Goal: Task Accomplishment & Management: Use online tool/utility

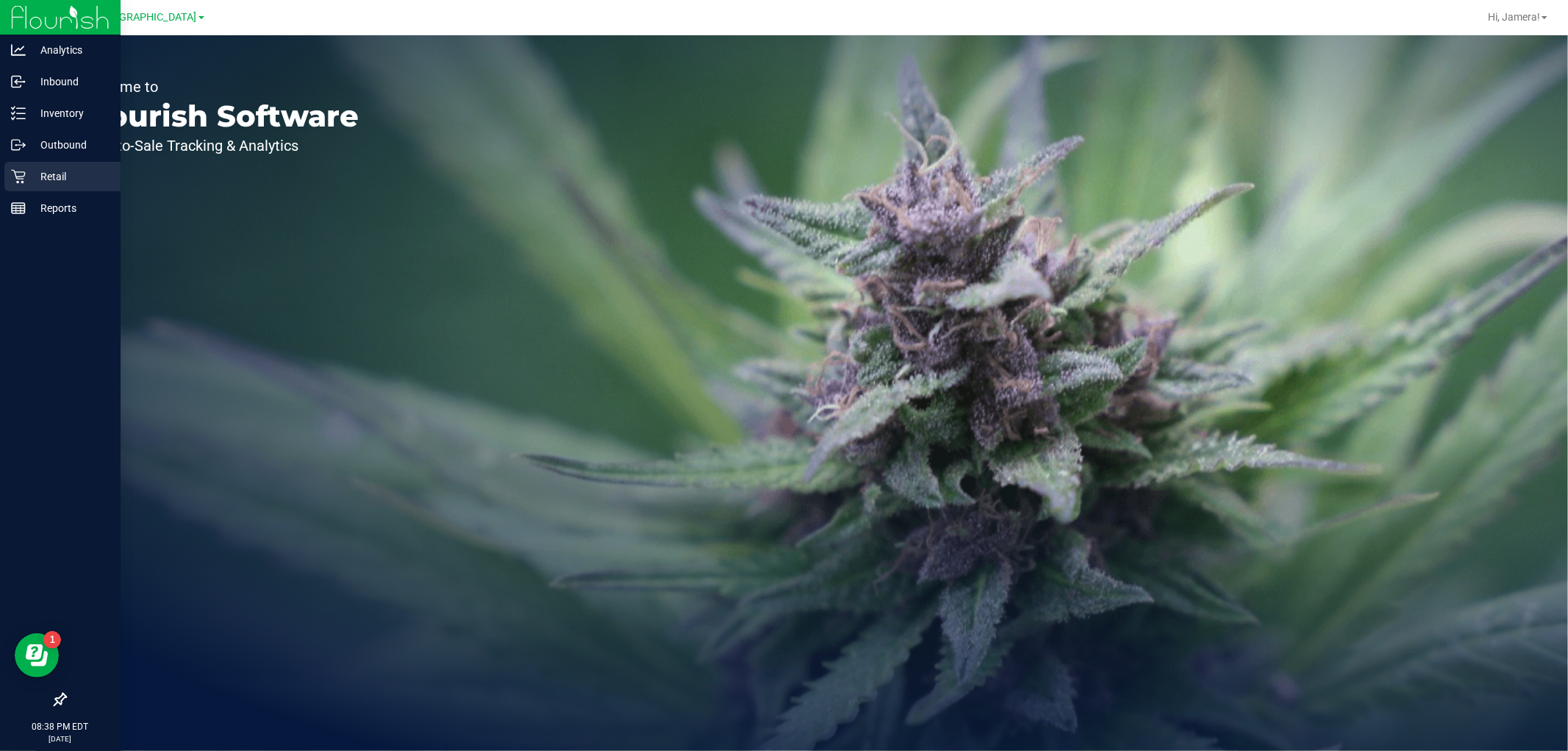
click at [47, 174] on p "Retail" at bounding box center [70, 176] width 89 height 18
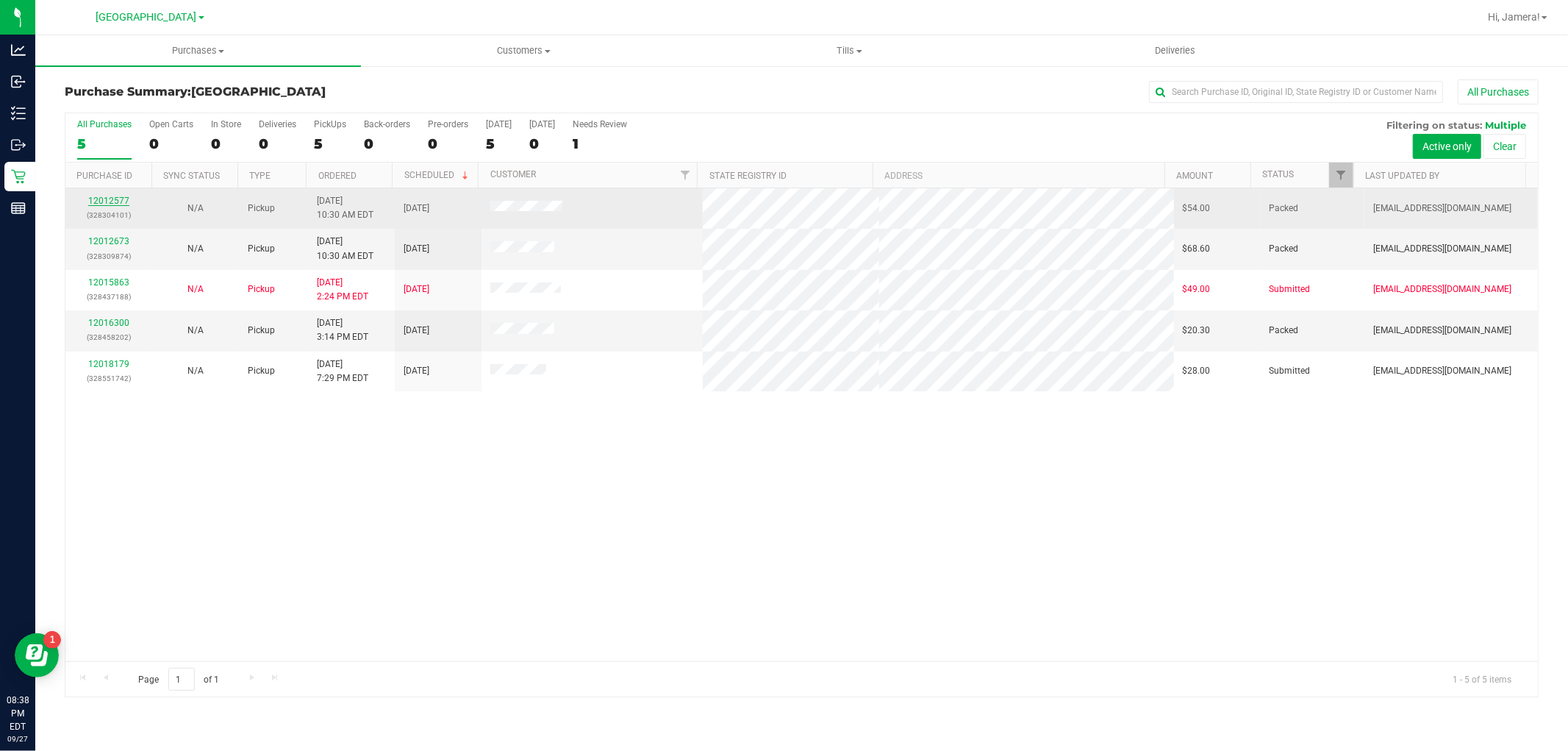
click at [111, 200] on link "12012577" at bounding box center [109, 200] width 41 height 10
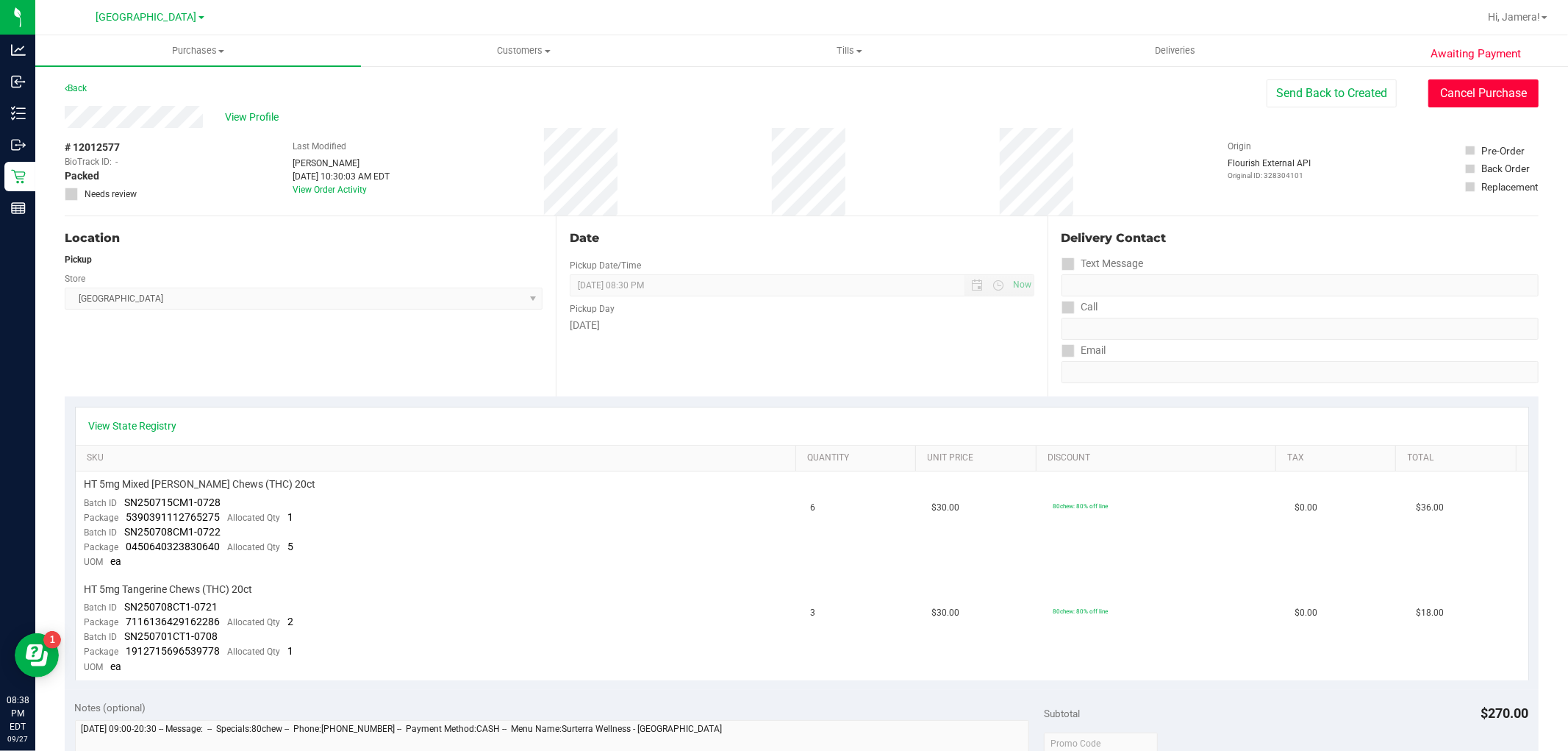
click at [1490, 103] on button "Cancel Purchase" at bounding box center [1482, 94] width 111 height 28
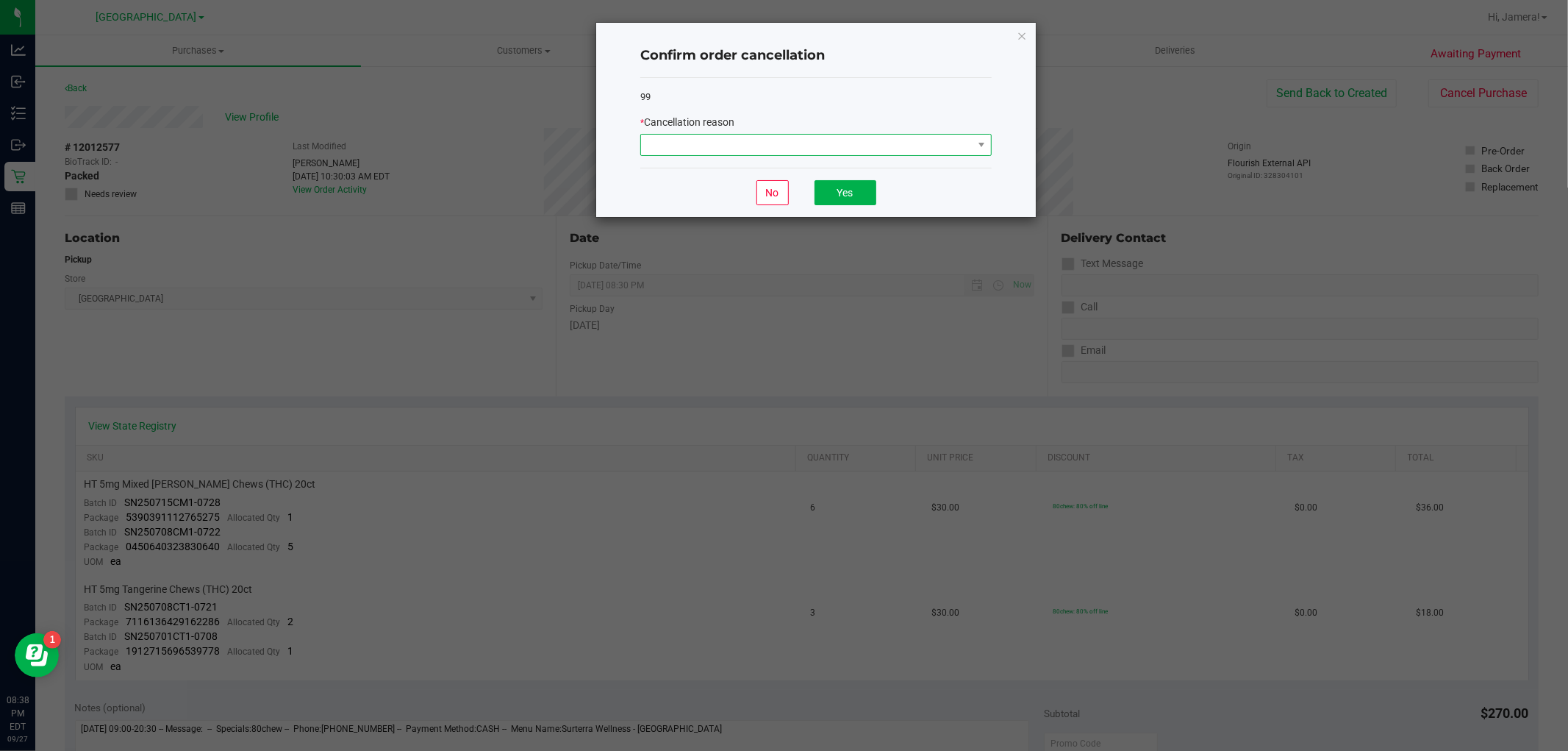
click at [830, 145] on span at bounding box center [806, 144] width 332 height 21
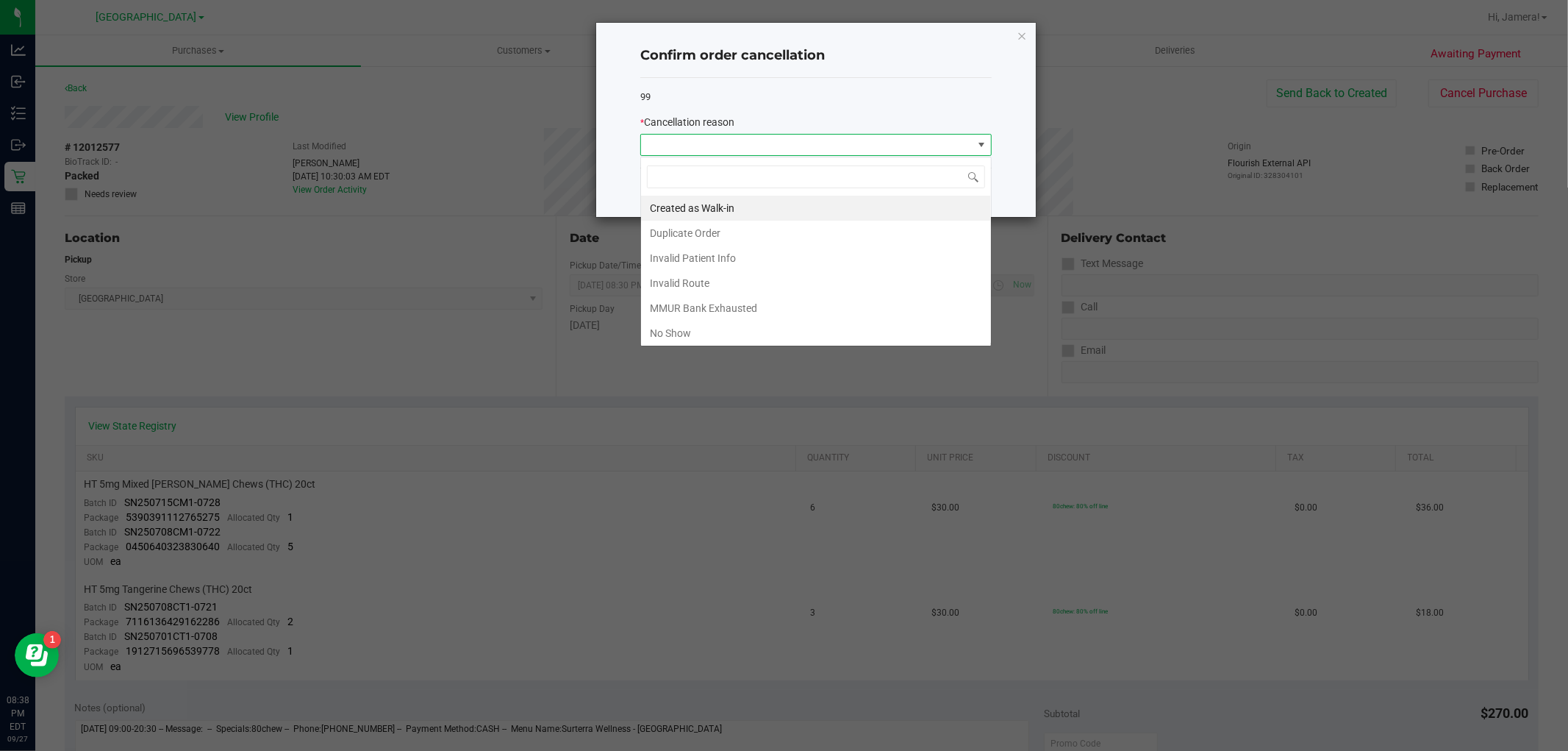
scroll to position [22, 350]
click at [692, 330] on li "No Show" at bounding box center [815, 333] width 349 height 25
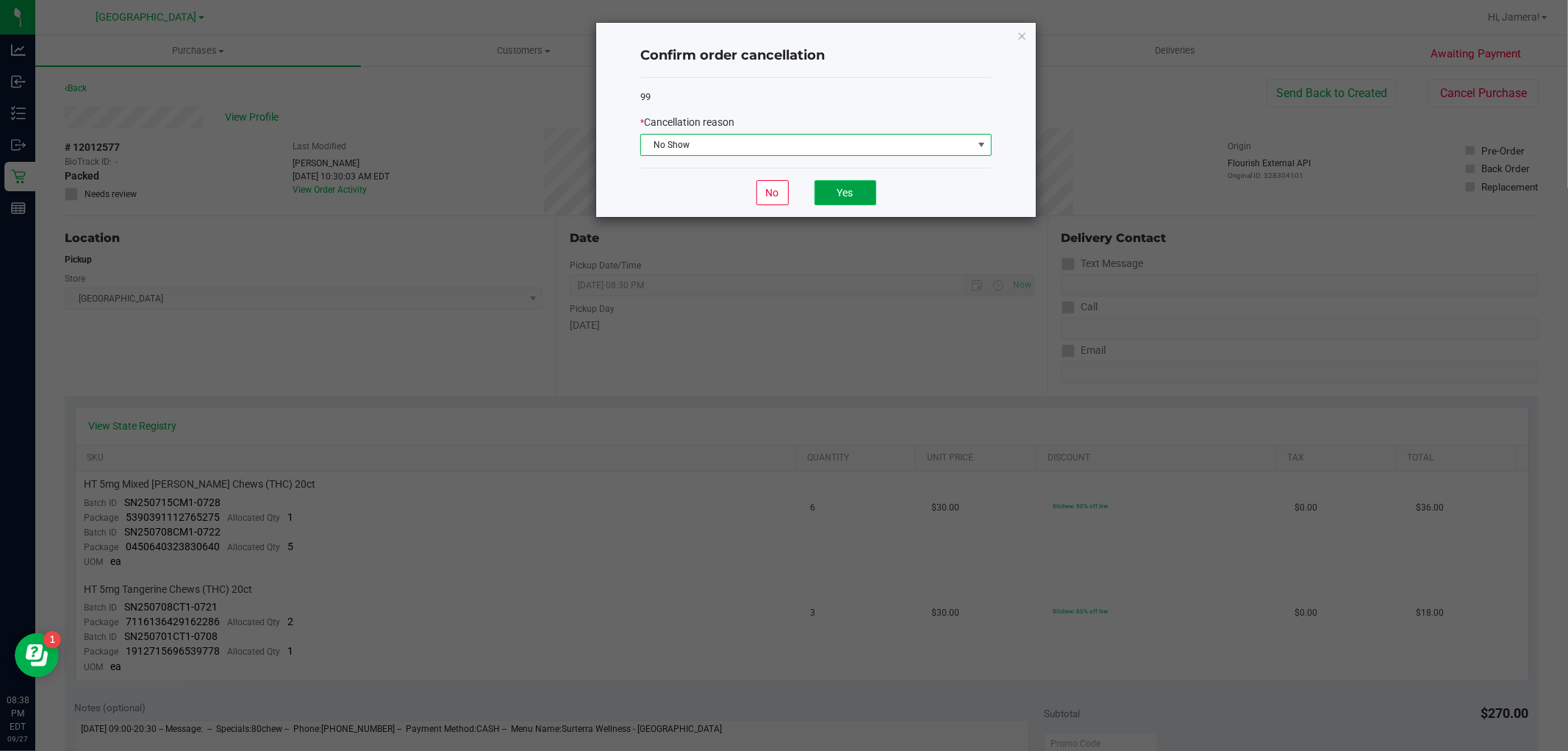
click at [865, 192] on button "Yes" at bounding box center [845, 192] width 62 height 25
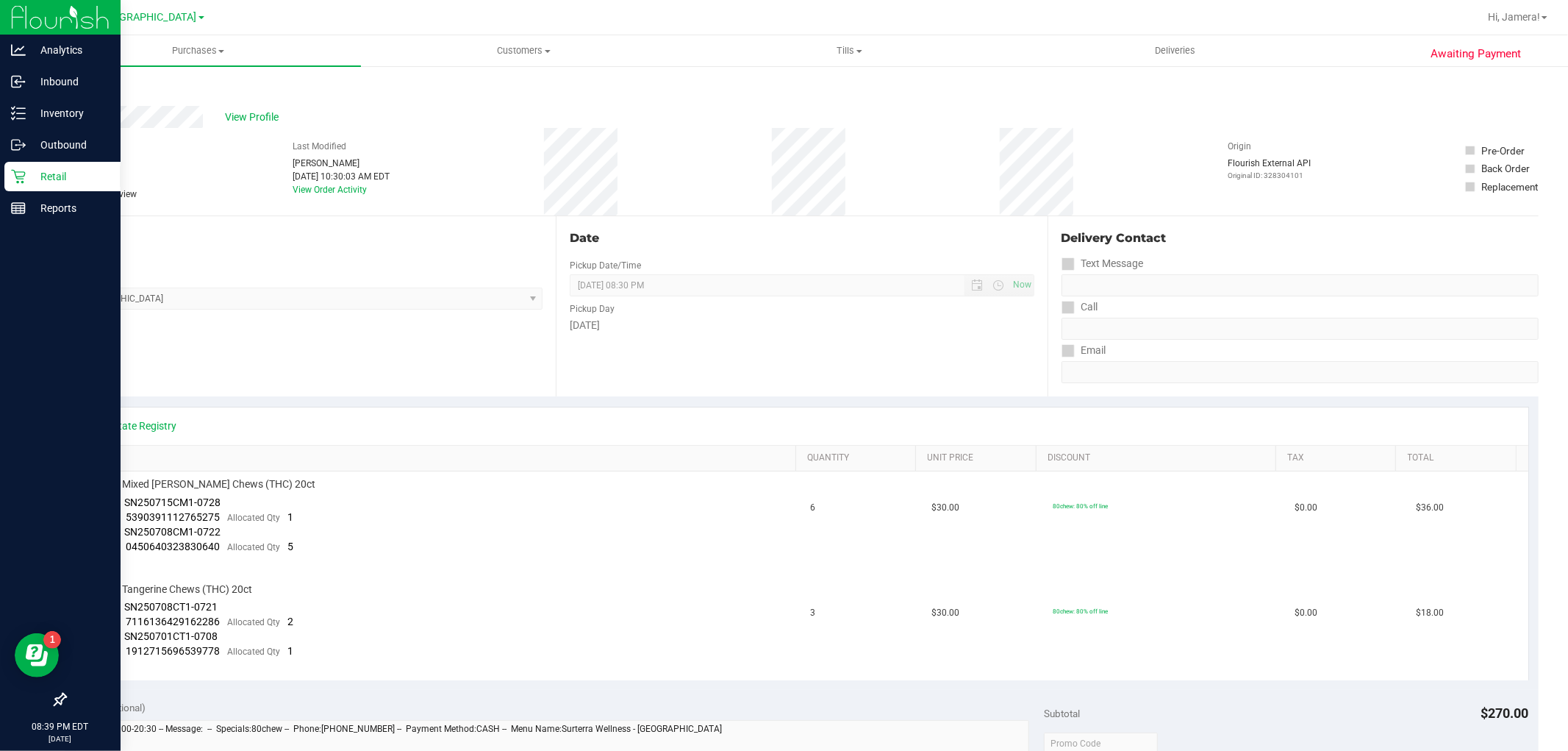
click at [21, 181] on icon at bounding box center [18, 177] width 14 height 14
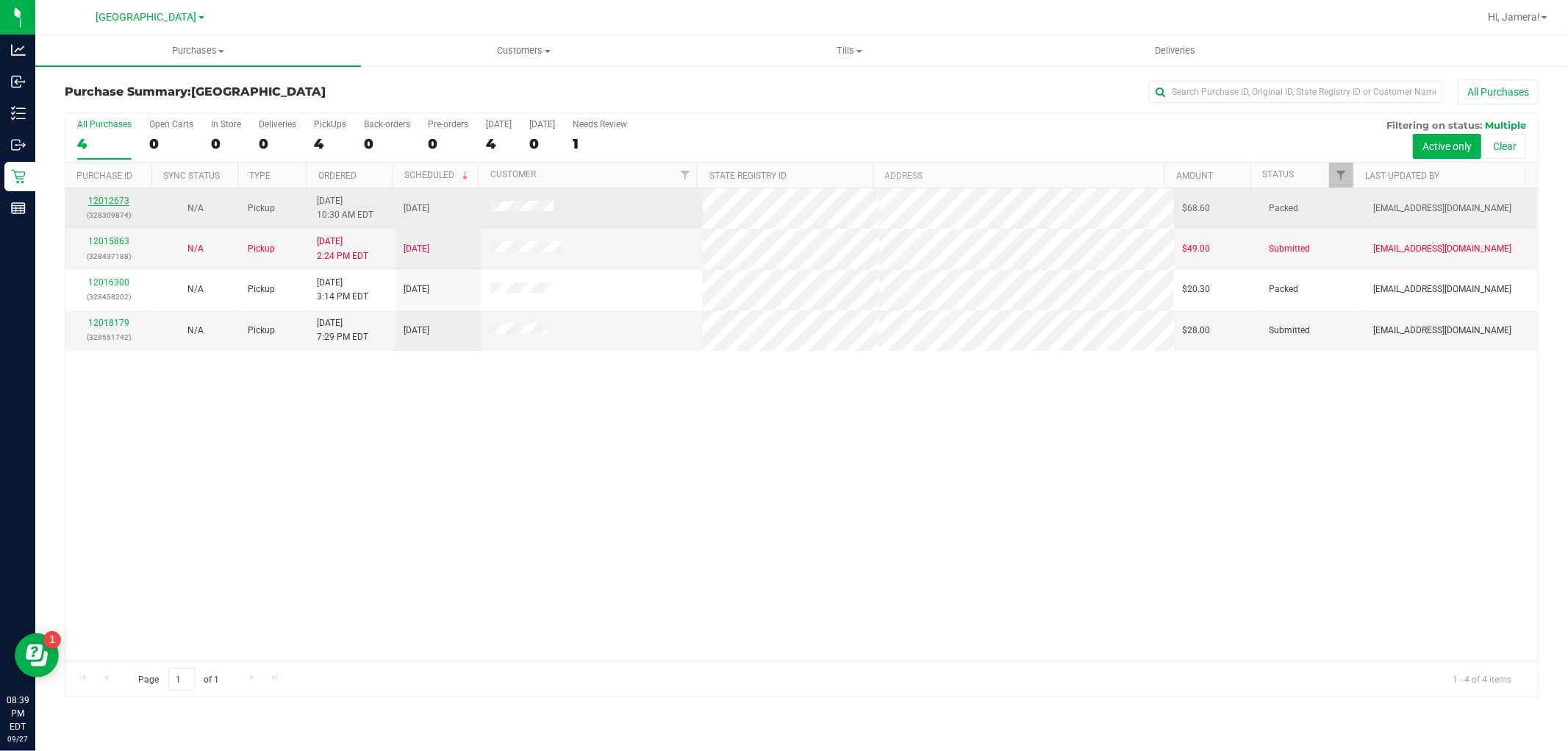
click at [112, 199] on link "12012673" at bounding box center [109, 200] width 41 height 10
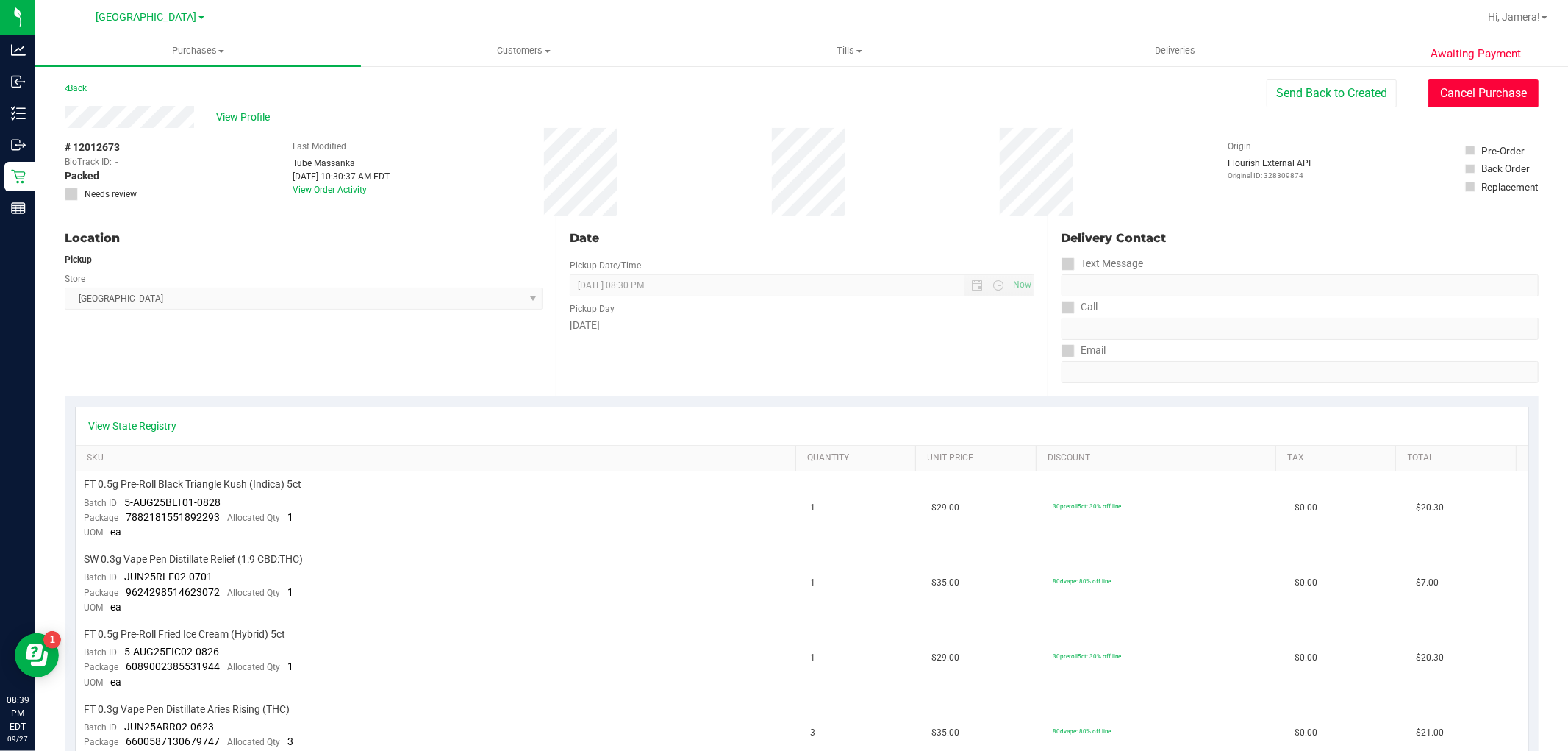
click at [1451, 85] on button "Cancel Purchase" at bounding box center [1482, 94] width 111 height 28
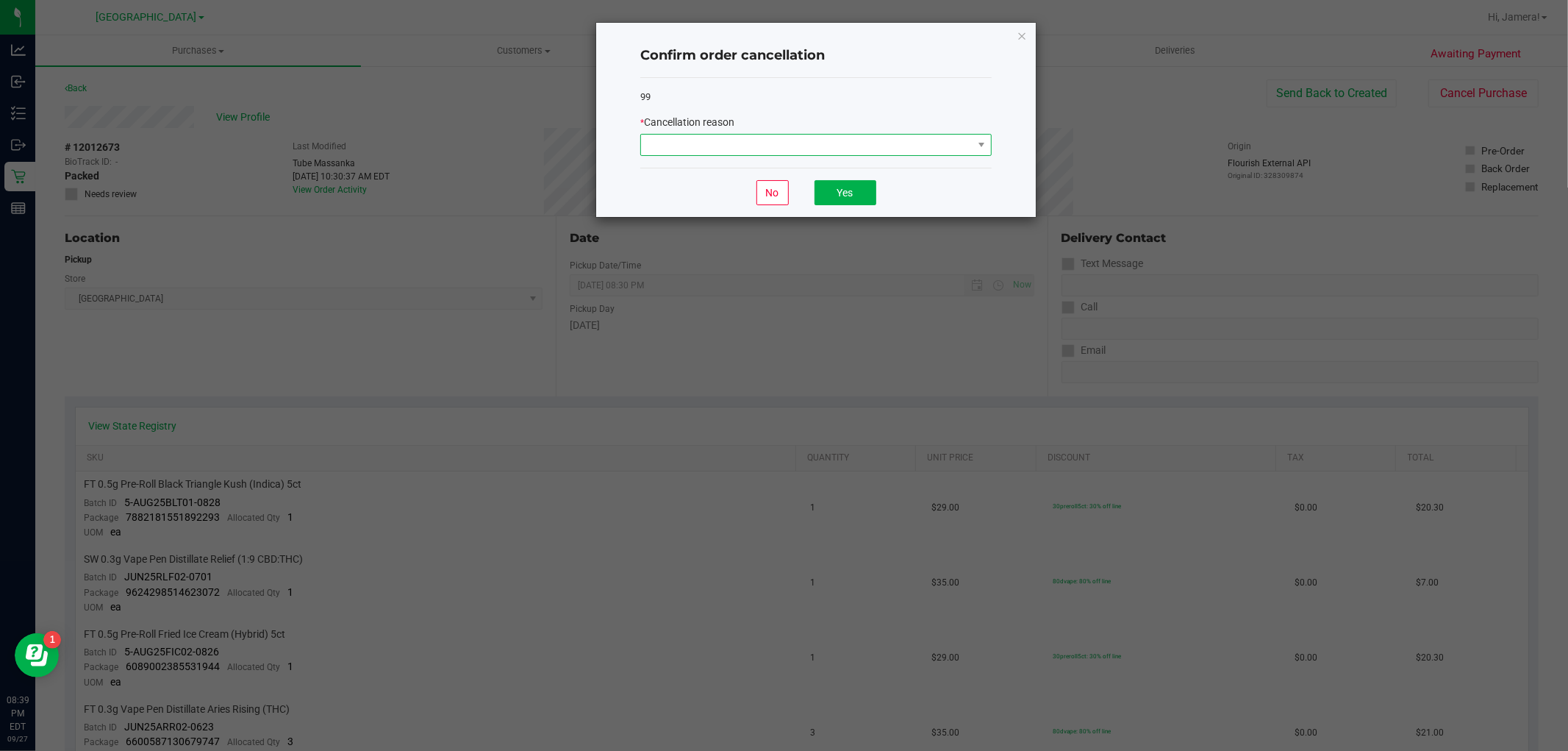
click at [787, 141] on span at bounding box center [806, 144] width 332 height 21
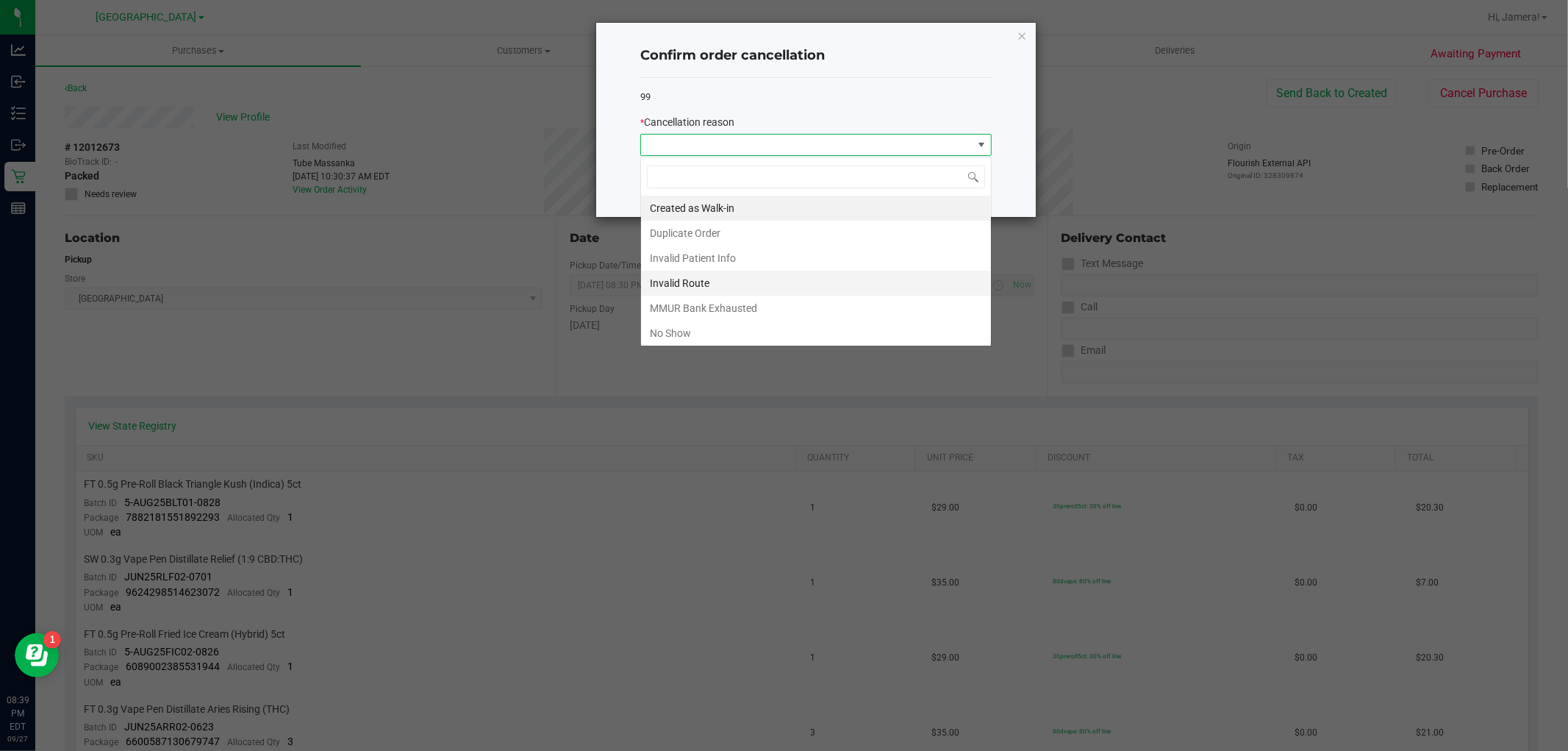
scroll to position [22, 350]
click at [696, 333] on li "No Show" at bounding box center [815, 333] width 349 height 25
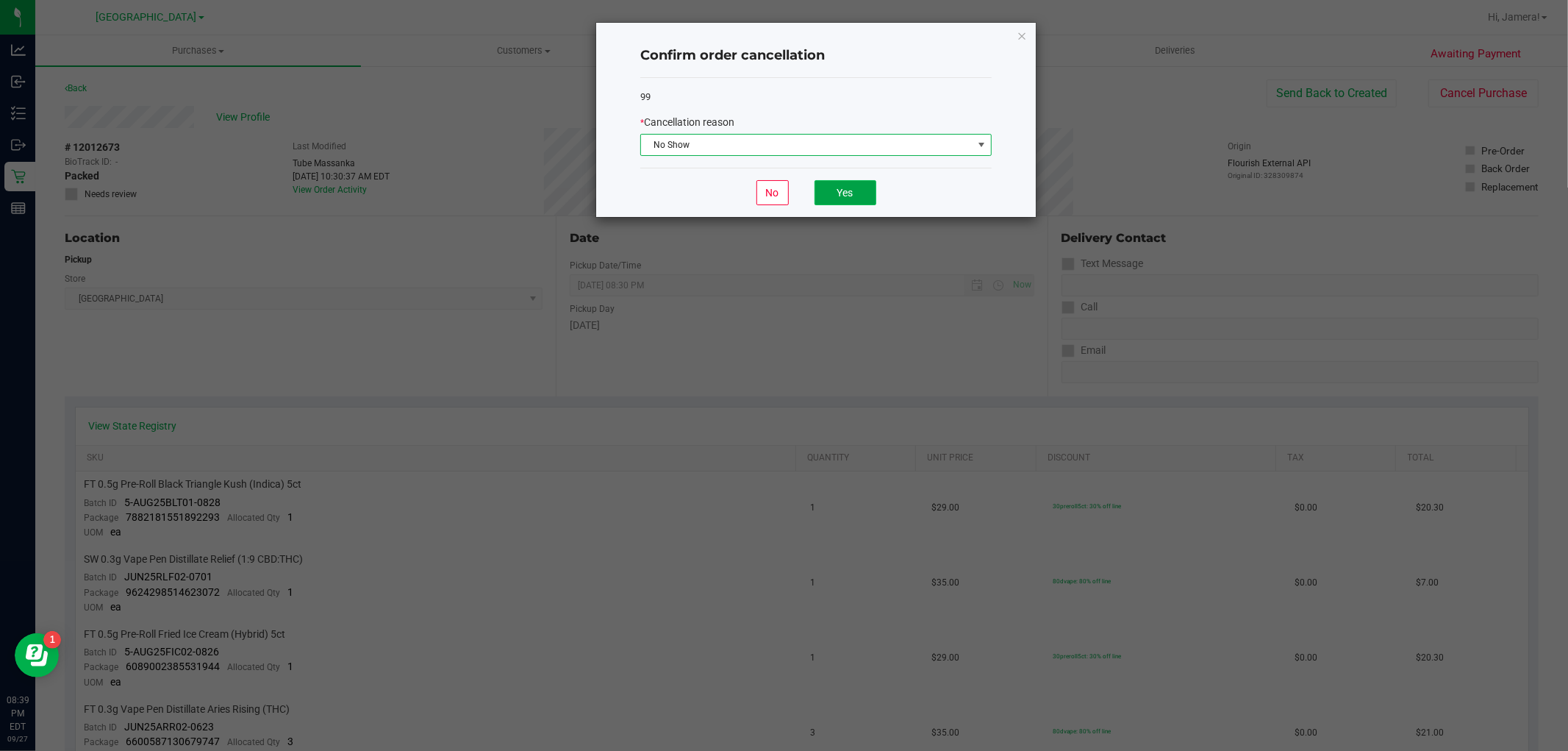
click at [832, 193] on button "Yes" at bounding box center [845, 192] width 62 height 25
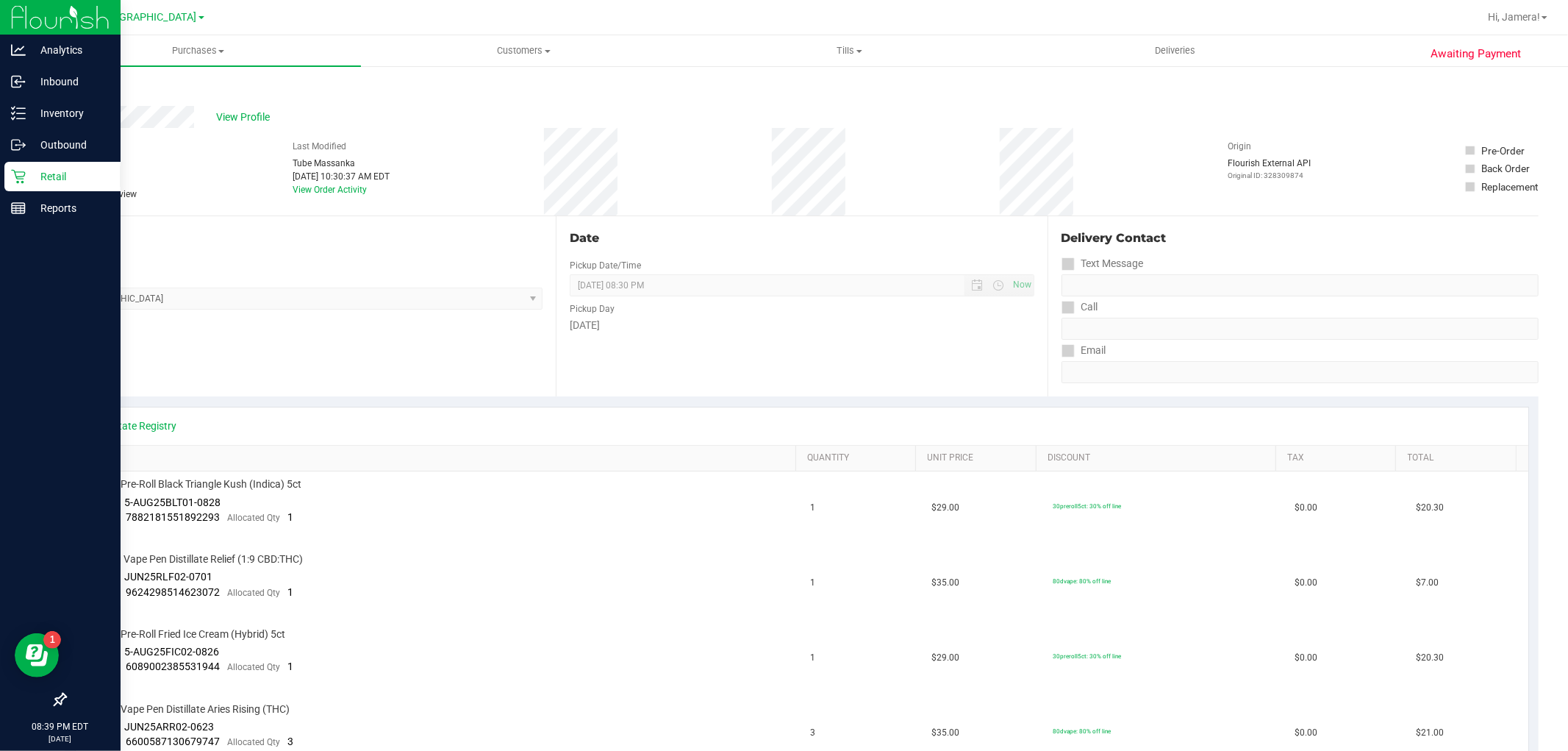
click at [17, 178] on icon at bounding box center [18, 177] width 14 height 14
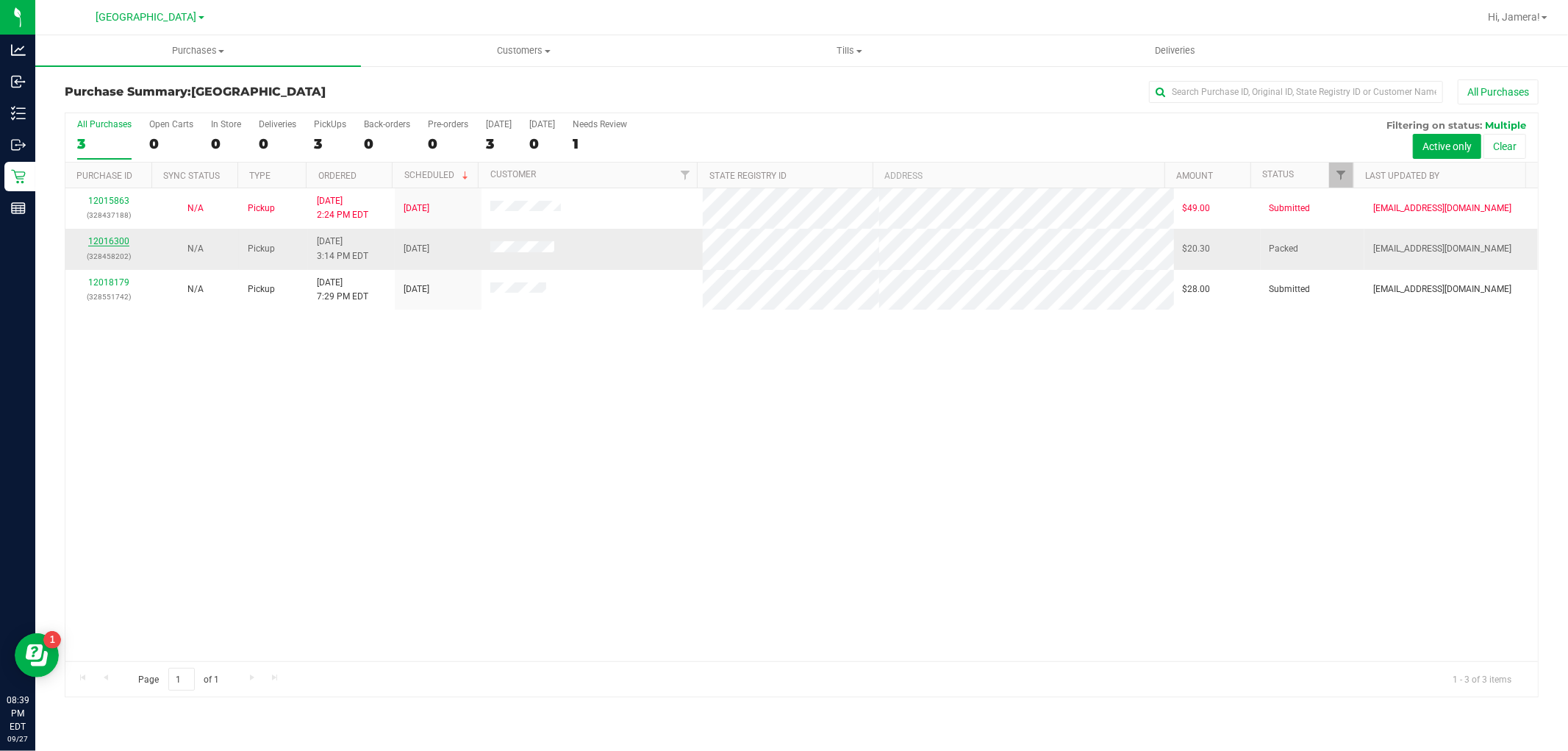
click at [112, 240] on link "12016300" at bounding box center [109, 241] width 41 height 10
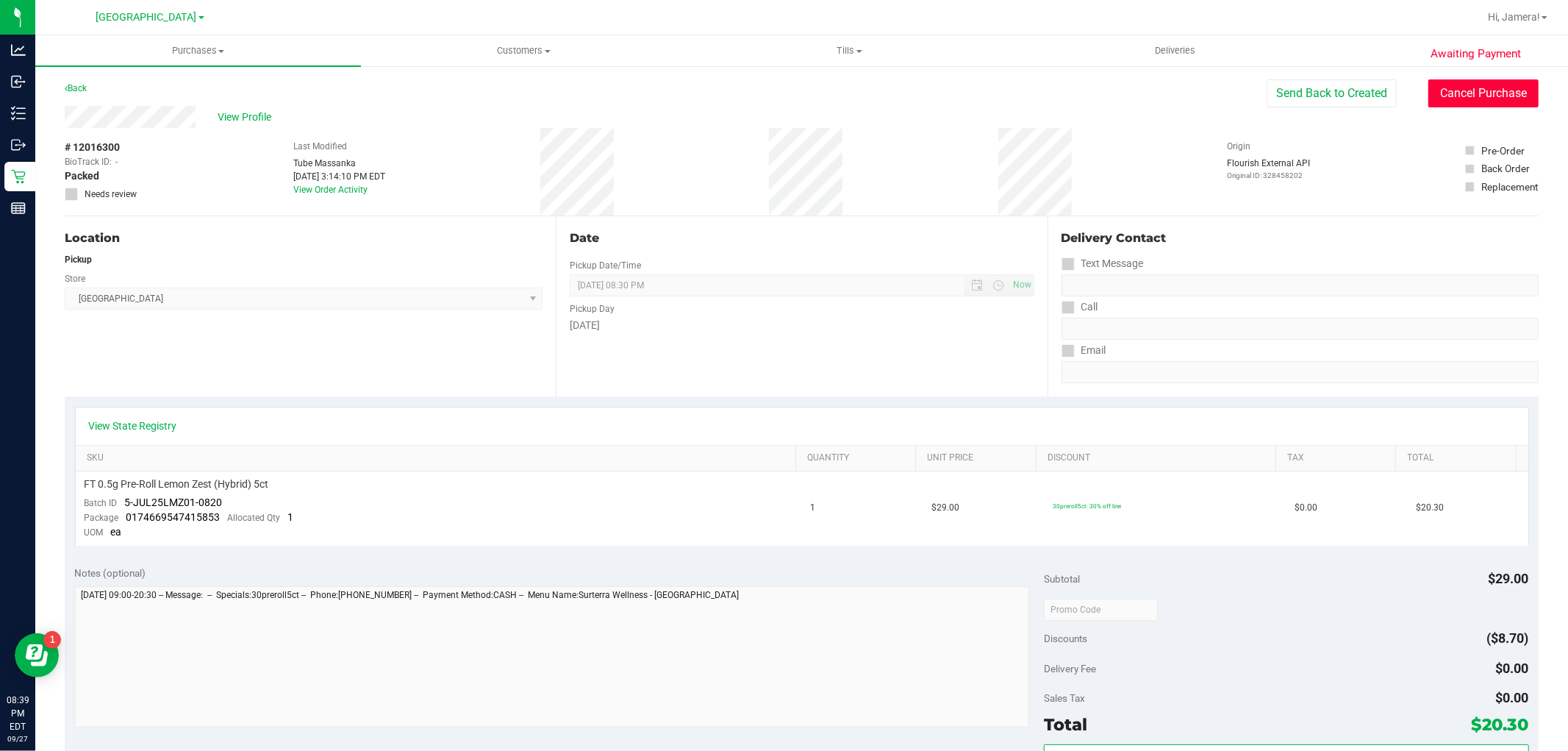
click at [1509, 100] on button "Cancel Purchase" at bounding box center [1482, 94] width 111 height 28
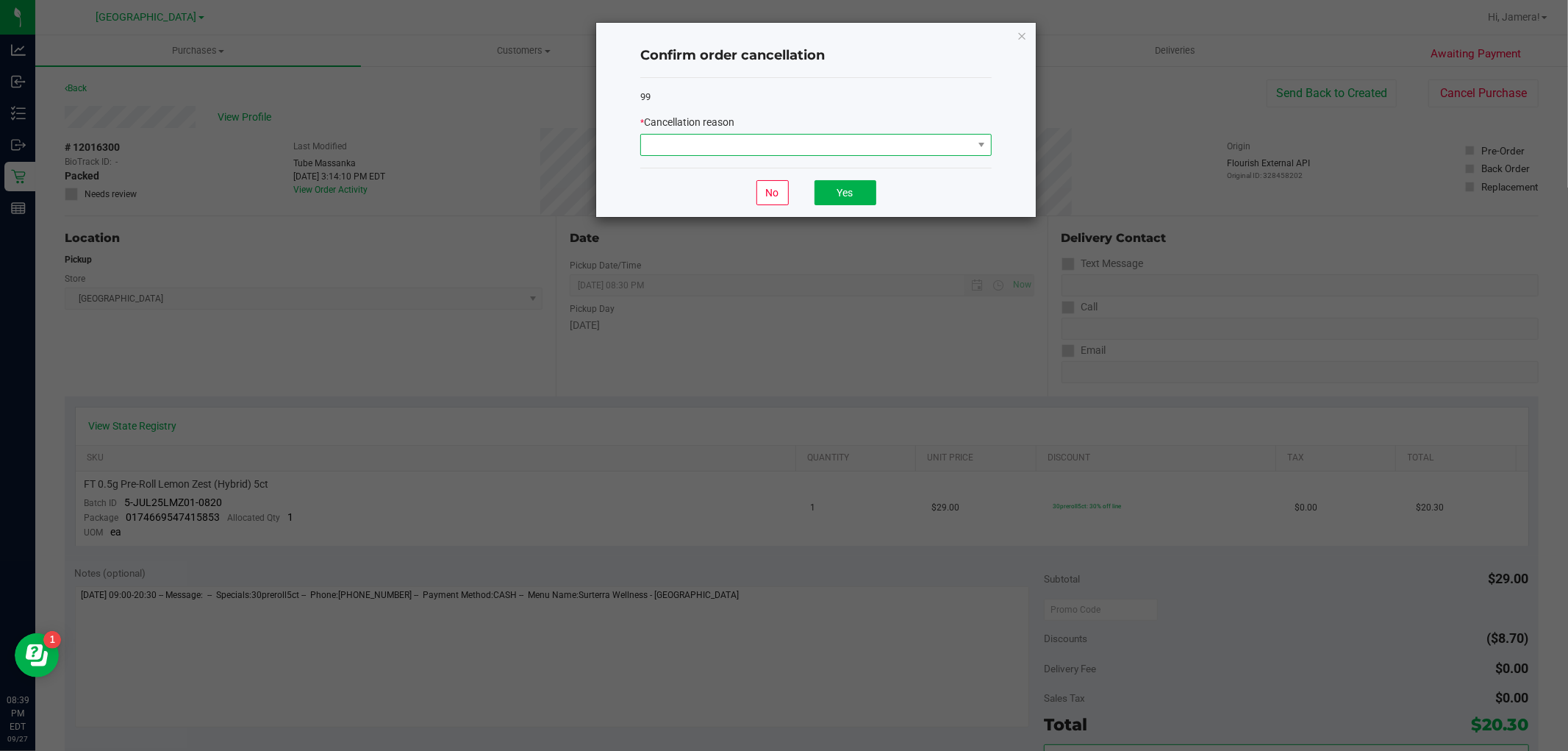
click at [754, 147] on span at bounding box center [806, 144] width 332 height 21
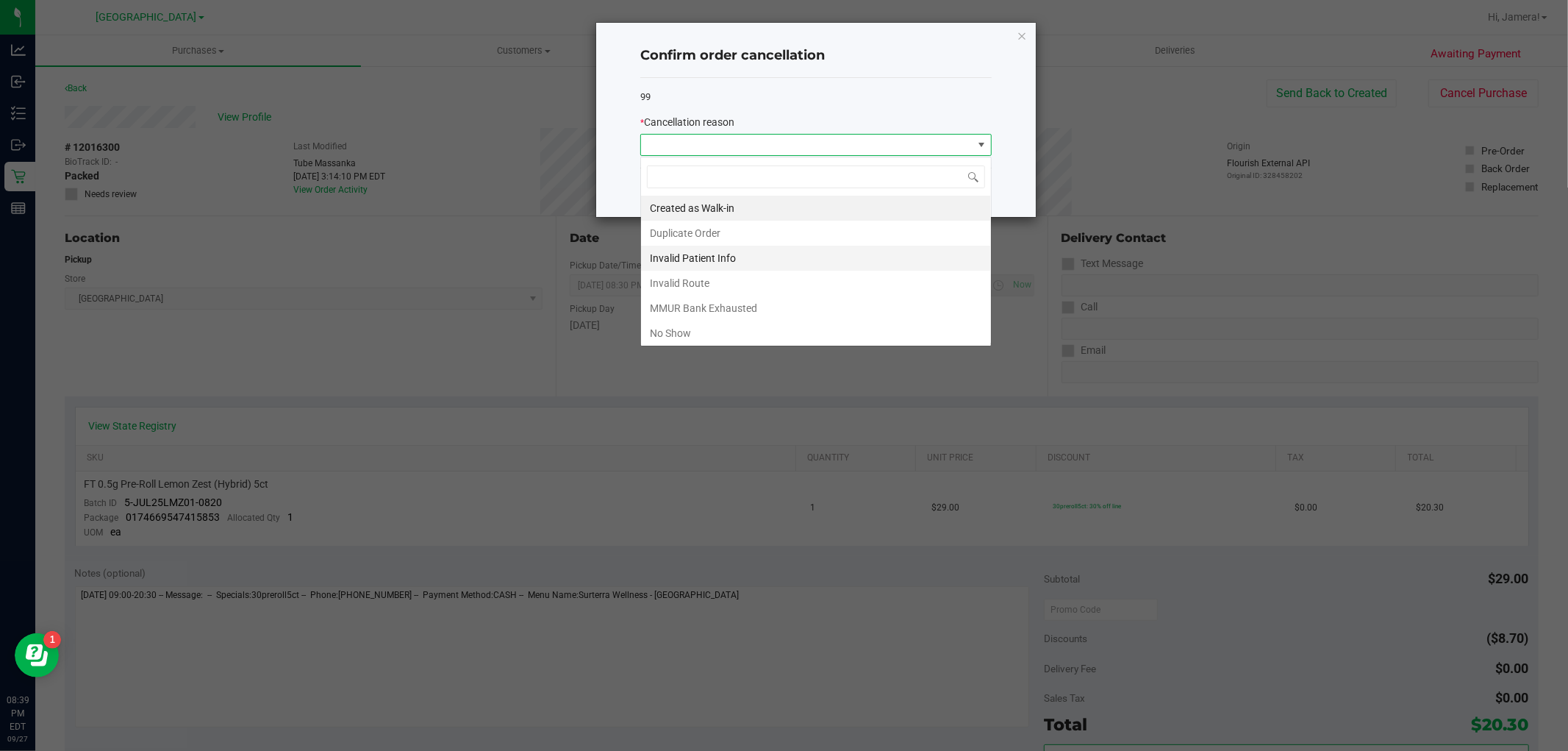
scroll to position [22, 350]
click at [667, 332] on li "No Show" at bounding box center [815, 333] width 349 height 25
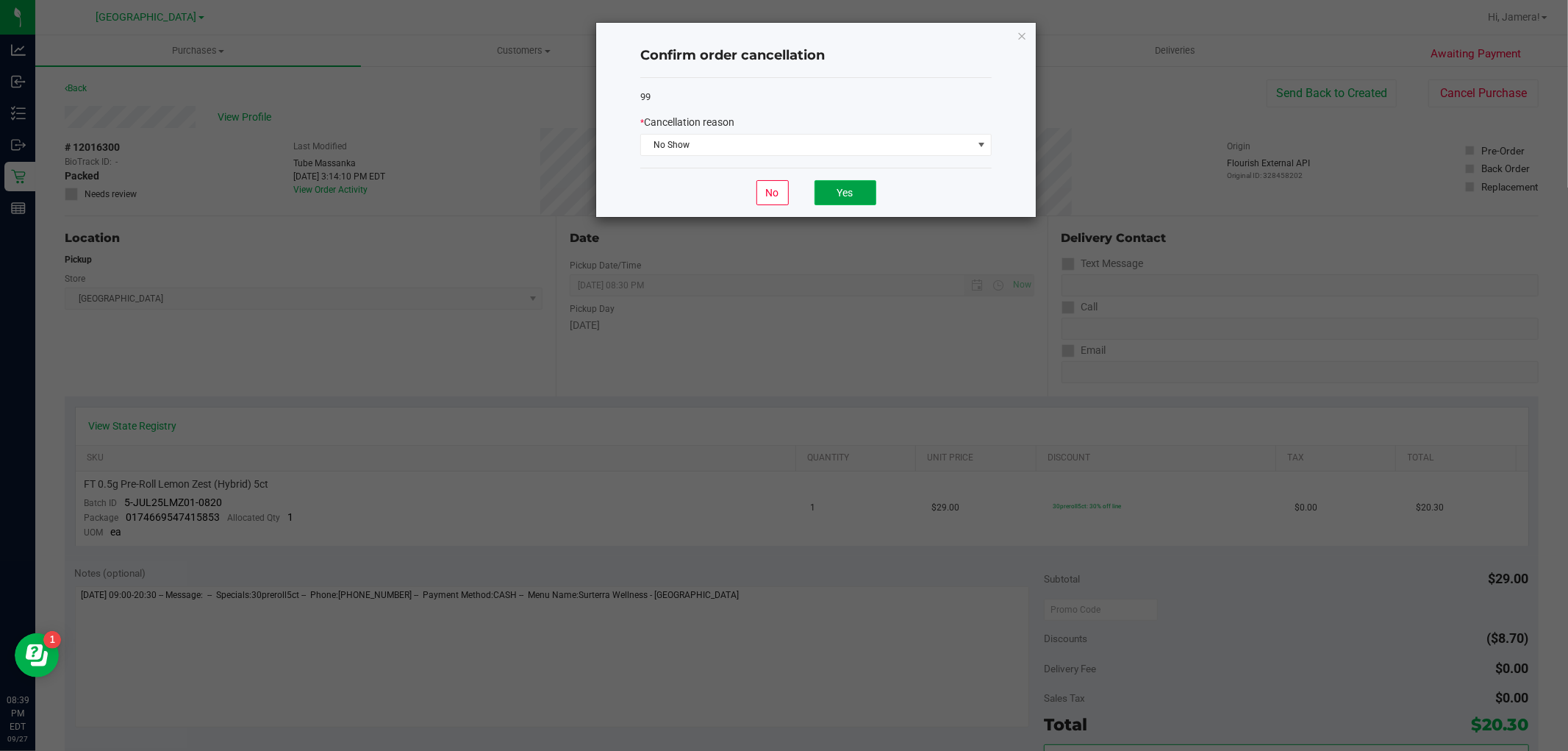
click at [860, 186] on button "Yes" at bounding box center [845, 192] width 62 height 25
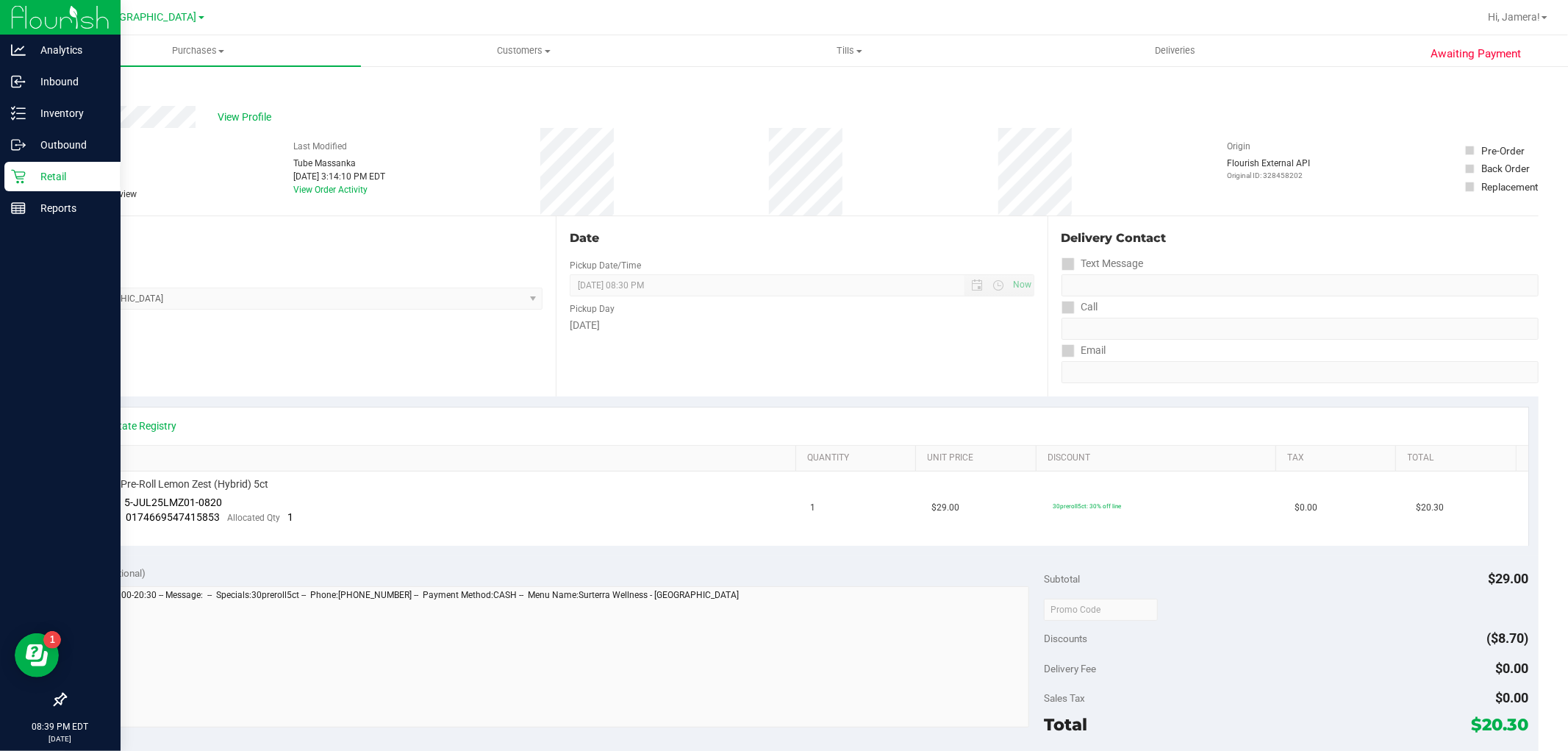
click at [32, 177] on p "Retail" at bounding box center [70, 176] width 89 height 18
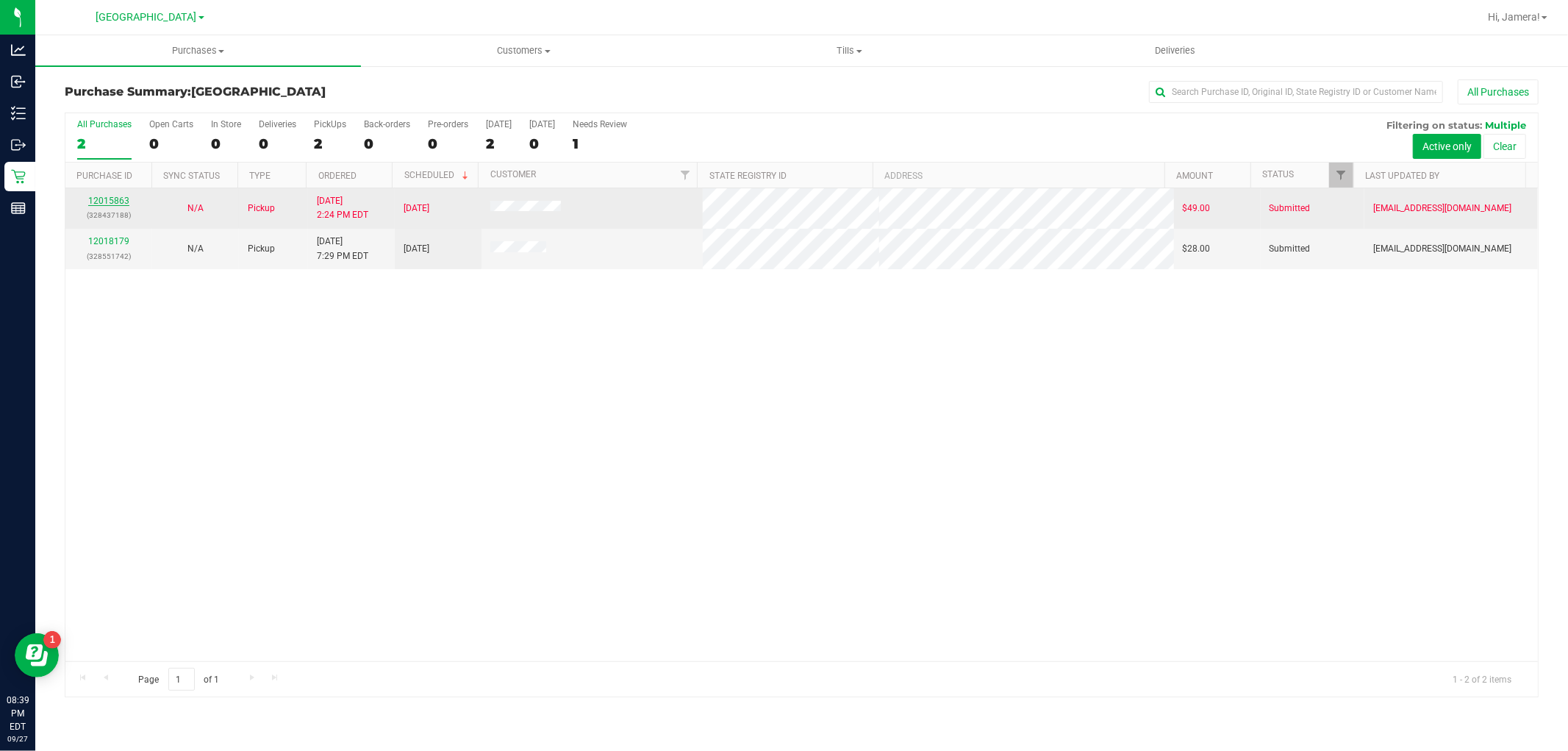
click at [114, 199] on link "12015863" at bounding box center [109, 200] width 41 height 10
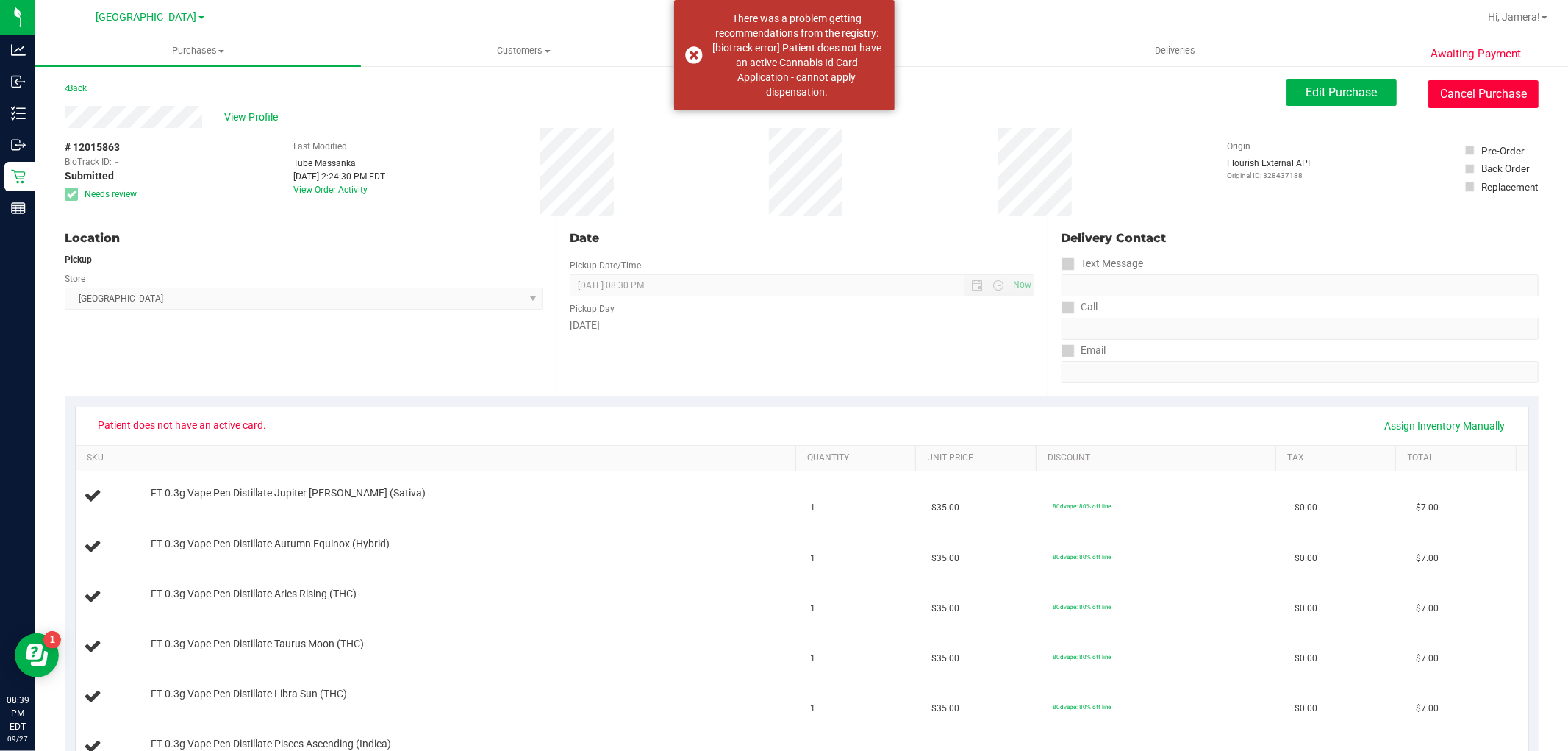
click at [1506, 94] on button "Cancel Purchase" at bounding box center [1482, 94] width 111 height 28
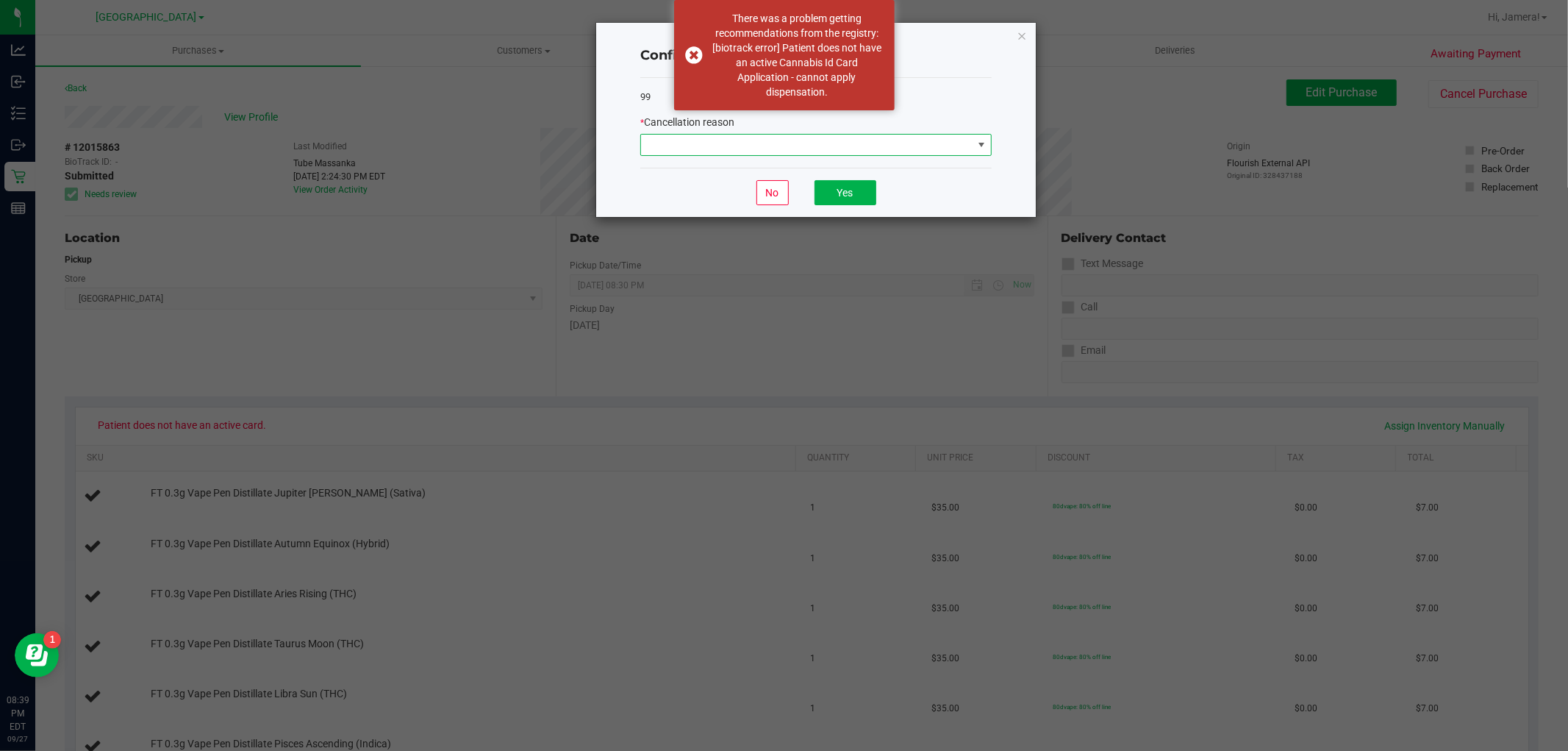
click at [877, 147] on span at bounding box center [806, 144] width 332 height 21
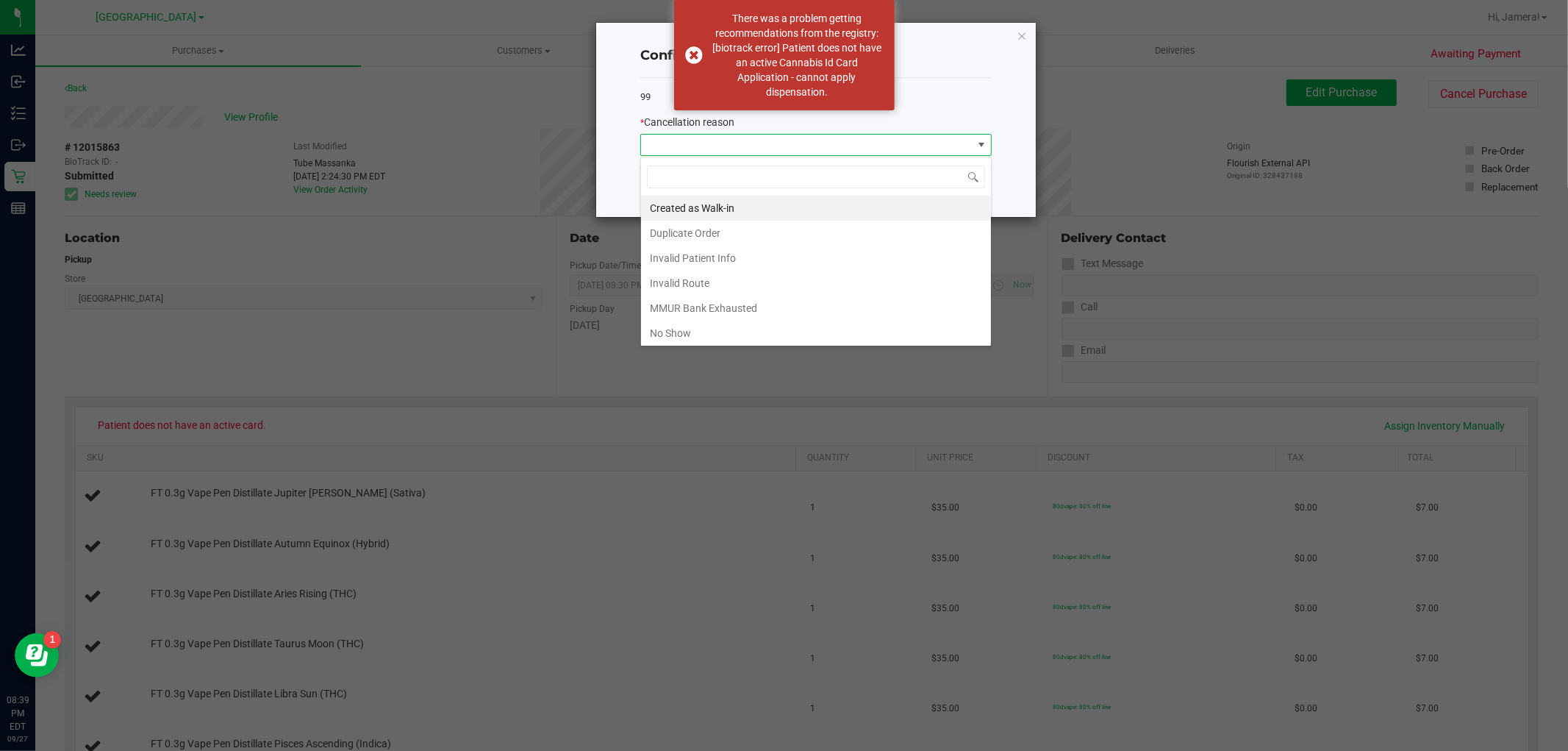
scroll to position [22, 350]
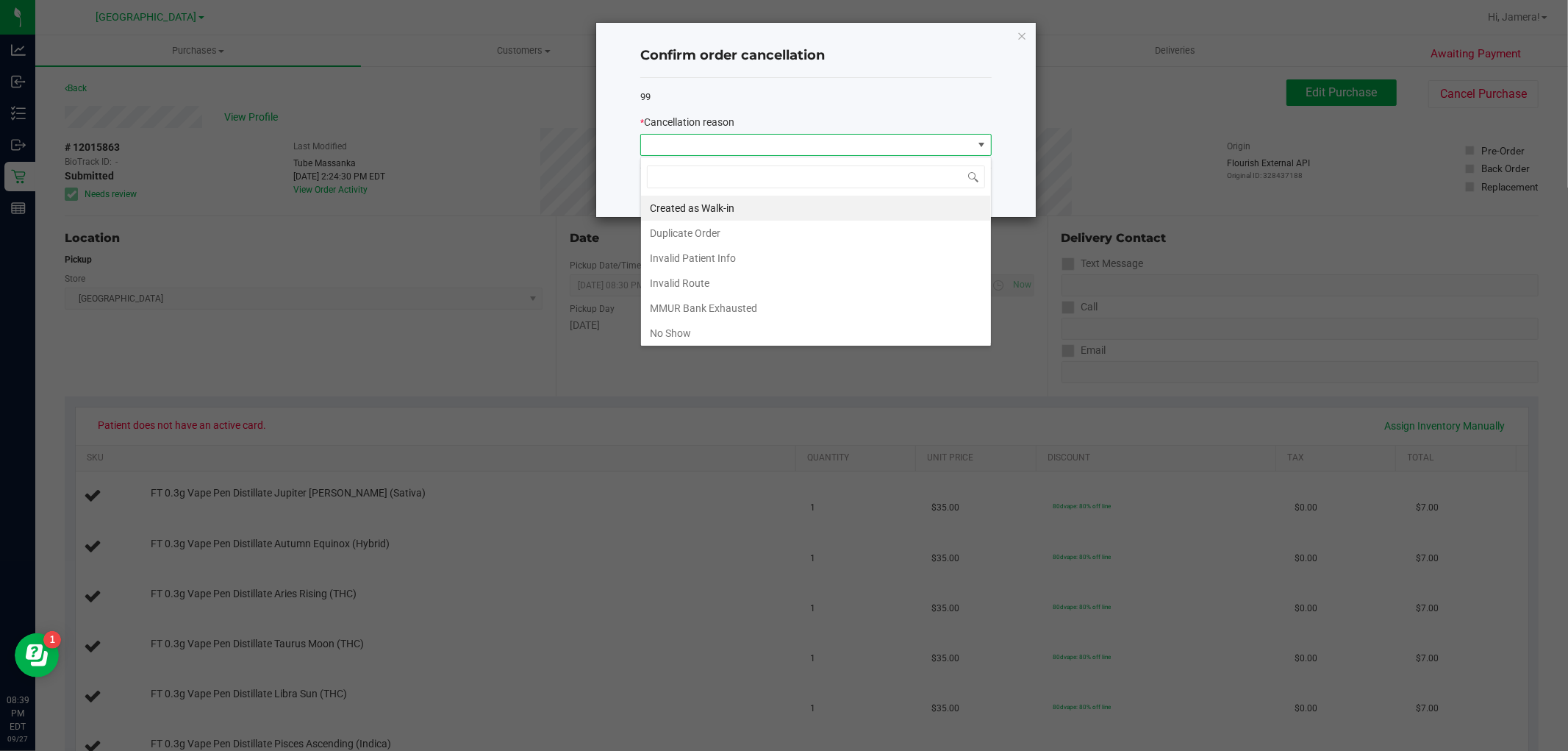
click at [769, 251] on li "Invalid Patient Info" at bounding box center [815, 258] width 349 height 25
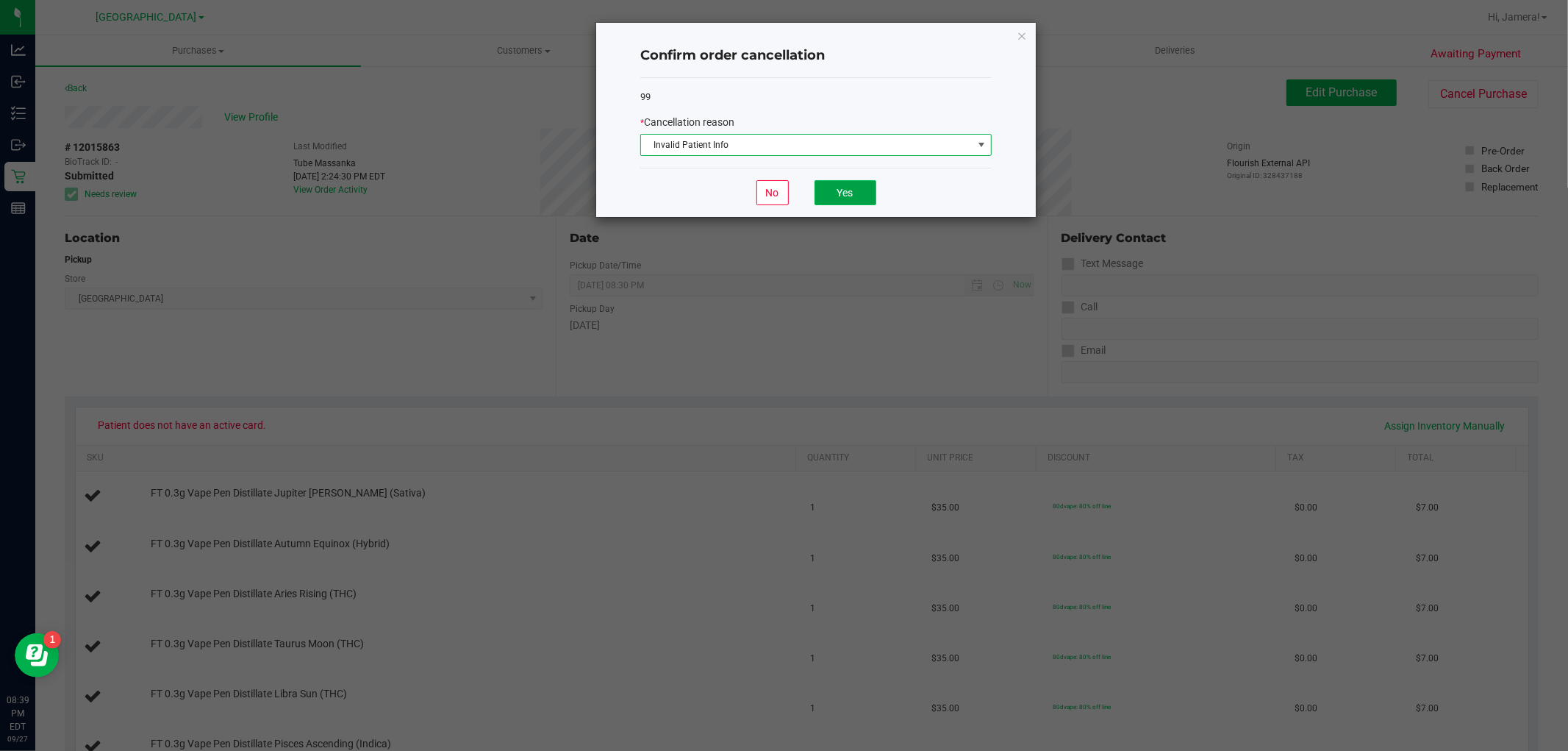
click at [849, 184] on button "Yes" at bounding box center [845, 192] width 62 height 25
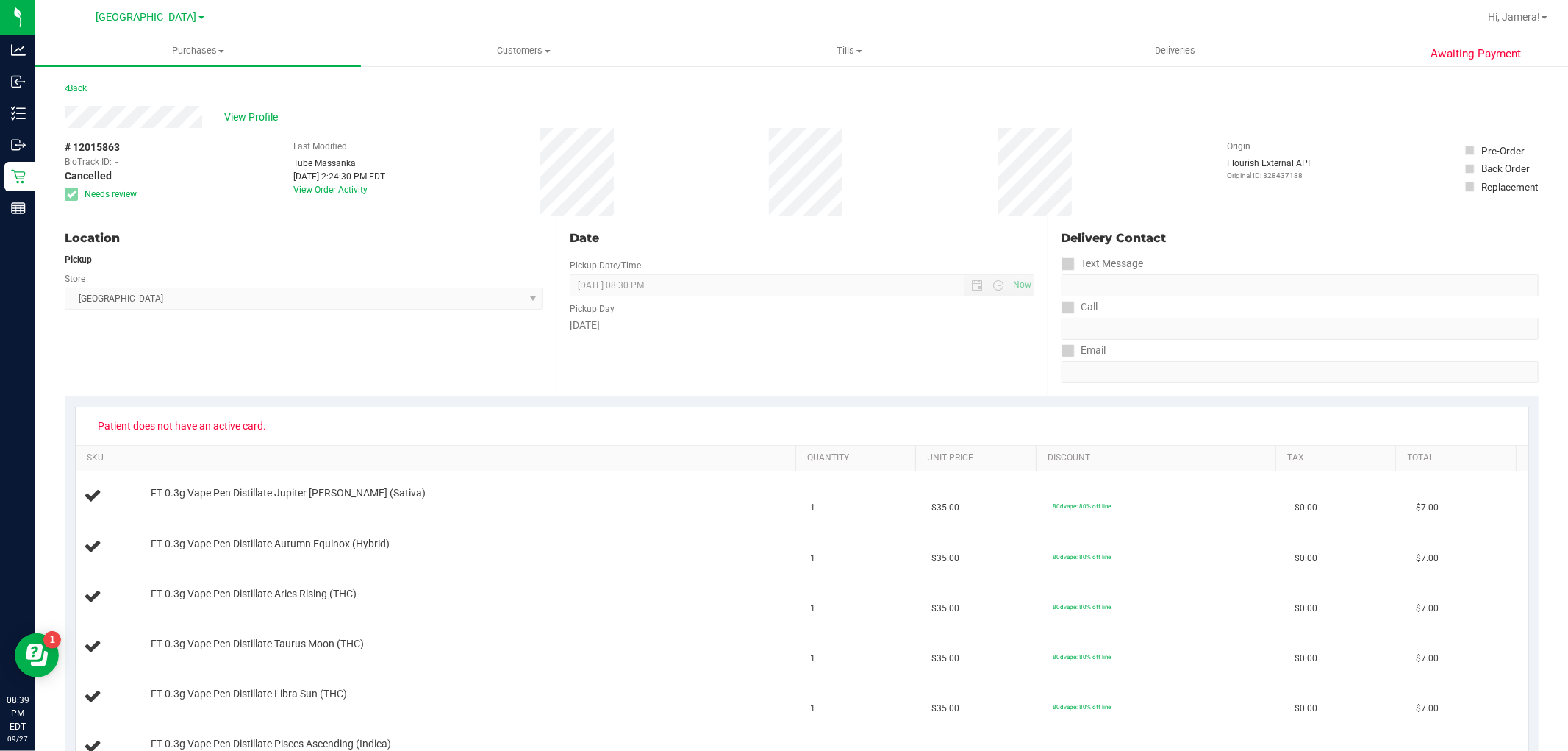
scroll to position [408, 0]
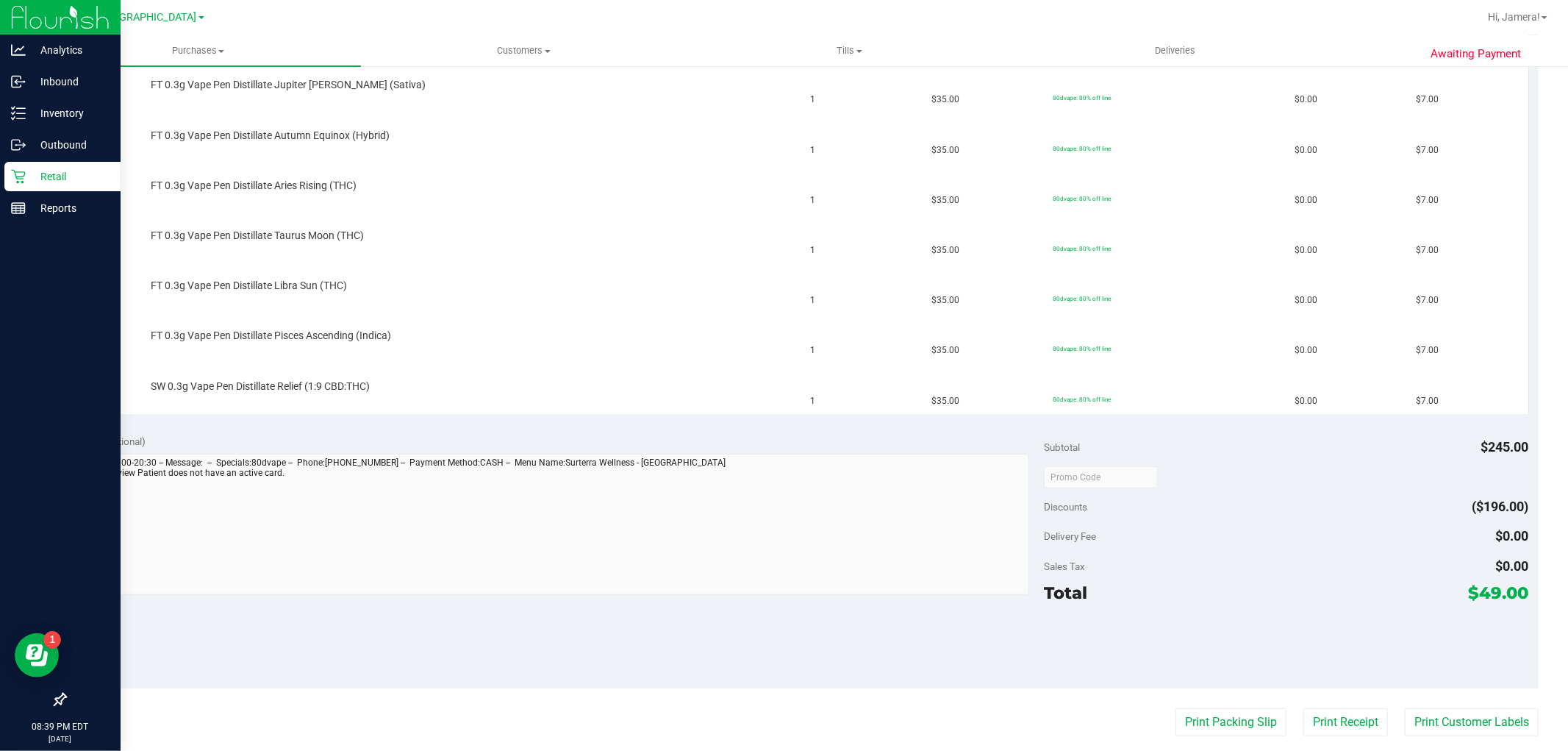
click at [32, 174] on p "Retail" at bounding box center [70, 176] width 89 height 18
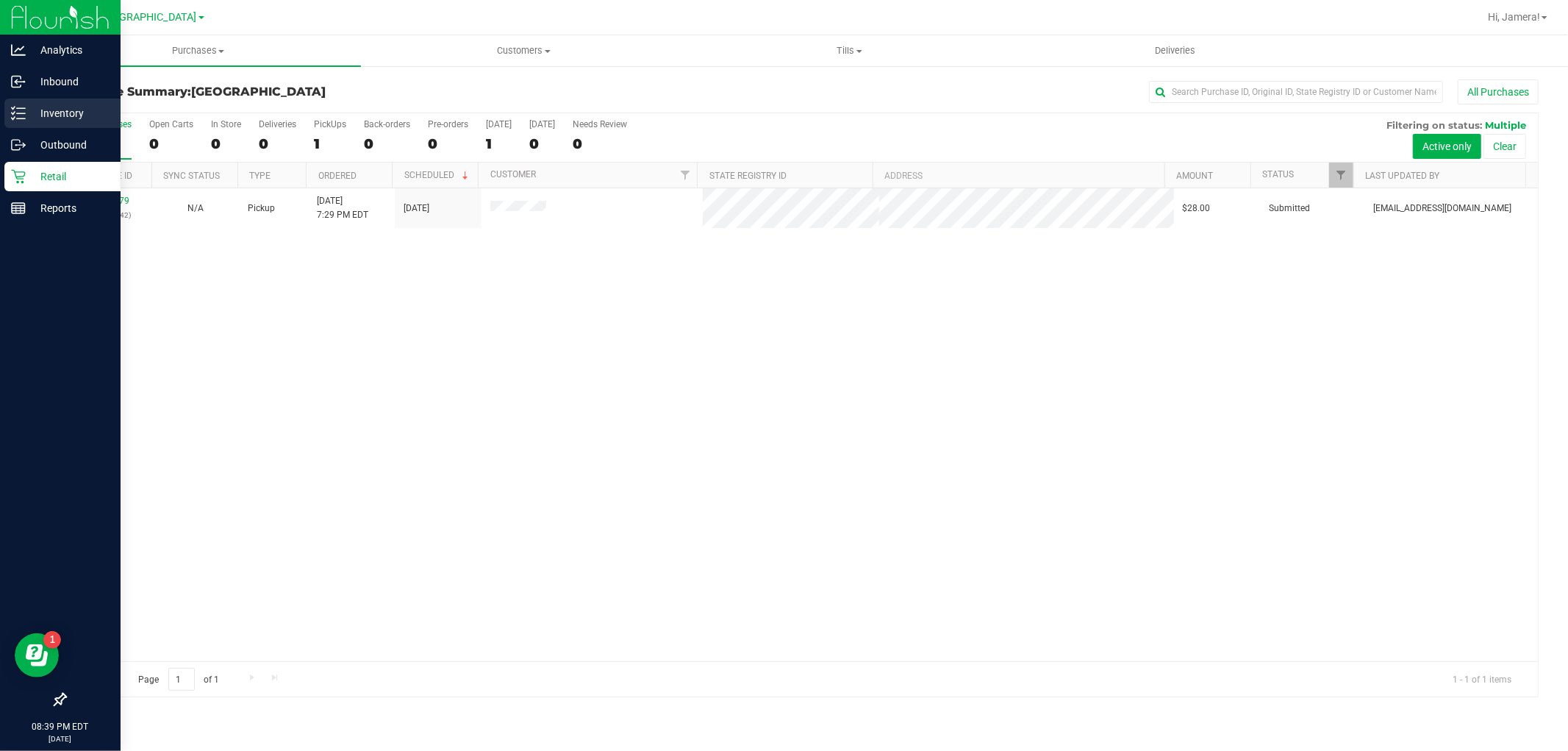
click at [27, 112] on p "Inventory" at bounding box center [70, 114] width 89 height 18
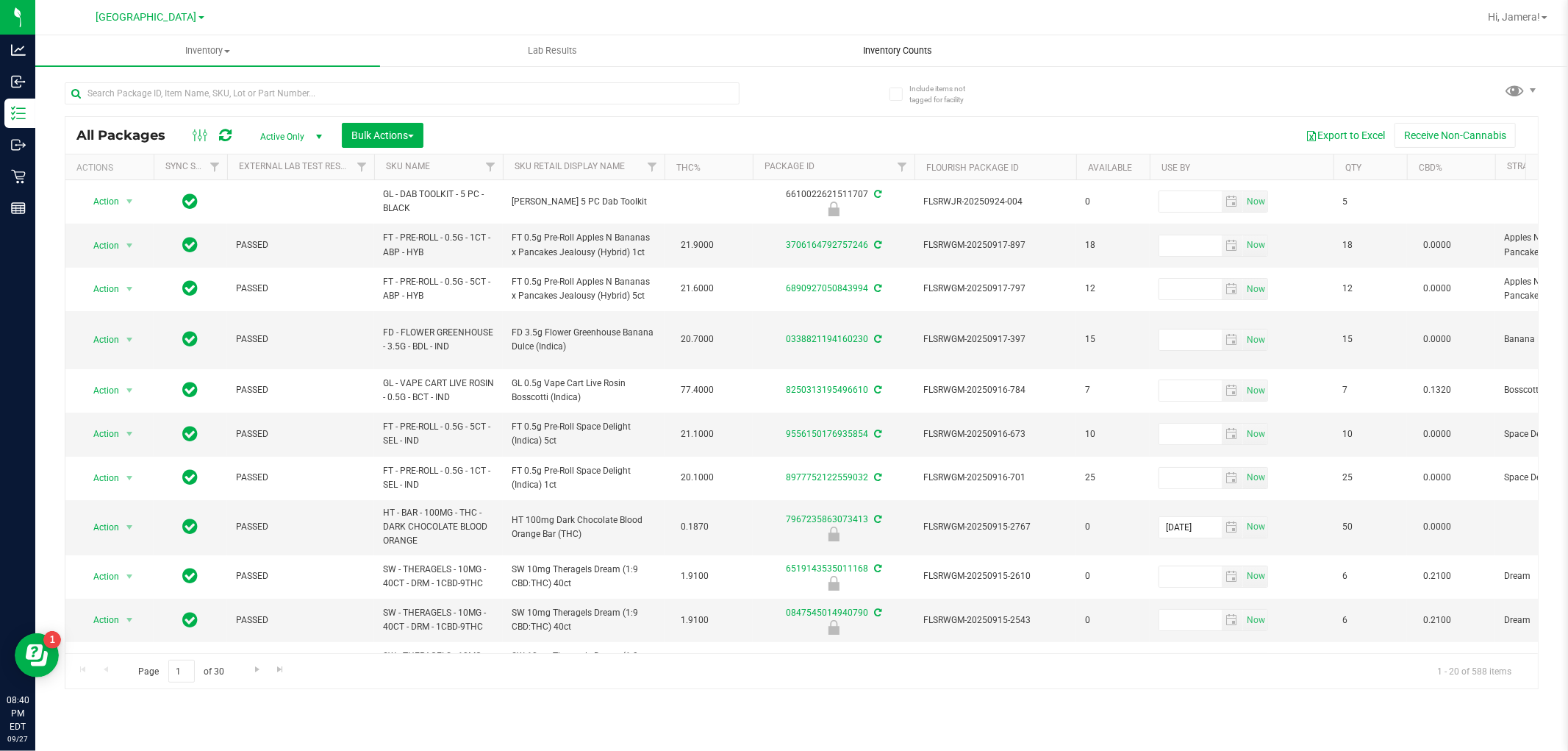
click at [897, 57] on span "Inventory Counts" at bounding box center [897, 50] width 109 height 13
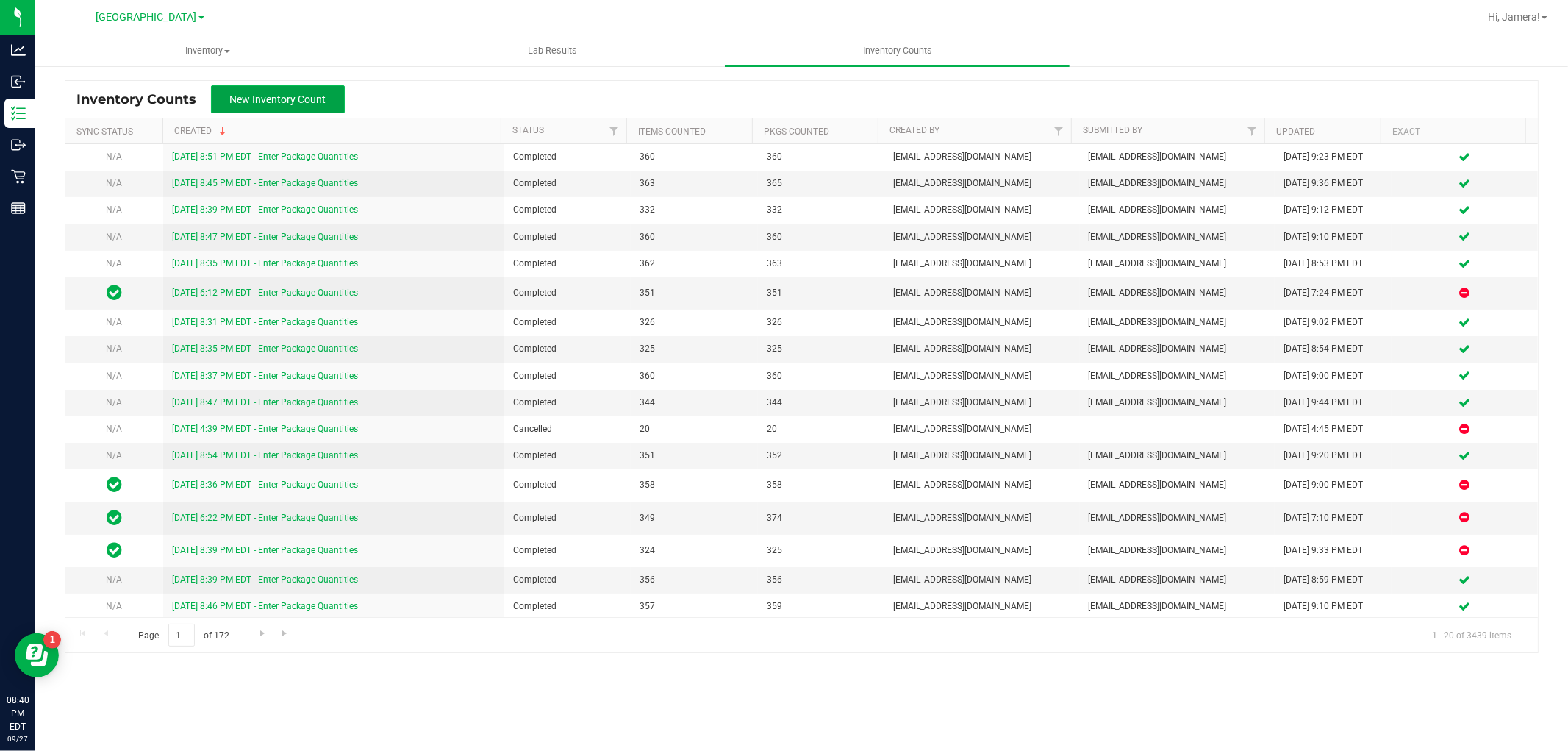
click at [283, 103] on span "New Inventory Count" at bounding box center [278, 100] width 97 height 12
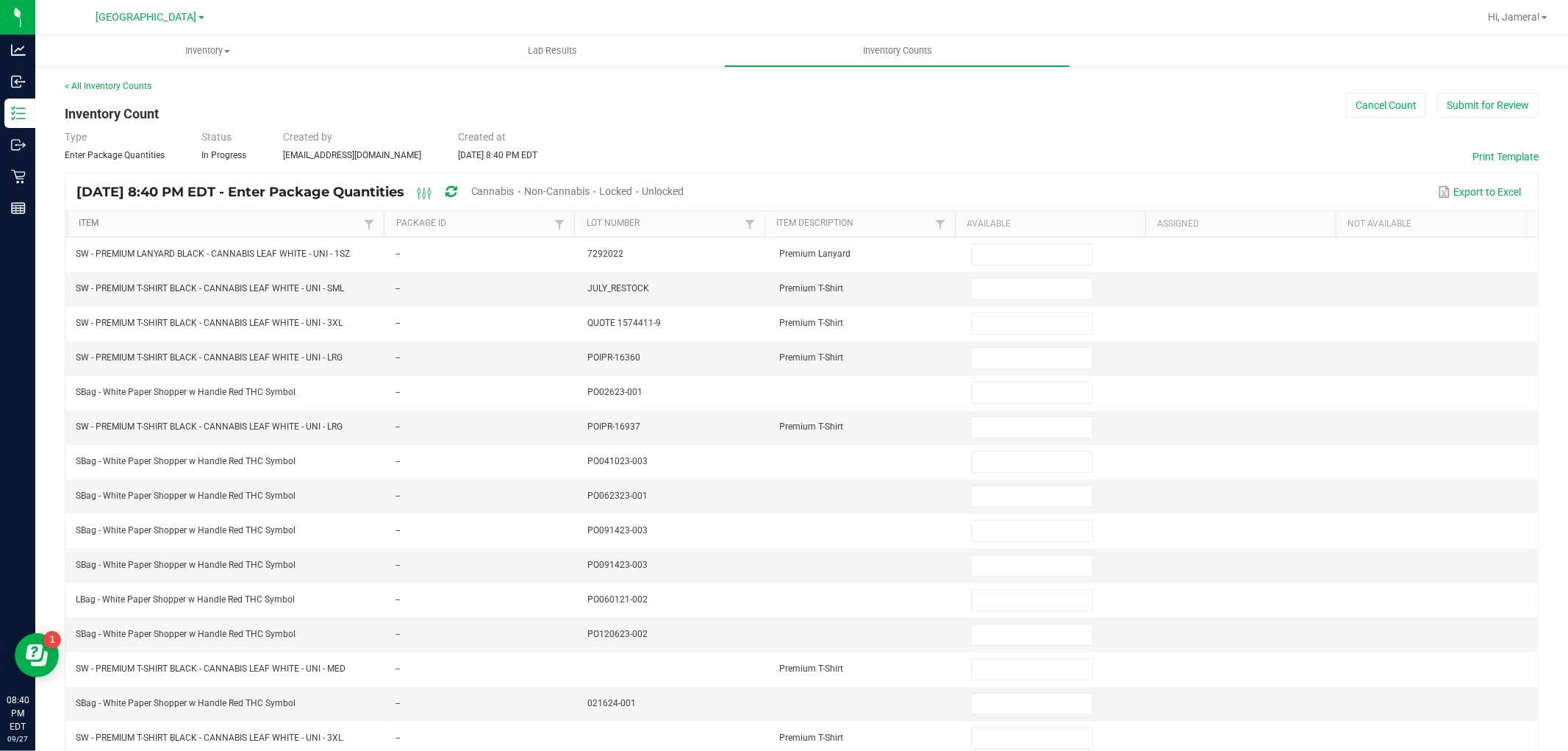
click at [234, 218] on link "Item" at bounding box center [219, 224] width 282 height 12
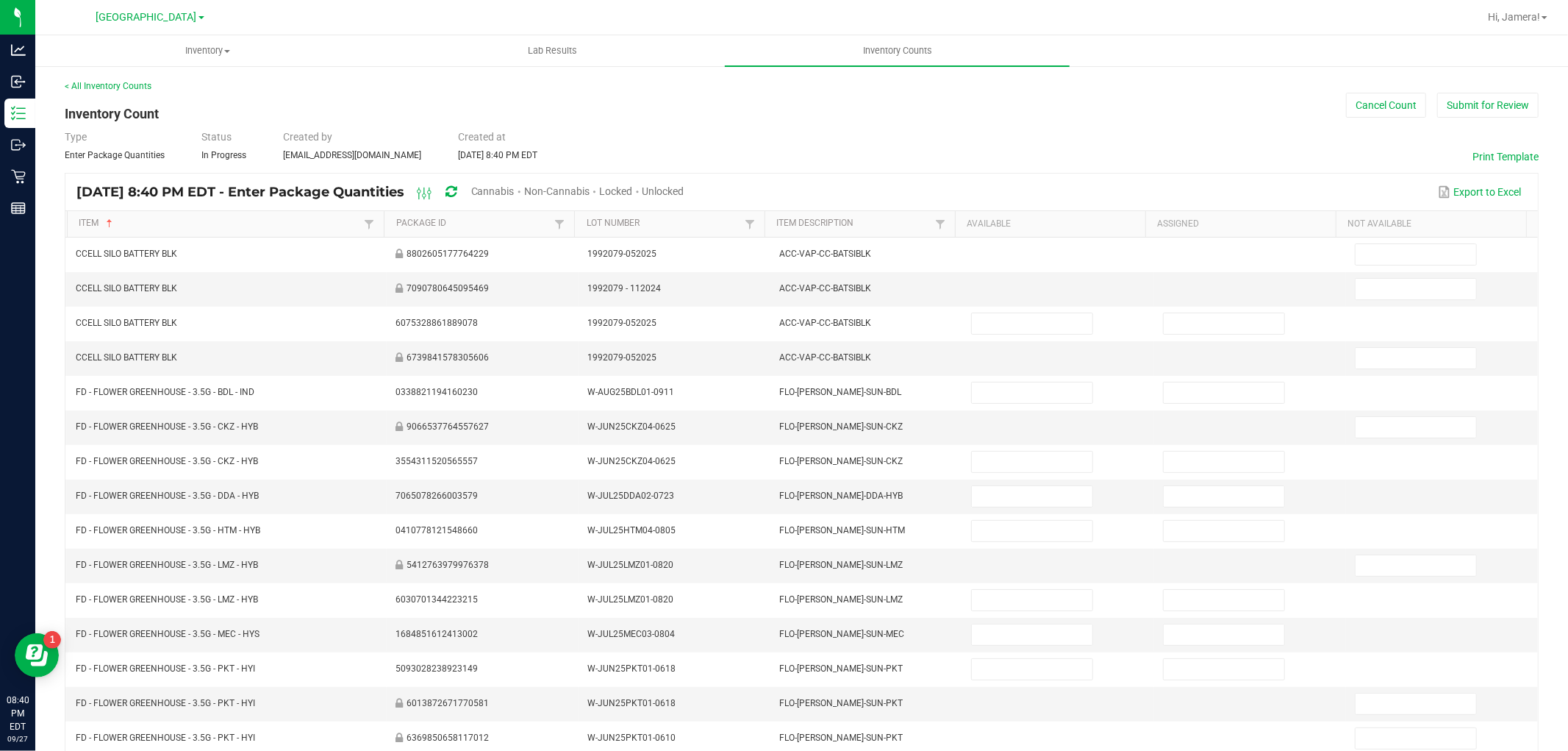
click at [684, 192] on span "Unlocked" at bounding box center [663, 191] width 42 height 12
click at [984, 280] on input at bounding box center [1031, 289] width 120 height 21
type input "15"
type input "0"
type input "4"
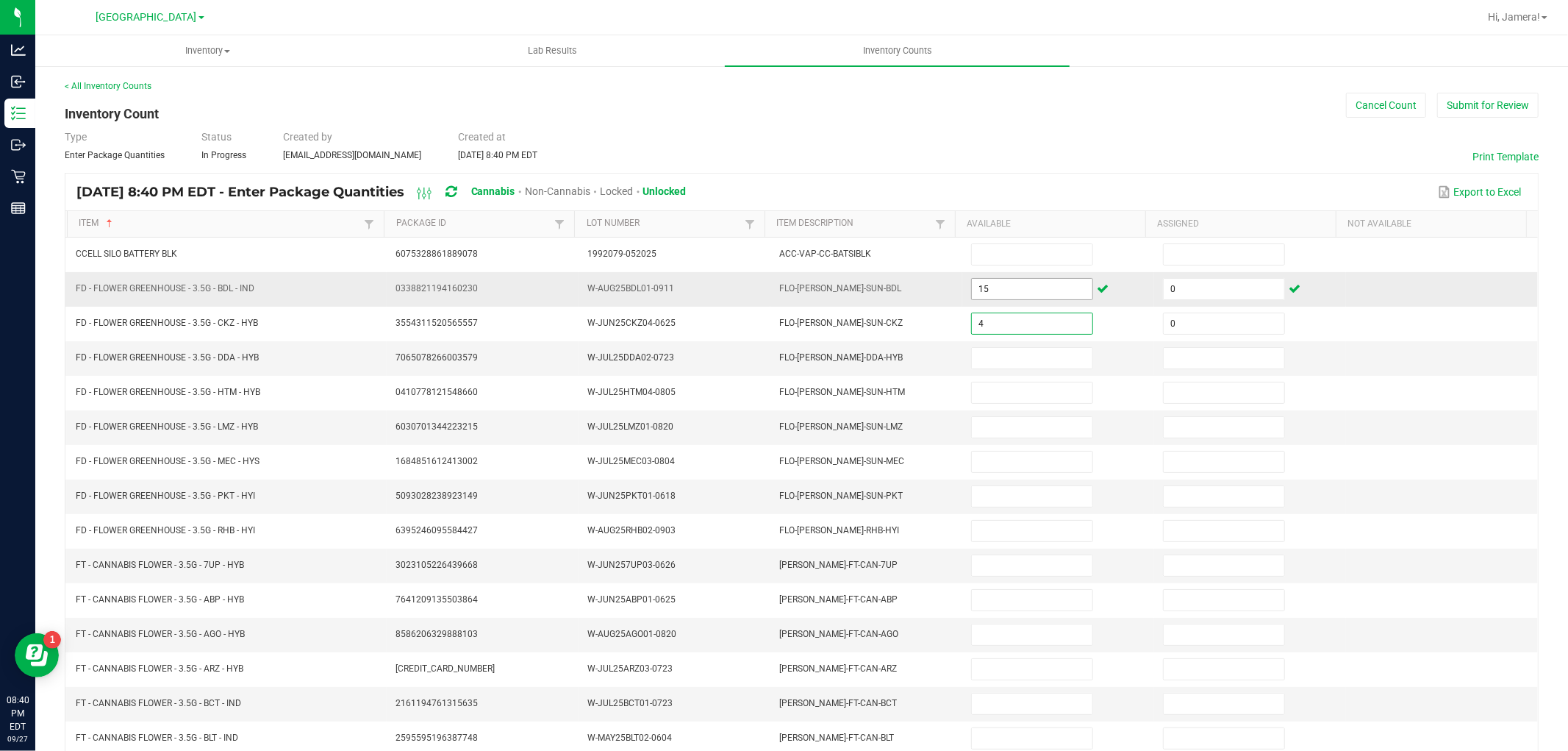
type input "0"
type input "14"
type input "0"
type input "6"
type input "0"
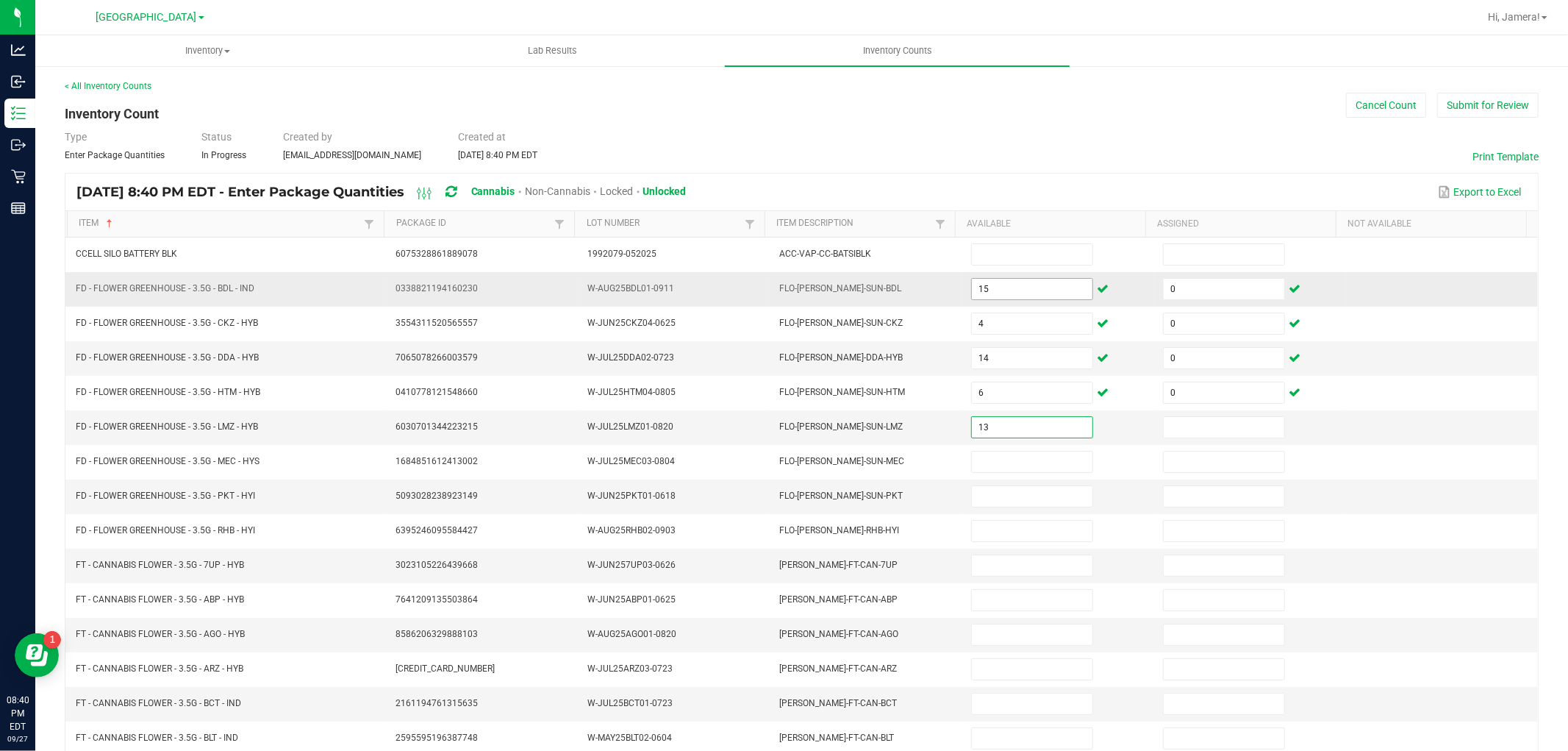
type input "13"
type input "0"
type input "17"
type input "0"
type input "4"
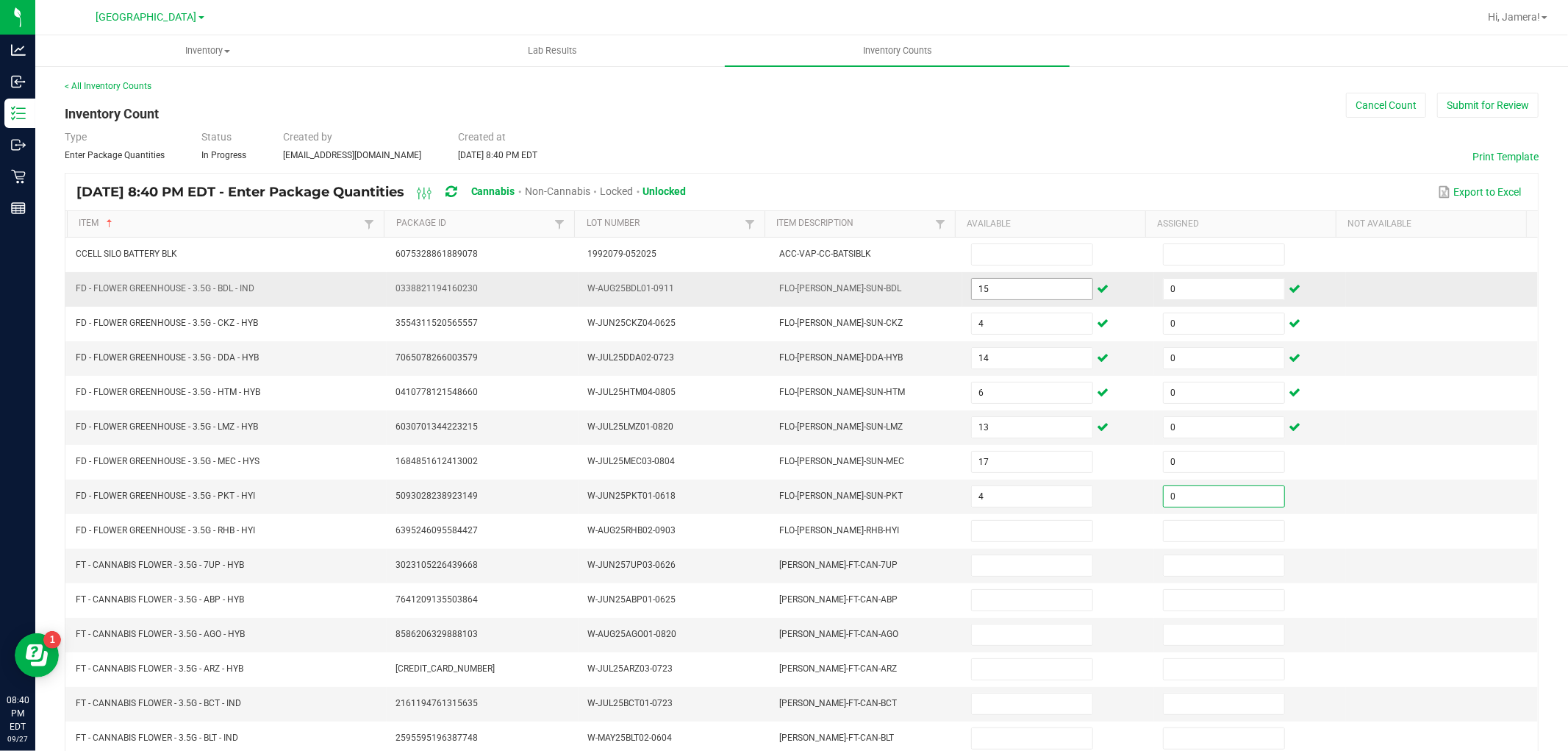
type input "0"
type input "18"
type input "4"
type input "0"
type input "9"
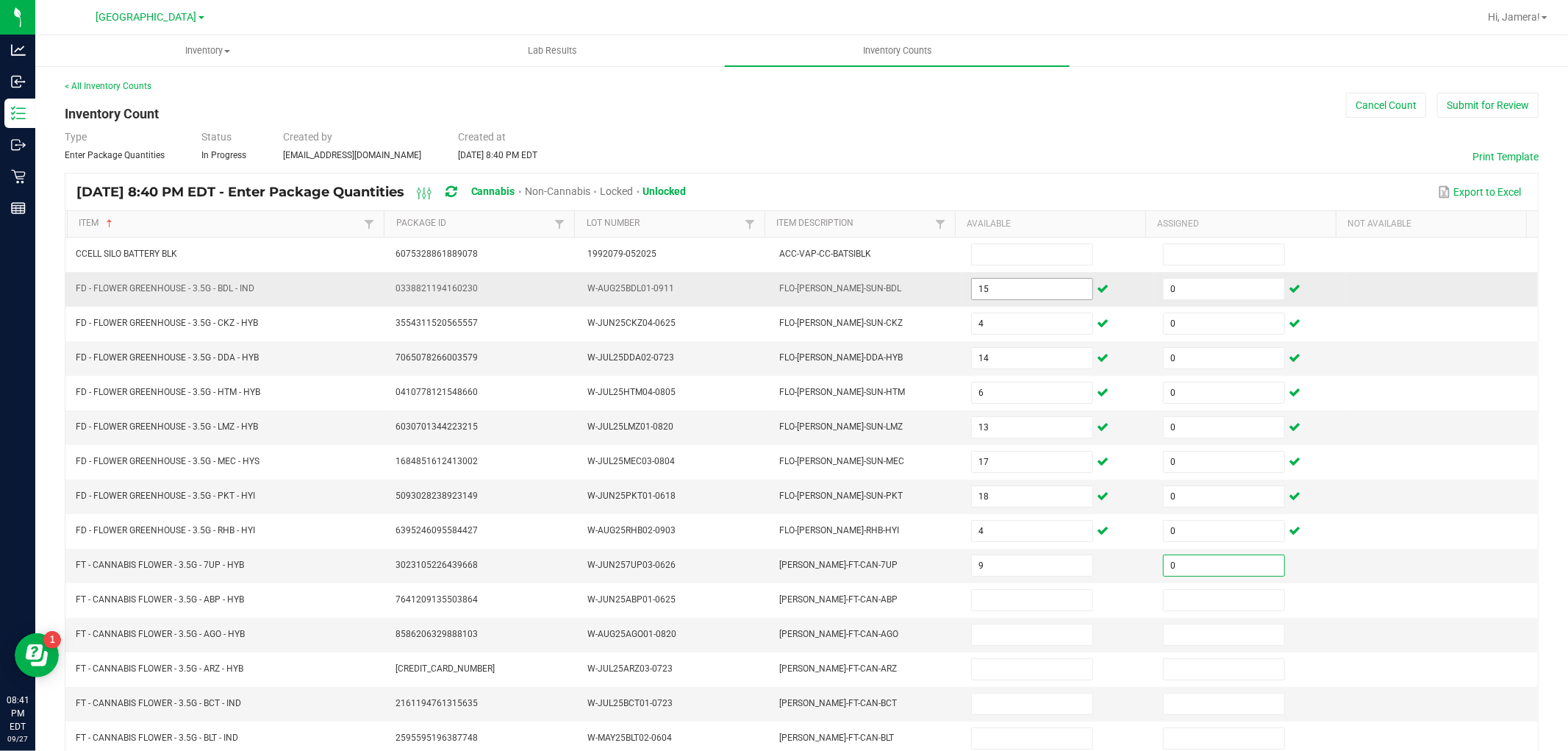
type input "0"
type input "1"
type input "0"
type input "4"
type input "6"
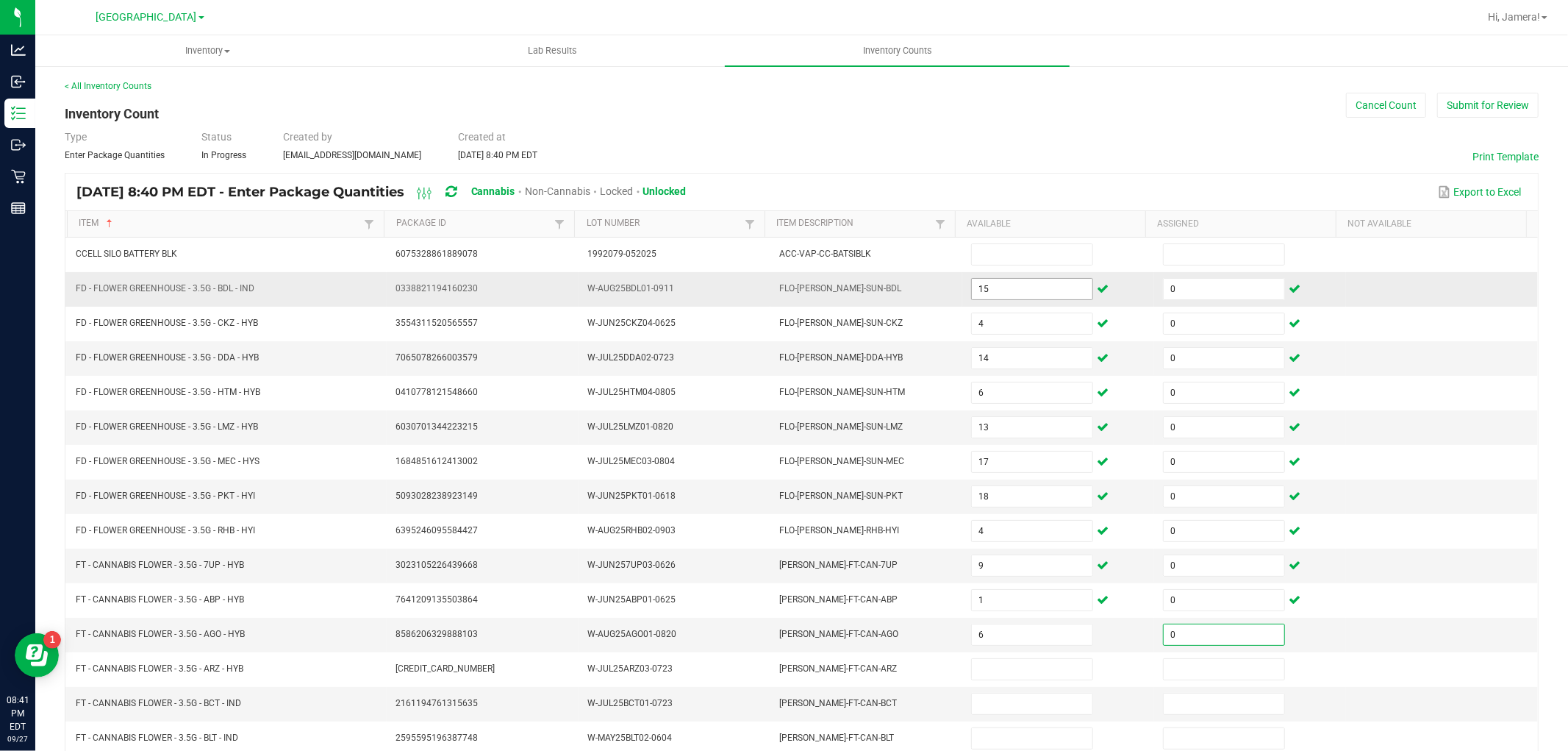
type input "0"
type input "10"
type input "0"
type input "16"
type input "0"
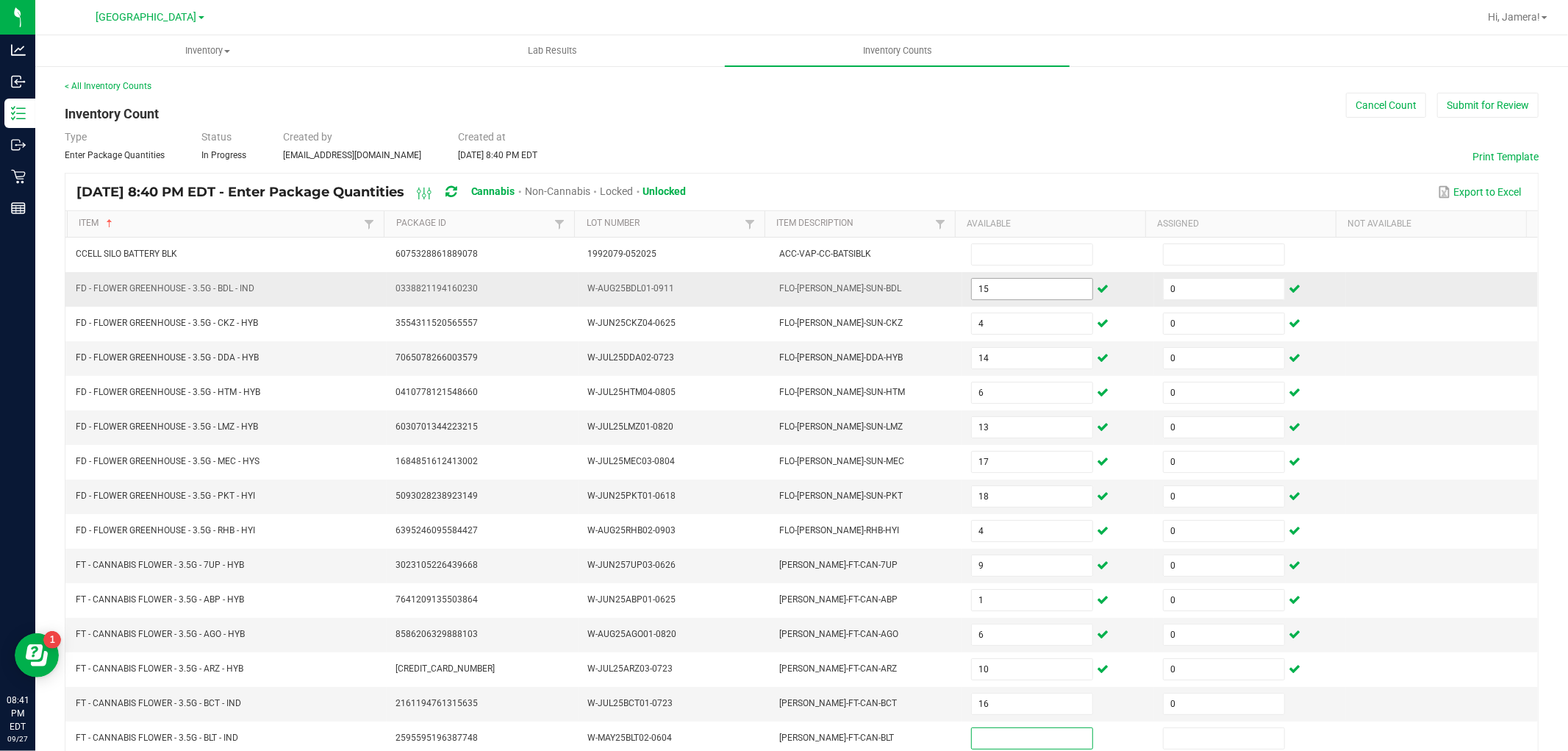
scroll to position [1, 0]
type input "13"
type input "0"
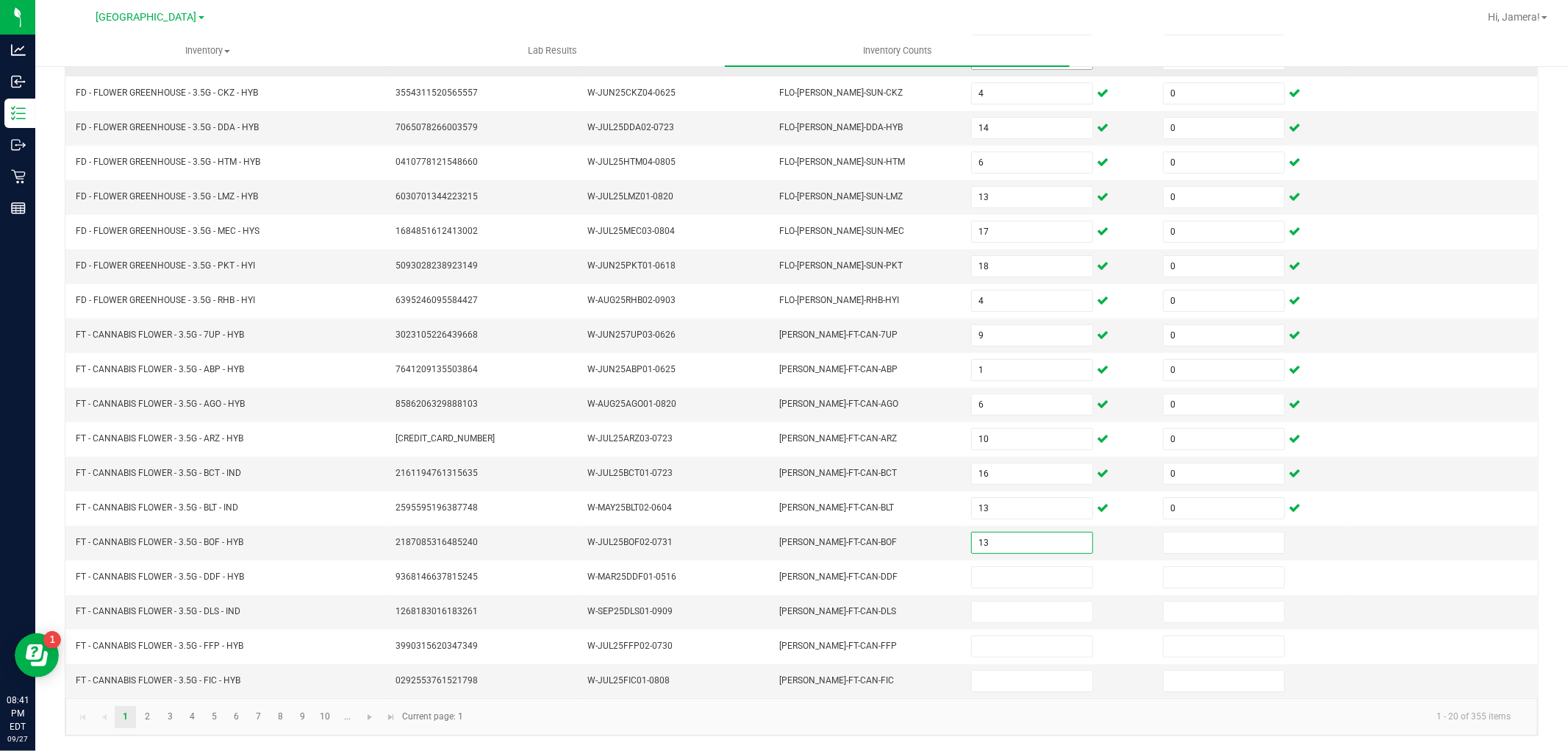
type input "13"
type input "0"
type input "19"
type input "0"
type input "4"
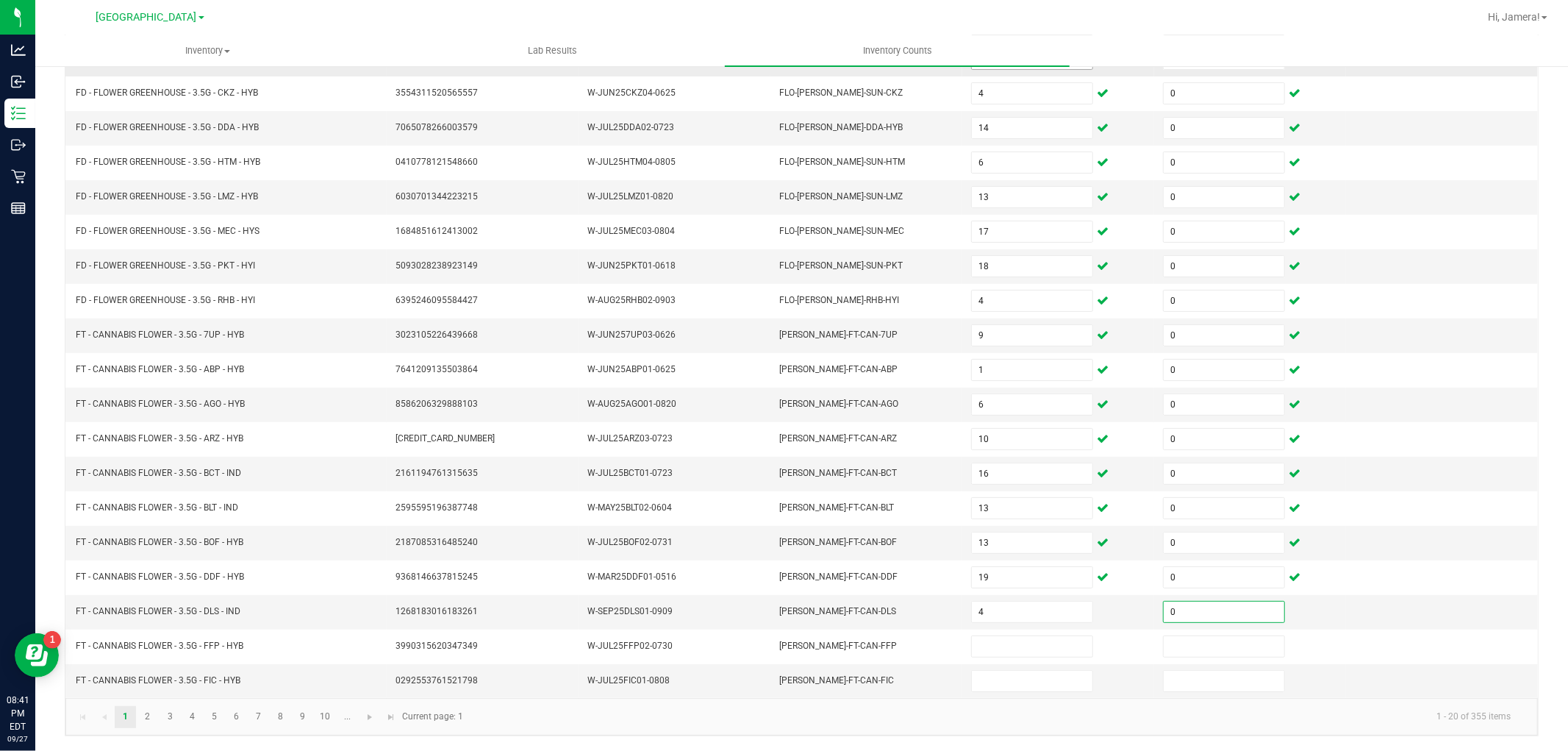
type input "0"
type input "12"
type input "0"
type input "10"
type input "0"
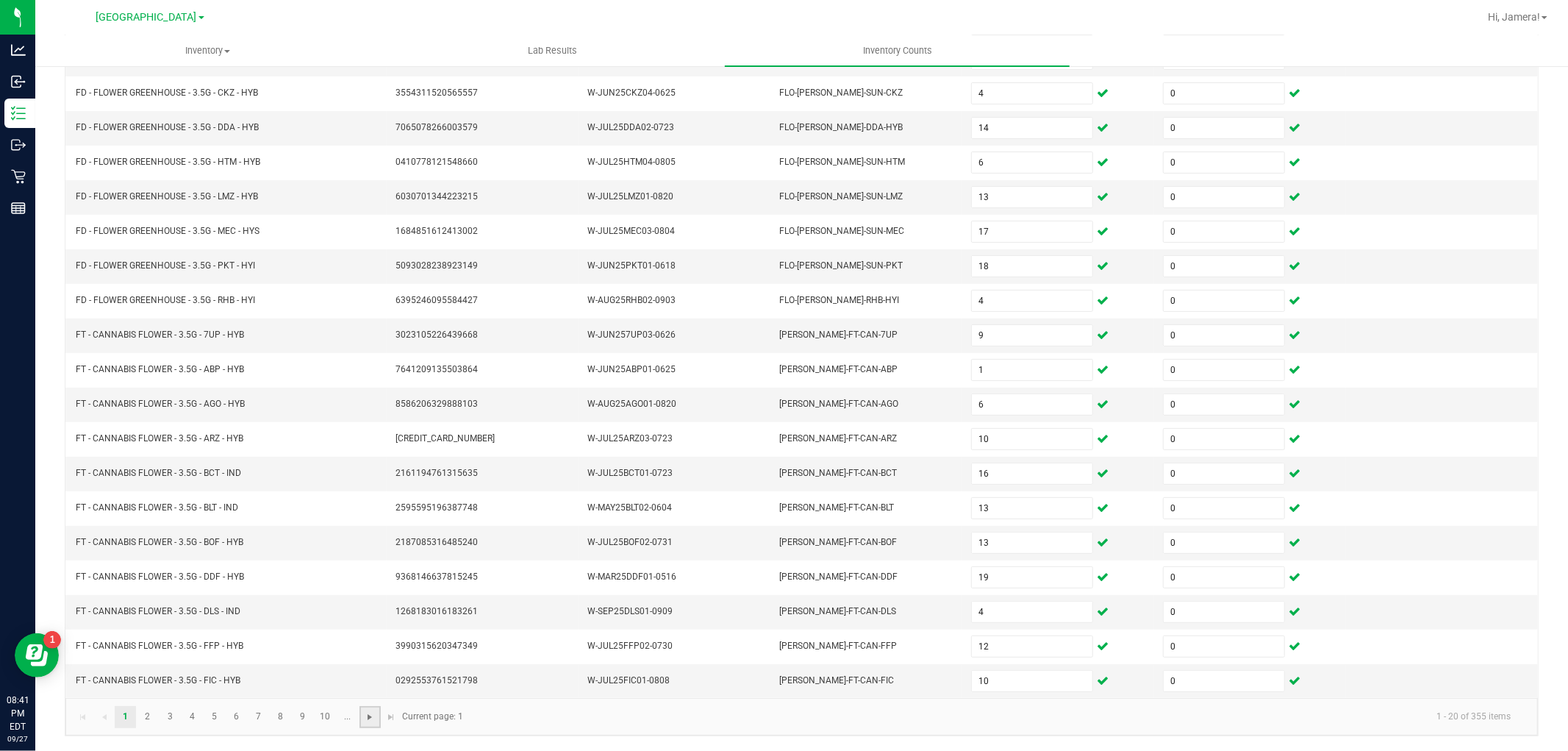
click at [370, 715] on span "Go to the next page" at bounding box center [369, 717] width 12 height 12
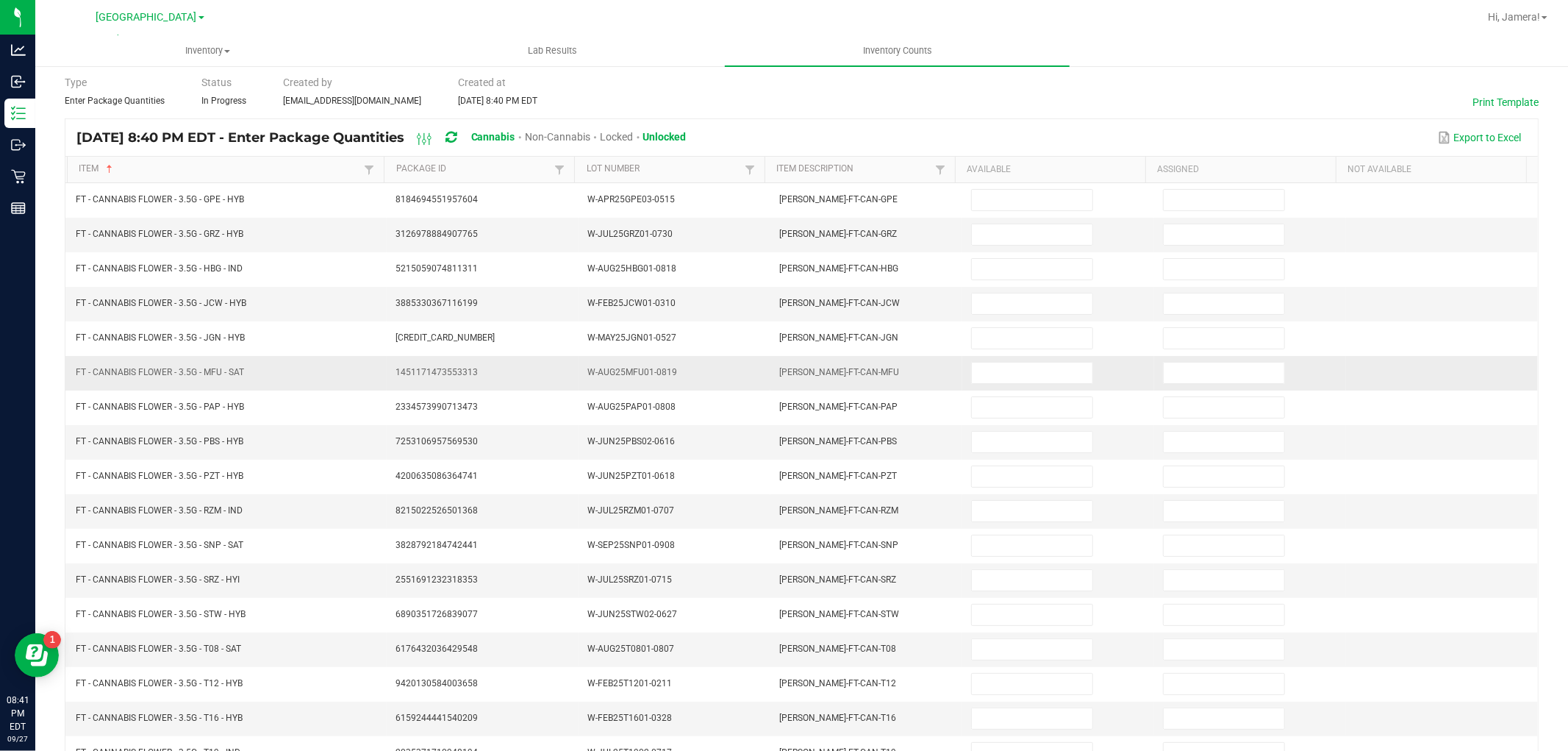
scroll to position [0, 0]
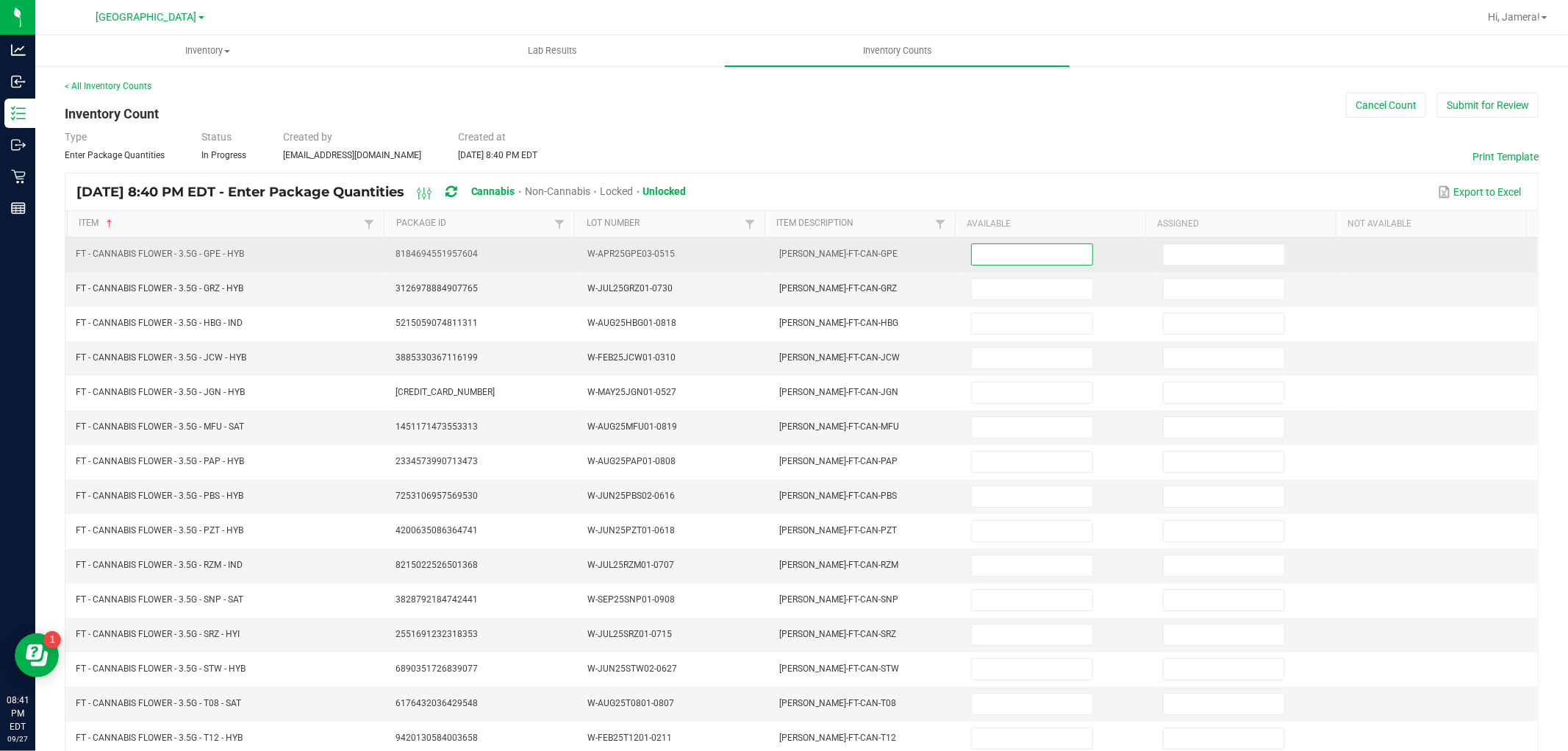
click at [1054, 254] on input at bounding box center [1031, 254] width 120 height 21
type input "18"
type input "0"
type input "17"
type input "0"
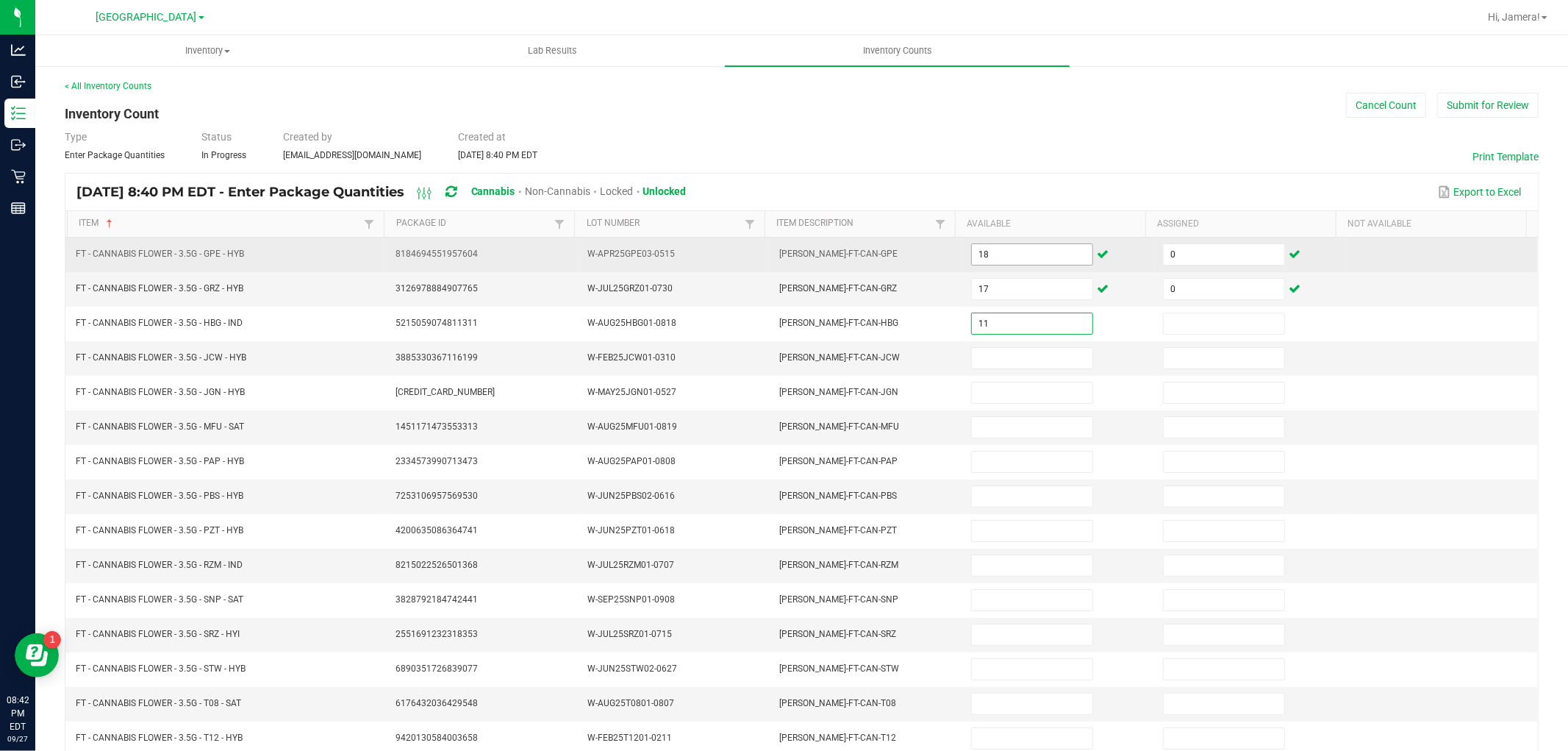
type input "11"
type input "0"
type input "10"
type input "0"
type input "18"
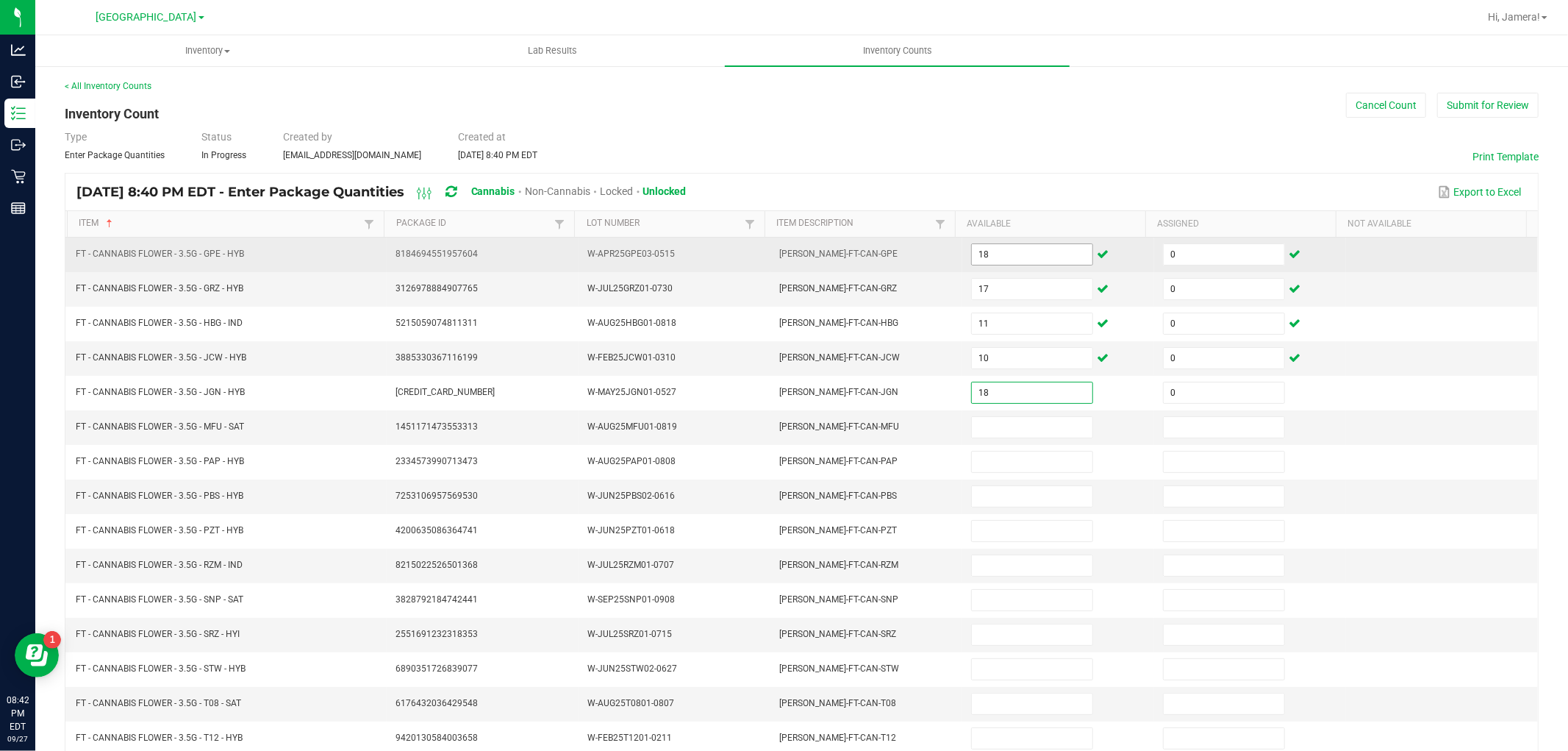
type input "0"
type input "9"
type input "0"
type input "16"
type input "0"
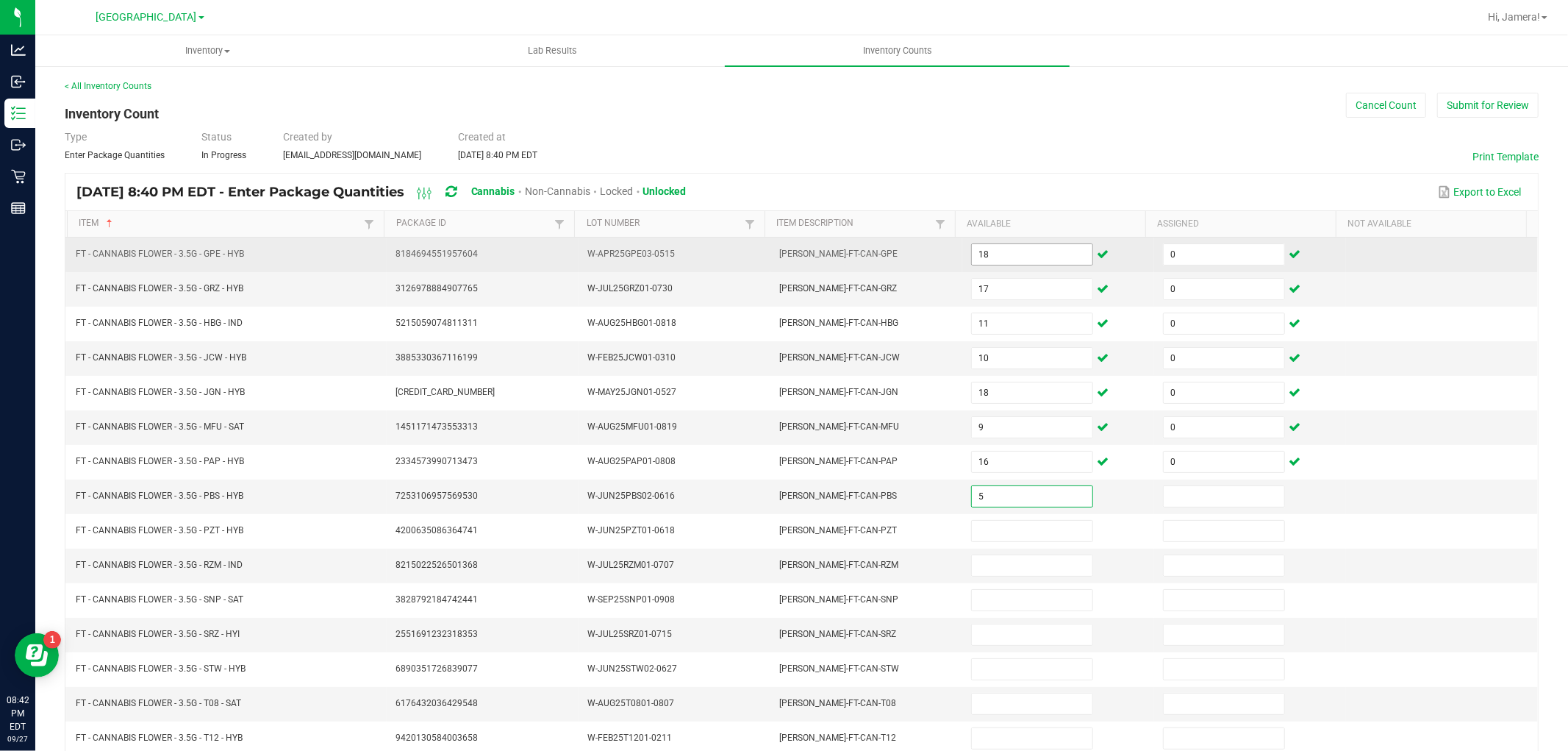
type input "5"
type input "0"
type input "7"
type input "0"
type input "15"
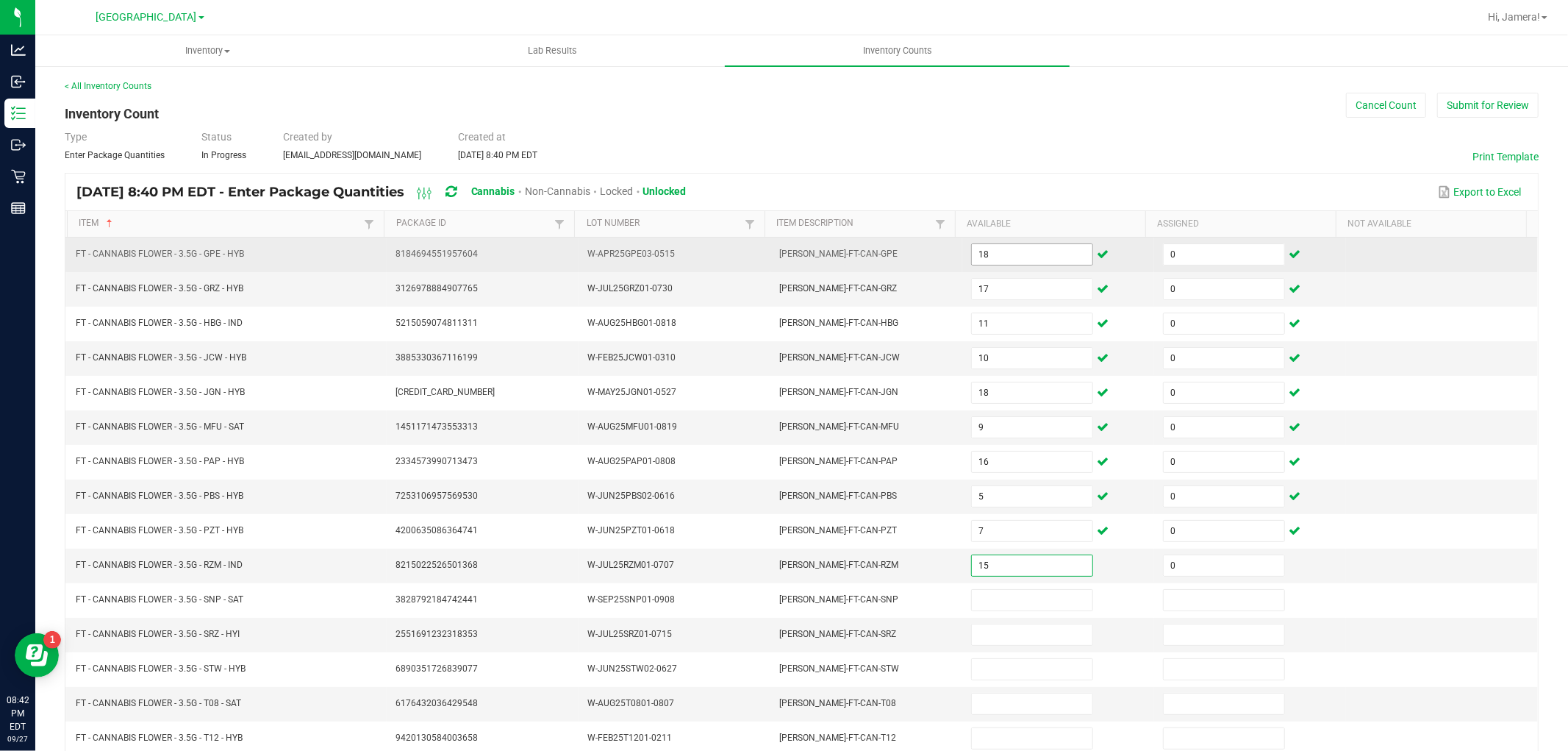
type input "0"
type input "8"
type input "0"
type input "7"
type input "0"
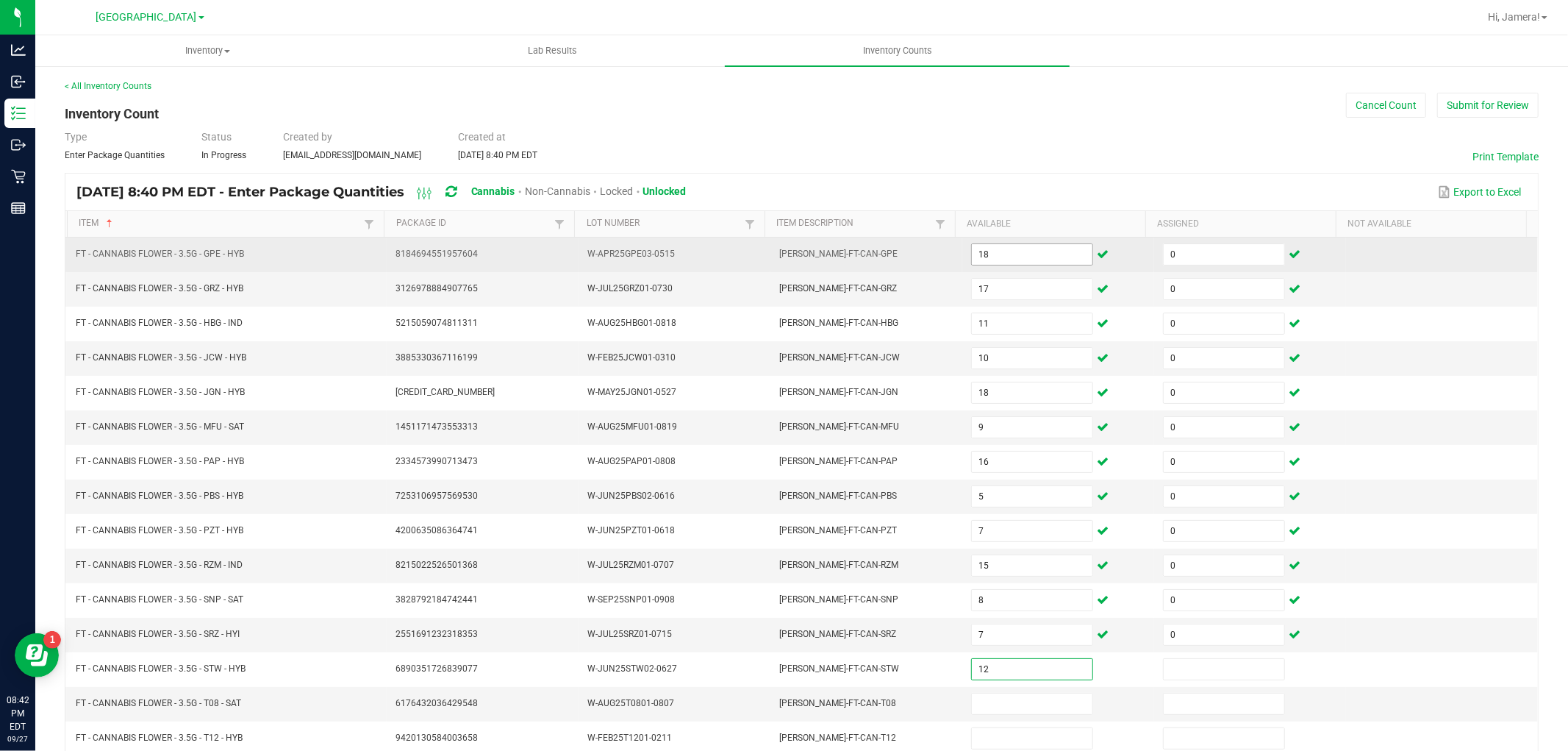
type input "12"
type input "0"
type input "3"
type input "0"
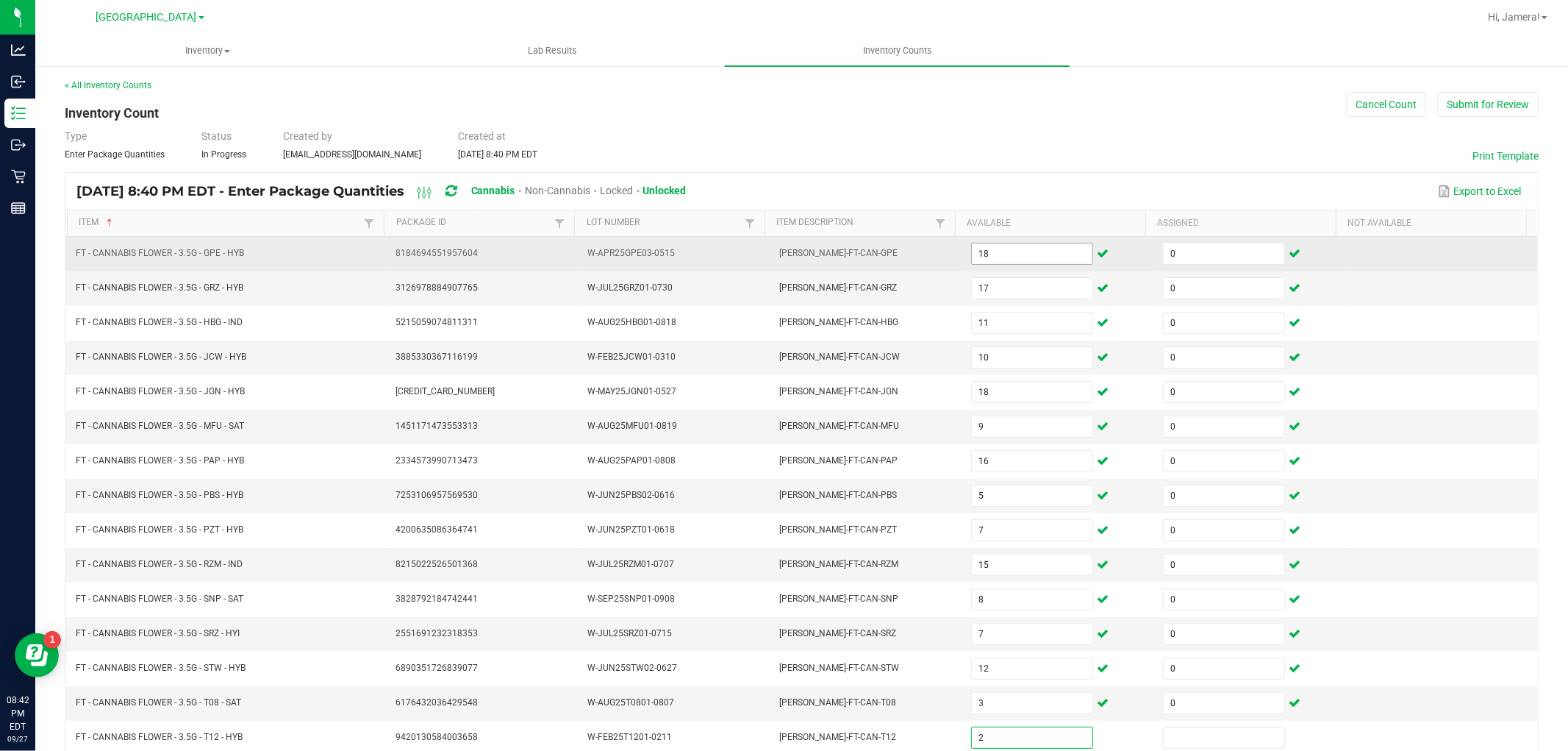
type input "2"
type input "0"
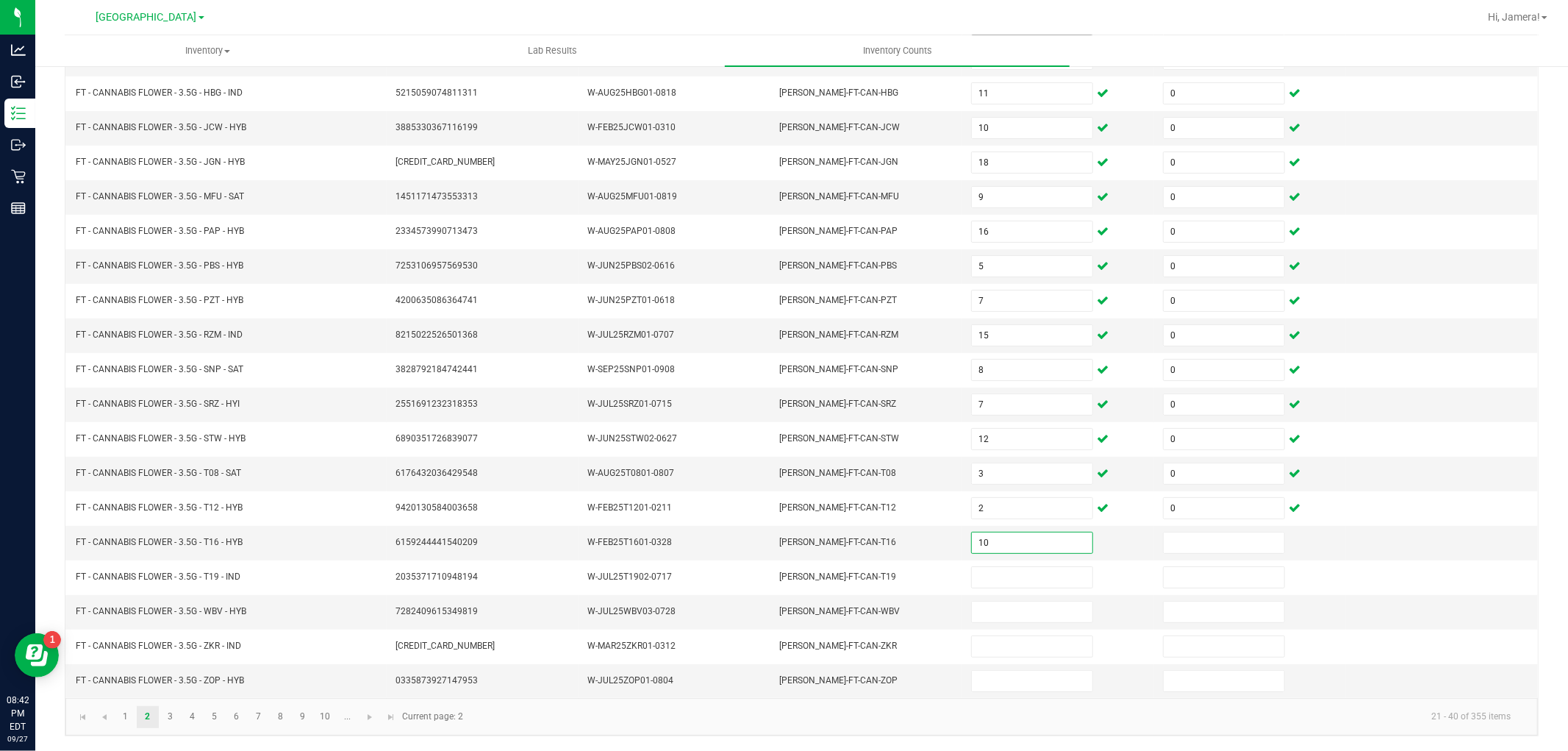
type input "10"
type input "0"
type input "17"
type input "0"
type input "16"
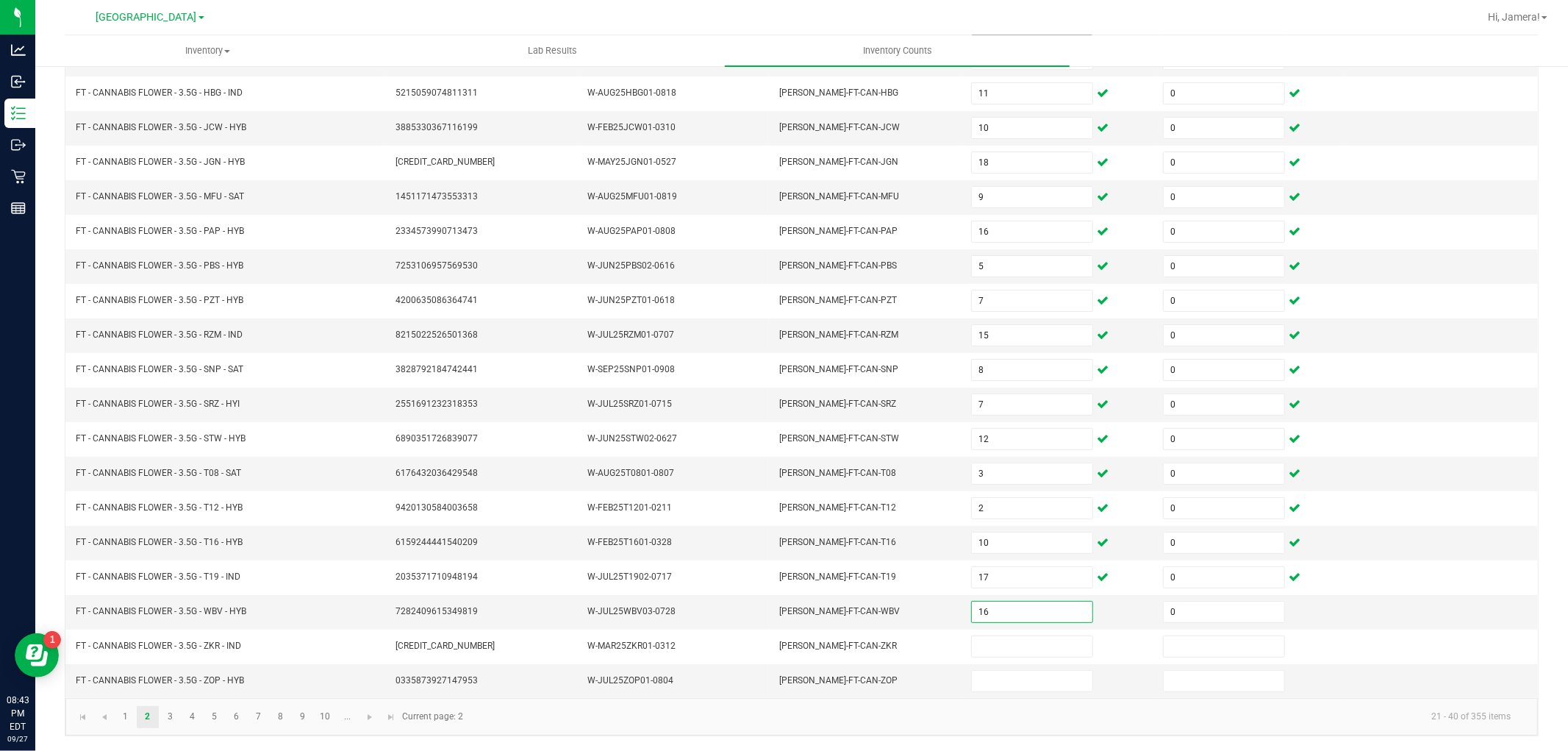
type input "0"
type input "5"
type input "0"
type input "17"
type input "0"
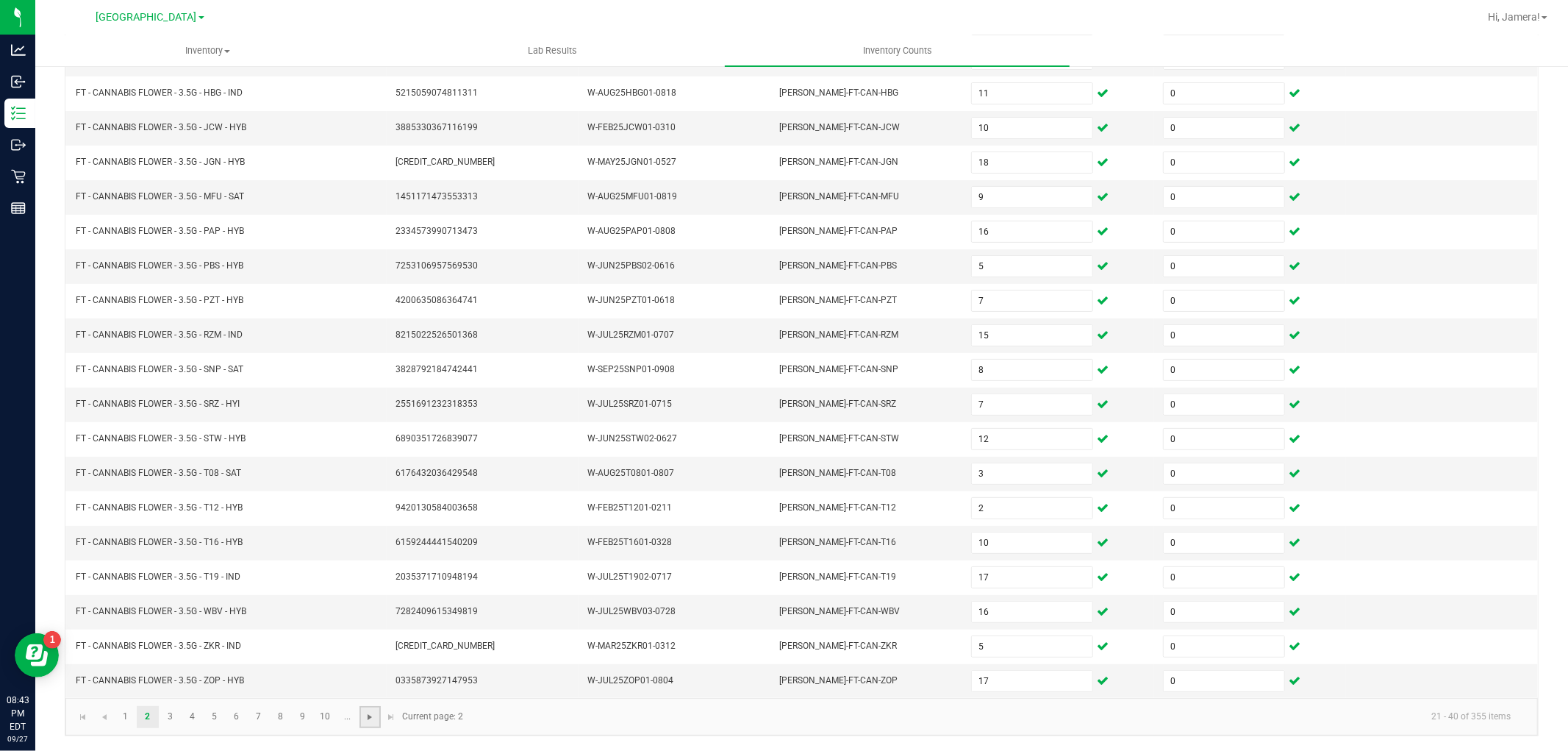
click at [372, 718] on span "Go to the next page" at bounding box center [369, 717] width 12 height 12
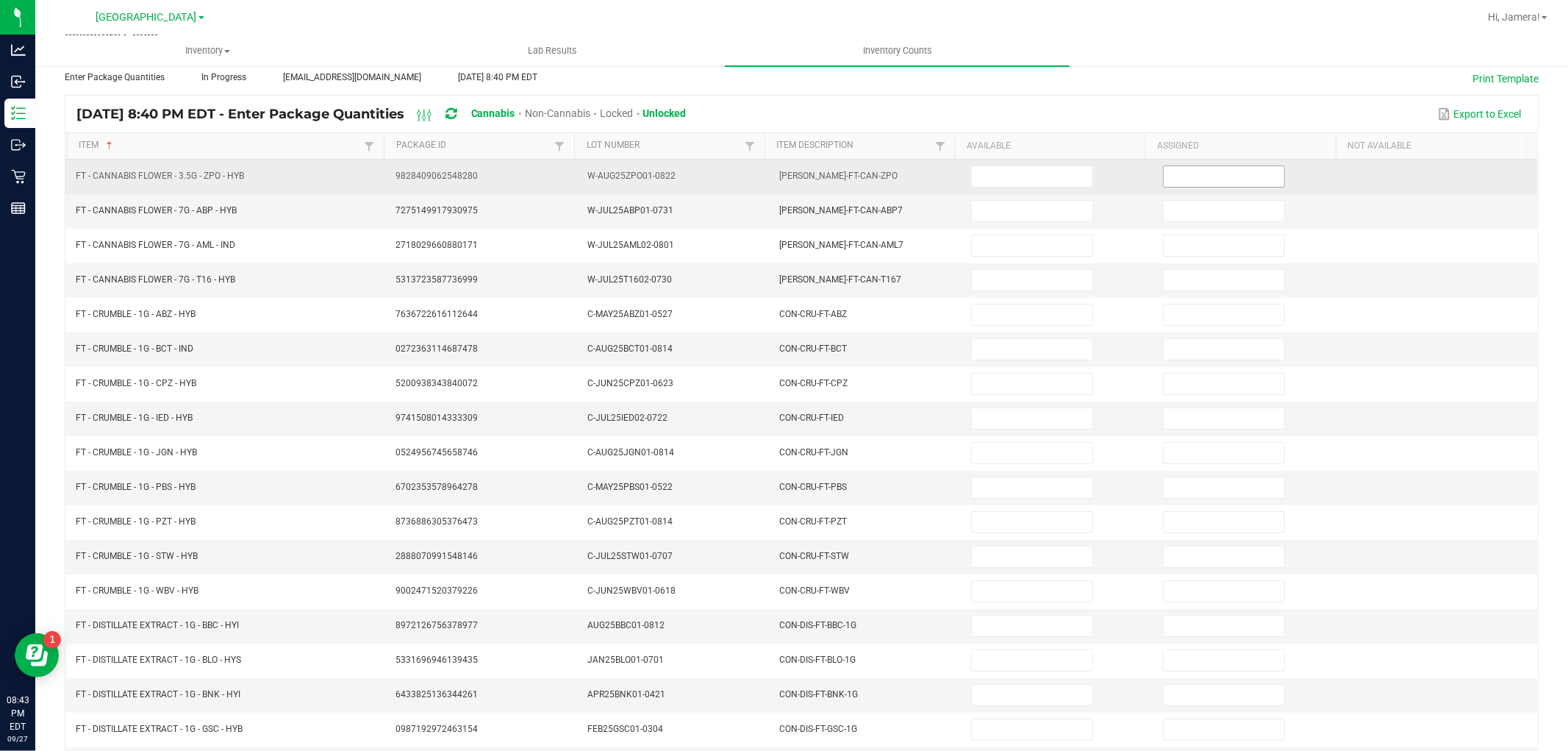
scroll to position [0, 0]
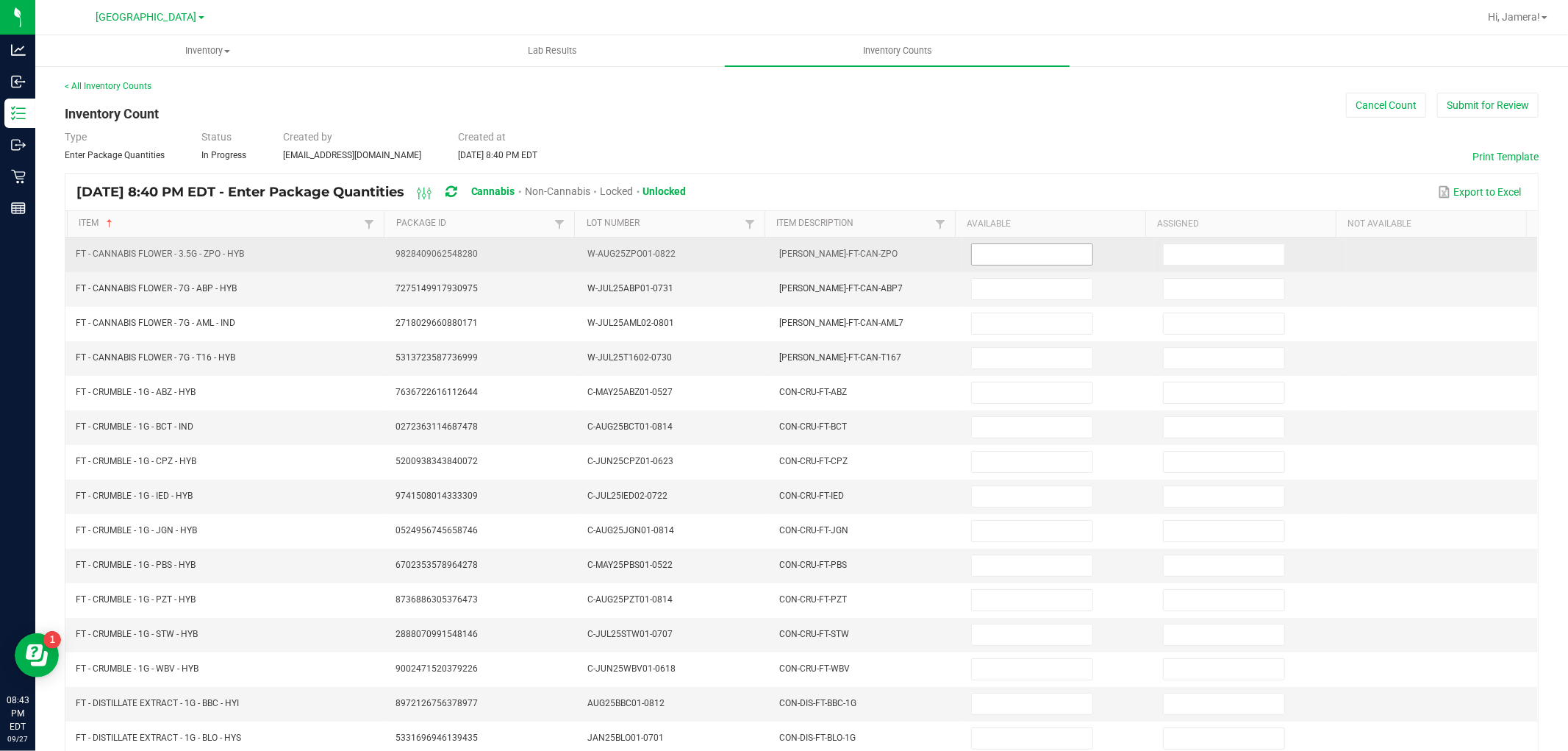
click at [1017, 261] on input at bounding box center [1031, 254] width 120 height 21
type input "17"
type input "0"
type input "12"
type input "0"
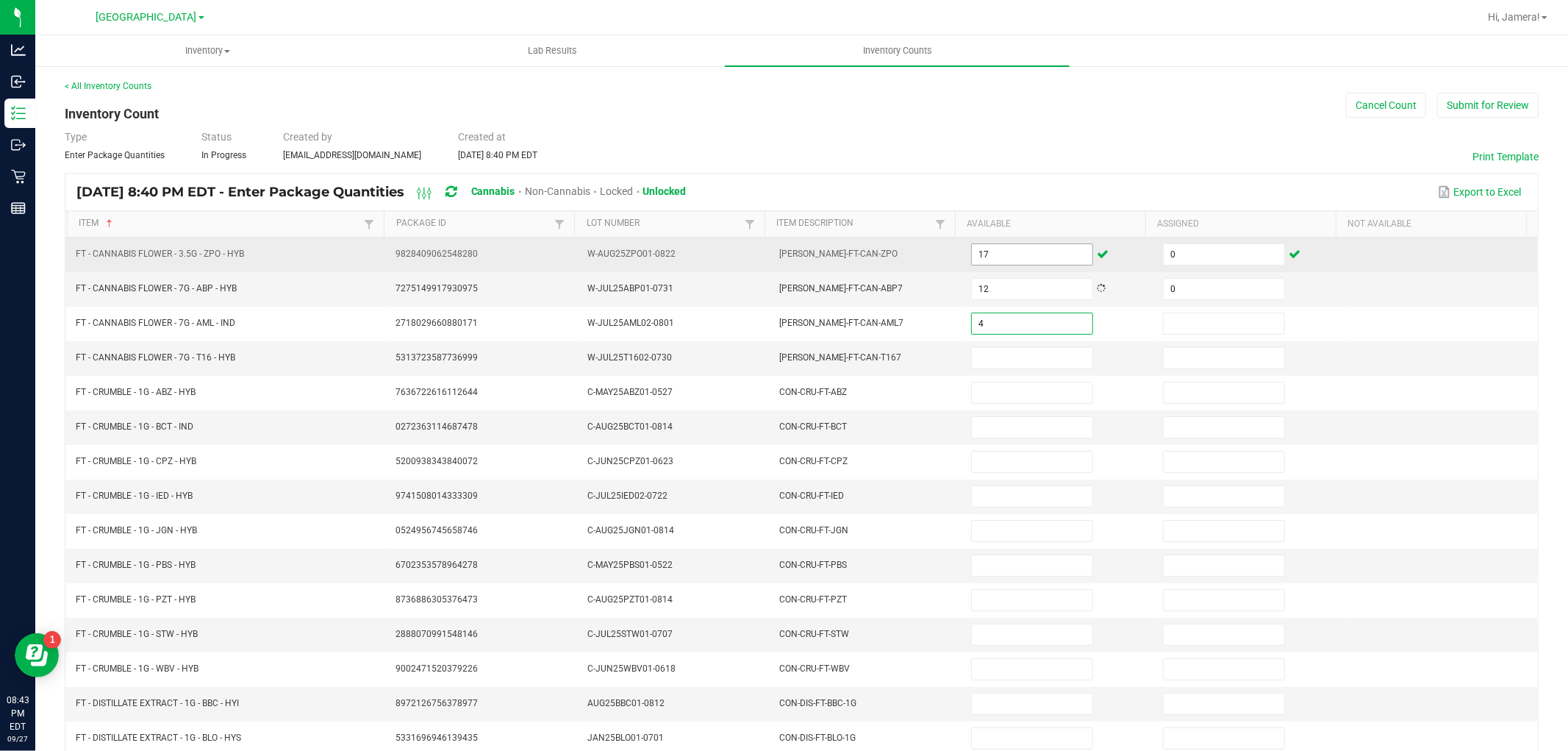
type input "4"
type input "0"
type input "13"
type input "0"
type input "4"
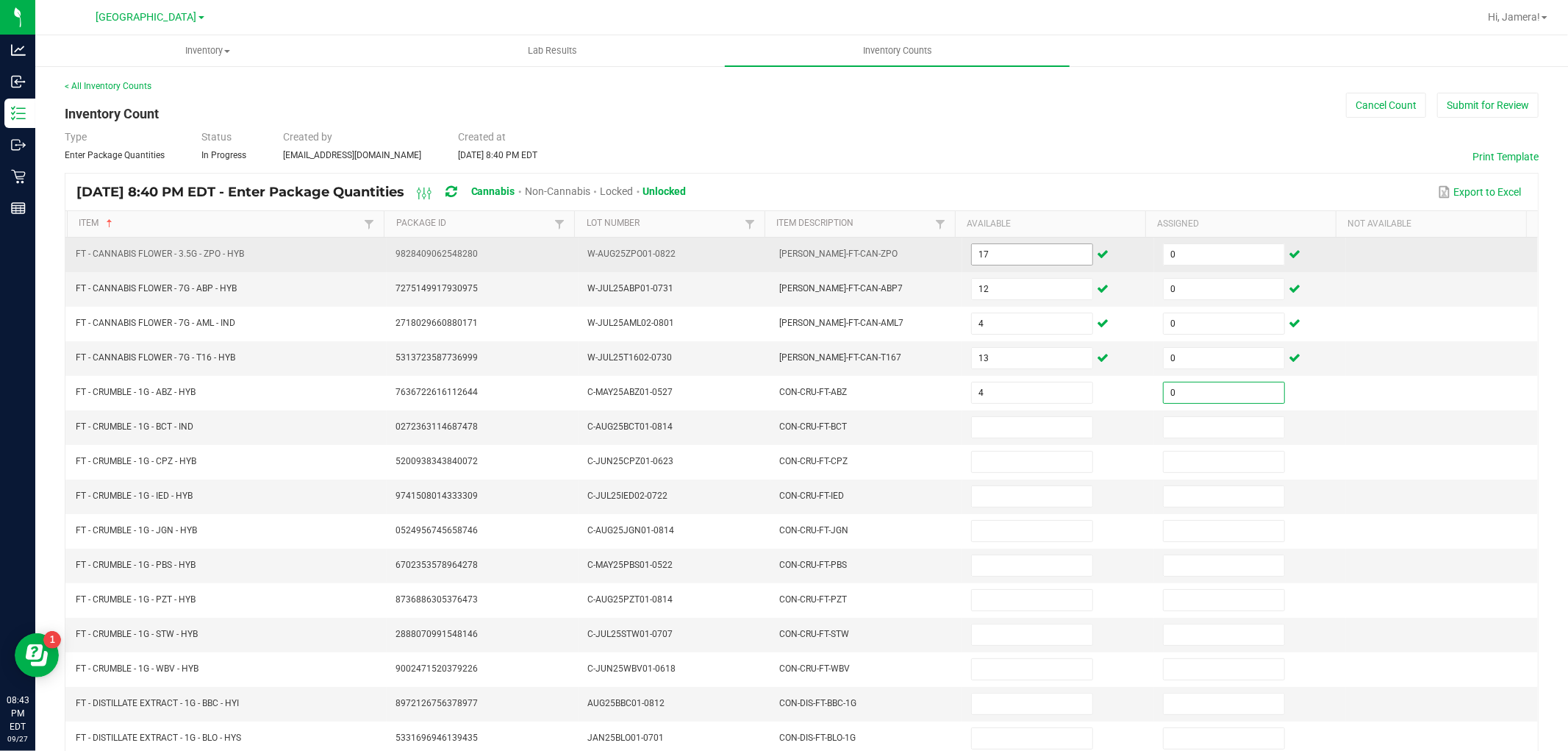
type input "0"
type input "7"
type input "0"
type input "2"
type input "0"
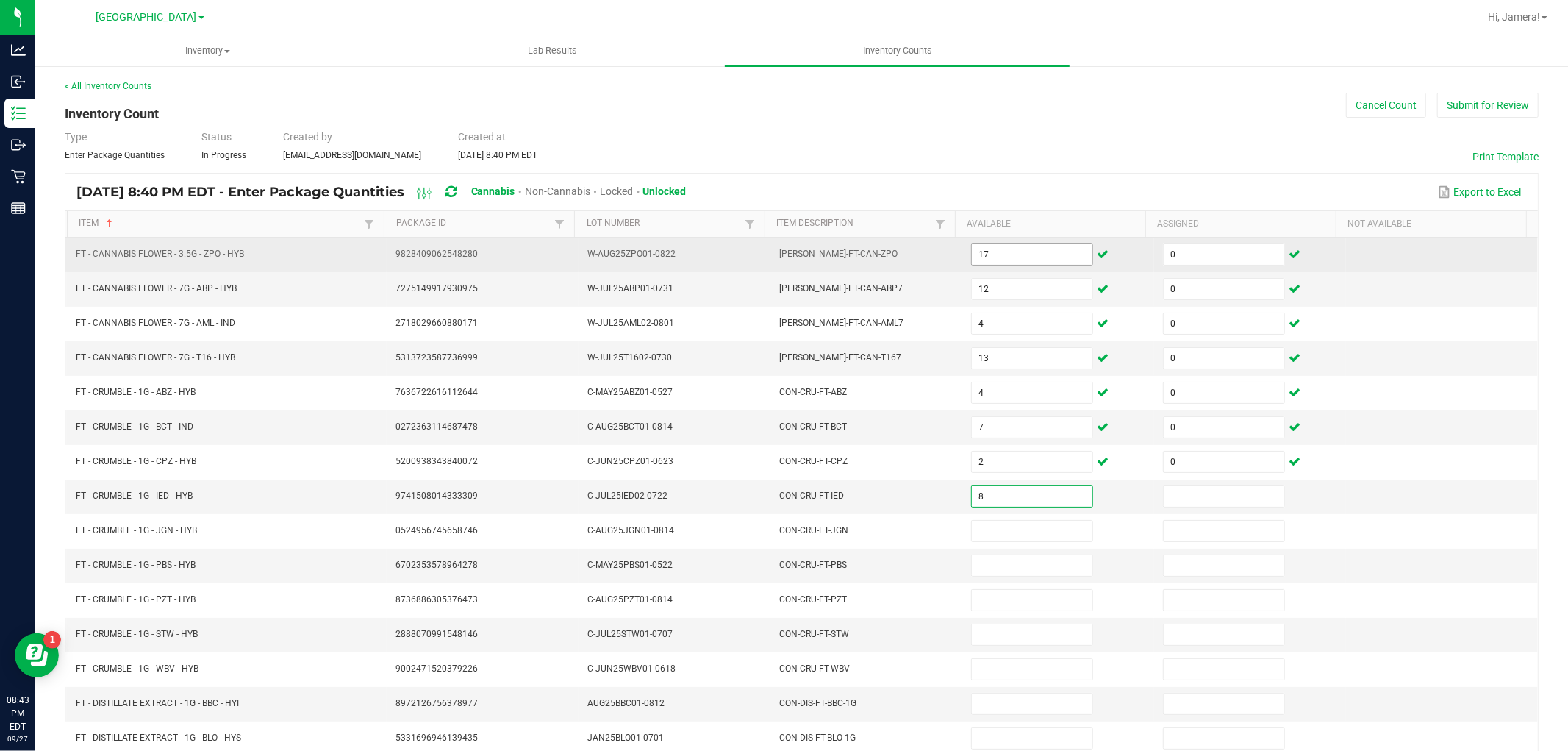
type input "8"
type input "0"
type input "5"
type input "0"
type input "3"
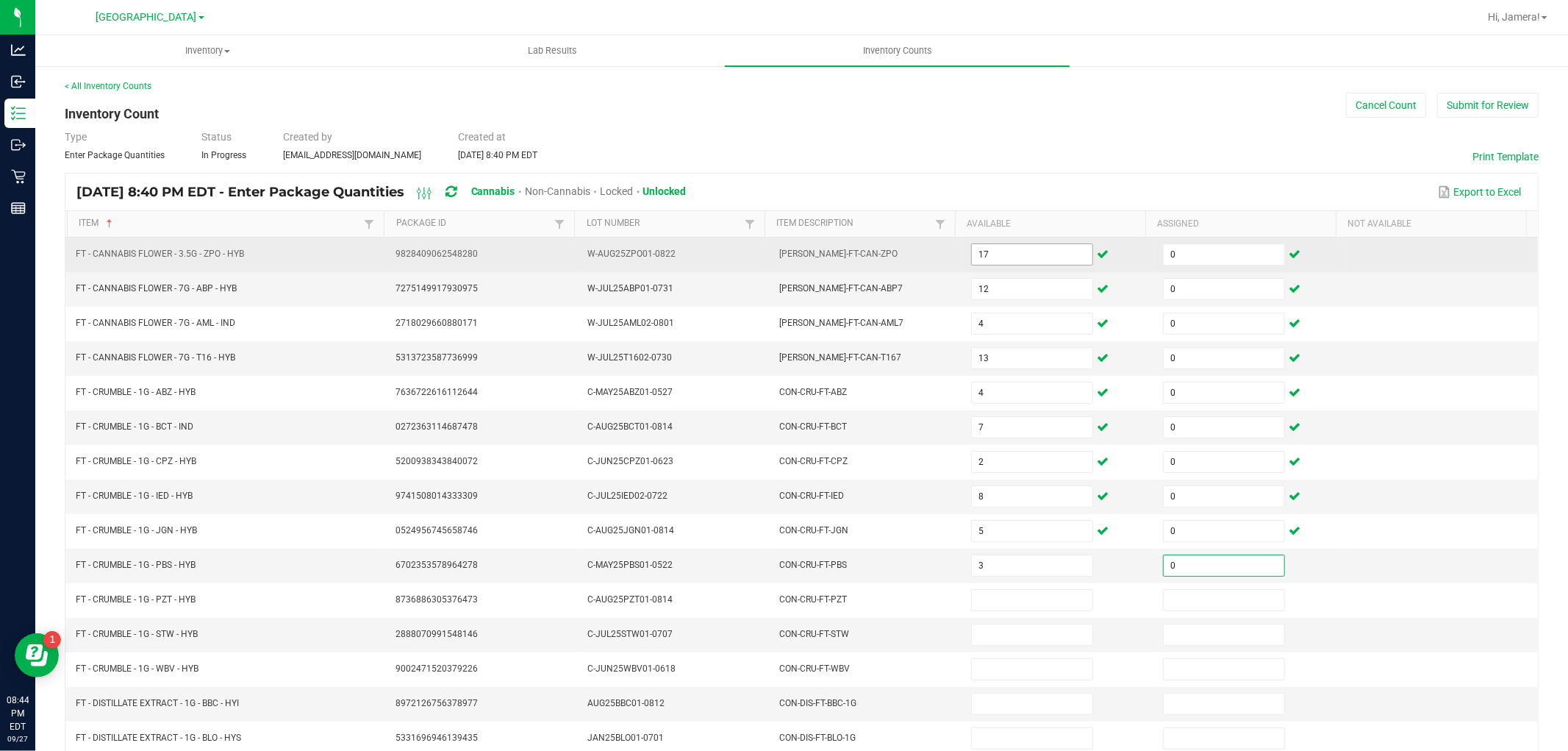
type input "0"
type input "3"
type input "0"
type input "7"
type input "0"
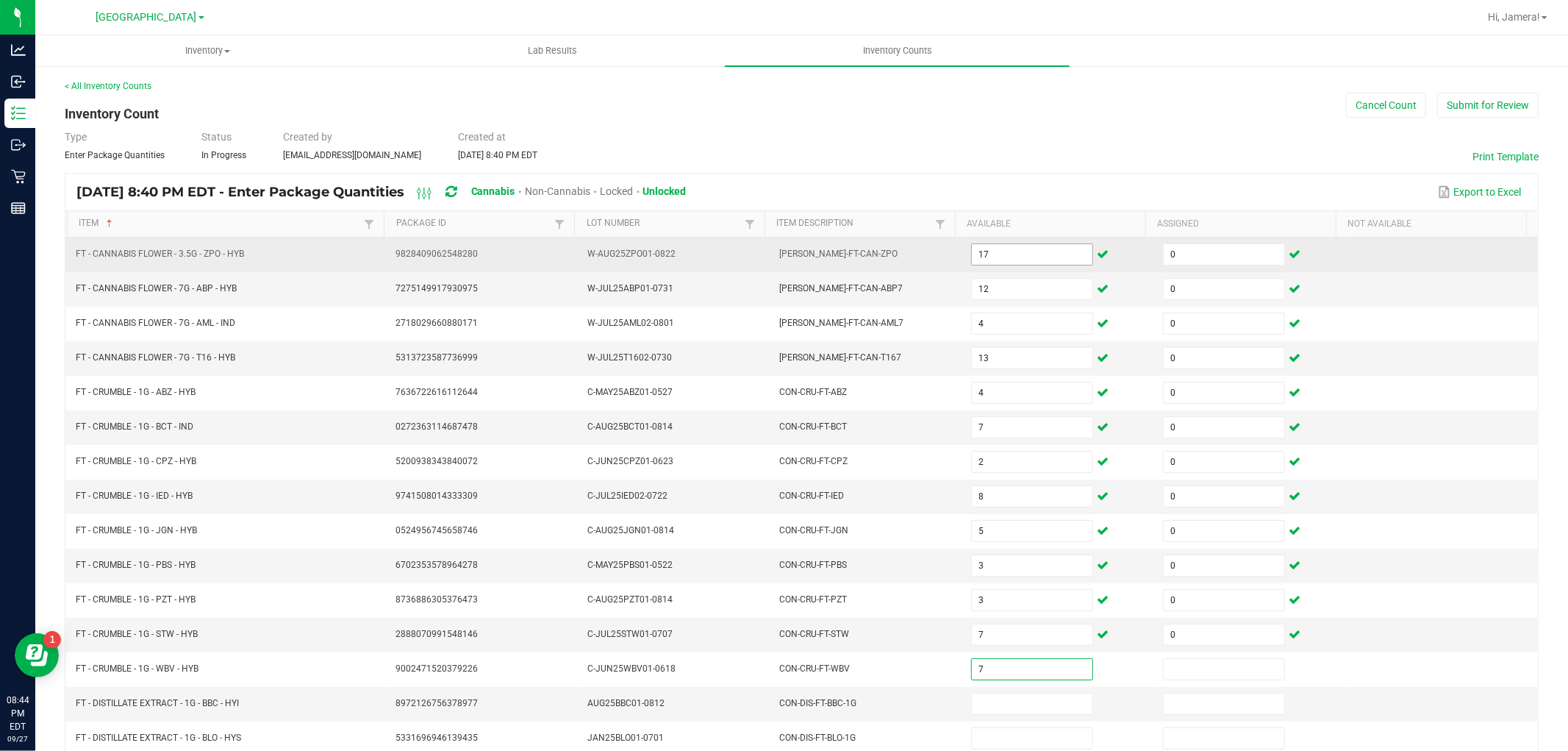
type input "7"
type input "0"
type input "7"
type input "0"
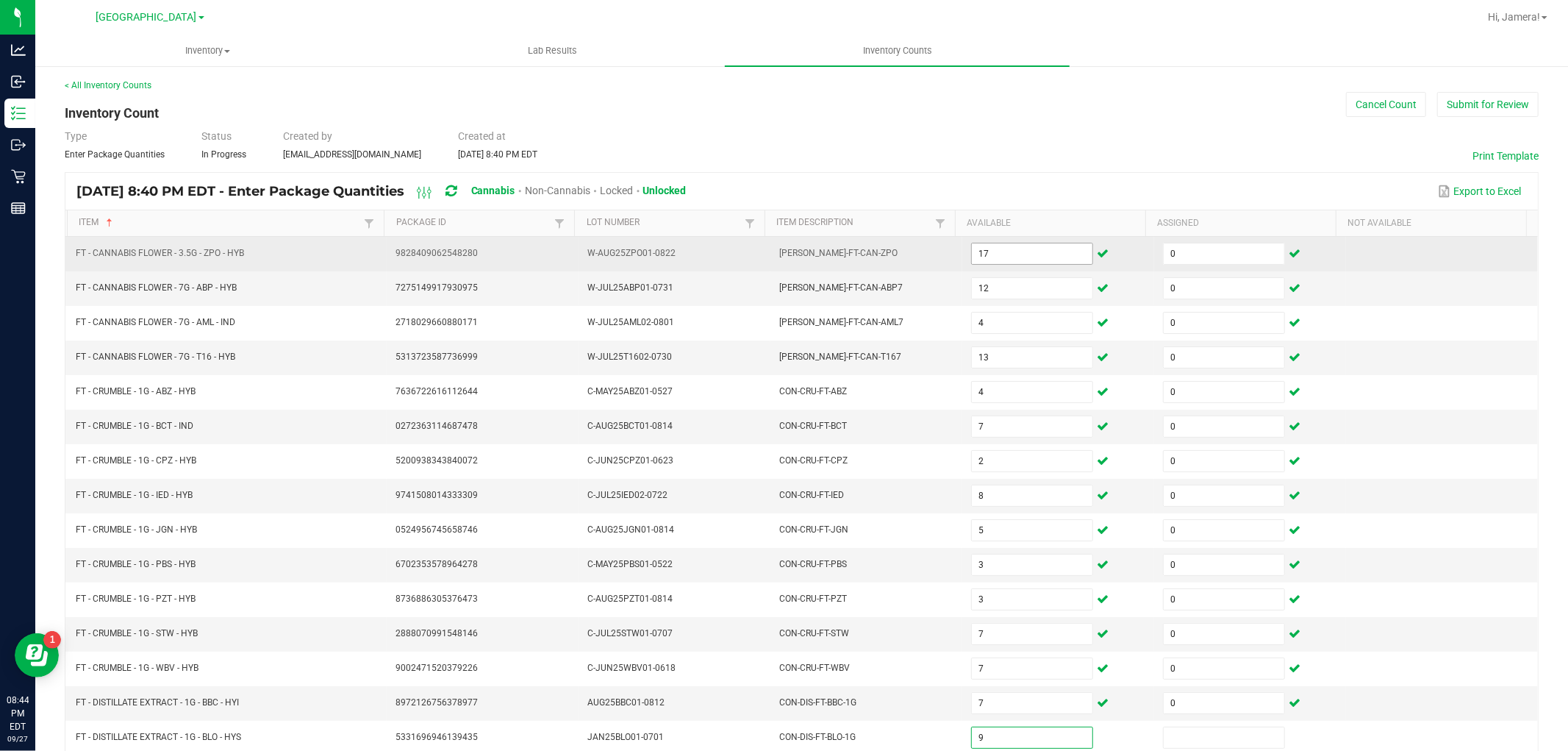
type input "9"
type input "0"
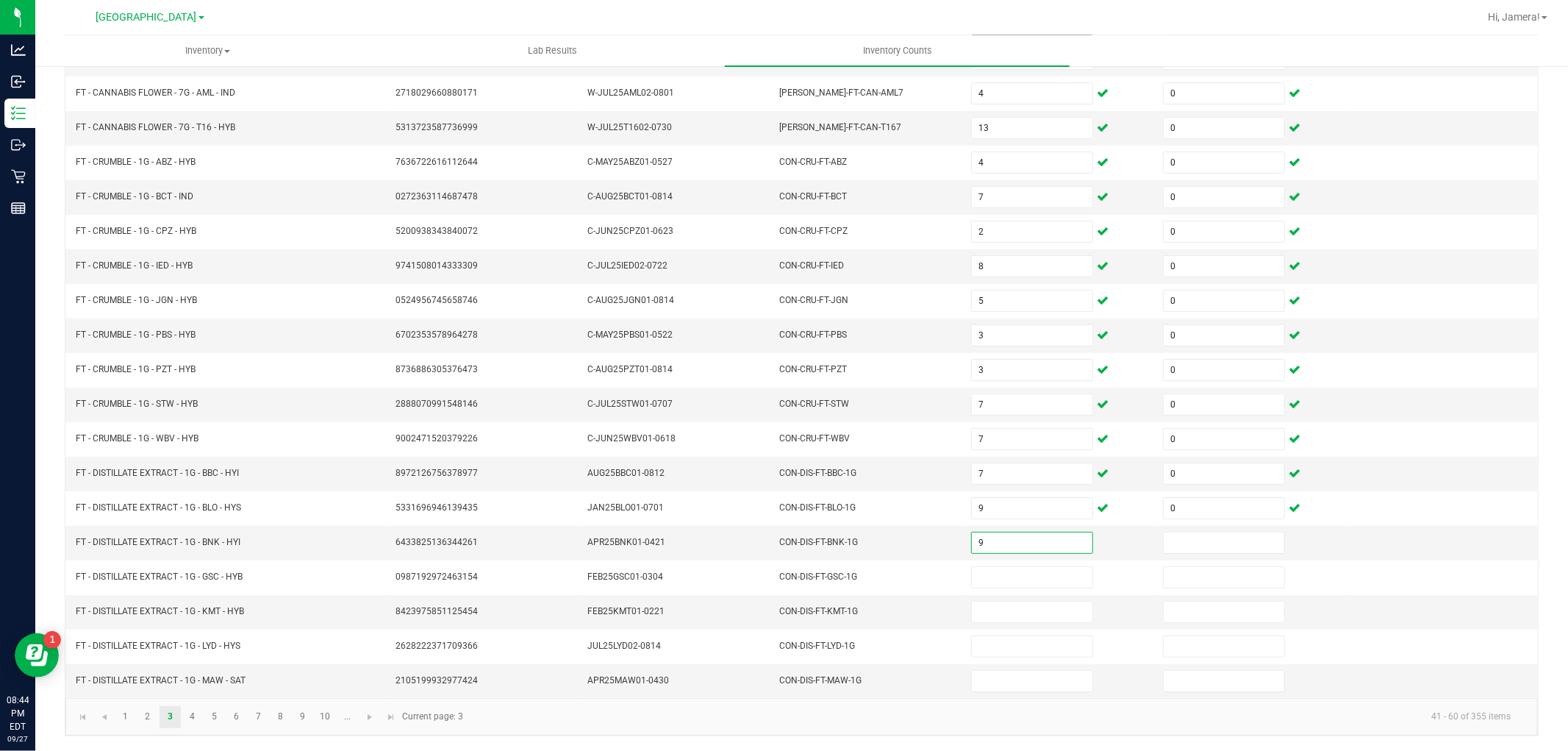
type input "9"
type input "0"
type input "11"
type input "0"
type input "4"
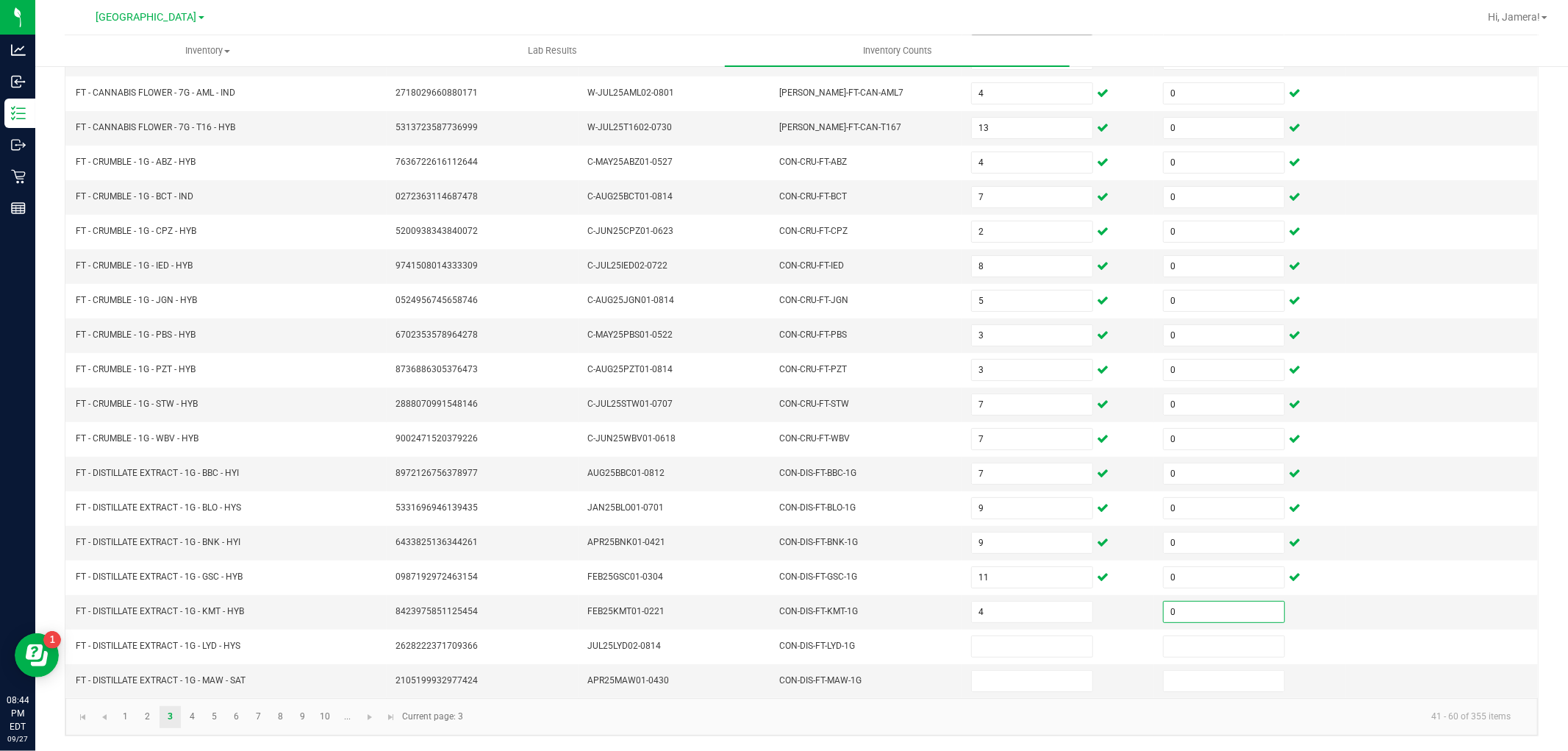
type input "0"
type input "7"
type input "0"
type input "2"
type input "0"
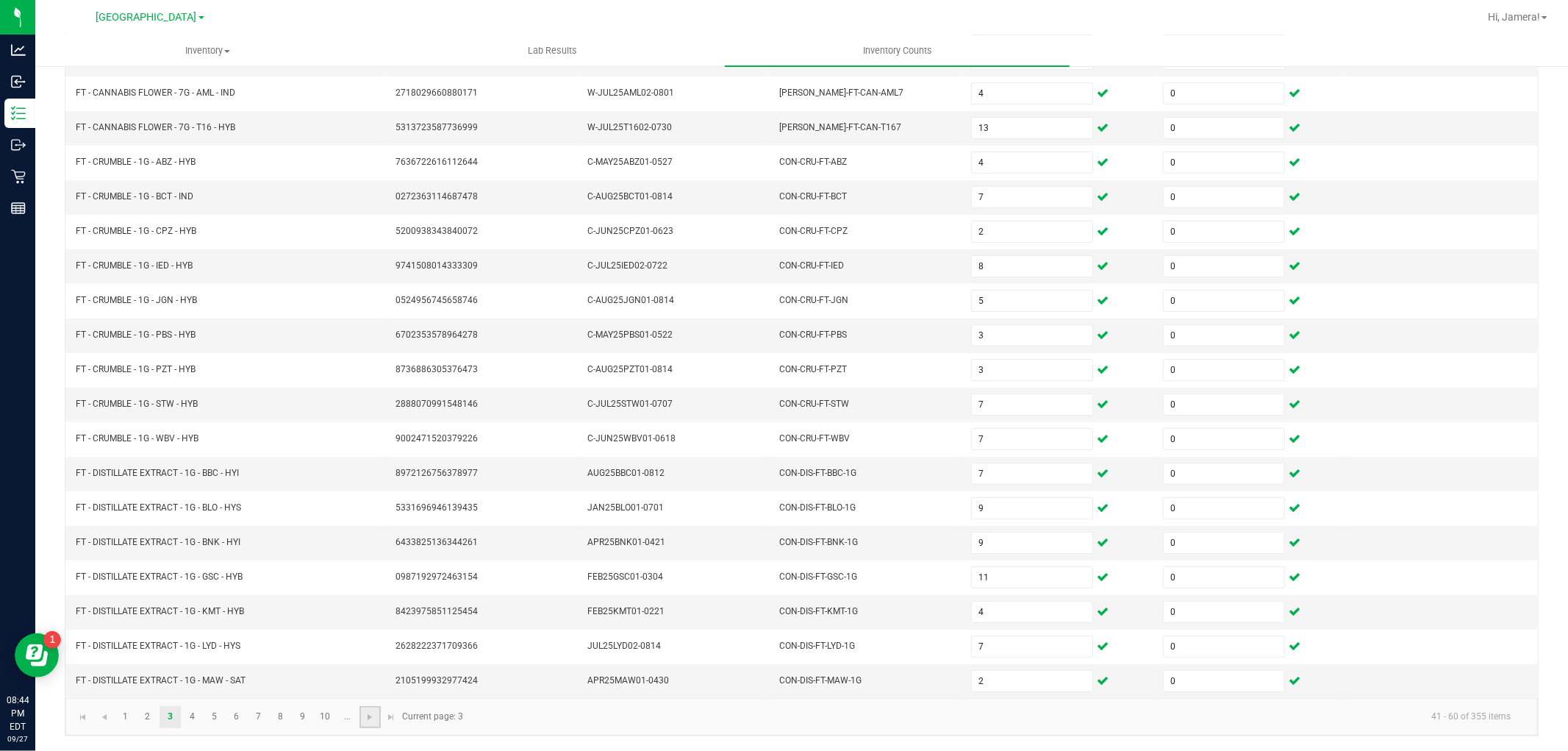
click at [377, 715] on link at bounding box center [369, 717] width 21 height 22
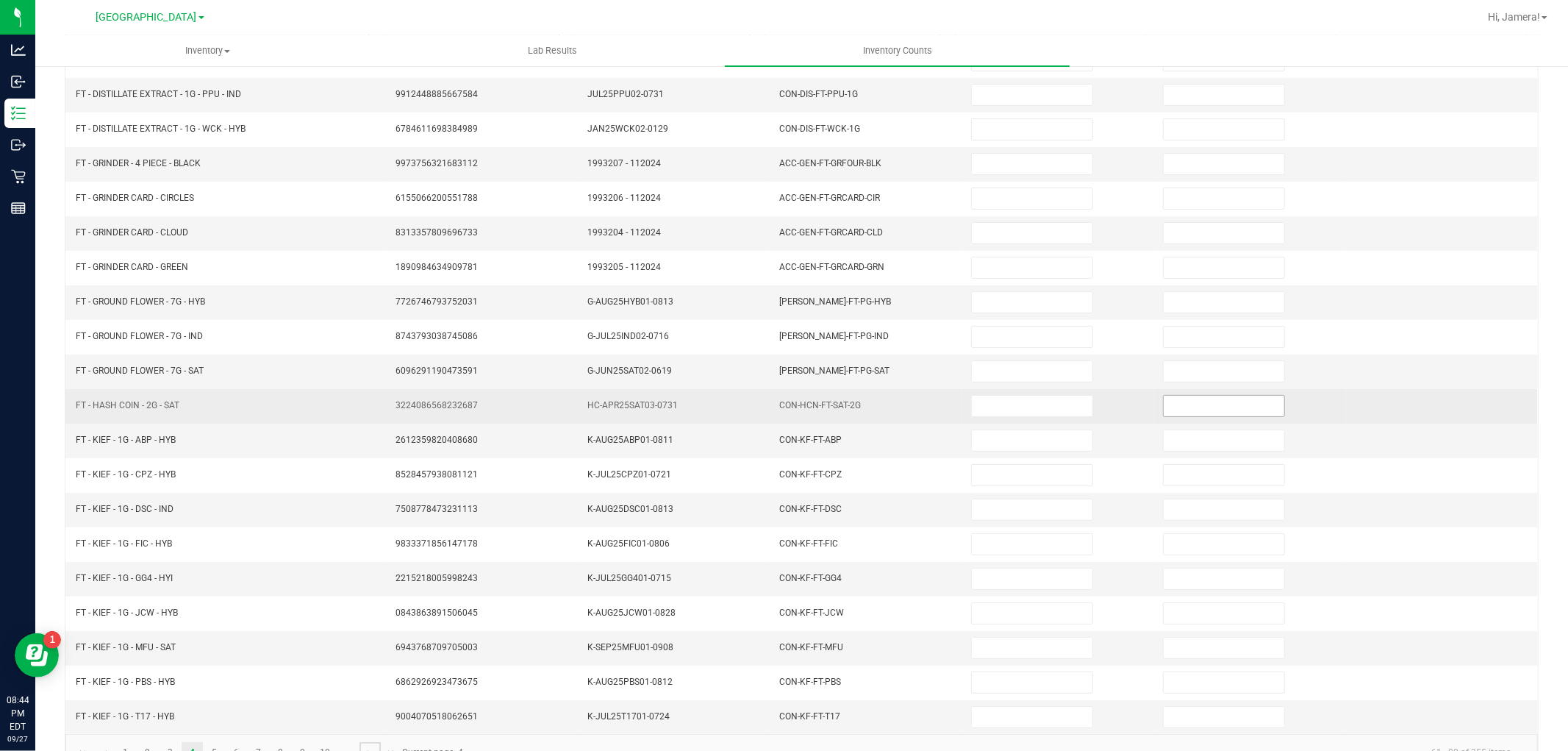
scroll to position [0, 0]
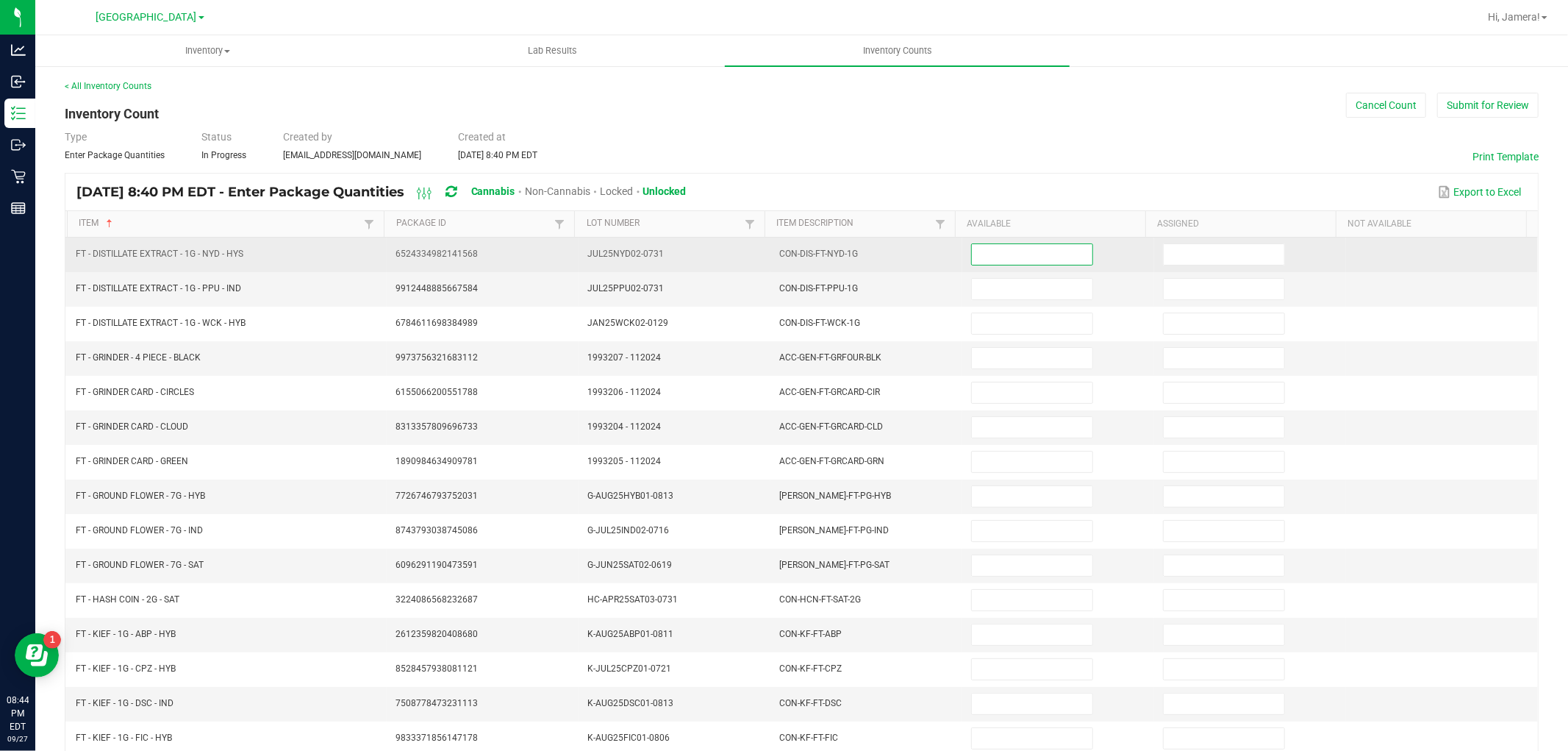
click at [1001, 258] on input at bounding box center [1031, 254] width 120 height 21
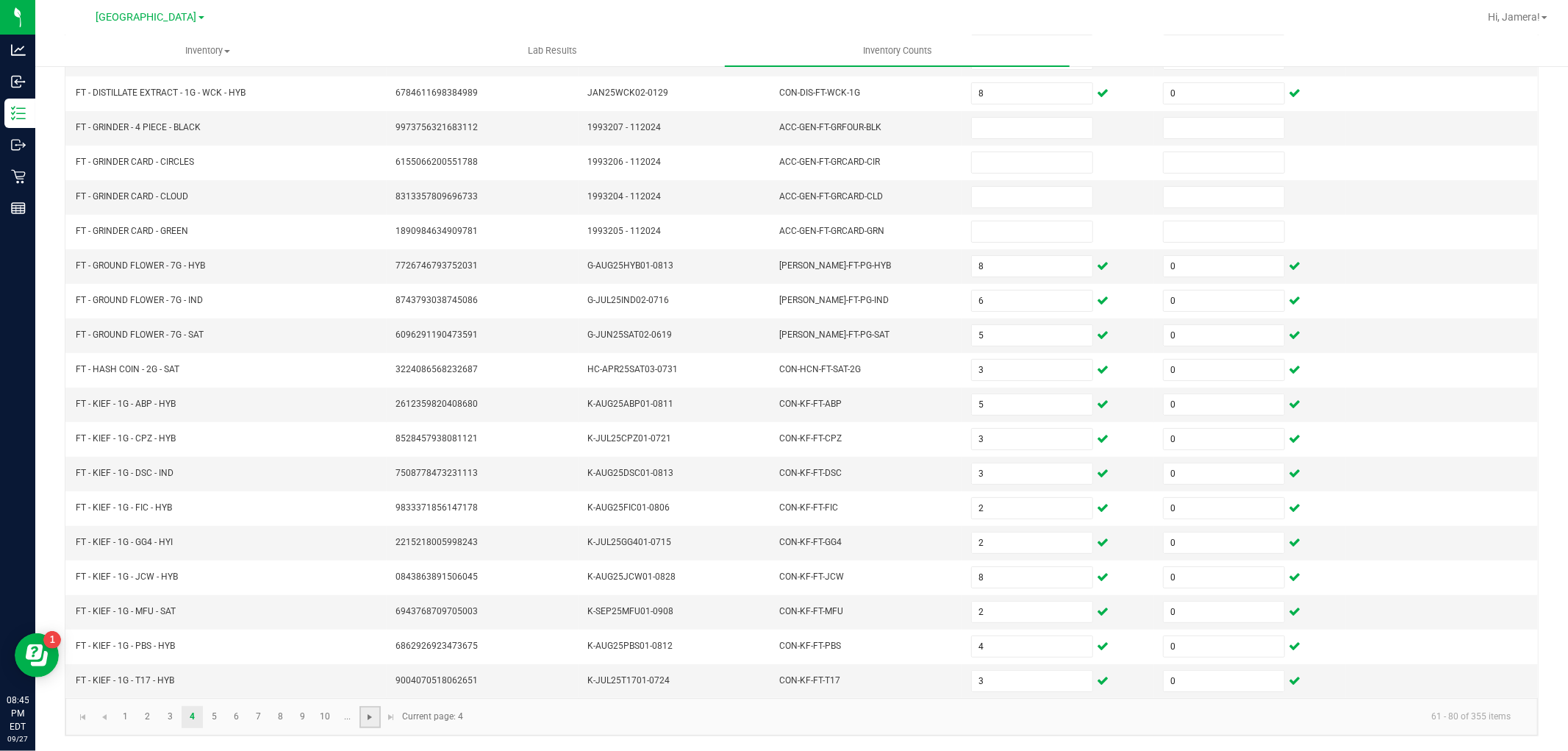
click at [367, 711] on span "Go to the next page" at bounding box center [369, 717] width 12 height 12
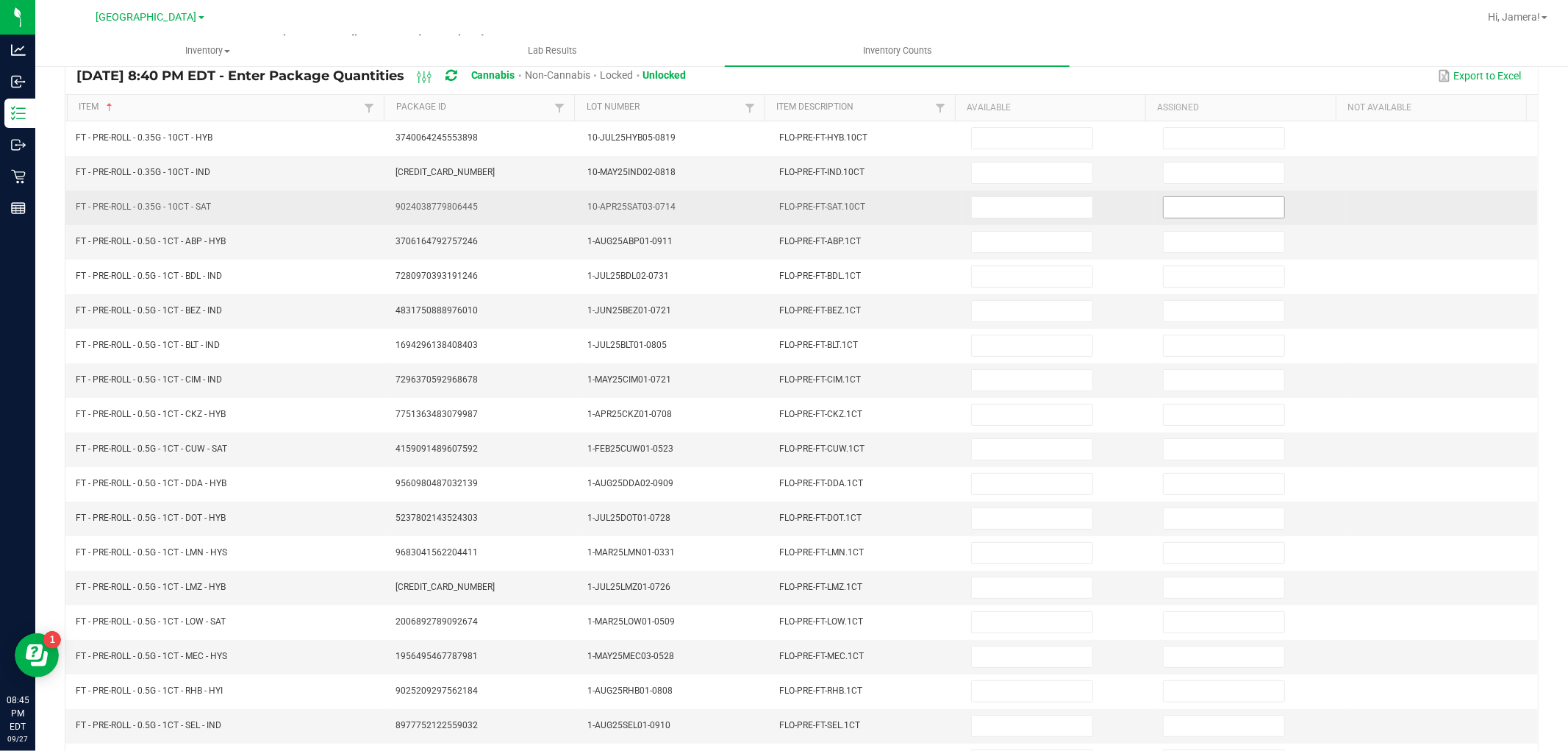
scroll to position [0, 0]
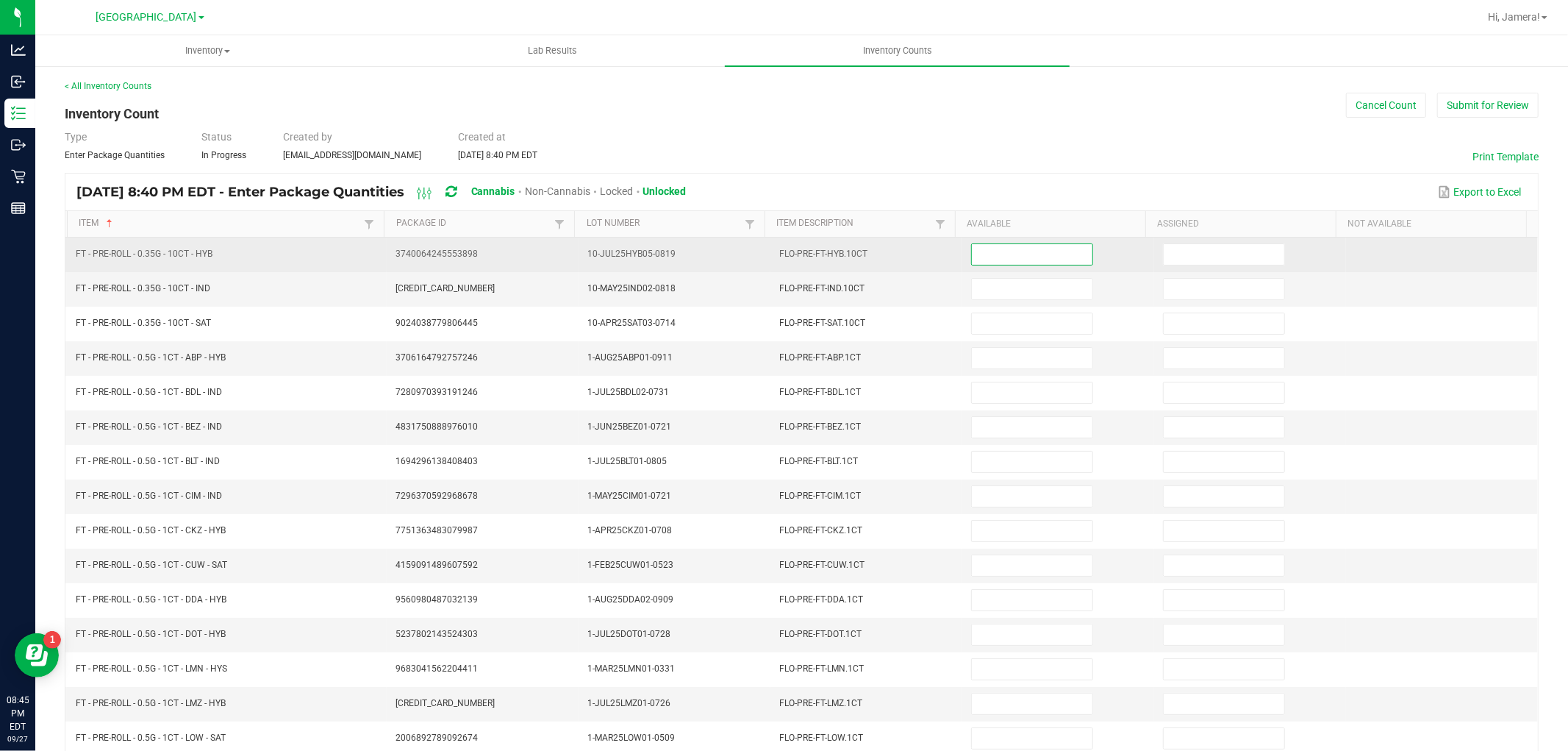
click at [1015, 249] on input at bounding box center [1031, 254] width 120 height 21
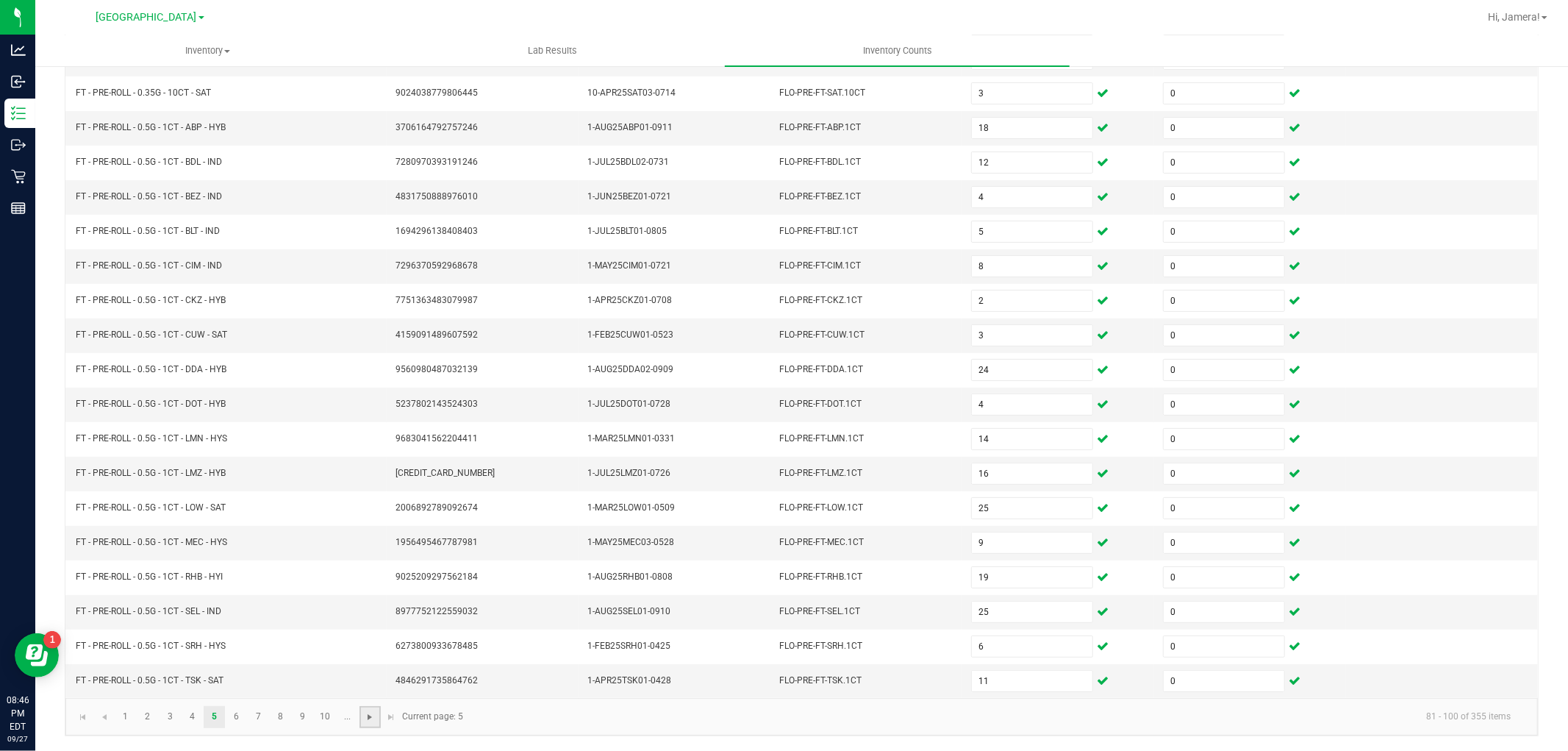
click at [369, 719] on span "Go to the next page" at bounding box center [369, 717] width 12 height 12
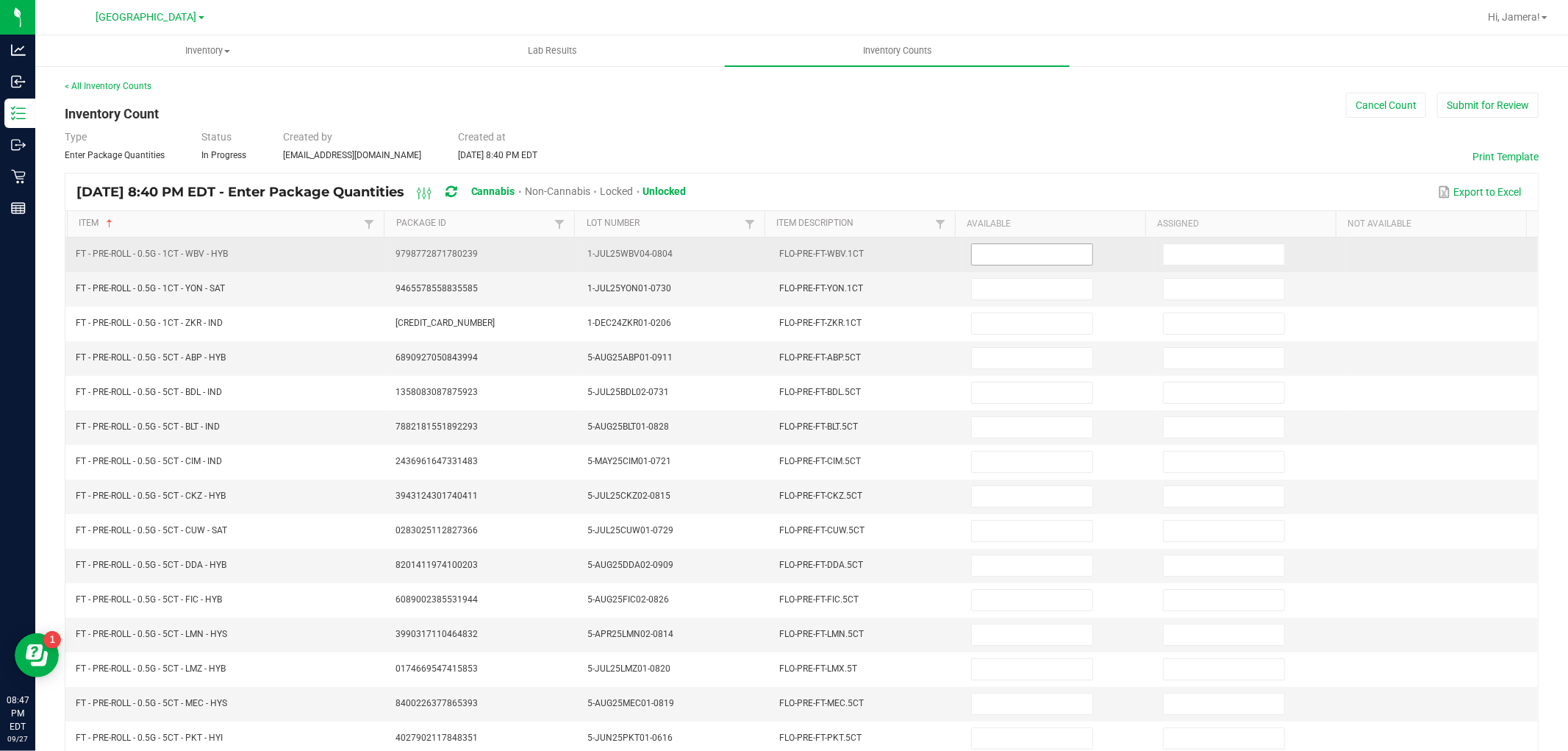
click at [1051, 260] on input at bounding box center [1031, 254] width 120 height 21
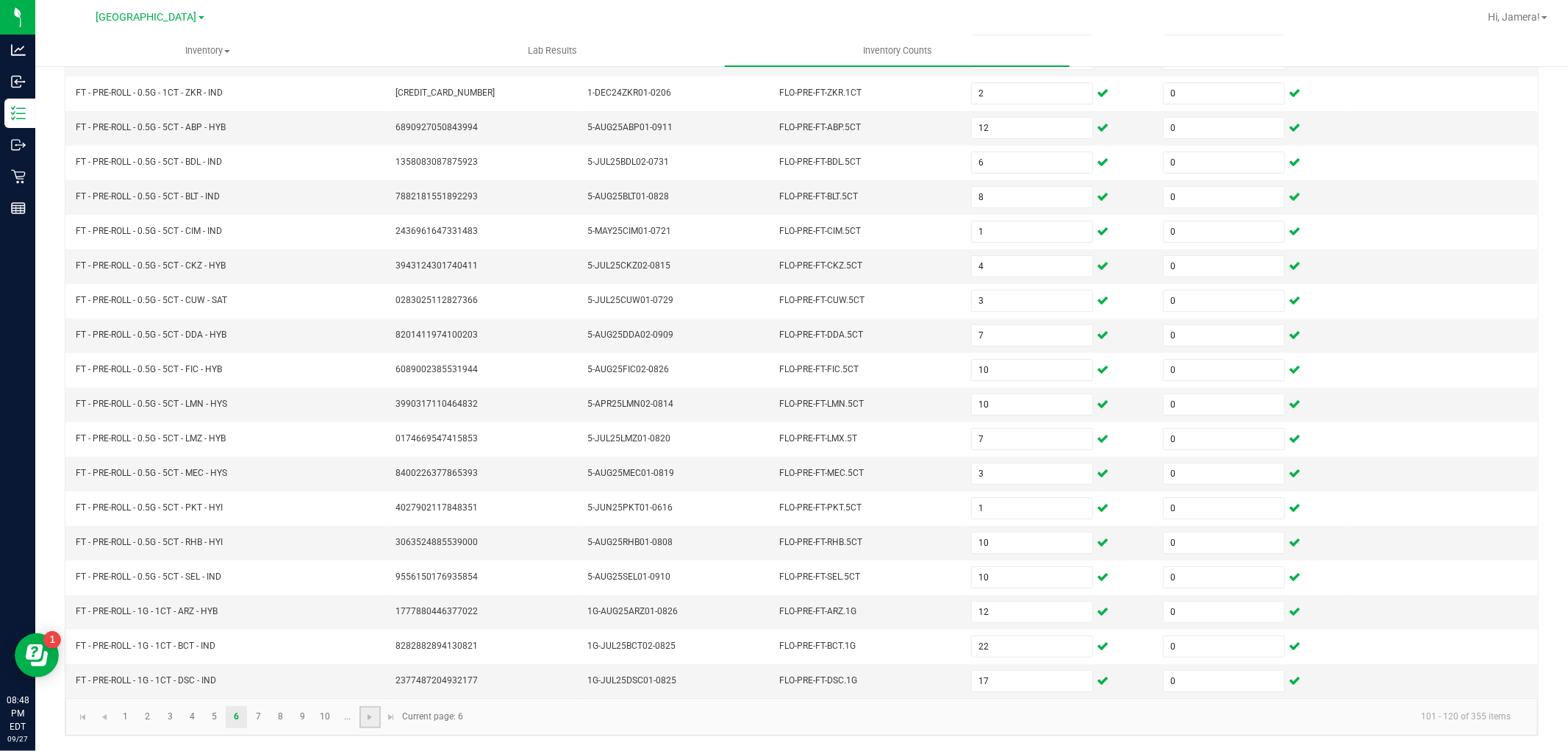
click at [364, 724] on link at bounding box center [369, 717] width 21 height 22
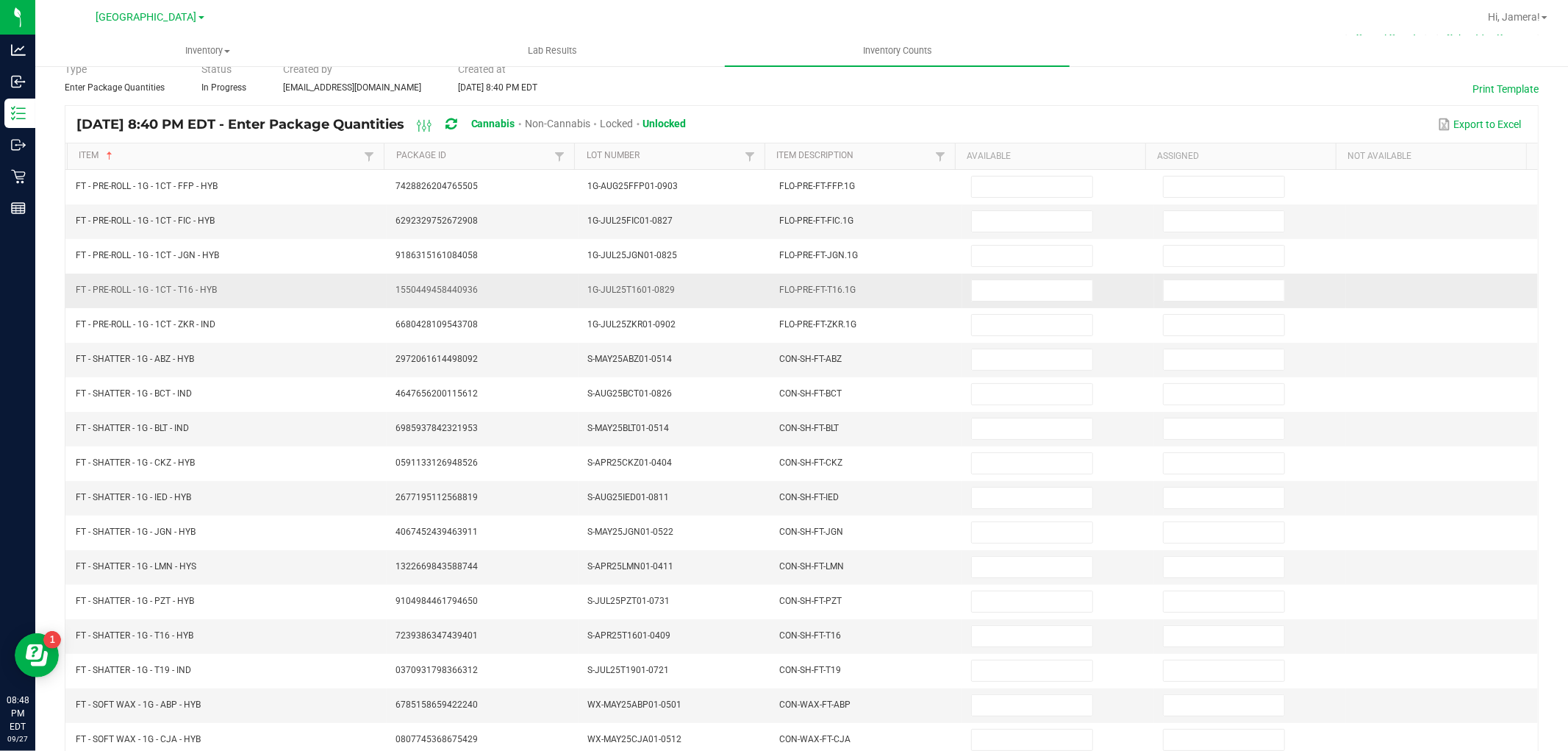
scroll to position [0, 0]
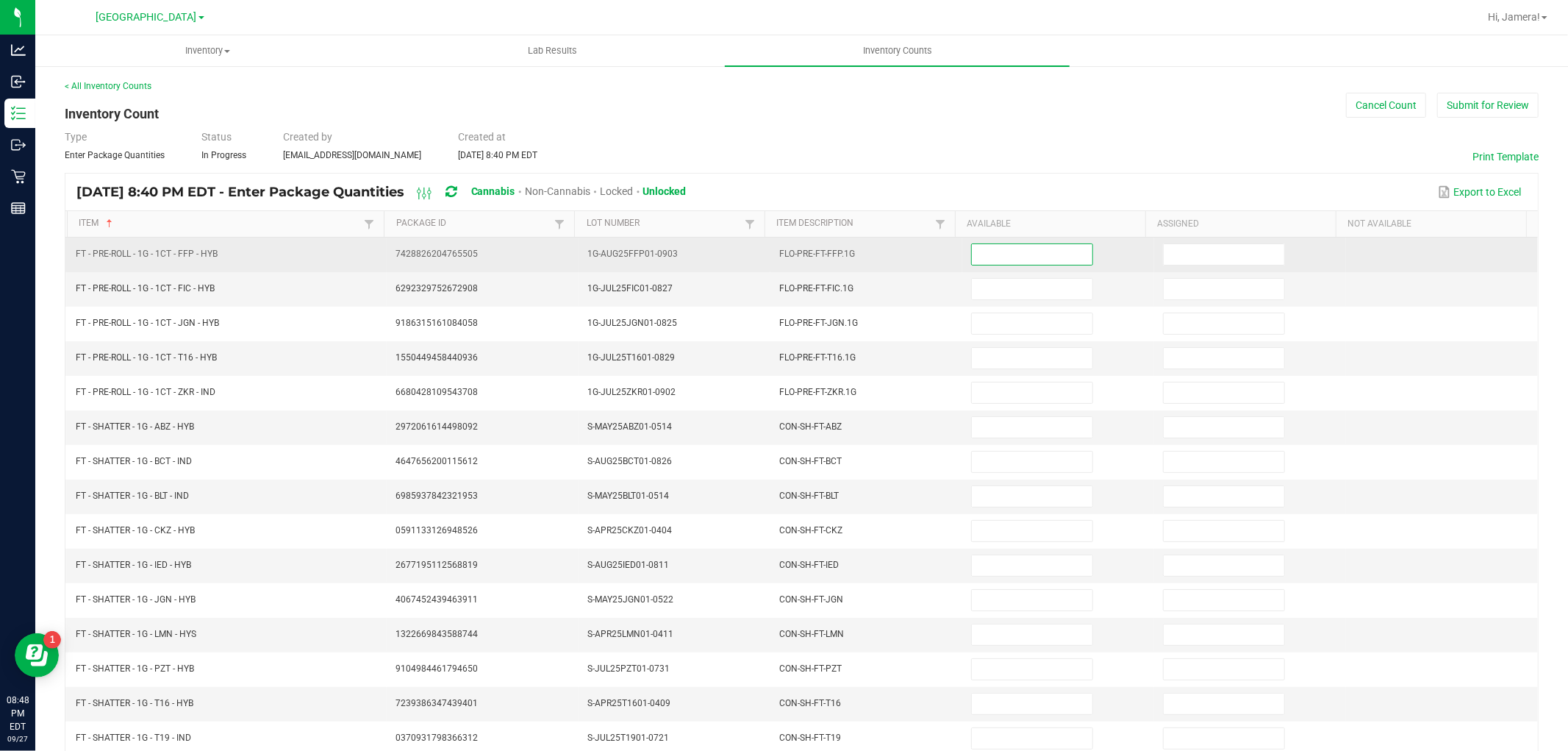
click at [986, 255] on input at bounding box center [1031, 254] width 120 height 21
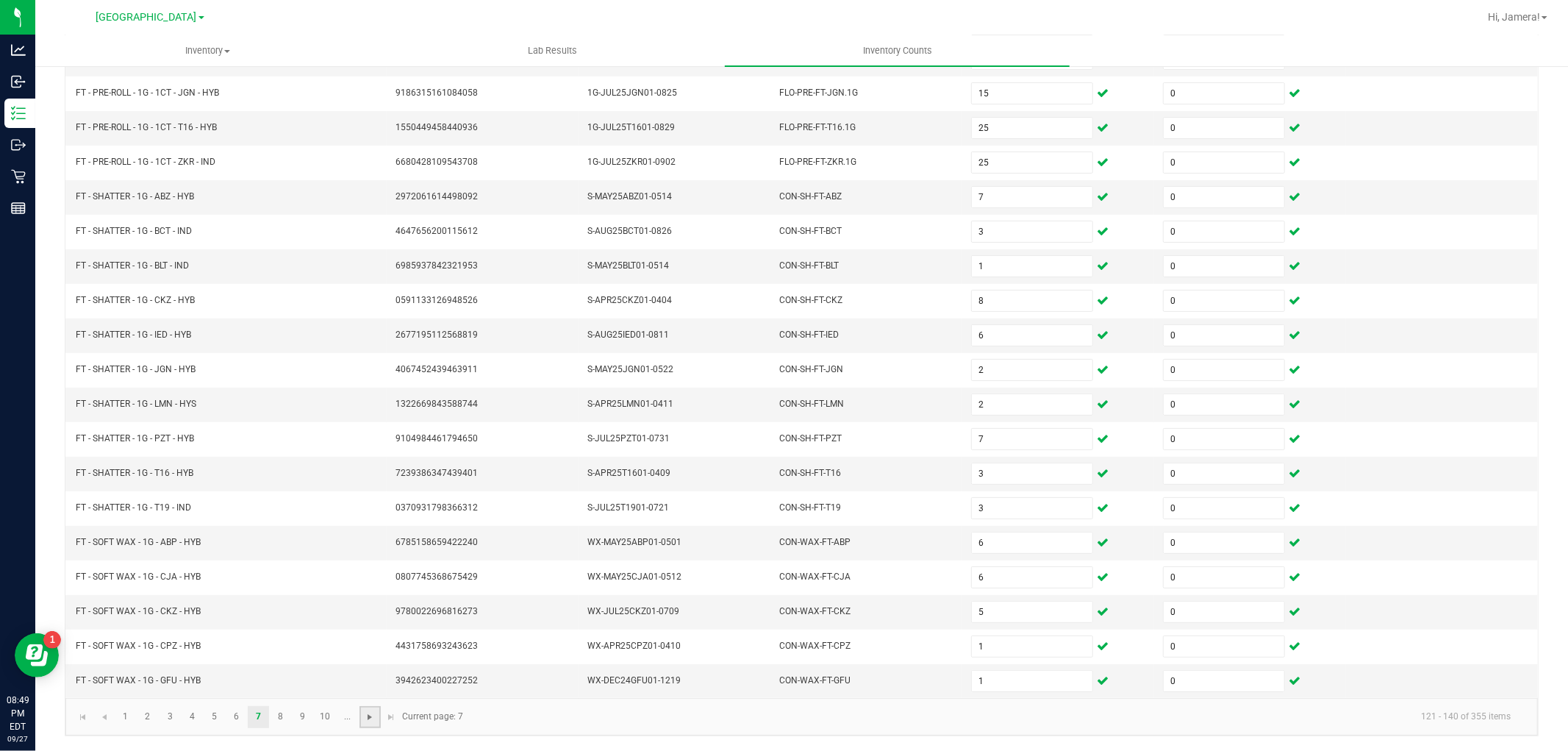
drag, startPoint x: 371, startPoint y: 716, endPoint x: 424, endPoint y: 700, distance: 55.4
click at [372, 716] on span "Go to the next page" at bounding box center [369, 717] width 12 height 12
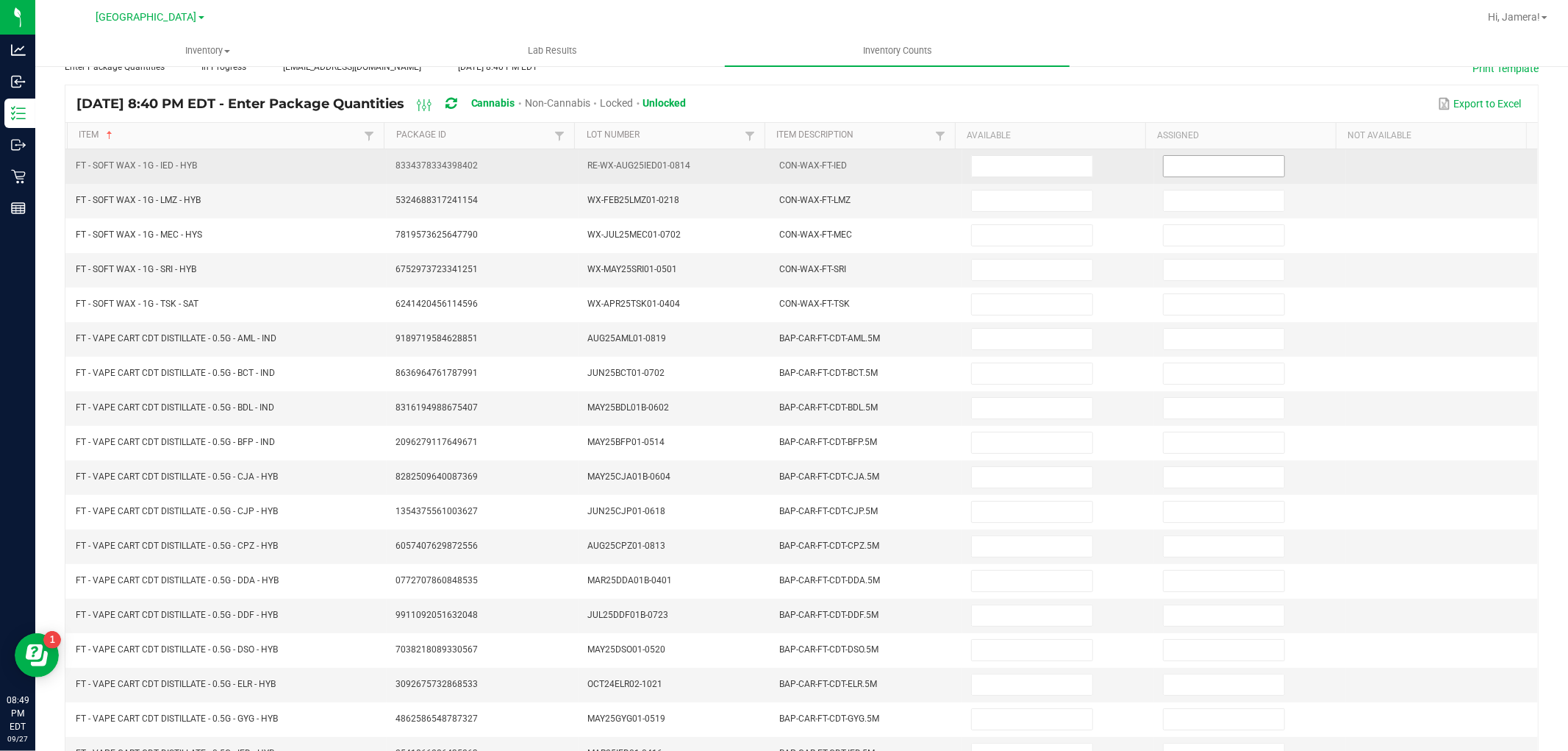
scroll to position [0, 0]
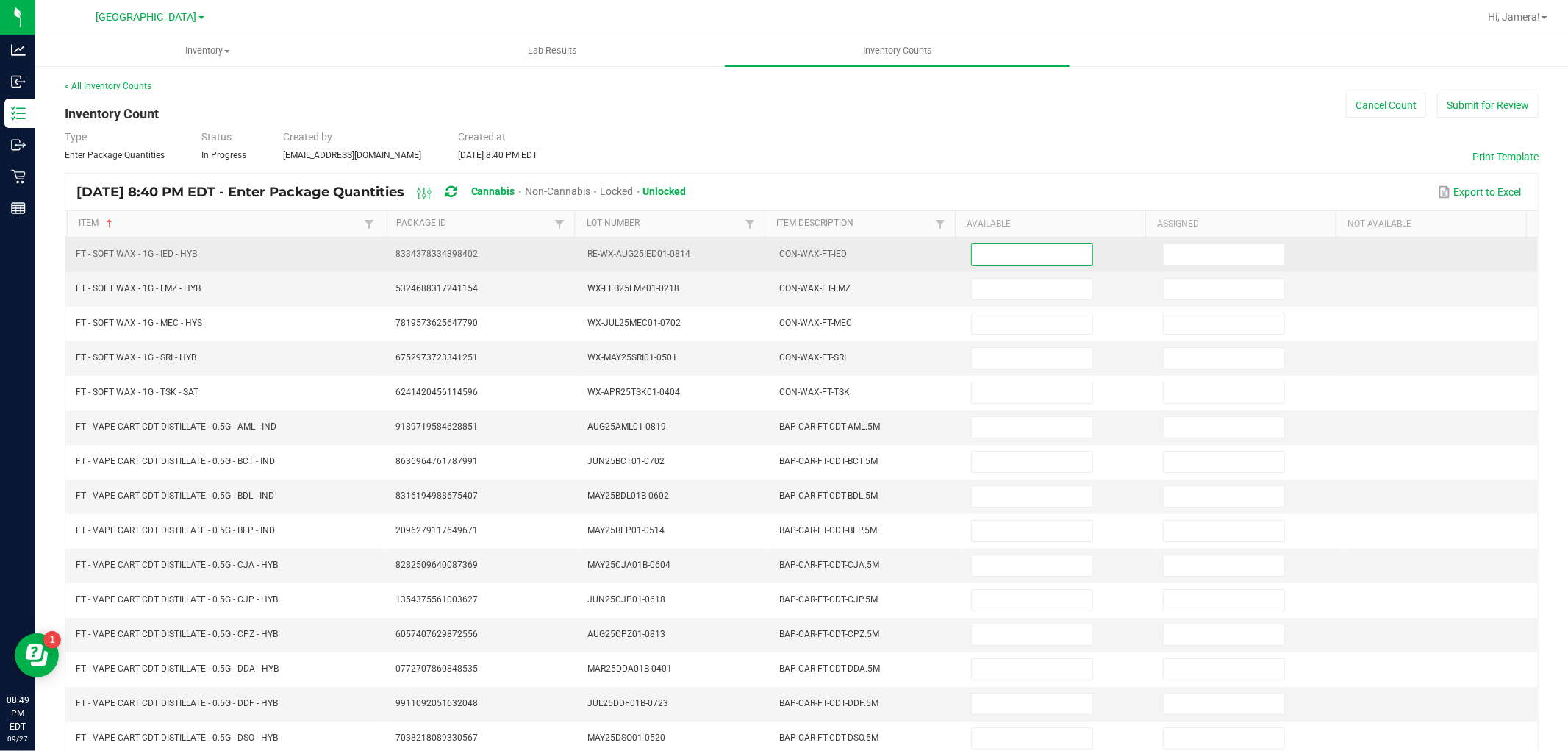
click at [1048, 252] on input at bounding box center [1031, 254] width 120 height 21
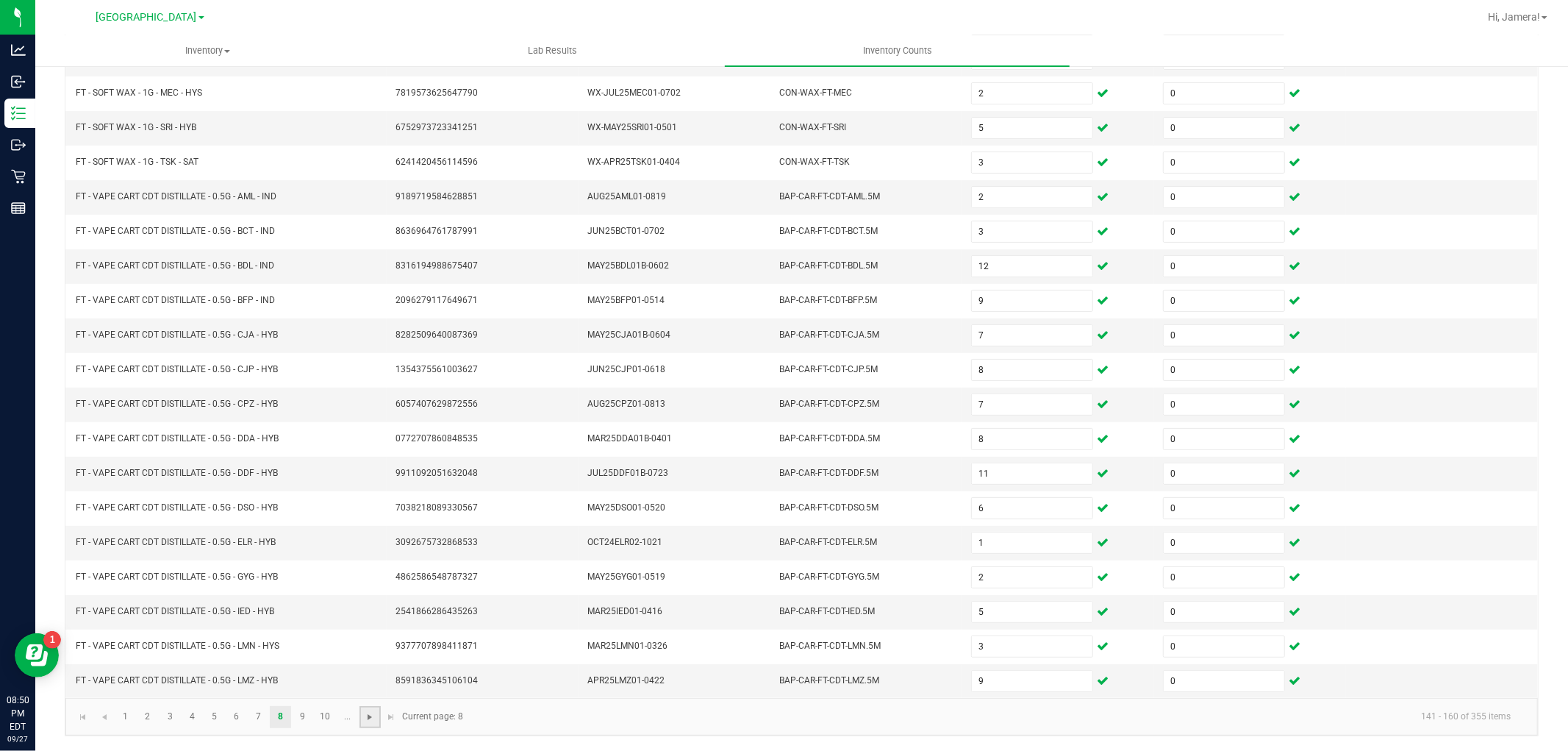
click at [372, 715] on span "Go to the next page" at bounding box center [369, 717] width 12 height 12
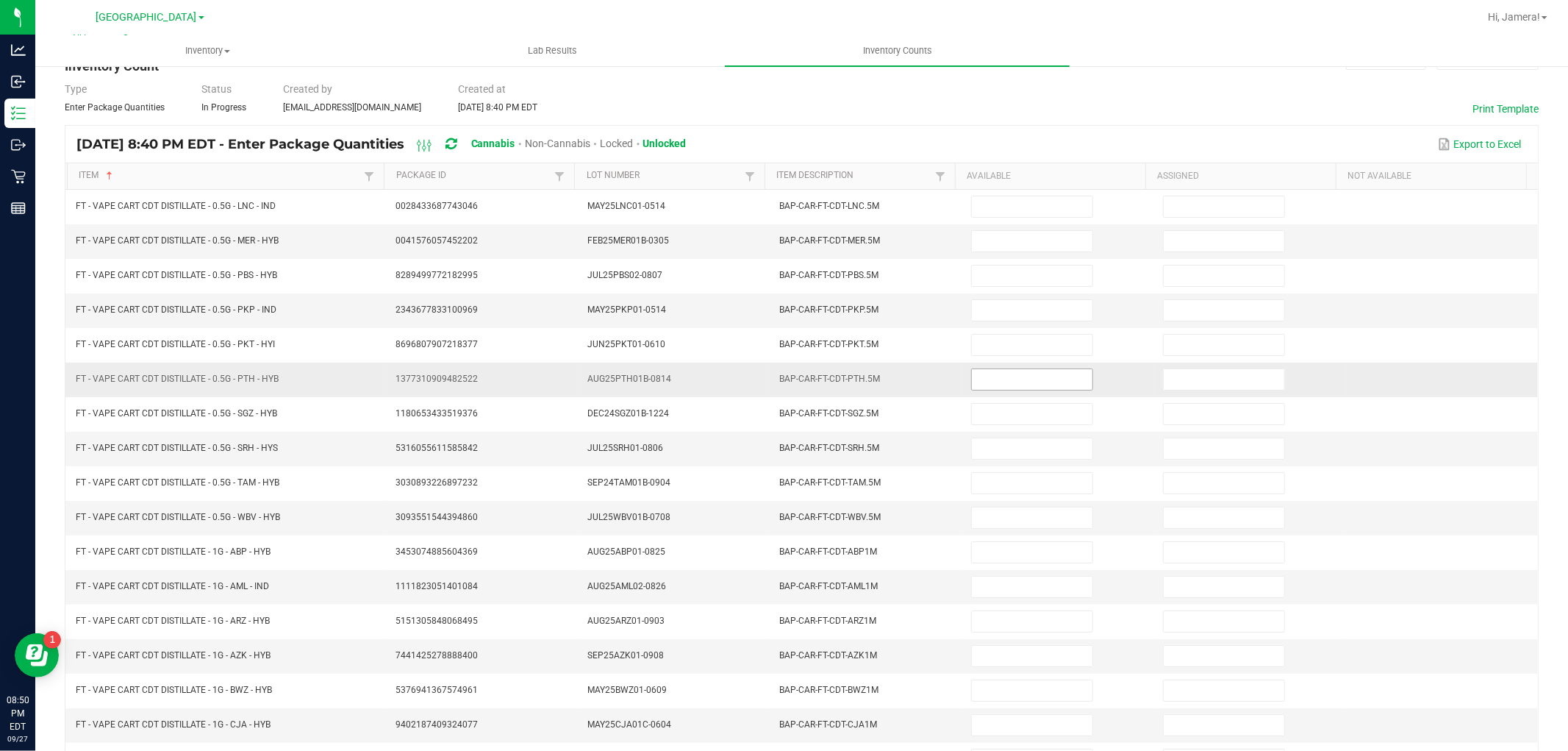
scroll to position [0, 0]
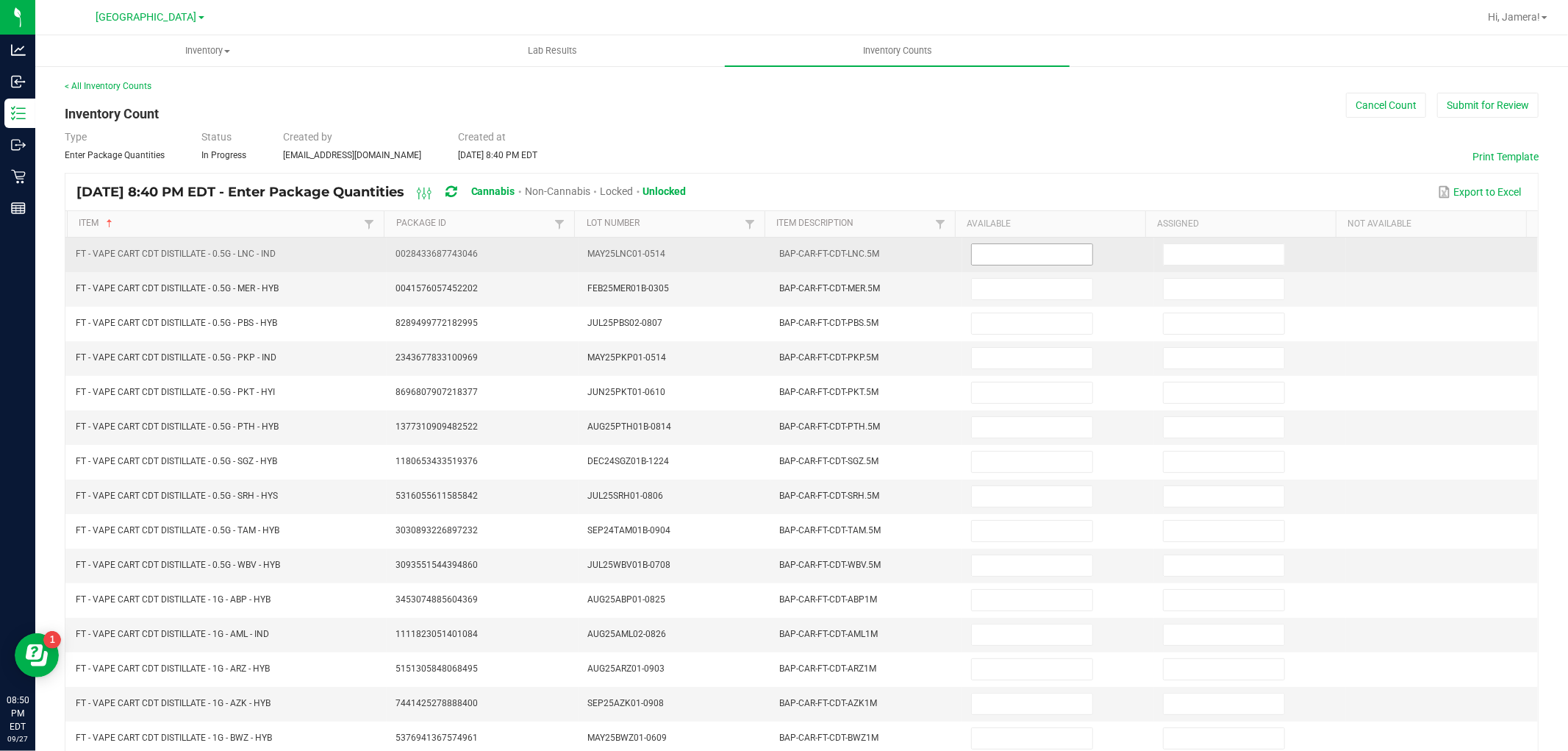
click at [1007, 251] on input at bounding box center [1031, 254] width 120 height 21
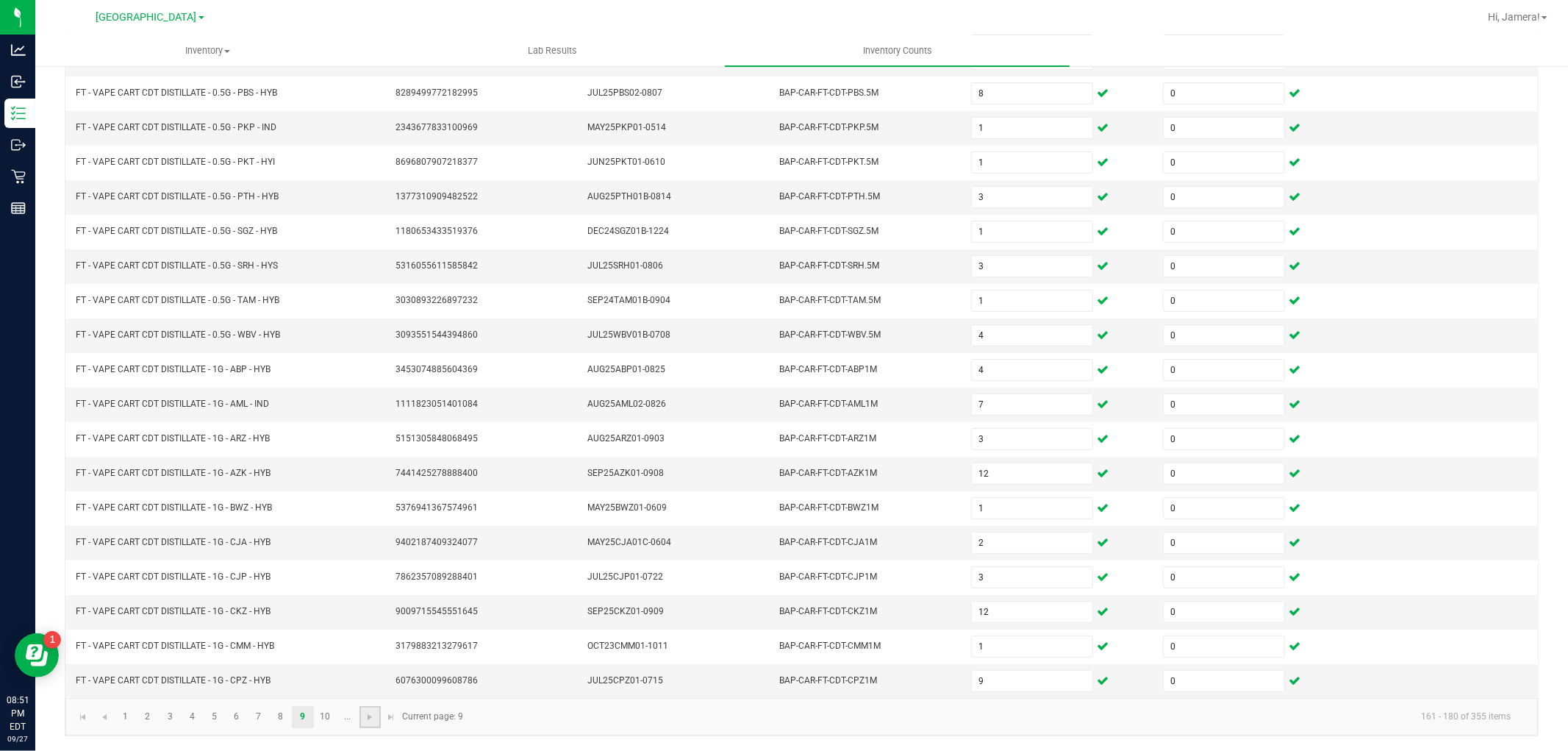
click at [364, 723] on link at bounding box center [369, 717] width 21 height 22
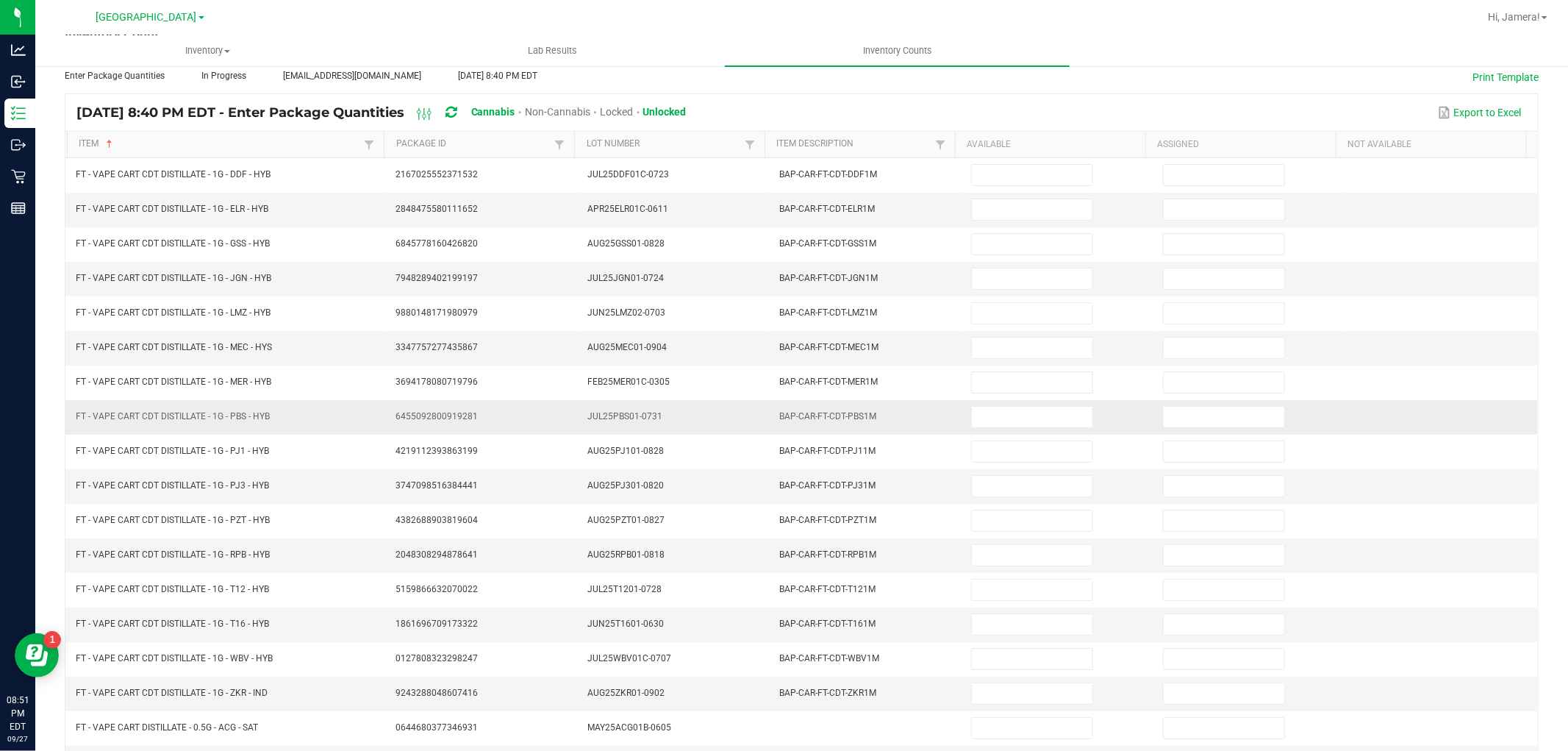
scroll to position [0, 0]
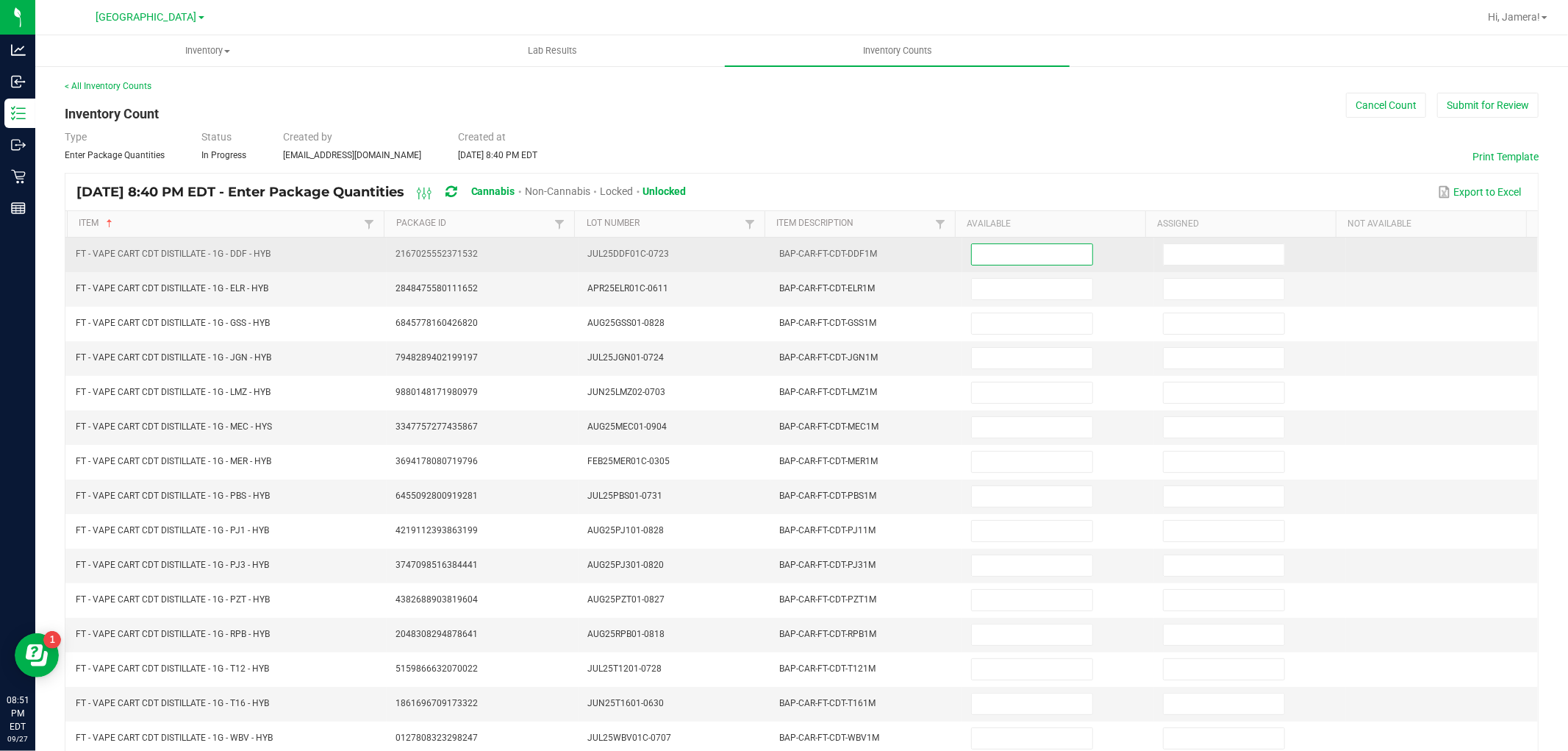
click at [1046, 256] on input at bounding box center [1031, 254] width 120 height 21
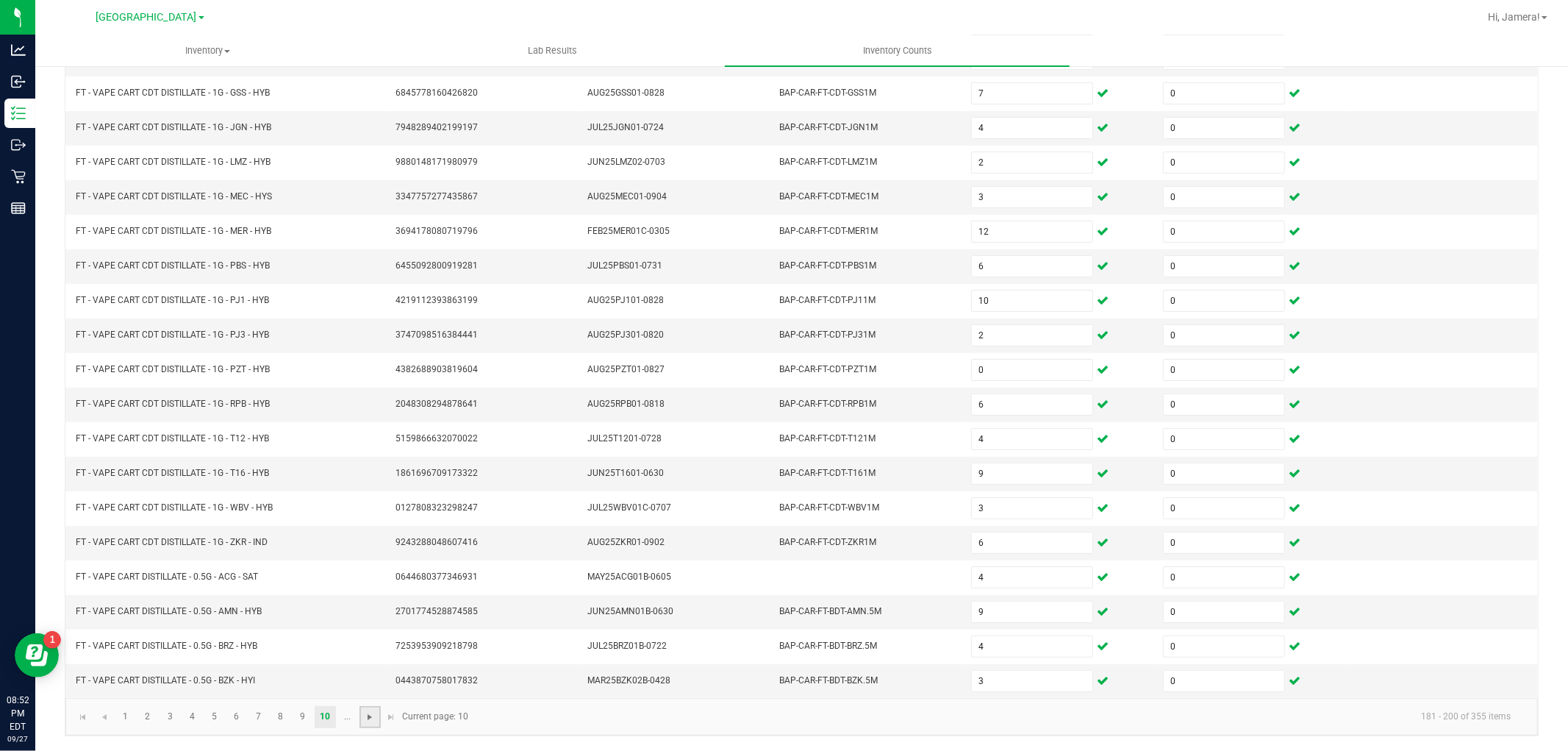
click at [365, 721] on span "Go to the next page" at bounding box center [369, 717] width 12 height 12
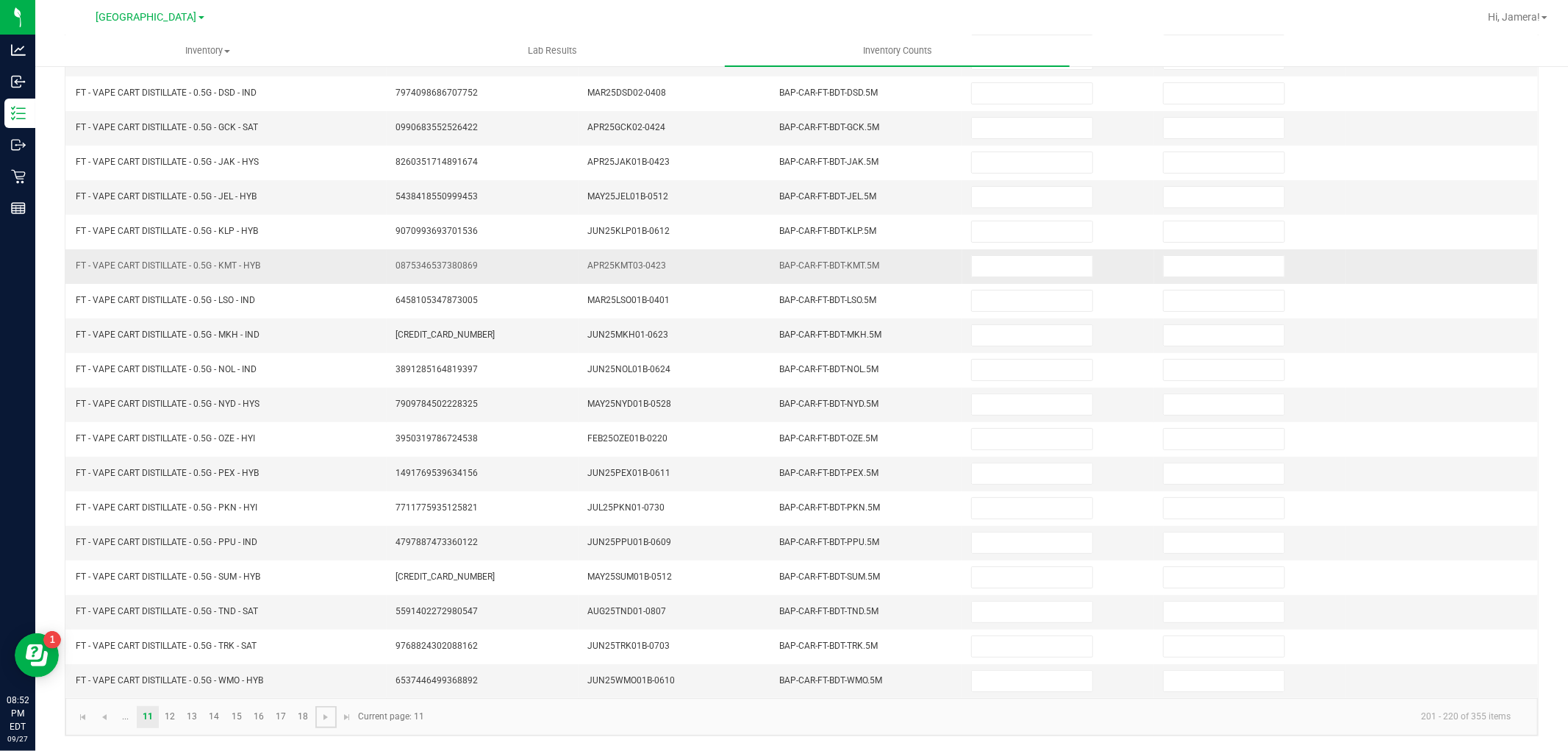
scroll to position [0, 0]
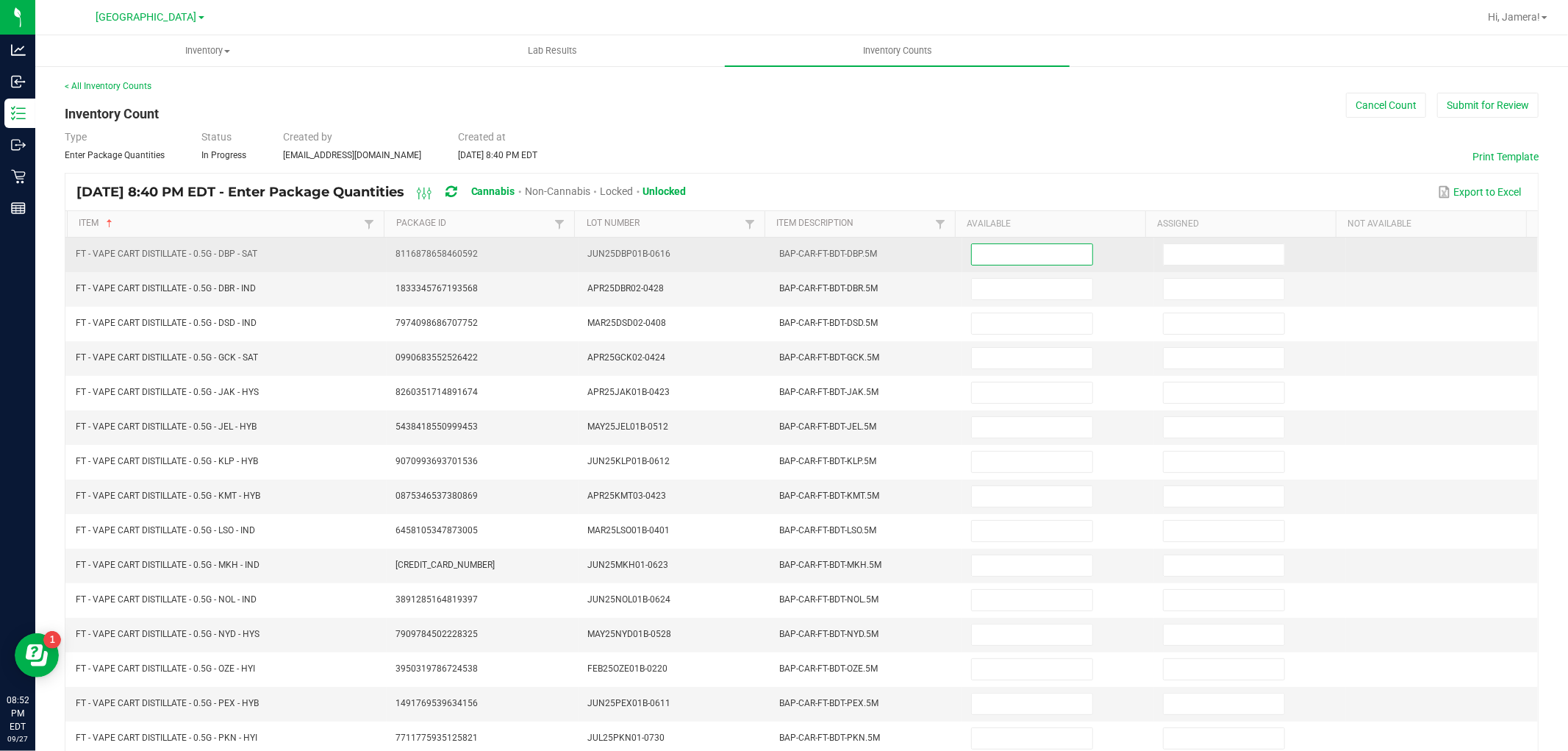
click at [1020, 246] on input at bounding box center [1031, 254] width 120 height 21
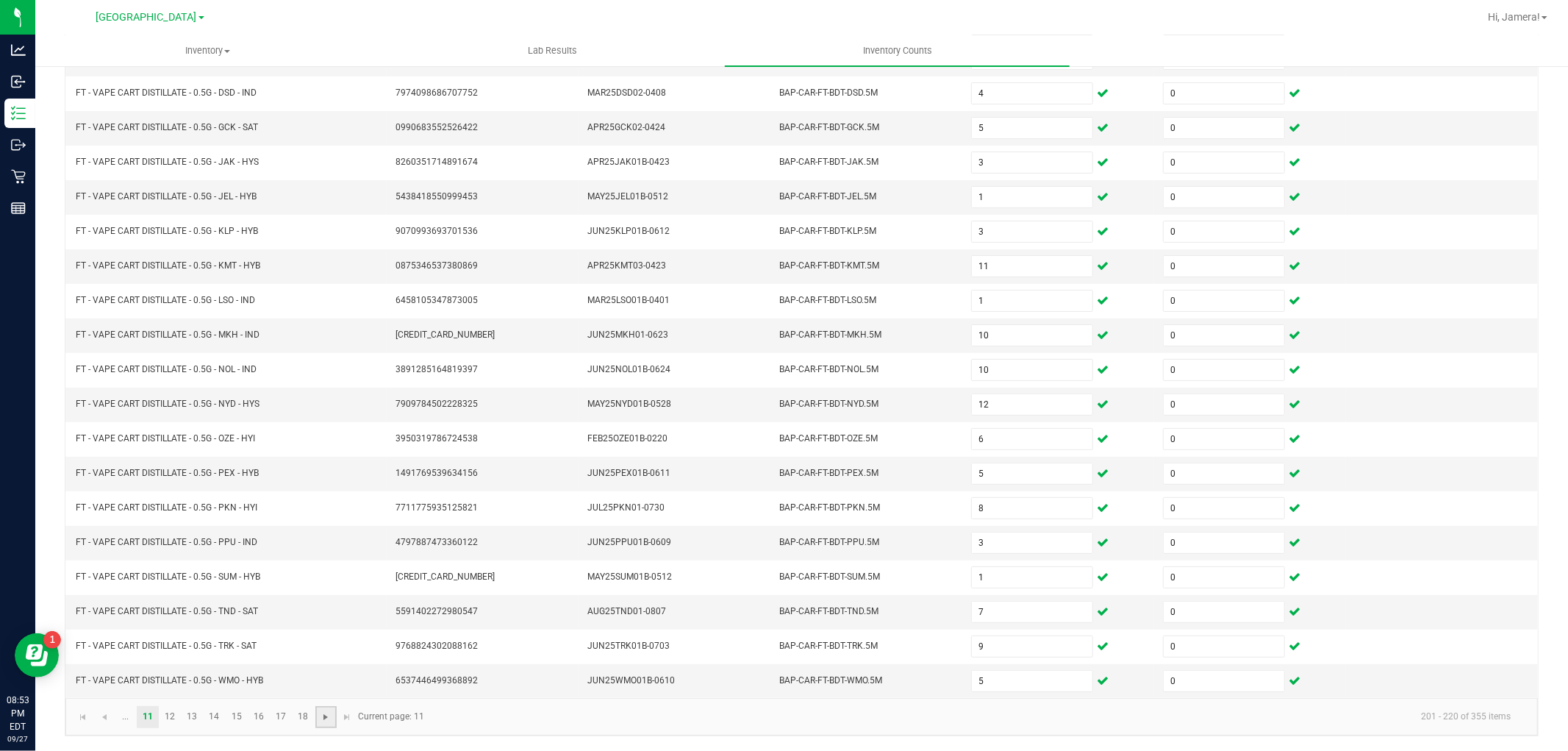
click at [325, 715] on span "Go to the next page" at bounding box center [326, 717] width 12 height 12
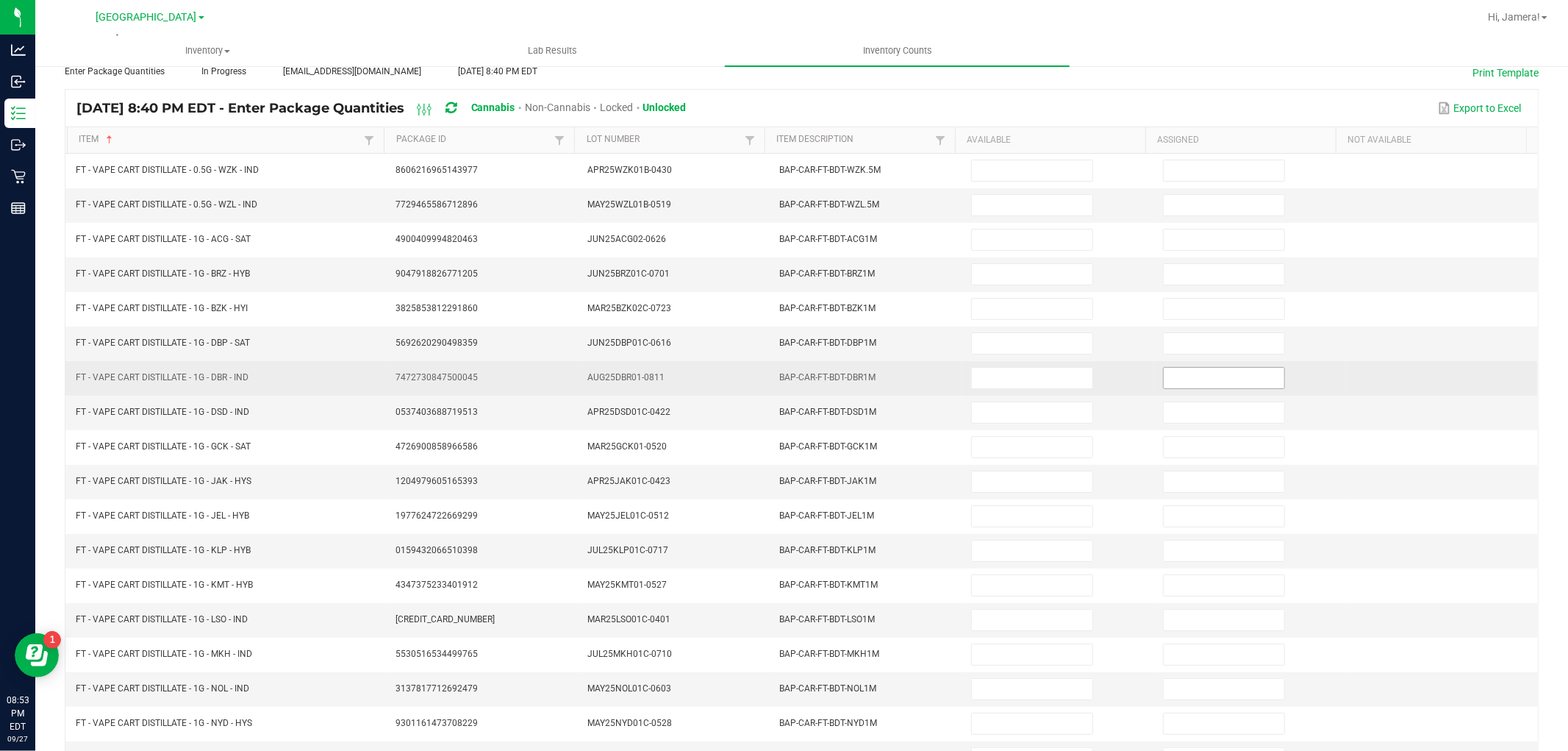
scroll to position [0, 0]
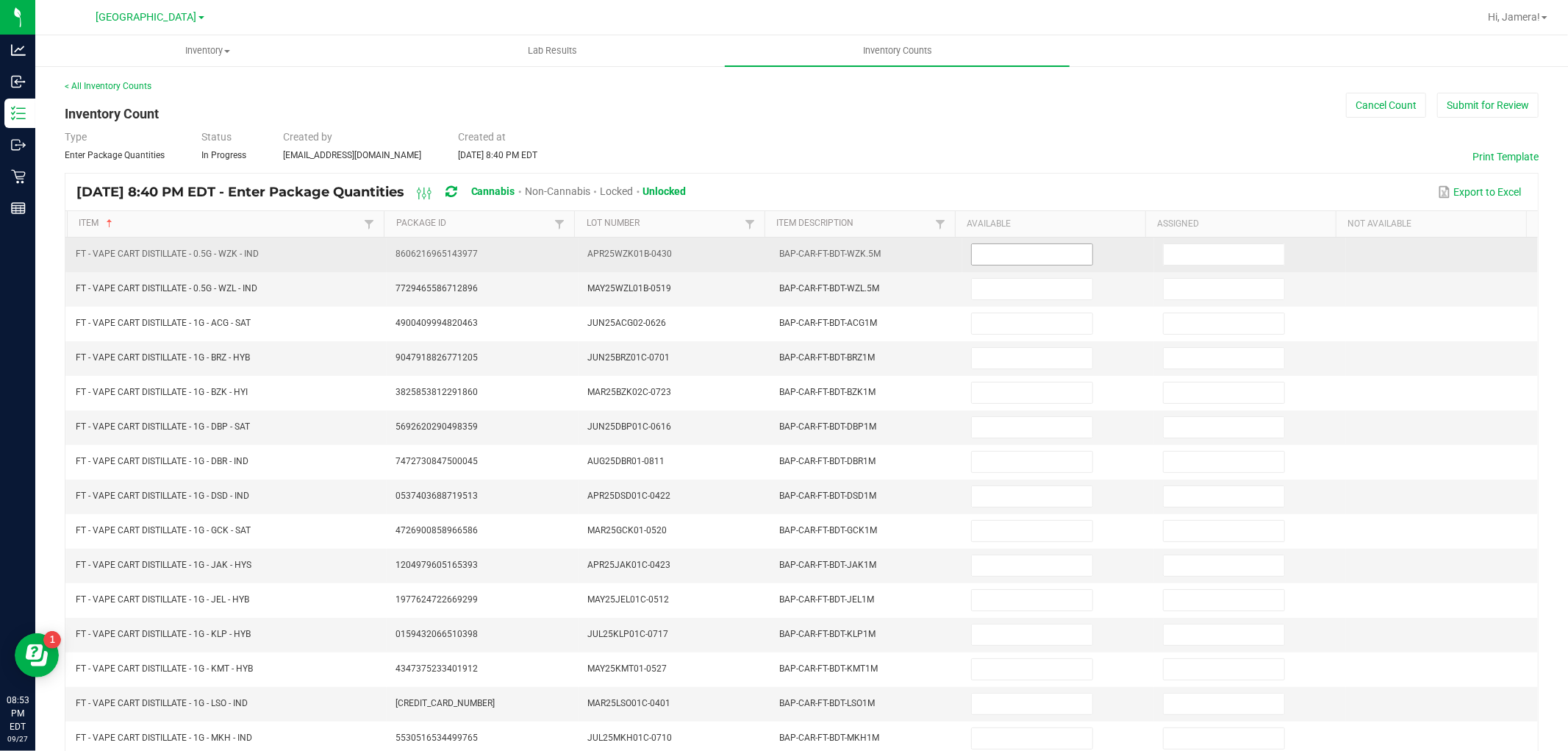
click at [1045, 251] on input at bounding box center [1031, 254] width 120 height 21
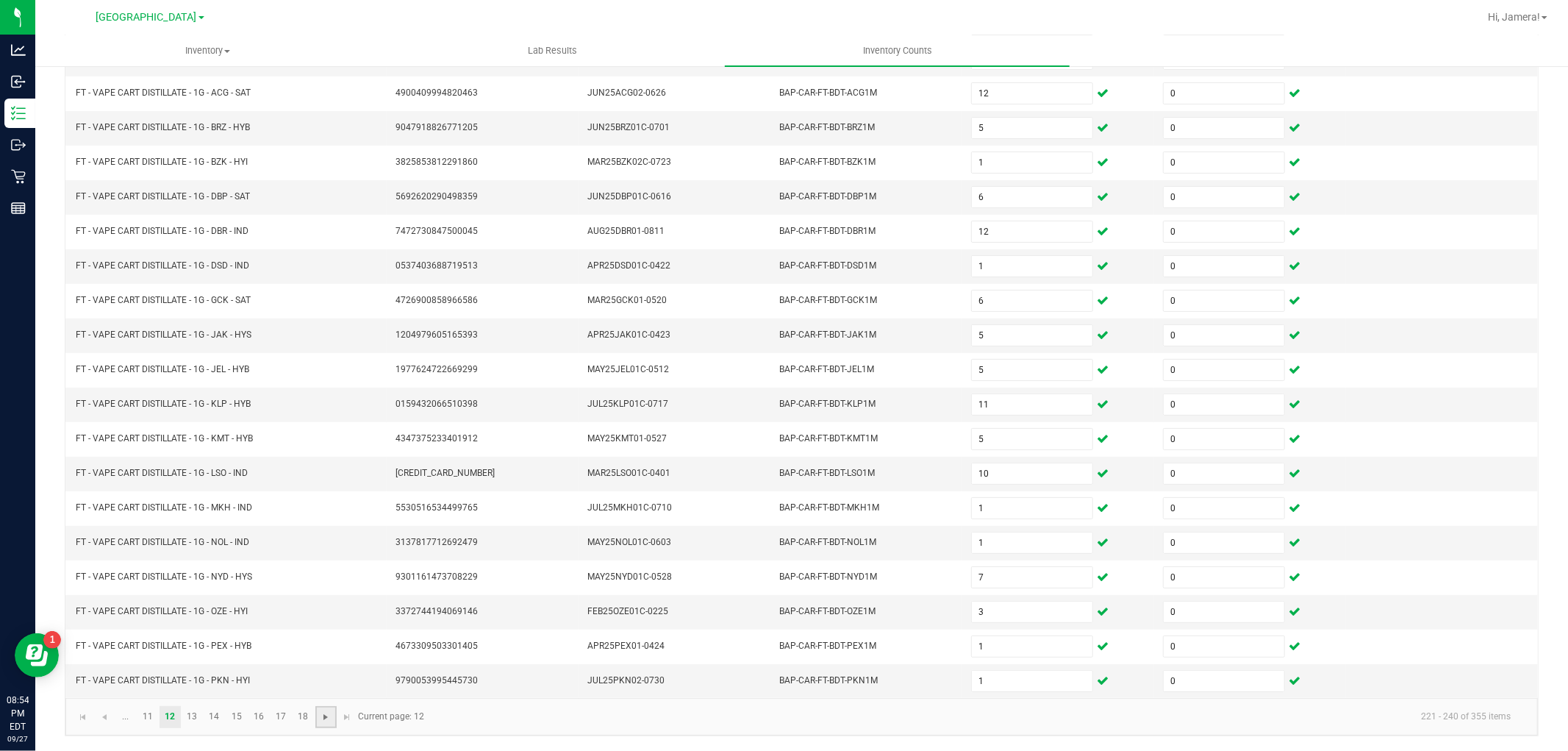
click at [330, 721] on span "Go to the next page" at bounding box center [326, 717] width 12 height 12
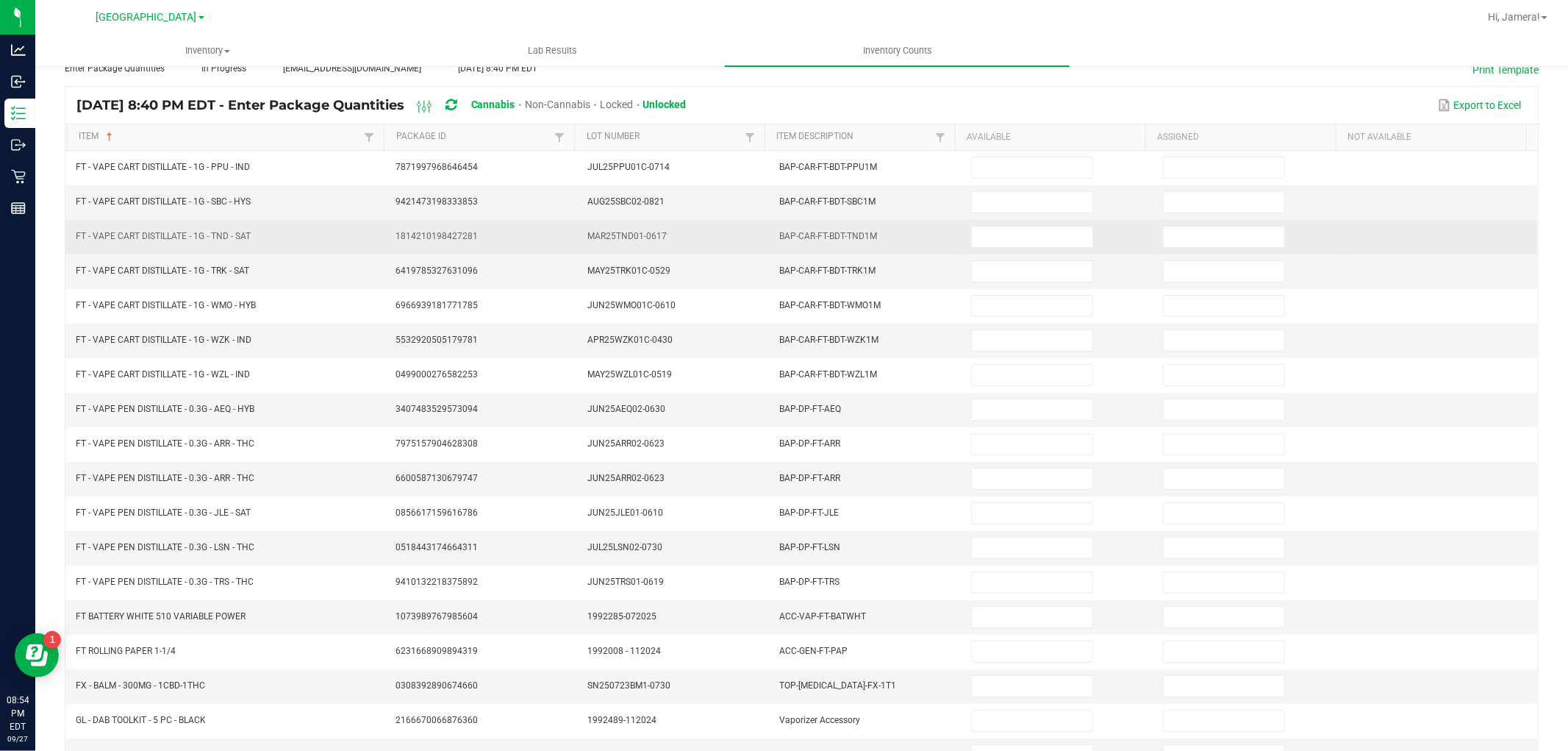
scroll to position [0, 0]
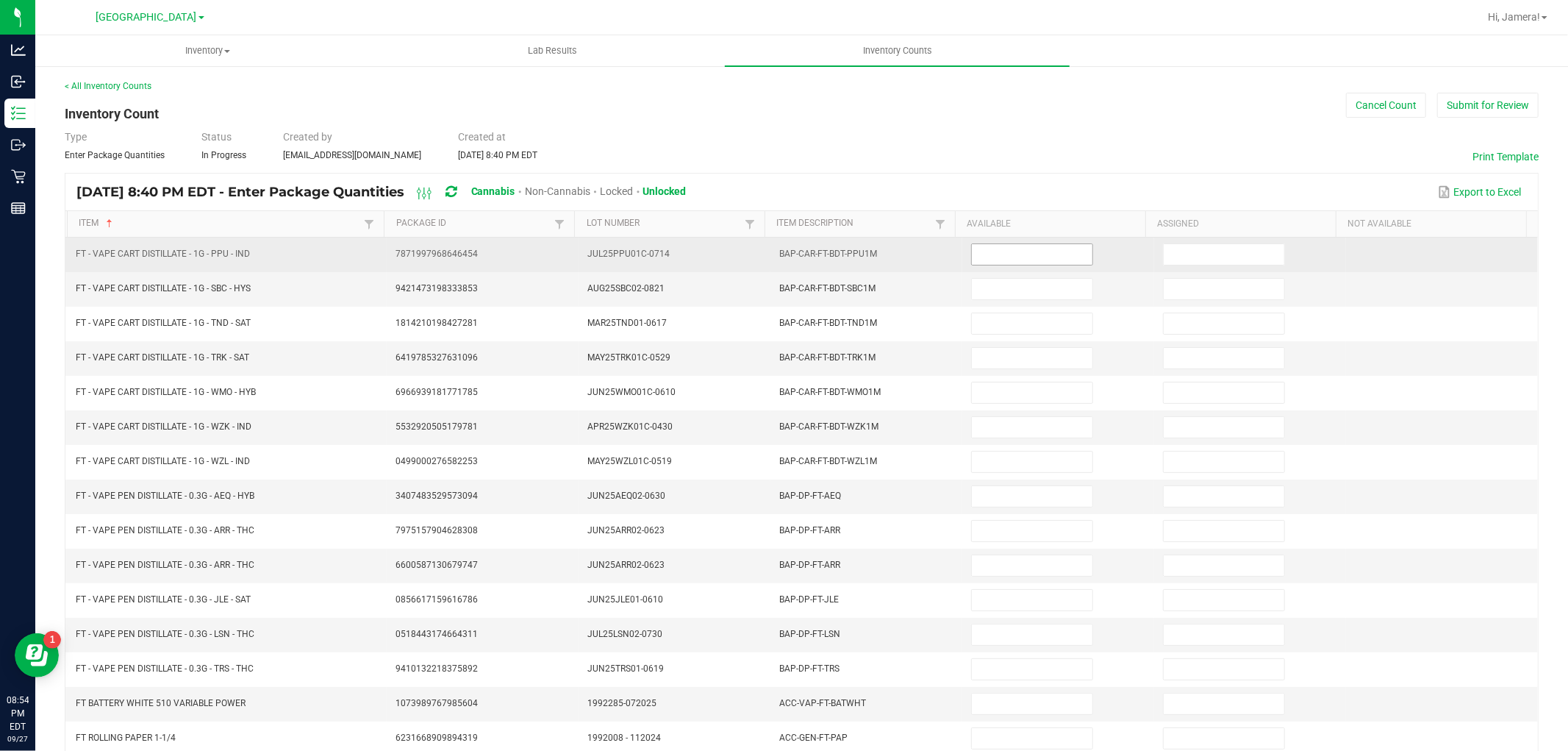
click at [1011, 253] on input at bounding box center [1031, 254] width 120 height 21
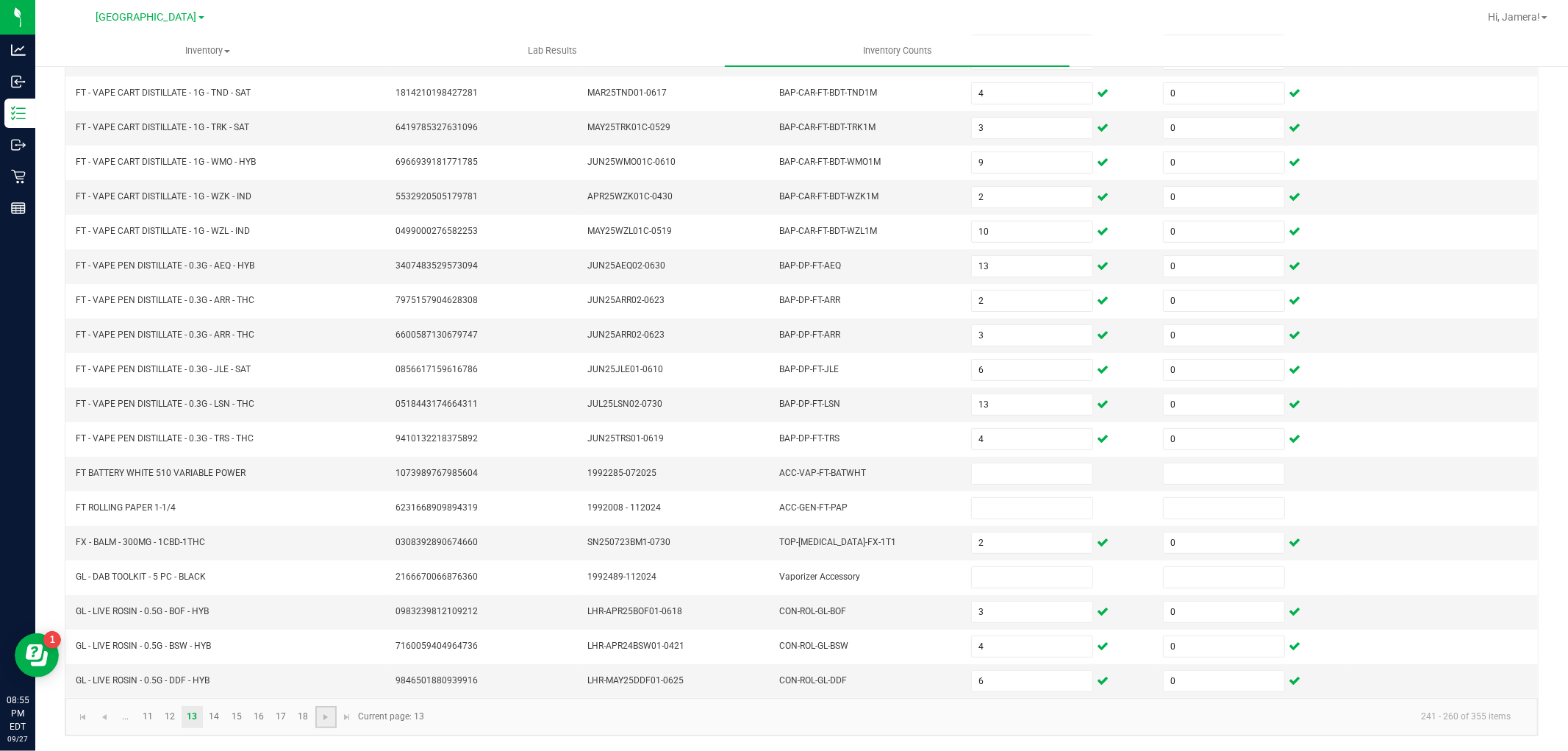
click at [324, 723] on link at bounding box center [326, 717] width 21 height 22
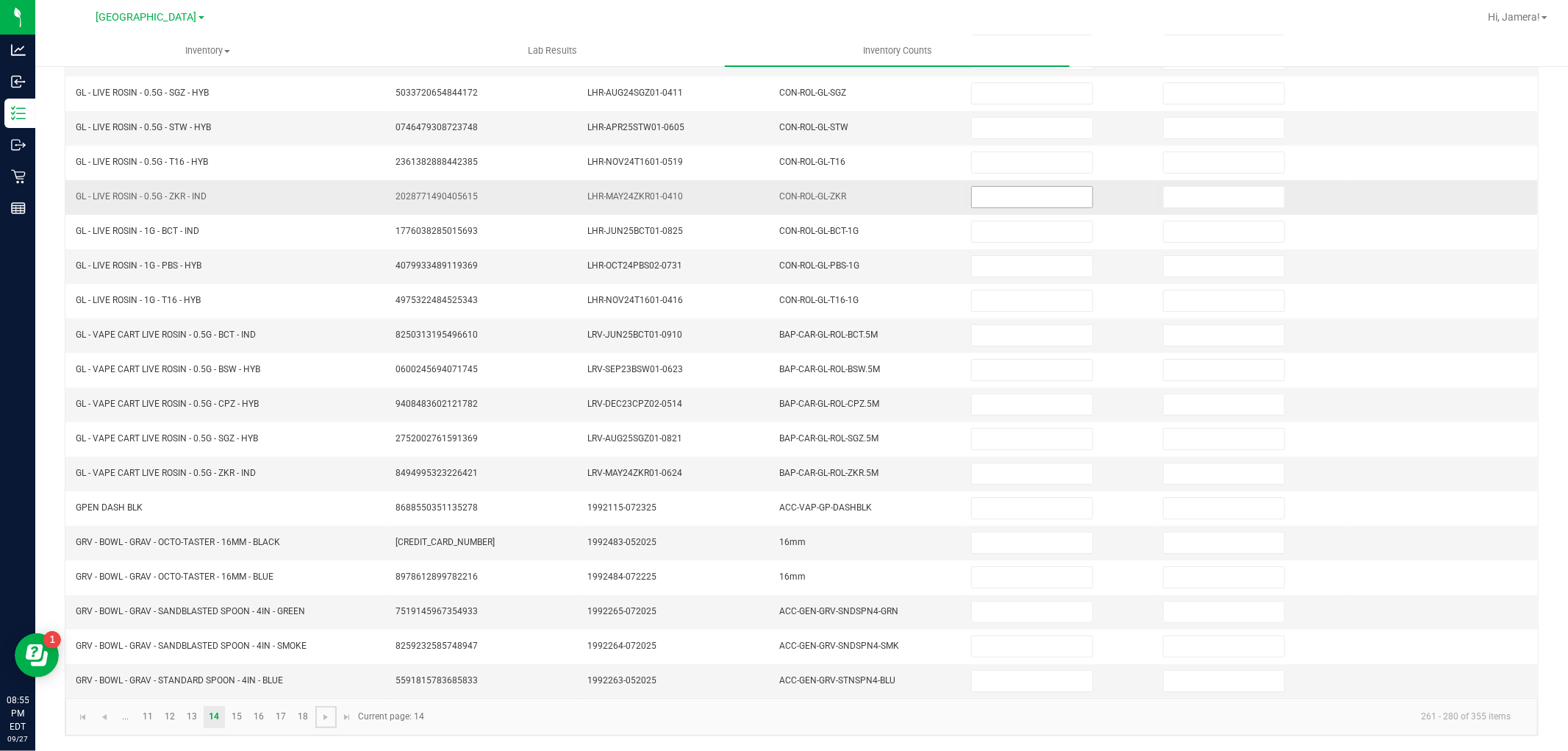
scroll to position [0, 0]
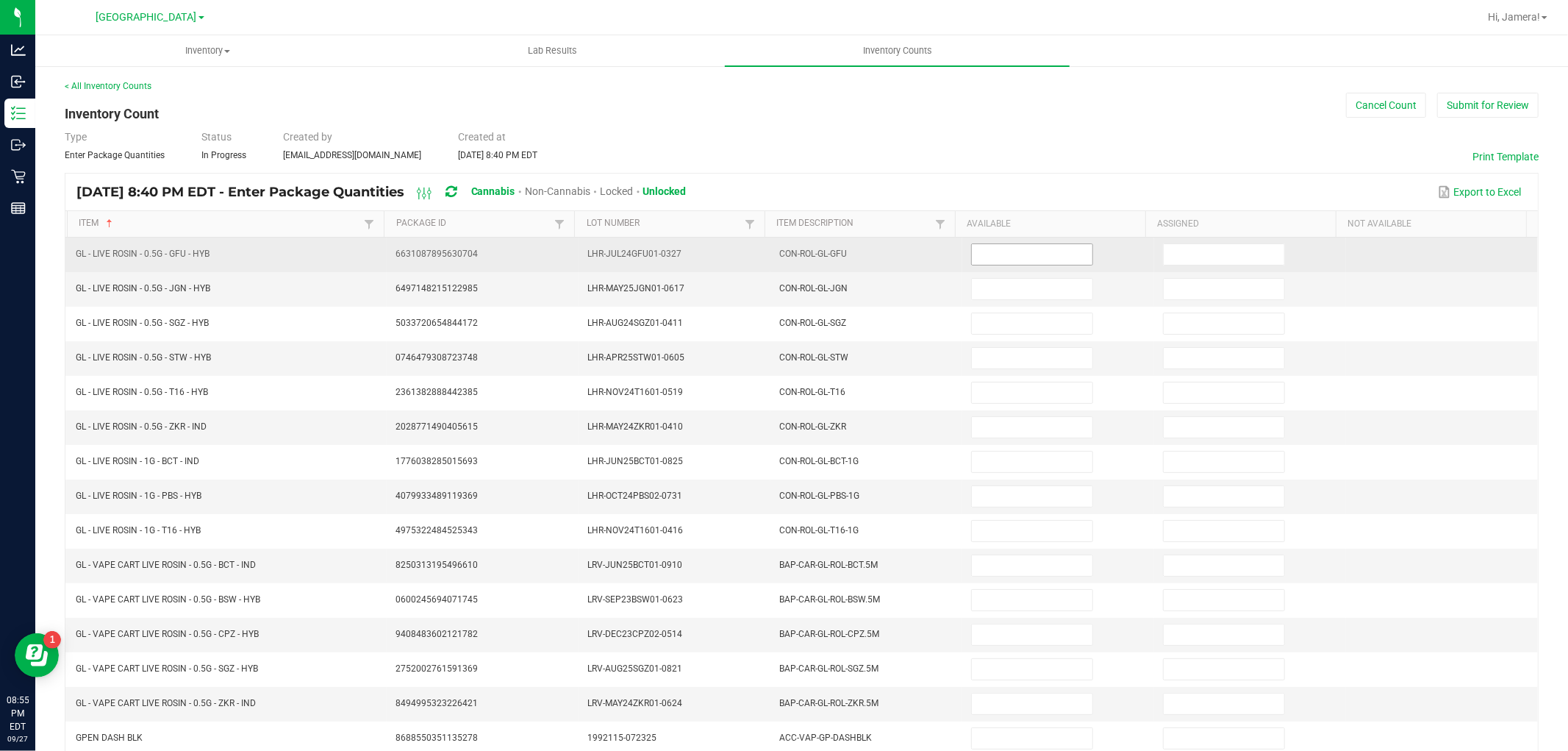
click at [1040, 263] on input at bounding box center [1031, 254] width 120 height 21
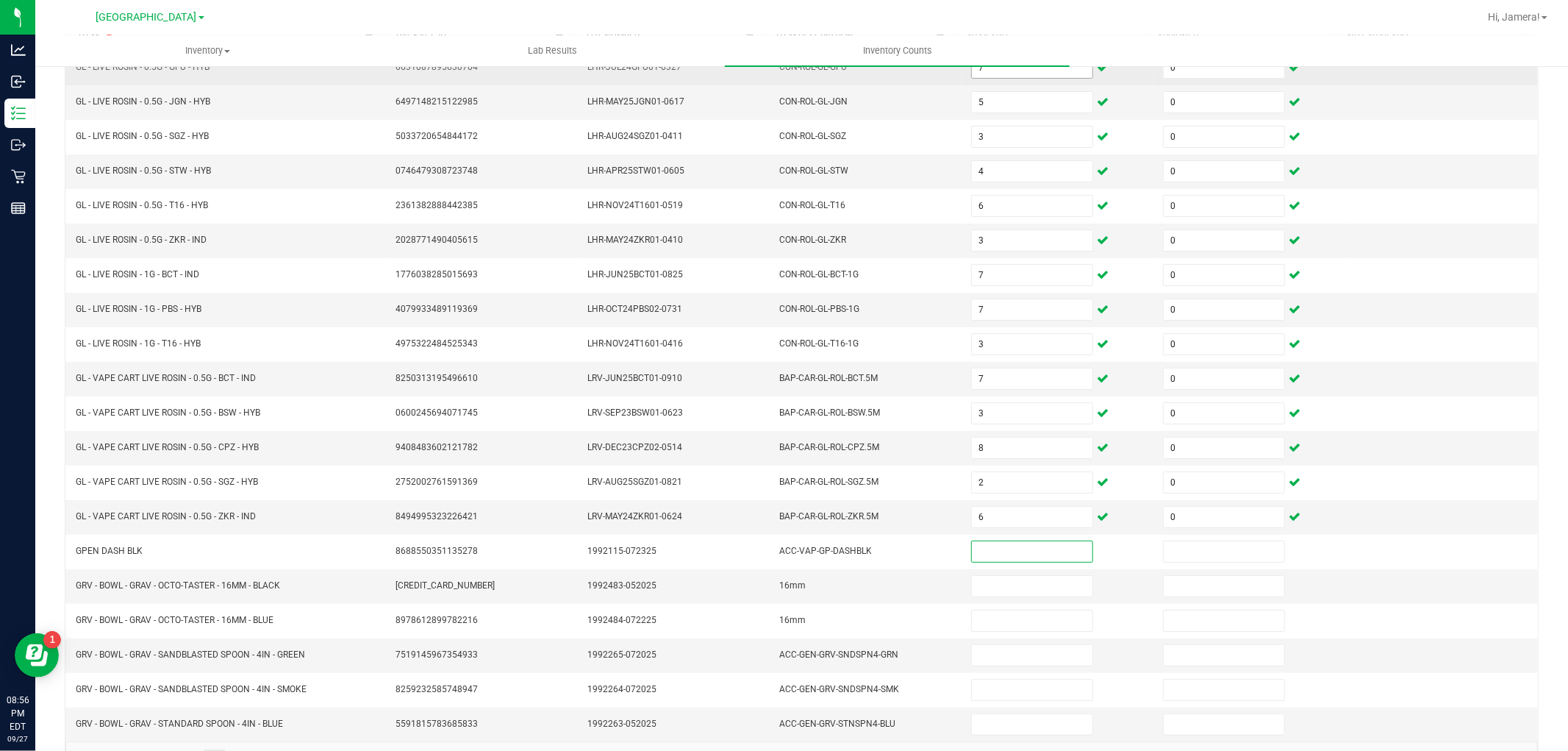
scroll to position [234, 0]
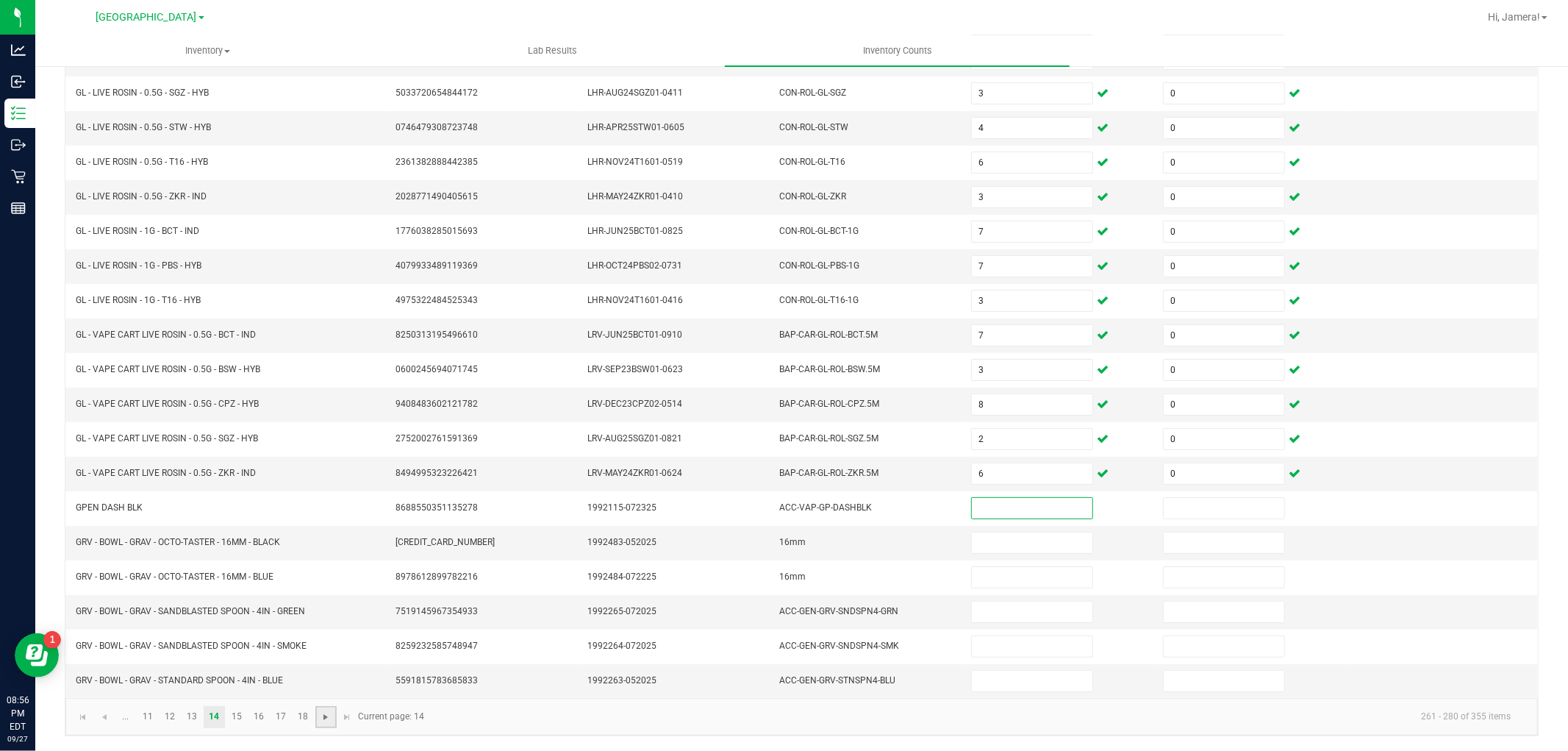
click at [327, 711] on span "Go to the next page" at bounding box center [326, 717] width 12 height 12
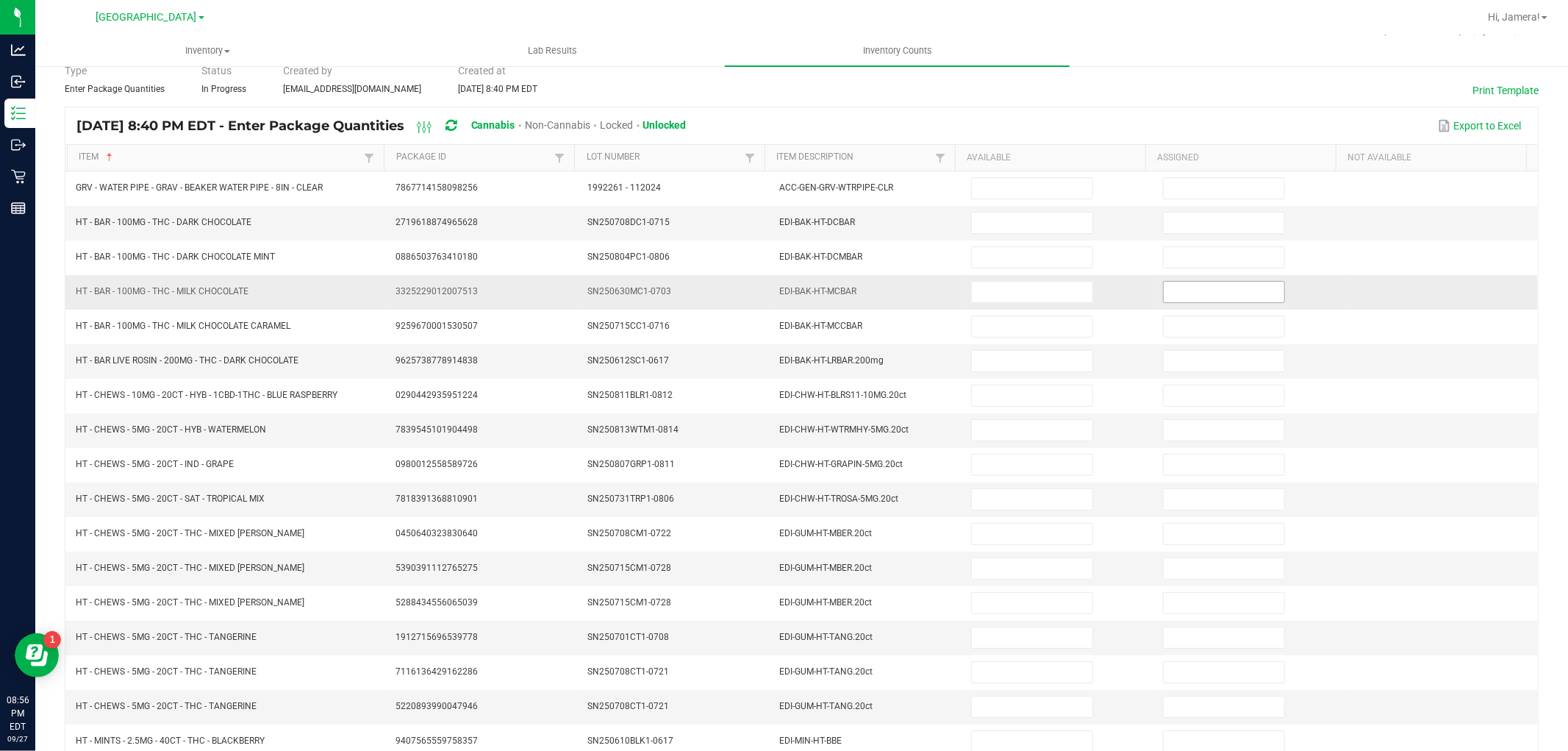
scroll to position [0, 0]
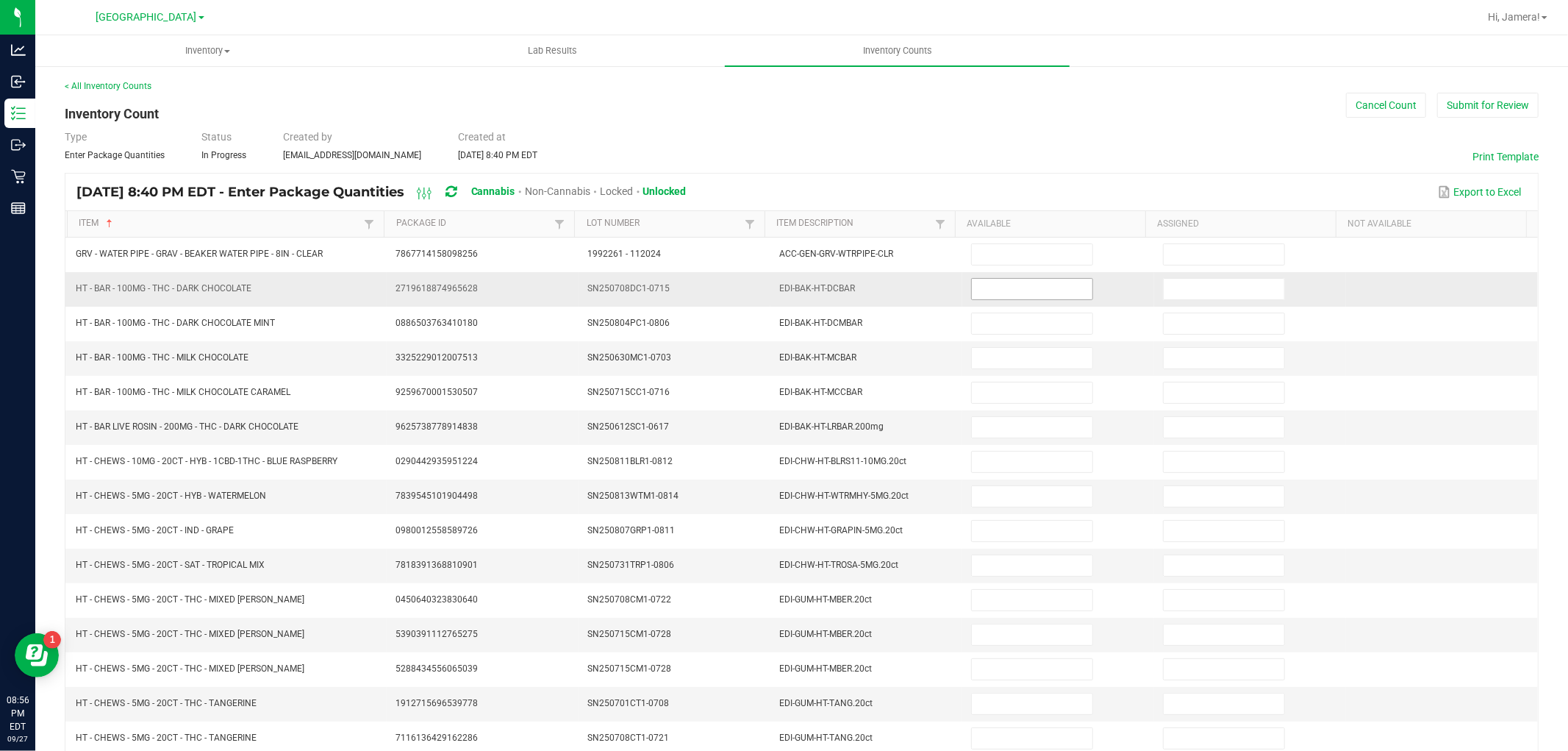
click at [1014, 283] on input at bounding box center [1031, 289] width 120 height 21
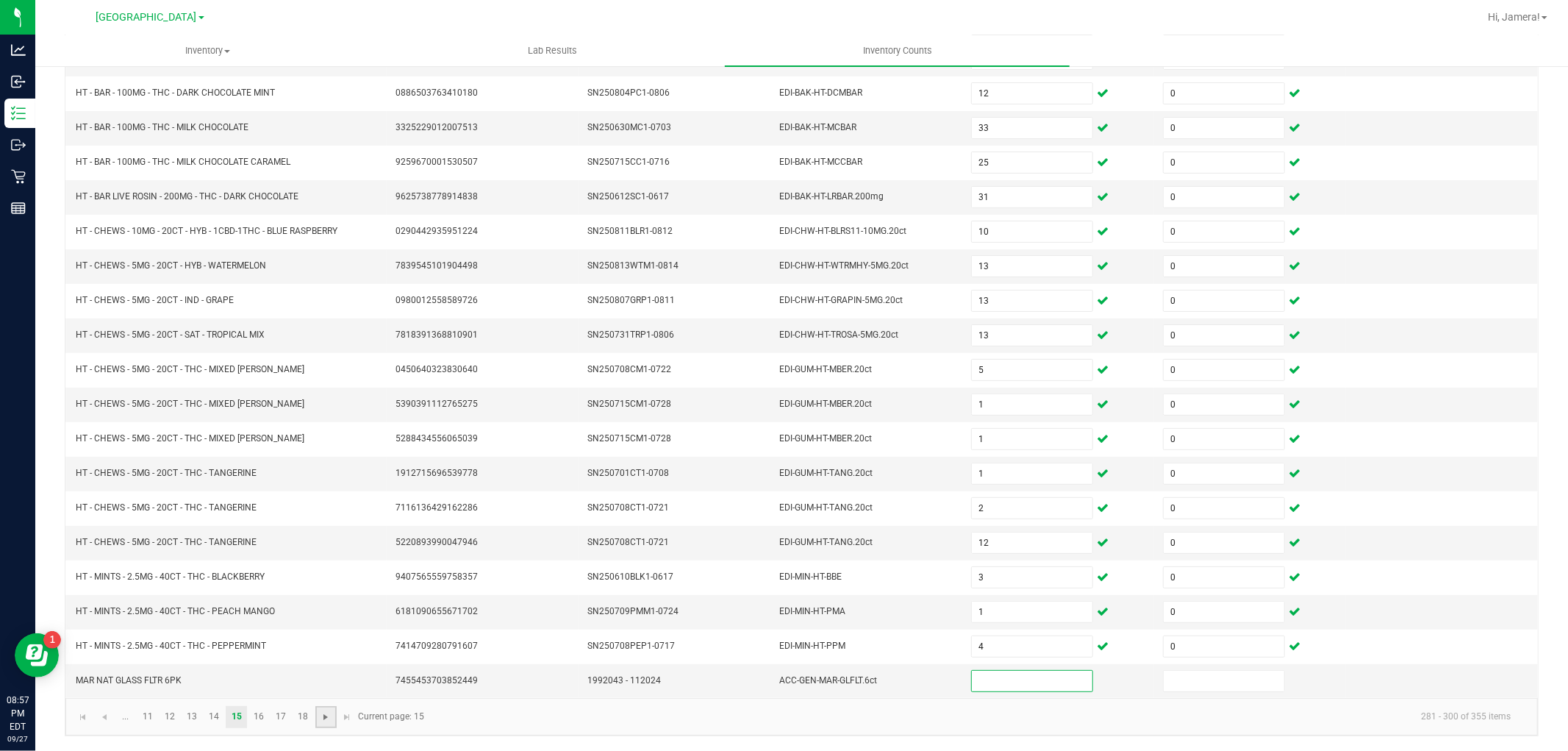
click at [324, 719] on span "Go to the next page" at bounding box center [326, 717] width 12 height 12
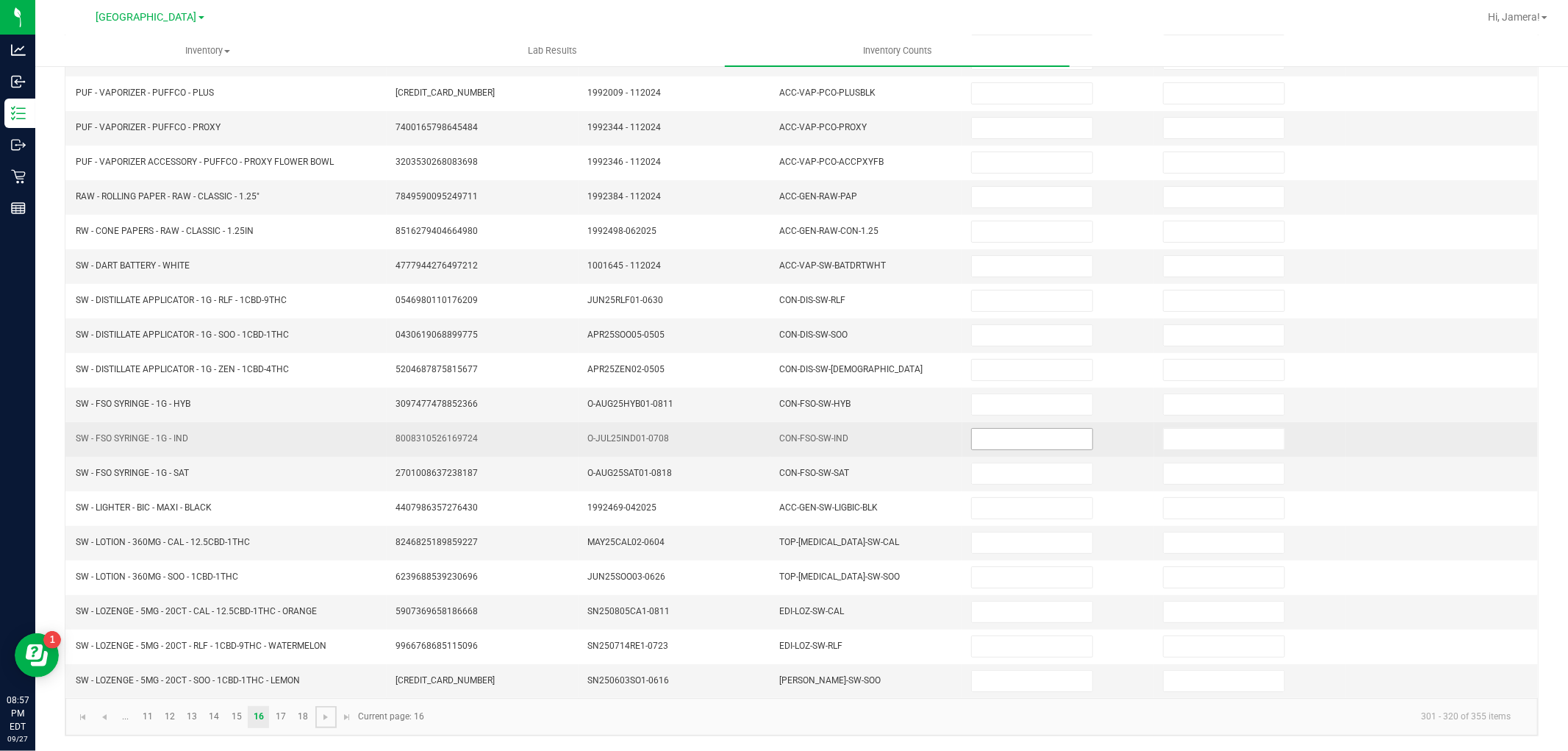
scroll to position [0, 0]
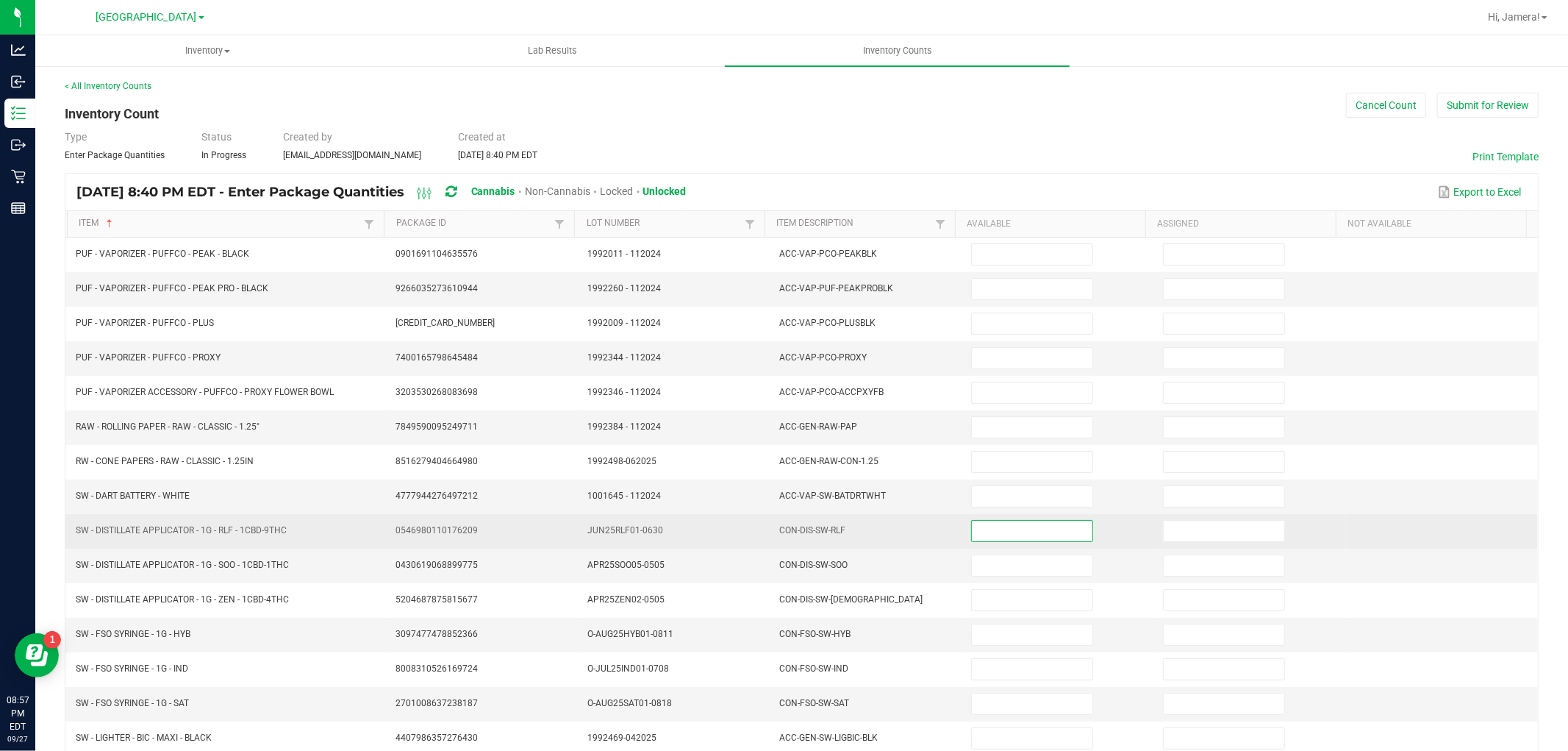
click at [1048, 538] on input at bounding box center [1031, 531] width 120 height 21
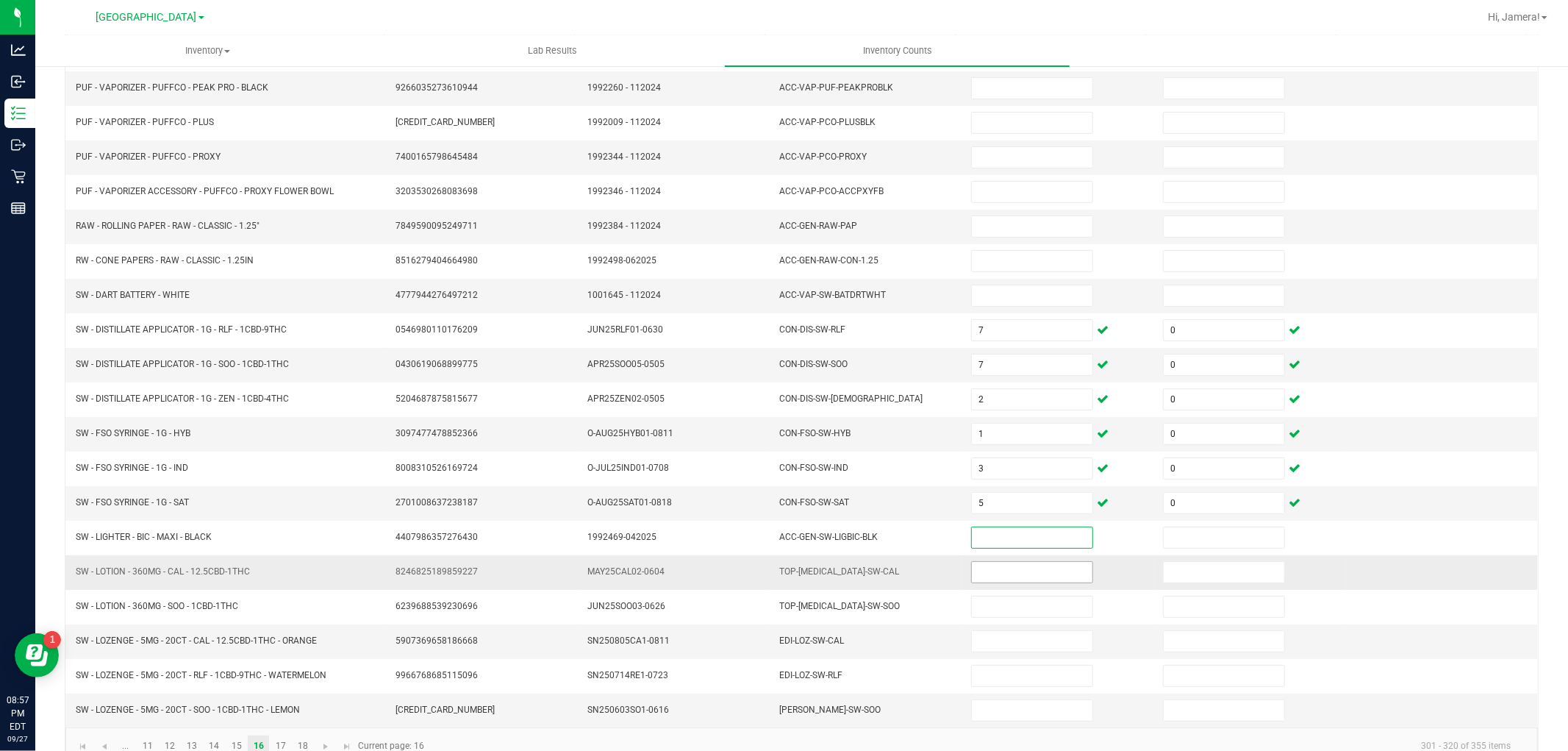
scroll to position [234, 0]
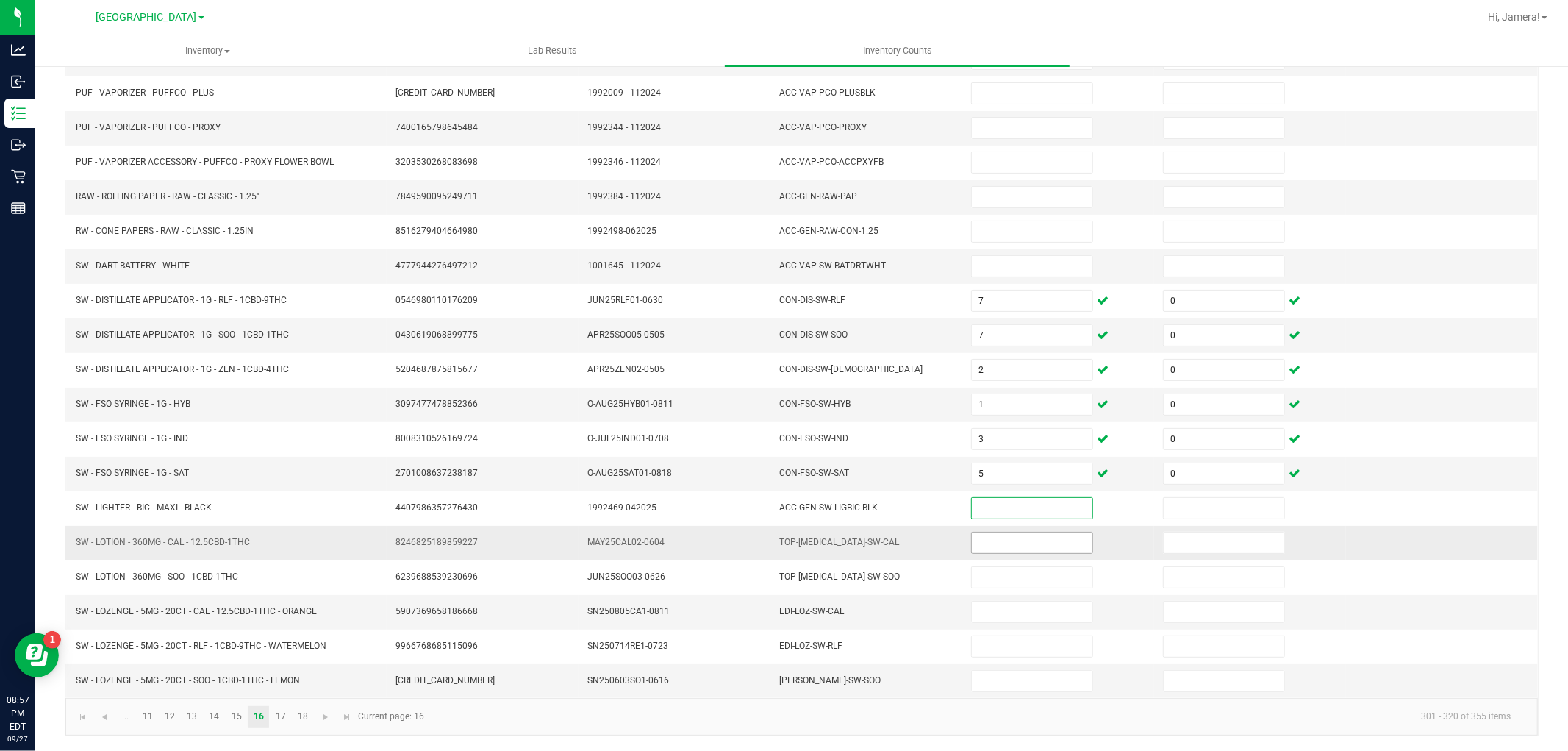
click at [1026, 545] on input at bounding box center [1031, 542] width 120 height 21
click at [321, 715] on span "Go to the next page" at bounding box center [326, 717] width 12 height 12
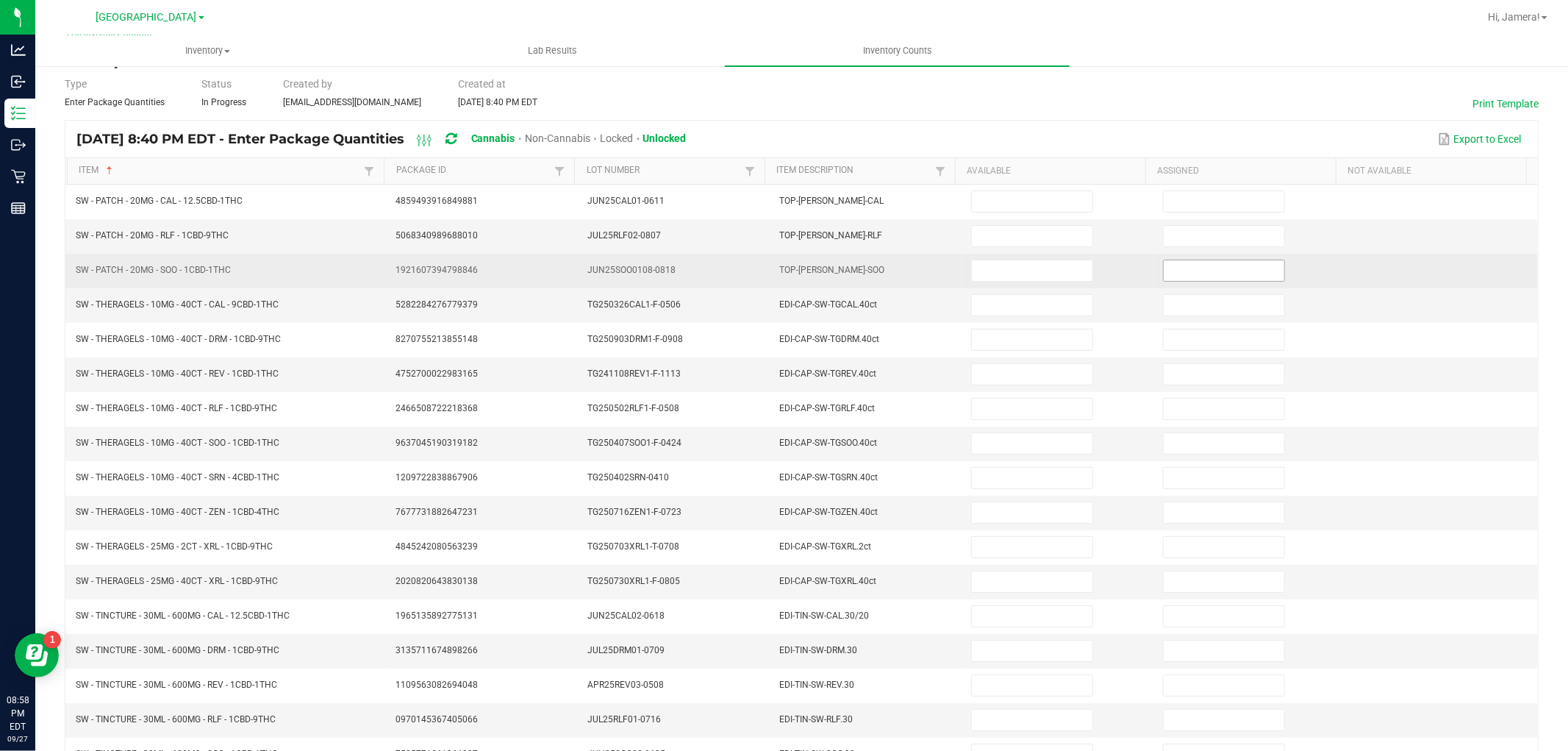
scroll to position [0, 0]
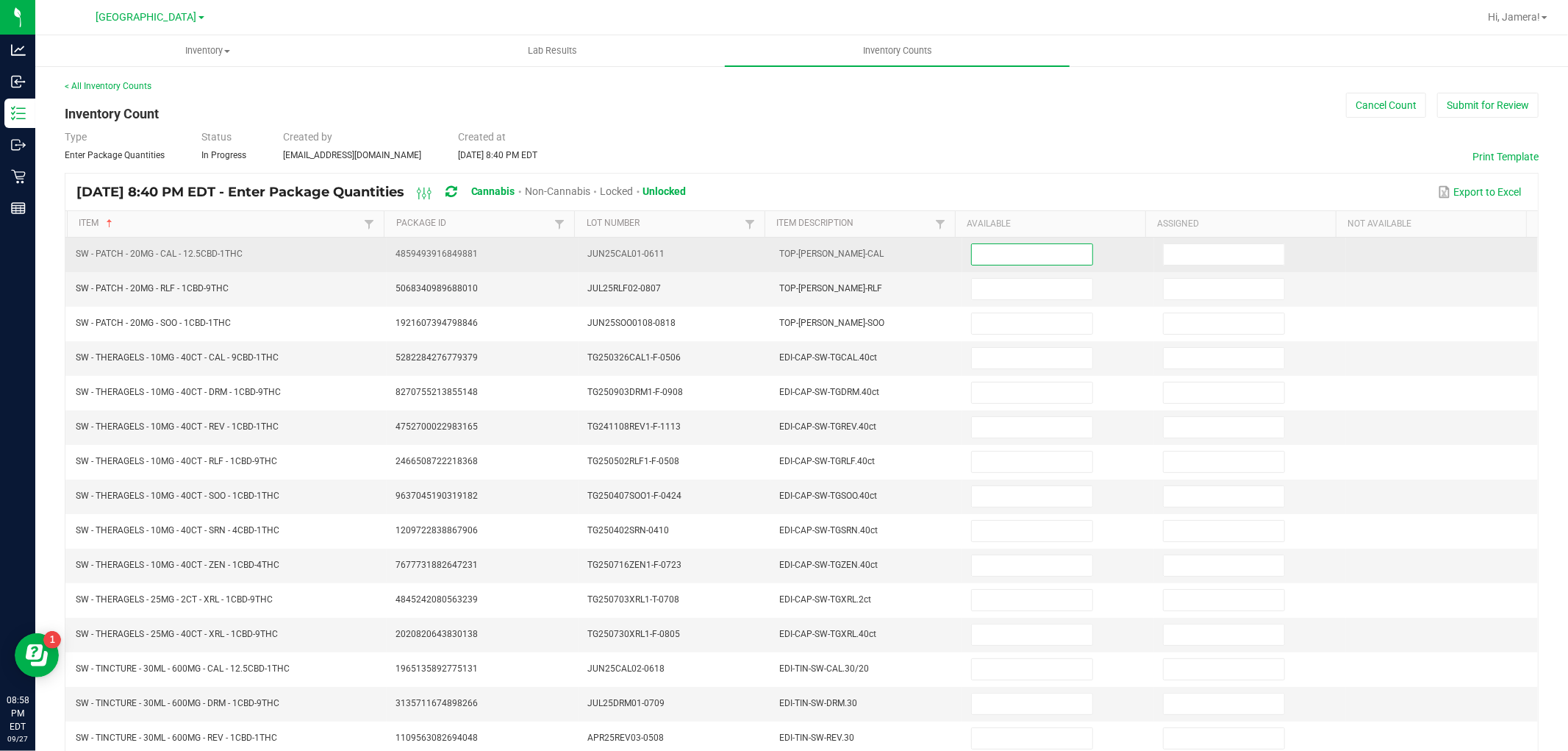
click at [1034, 252] on input at bounding box center [1031, 254] width 120 height 21
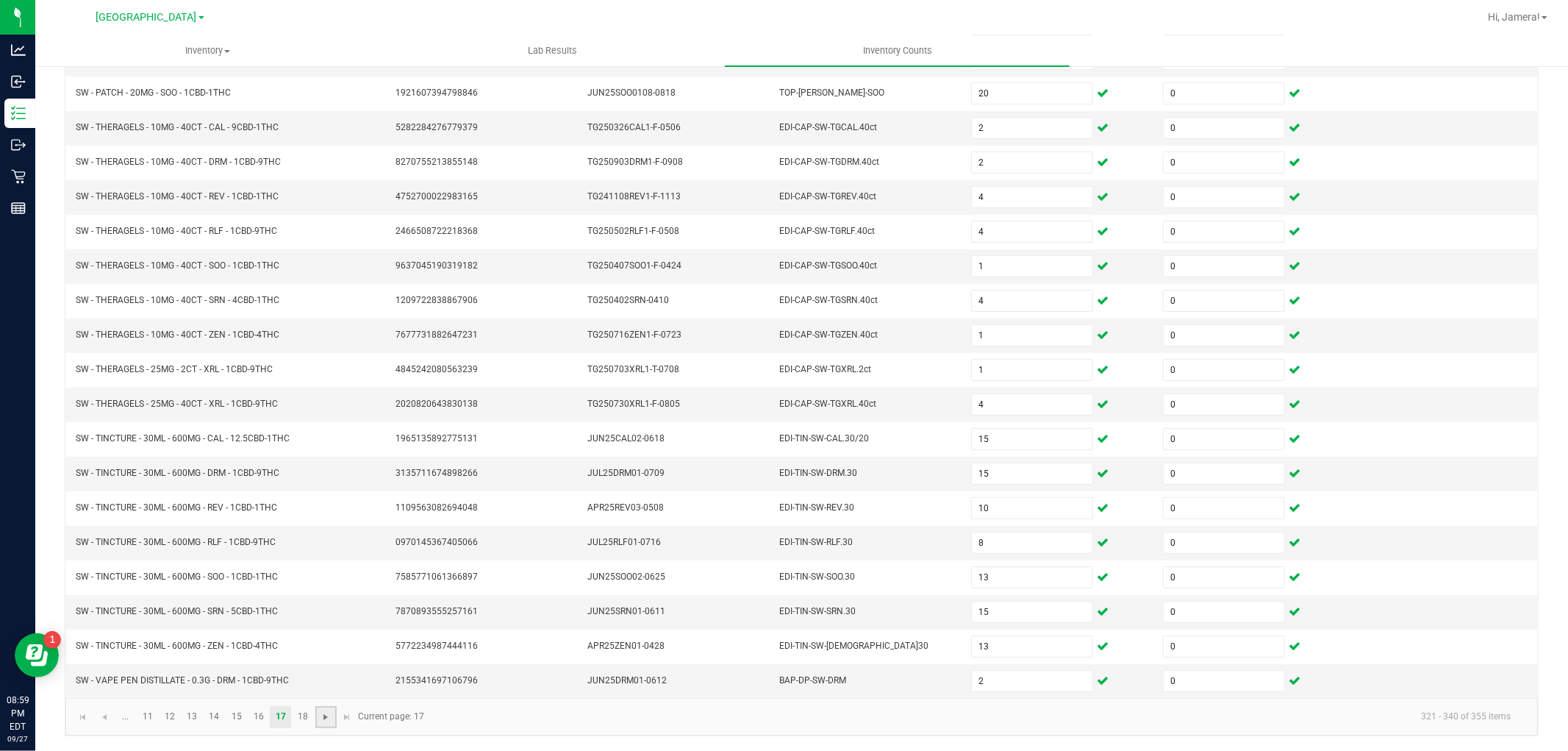
click at [327, 722] on span "Go to the next page" at bounding box center [326, 717] width 12 height 12
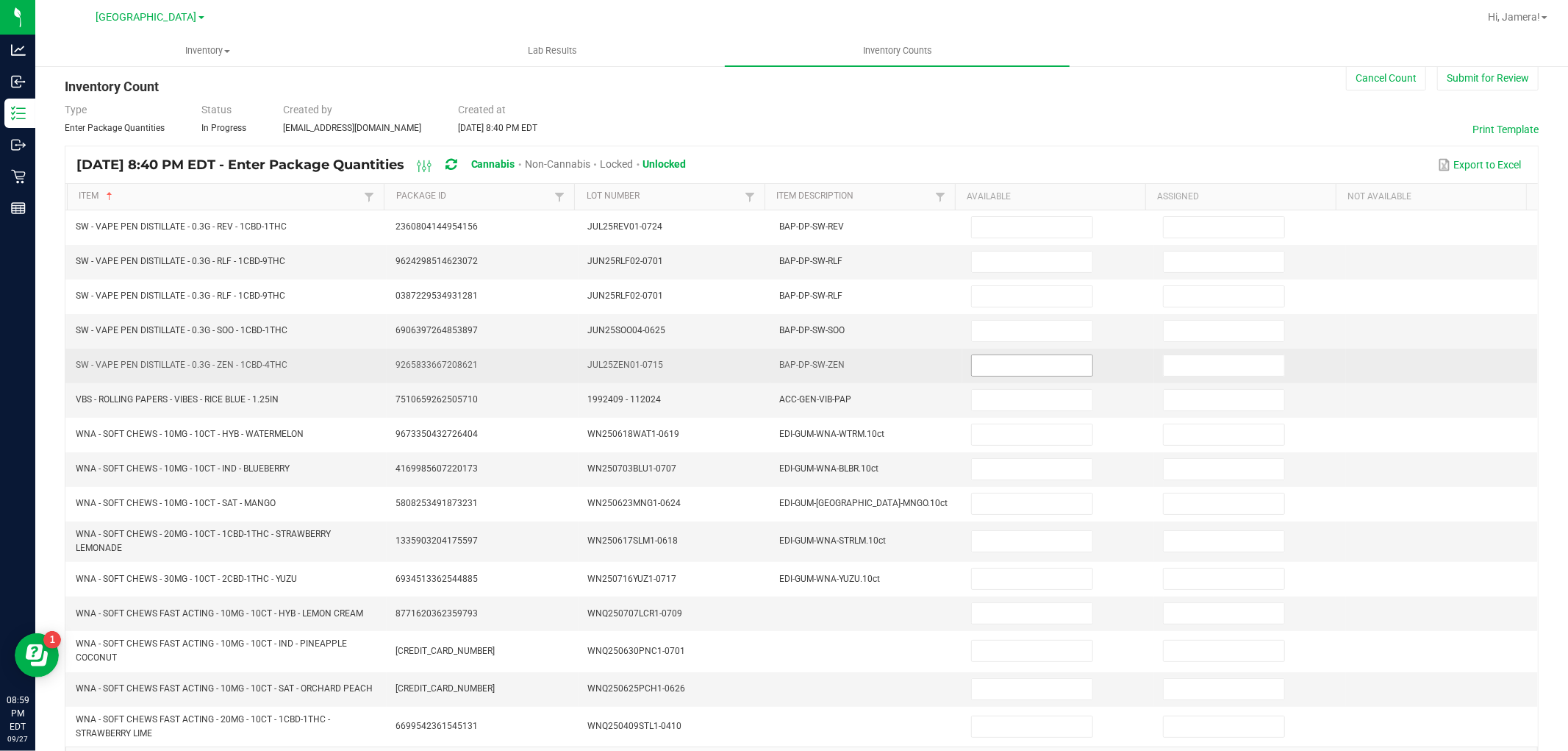
scroll to position [0, 0]
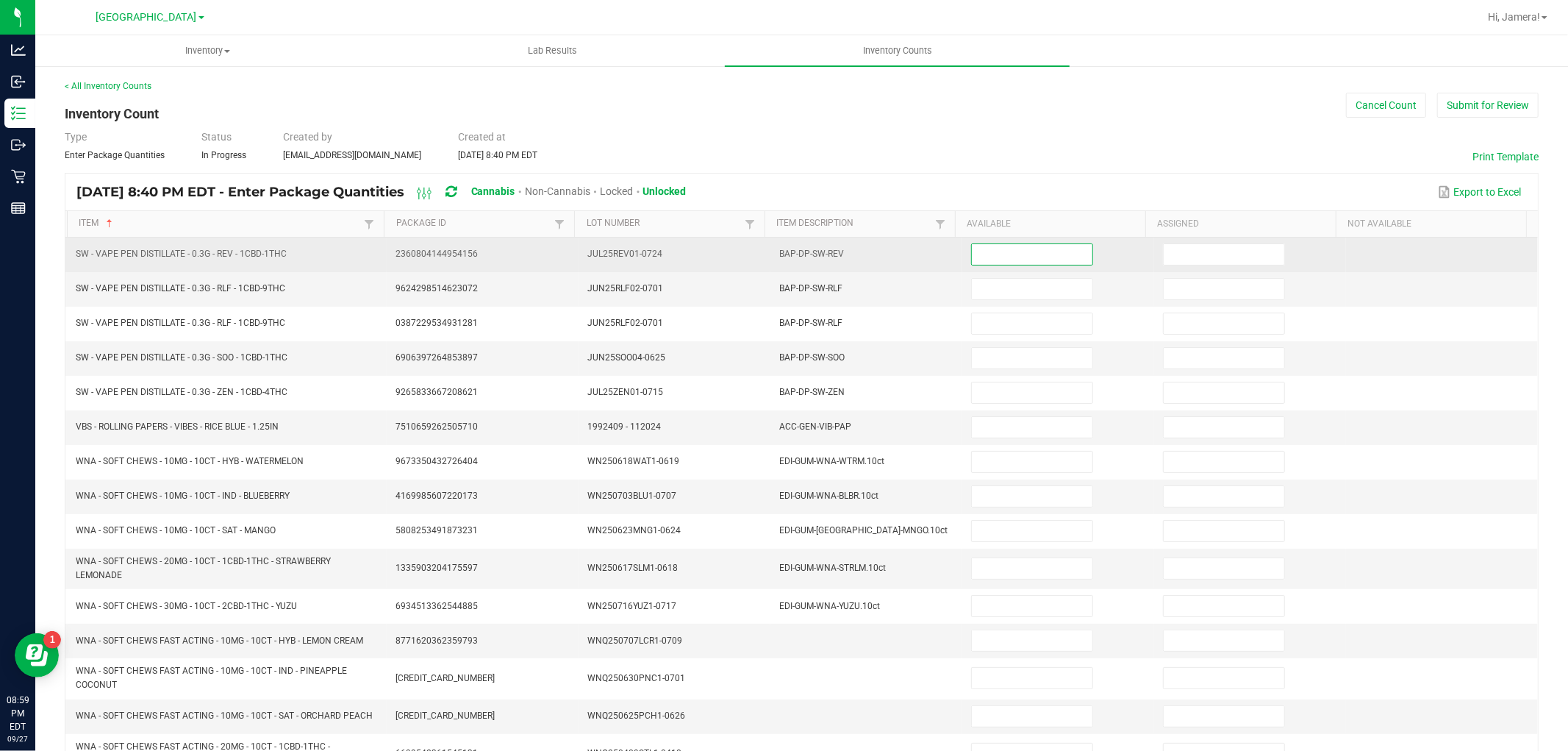
click at [1014, 254] on input at bounding box center [1031, 254] width 120 height 21
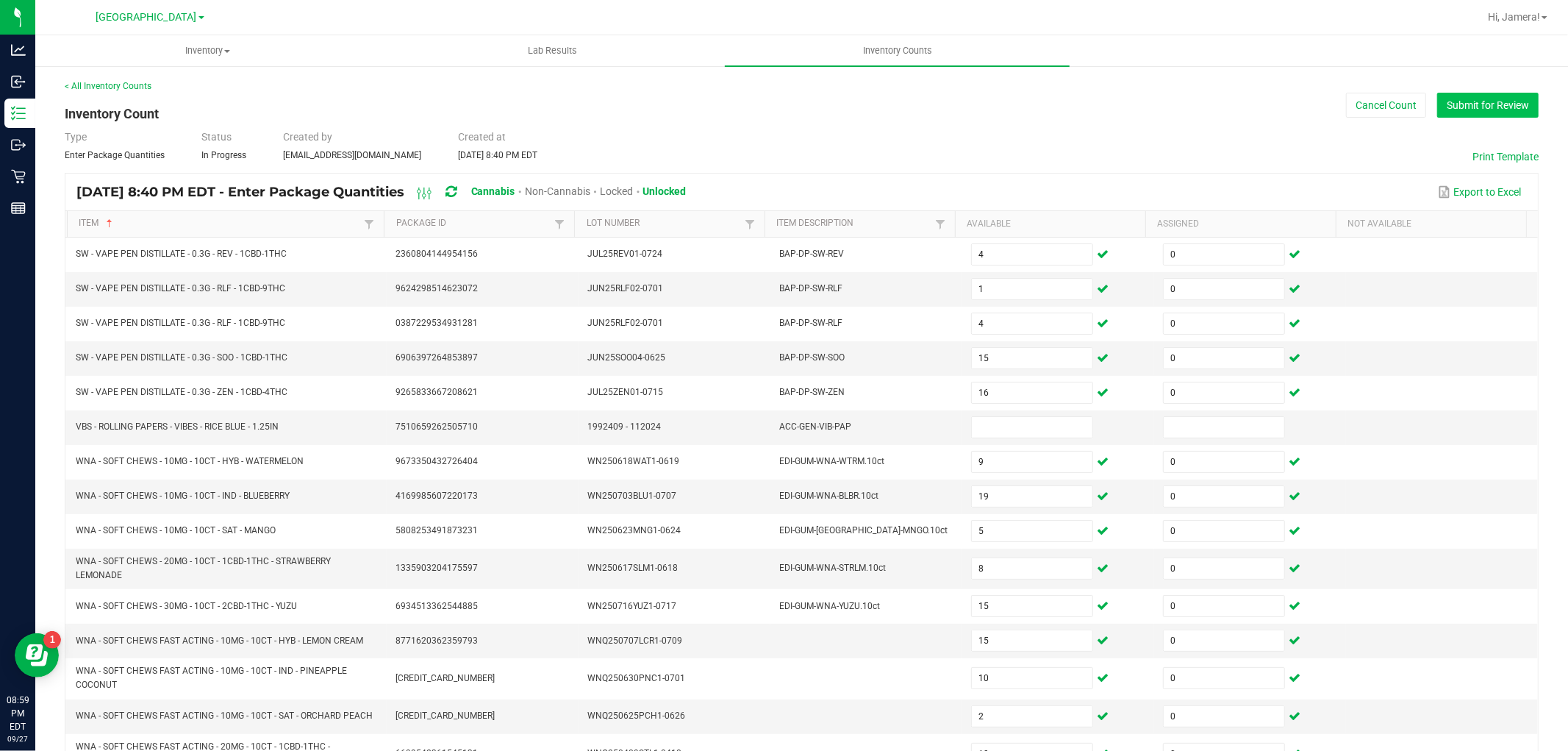
click at [1496, 101] on button "Submit for Review" at bounding box center [1487, 105] width 102 height 25
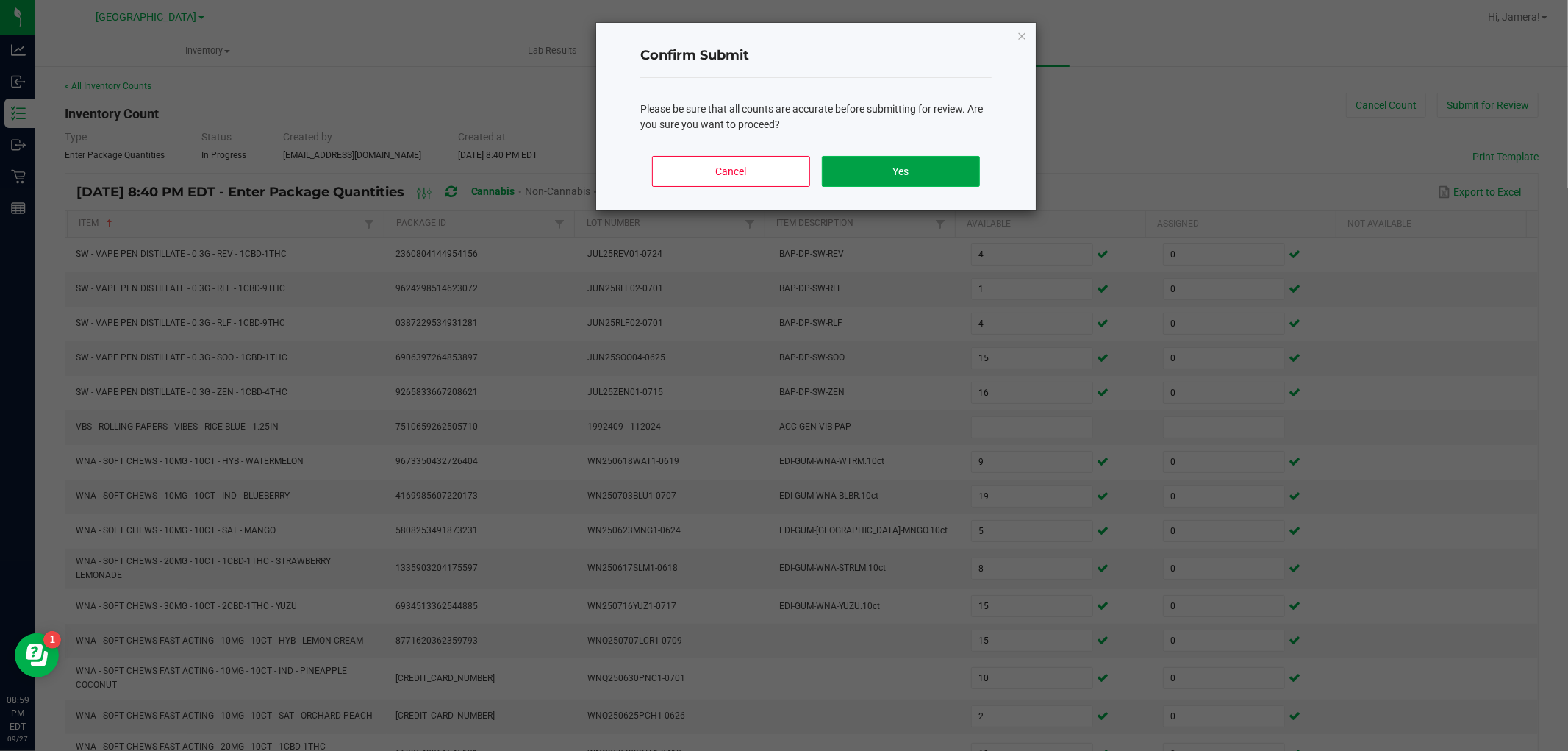
click at [929, 170] on button "Yes" at bounding box center [900, 171] width 158 height 31
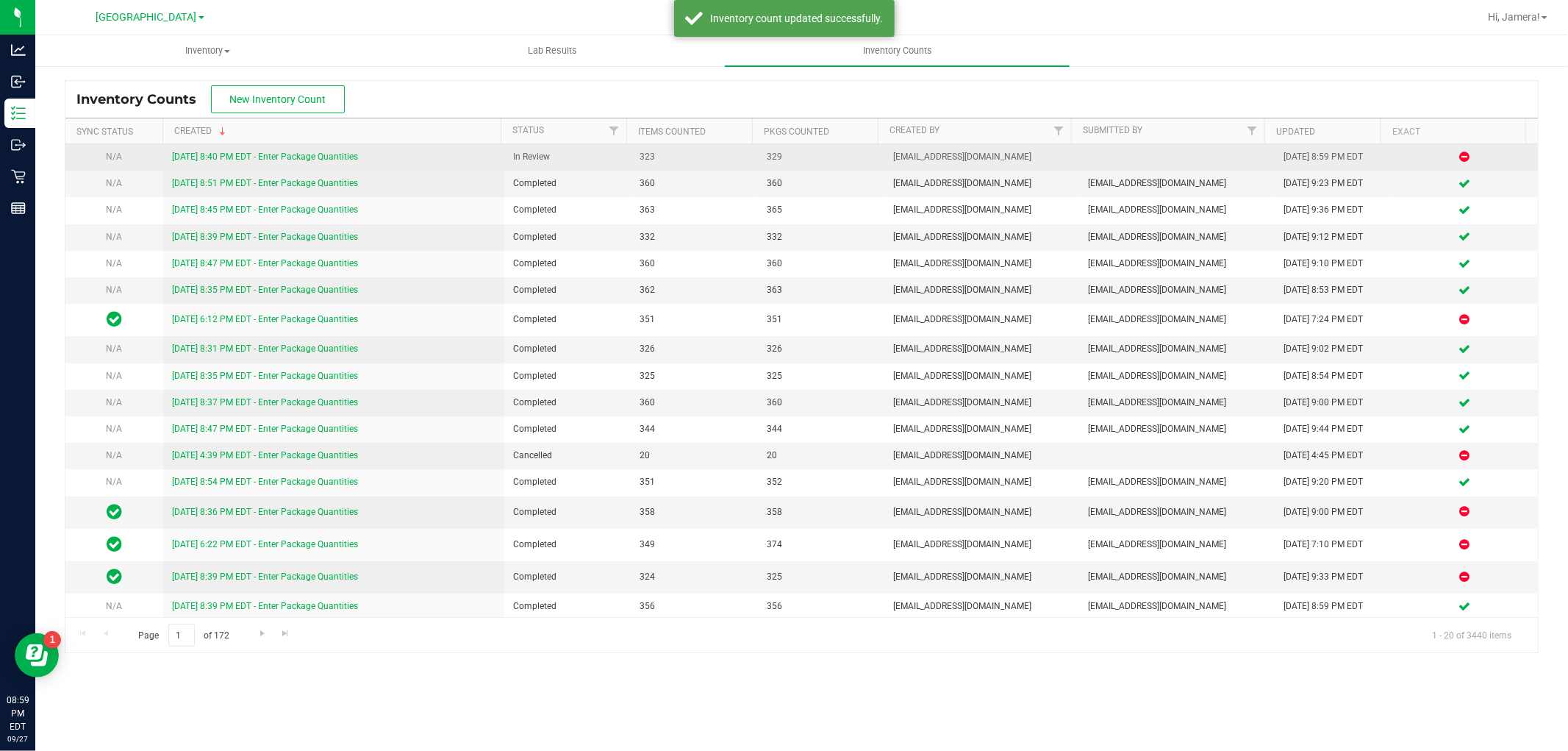
click at [328, 158] on link "[DATE] 8:40 PM EDT - Enter Package Quantities" at bounding box center [265, 156] width 186 height 10
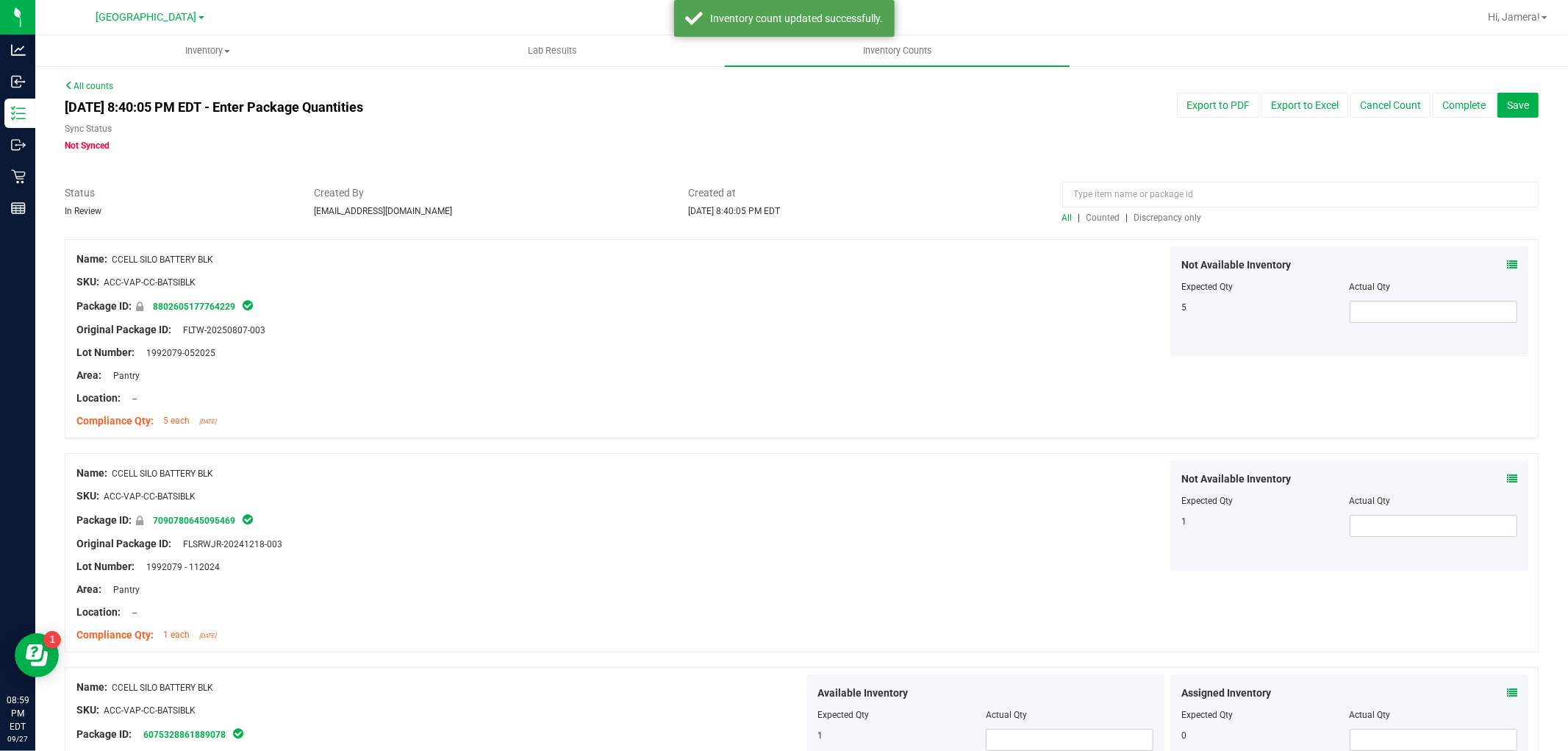
click at [1173, 218] on span "Discrepancy only" at bounding box center [1168, 217] width 68 height 10
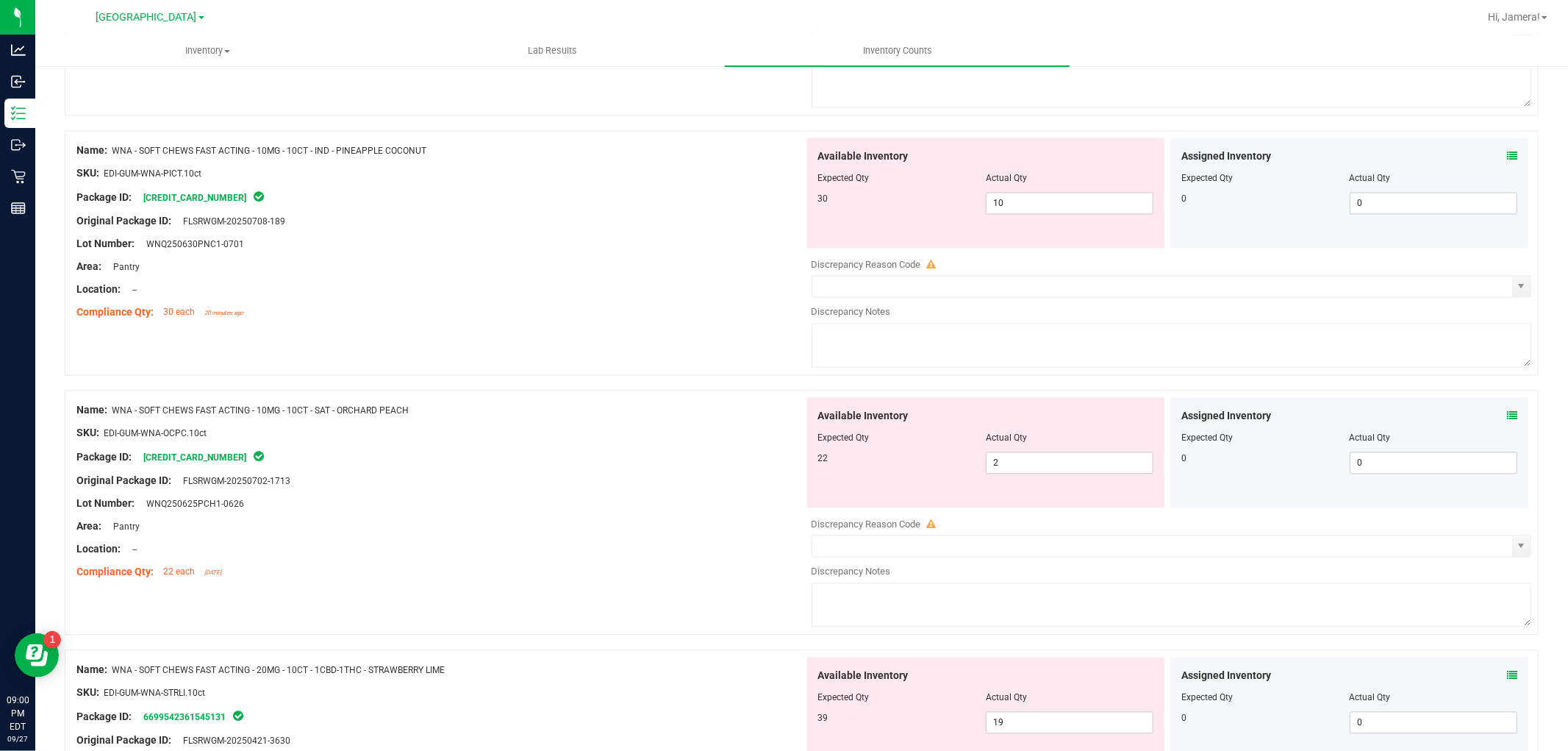
scroll to position [2662, 0]
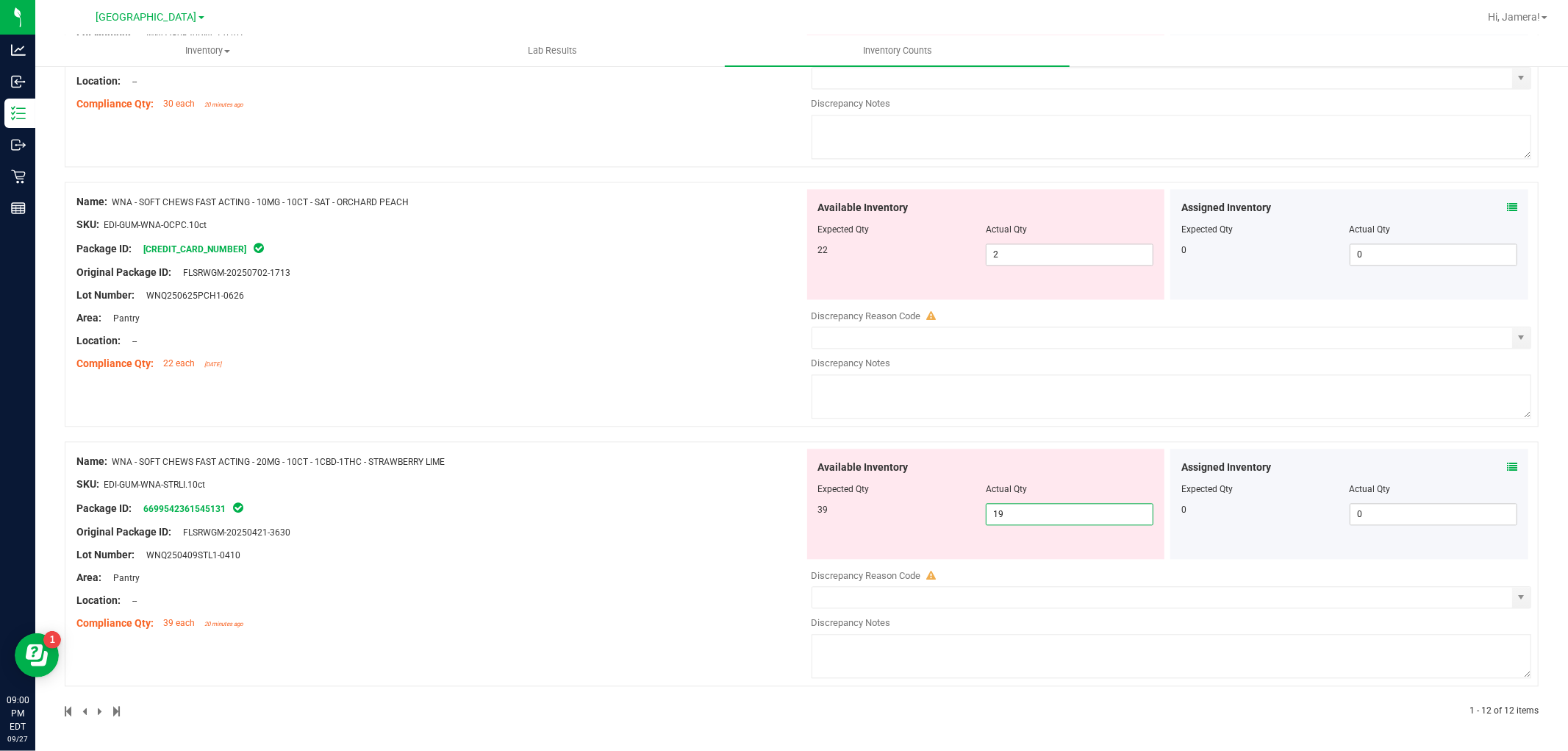
drag, startPoint x: 1025, startPoint y: 518, endPoint x: 745, endPoint y: 487, distance: 281.7
click at [746, 487] on div "Name: WNA - SOFT CHEWS FAST ACTING - 20MG - 10CT - 1CBD-1THC - STRAWBERRY LIME …" at bounding box center [801, 564] width 1473 height 245
click at [620, 388] on div "Name: WNA - SOFT CHEWS FAST ACTING - 10MG - 10CT - SAT - ORCHARD PEACH SKU: EDI…" at bounding box center [801, 304] width 1473 height 245
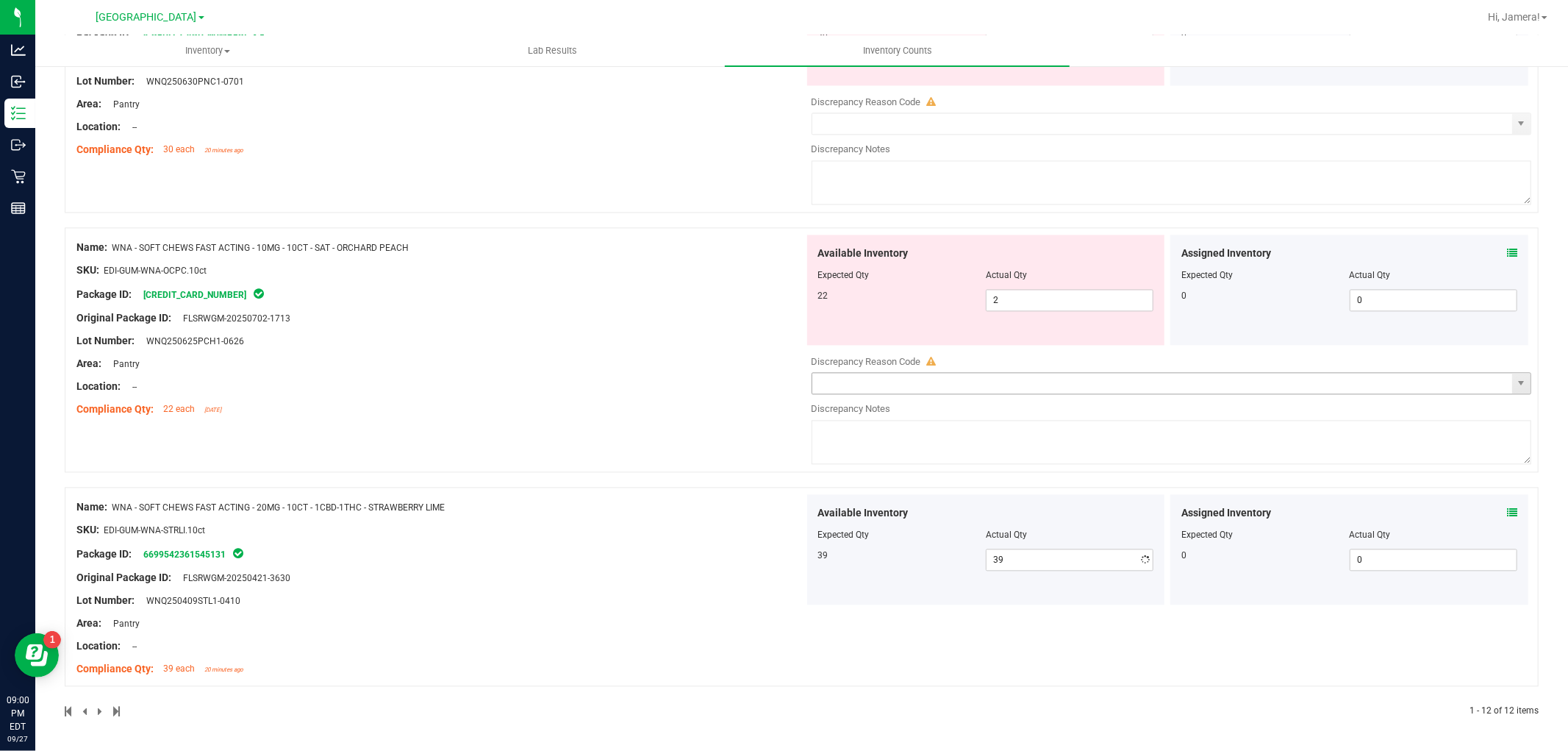
scroll to position [2617, 0]
drag, startPoint x: 1054, startPoint y: 304, endPoint x: 641, endPoint y: 251, distance: 416.4
click at [748, 269] on div "Name: WNA - SOFT CHEWS FAST ACTING - 10MG - 10CT - SAT - ORCHARD PEACH SKU: EDI…" at bounding box center [801, 350] width 1473 height 245
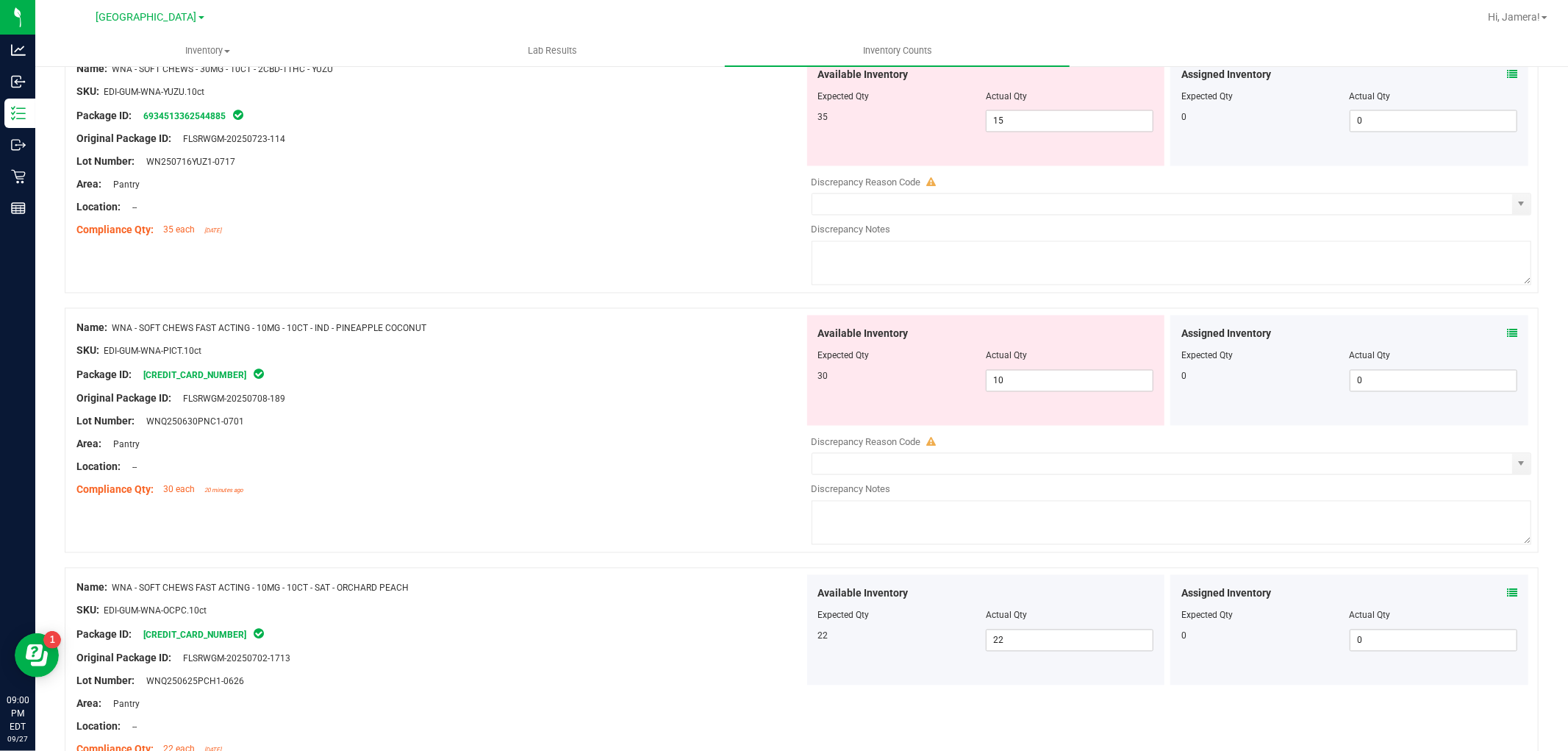
scroll to position [2243, 0]
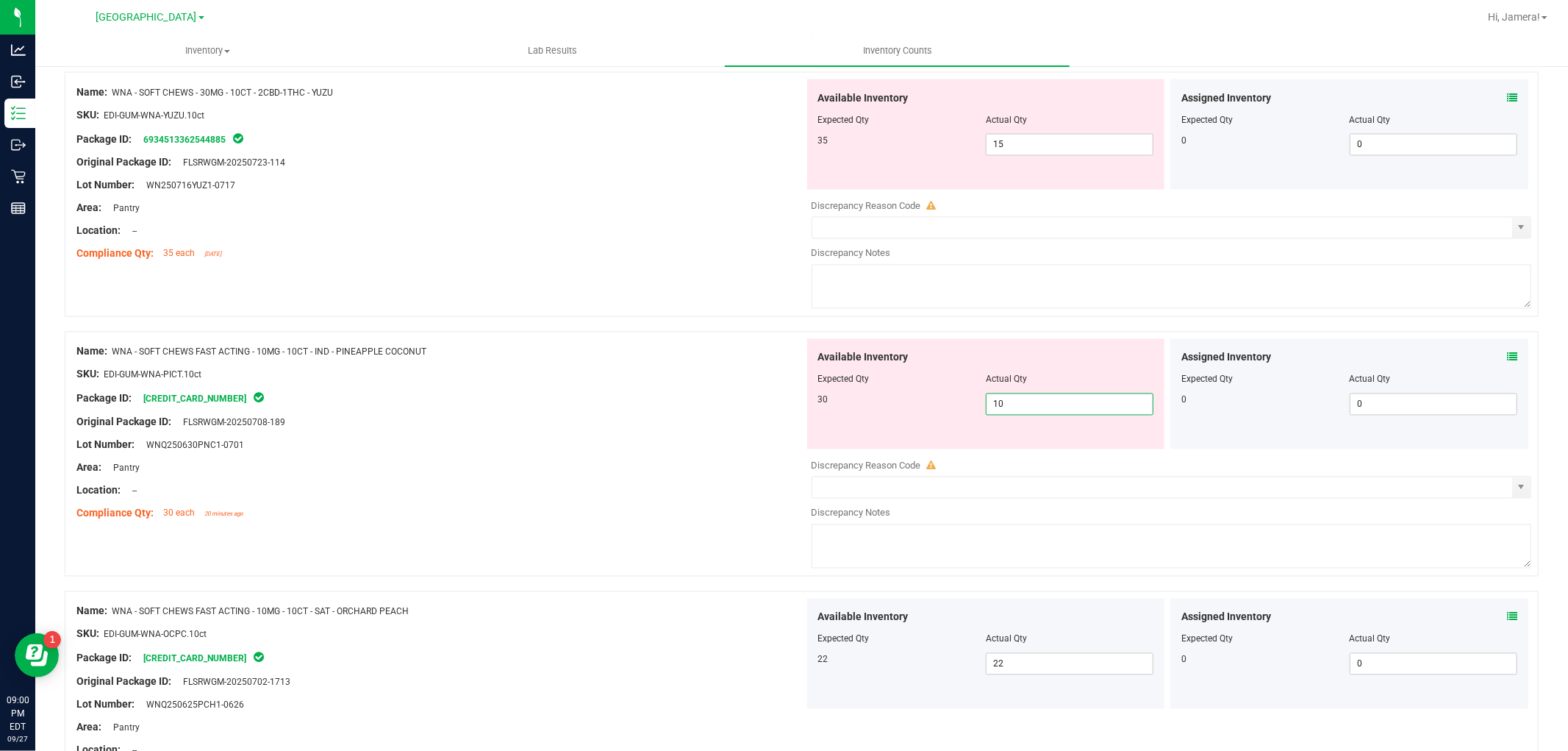
drag, startPoint x: 1036, startPoint y: 409, endPoint x: 861, endPoint y: 388, distance: 176.3
click at [863, 388] on div "Available Inventory Expected Qty Actual Qty 30 10 10" at bounding box center [987, 393] width 358 height 111
click at [774, 382] on div "SKU: EDI-GUM-WNA-PICT.10ct" at bounding box center [440, 375] width 728 height 16
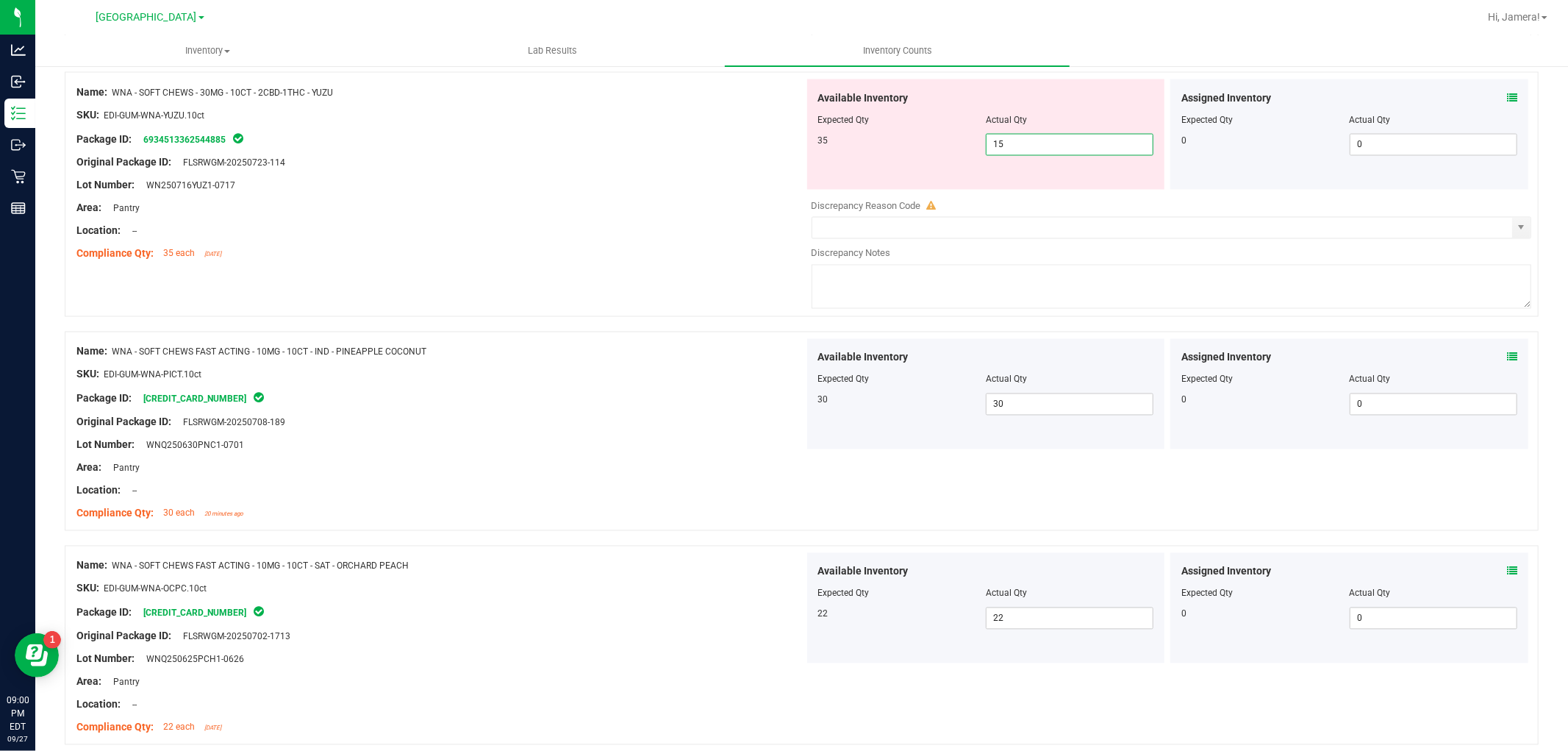
drag, startPoint x: 1043, startPoint y: 154, endPoint x: 841, endPoint y: 134, distance: 203.0
click at [842, 134] on div "Available Inventory Expected Qty Actual Qty 35 15 15" at bounding box center [987, 134] width 358 height 111
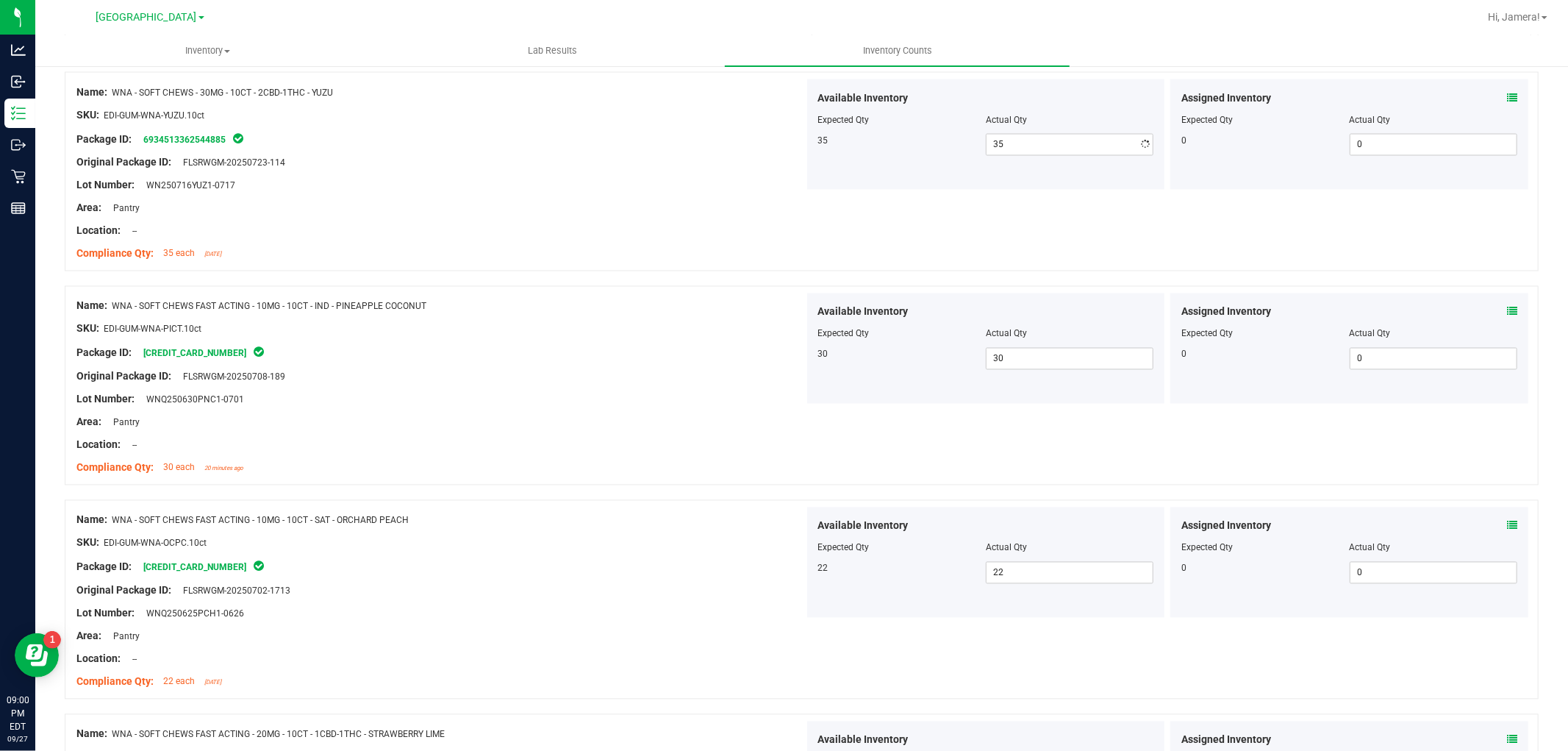
click at [716, 155] on div at bounding box center [440, 150] width 728 height 7
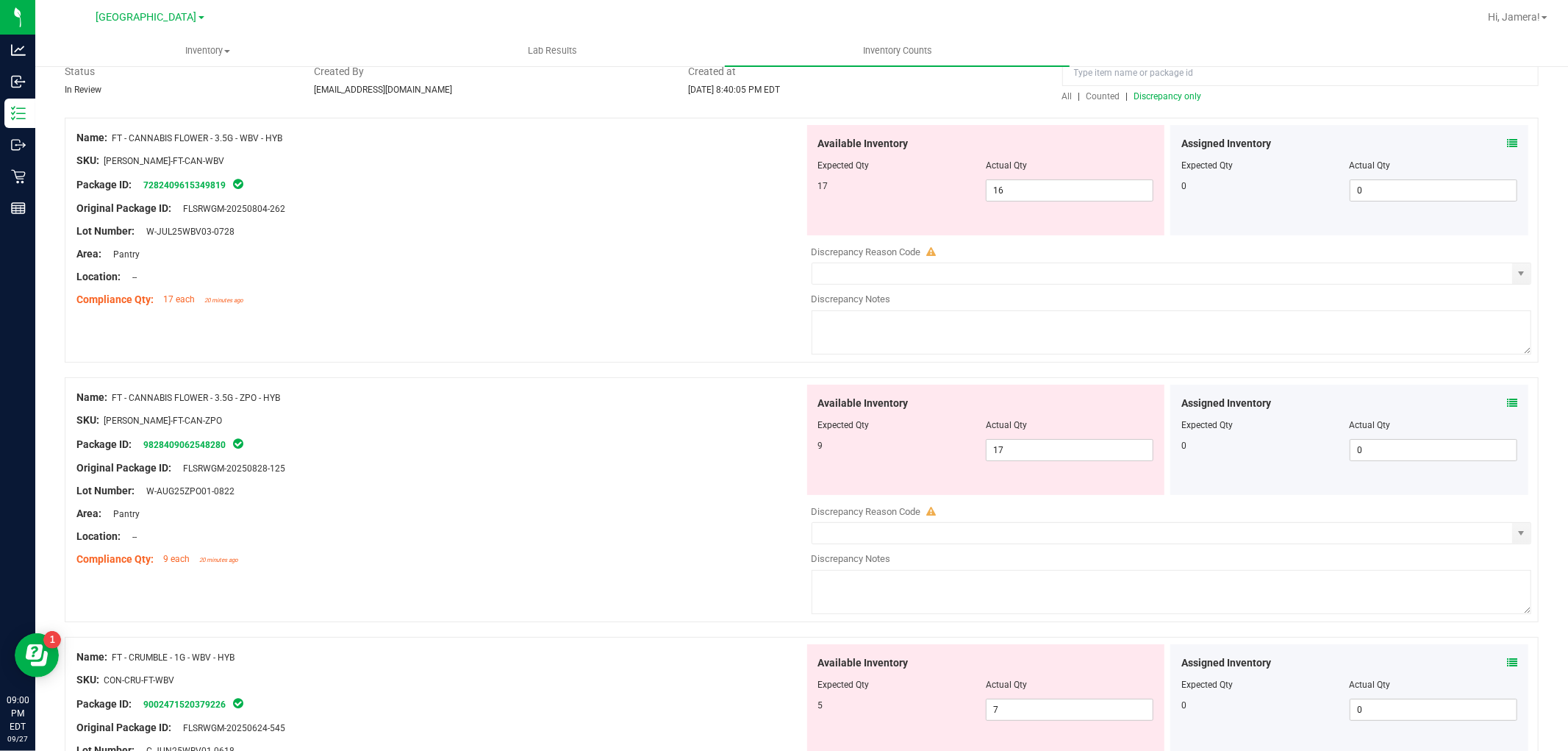
scroll to position [0, 0]
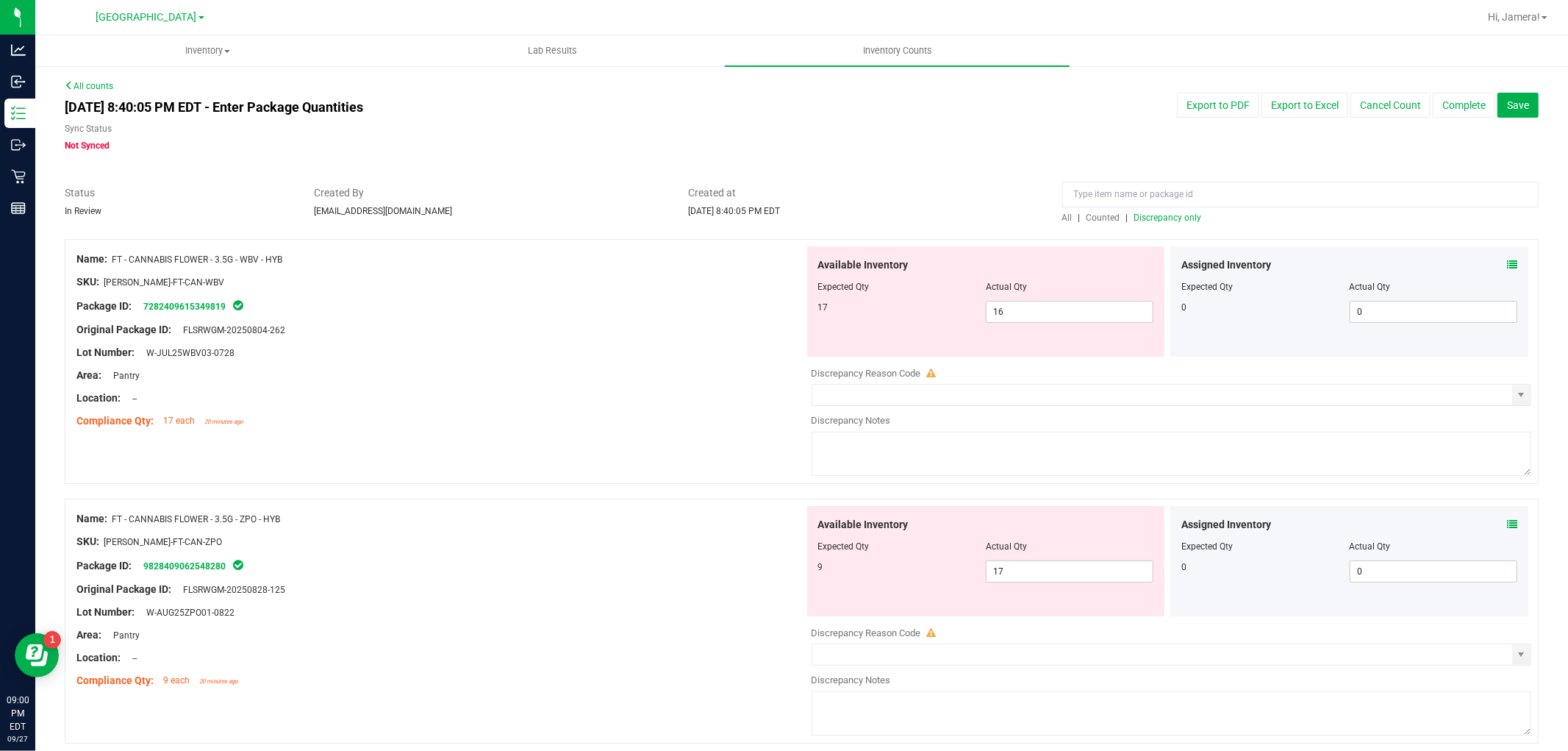
click at [1165, 220] on span "Discrepancy only" at bounding box center [1168, 217] width 68 height 10
drag, startPoint x: 1063, startPoint y: 300, endPoint x: 737, endPoint y: 276, distance: 326.9
click at [737, 276] on div "Name: FT - CANNABIS FLOWER - 3.5G - WBV - HYB SKU: [PERSON_NAME]-FT-CAN-WBV Pac…" at bounding box center [801, 362] width 1473 height 245
click at [741, 276] on div "SKU: [PERSON_NAME]-FT-CAN-WBV" at bounding box center [440, 282] width 728 height 16
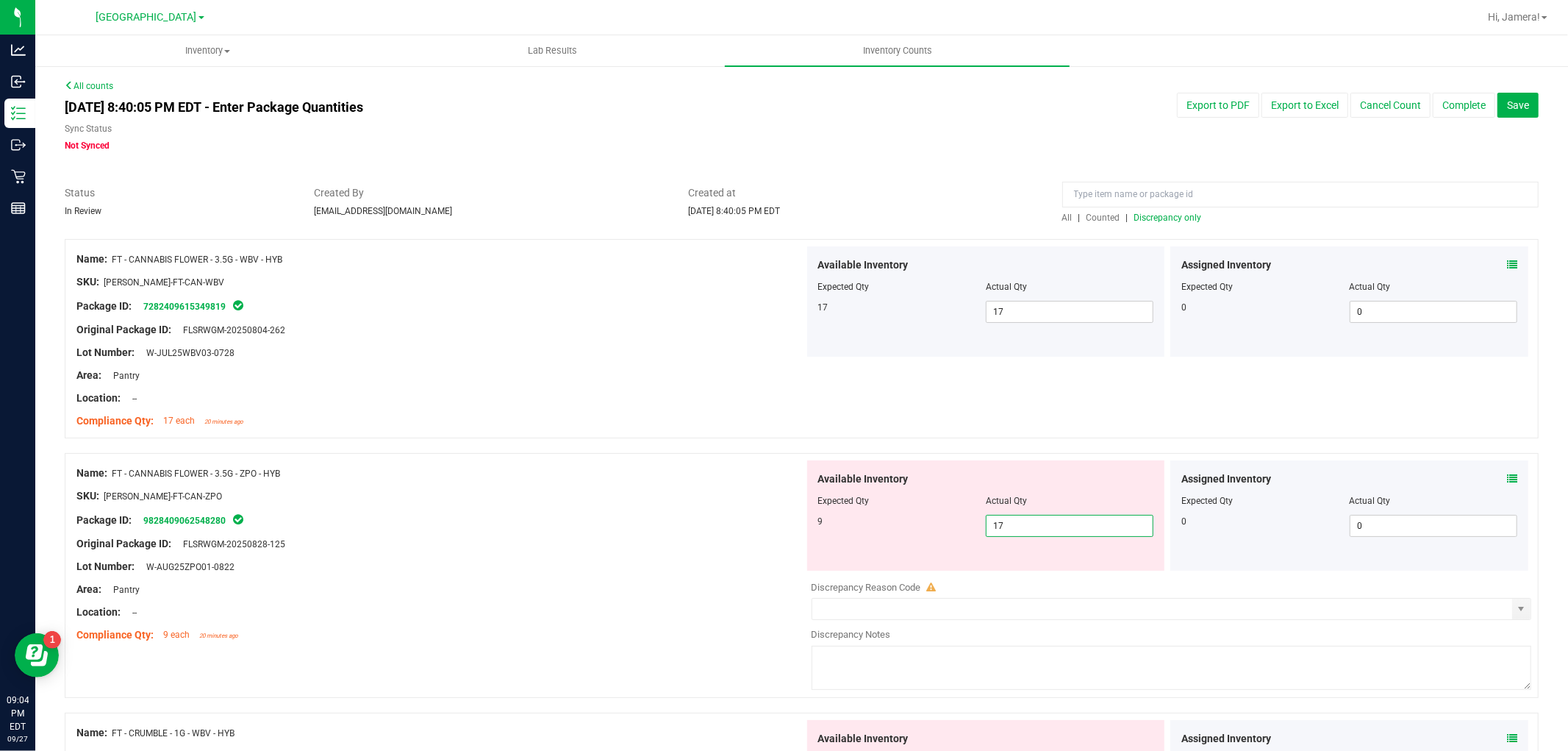
drag, startPoint x: 1002, startPoint y: 525, endPoint x: 864, endPoint y: 490, distance: 142.4
click at [864, 490] on div "Available Inventory Expected Qty Actual Qty 9 17 17" at bounding box center [987, 515] width 358 height 111
click at [864, 490] on div at bounding box center [986, 490] width 336 height 7
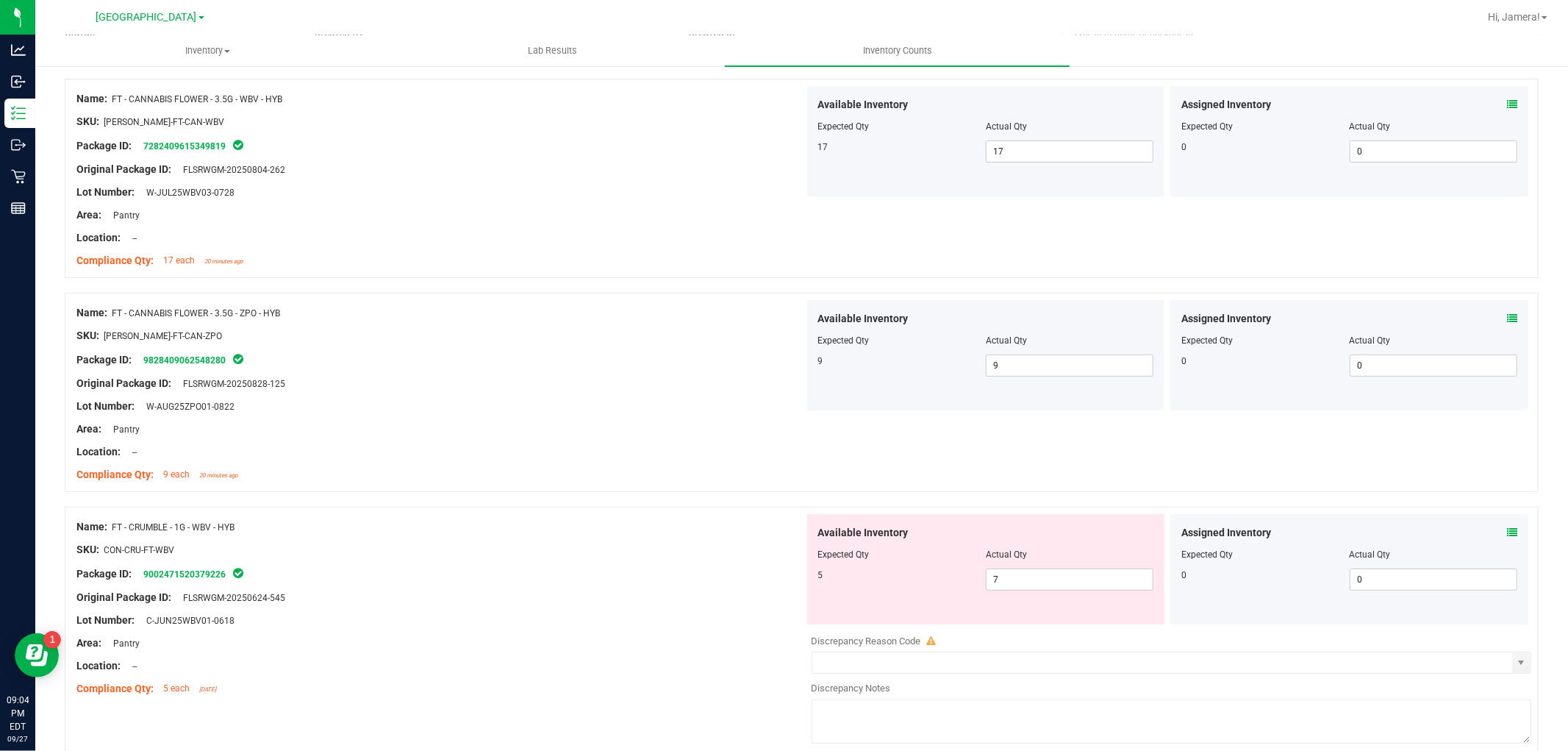
scroll to position [408, 0]
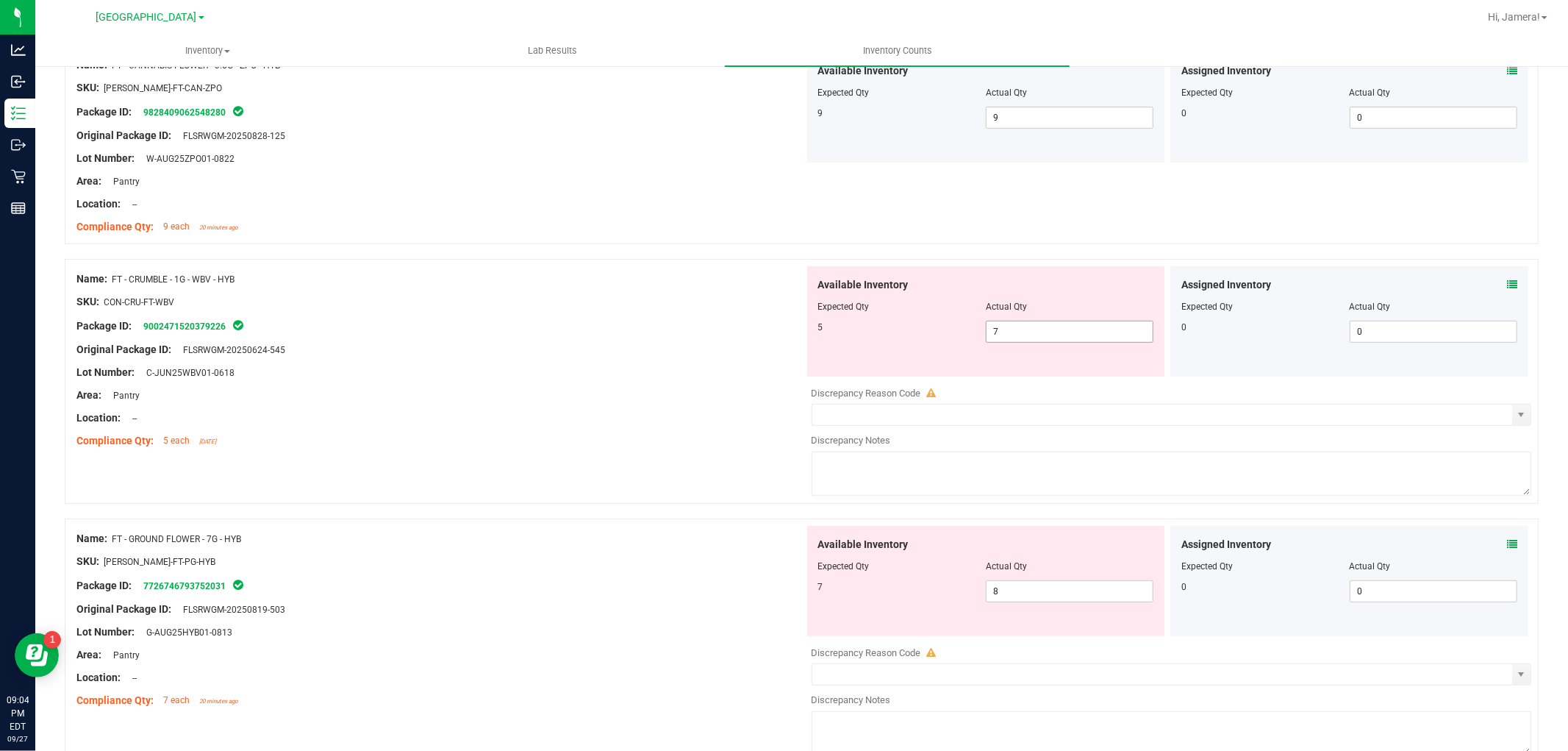
drag, startPoint x: 1012, startPoint y: 330, endPoint x: 826, endPoint y: 330, distance: 186.0
click at [832, 330] on div "5 7 7" at bounding box center [986, 332] width 336 height 22
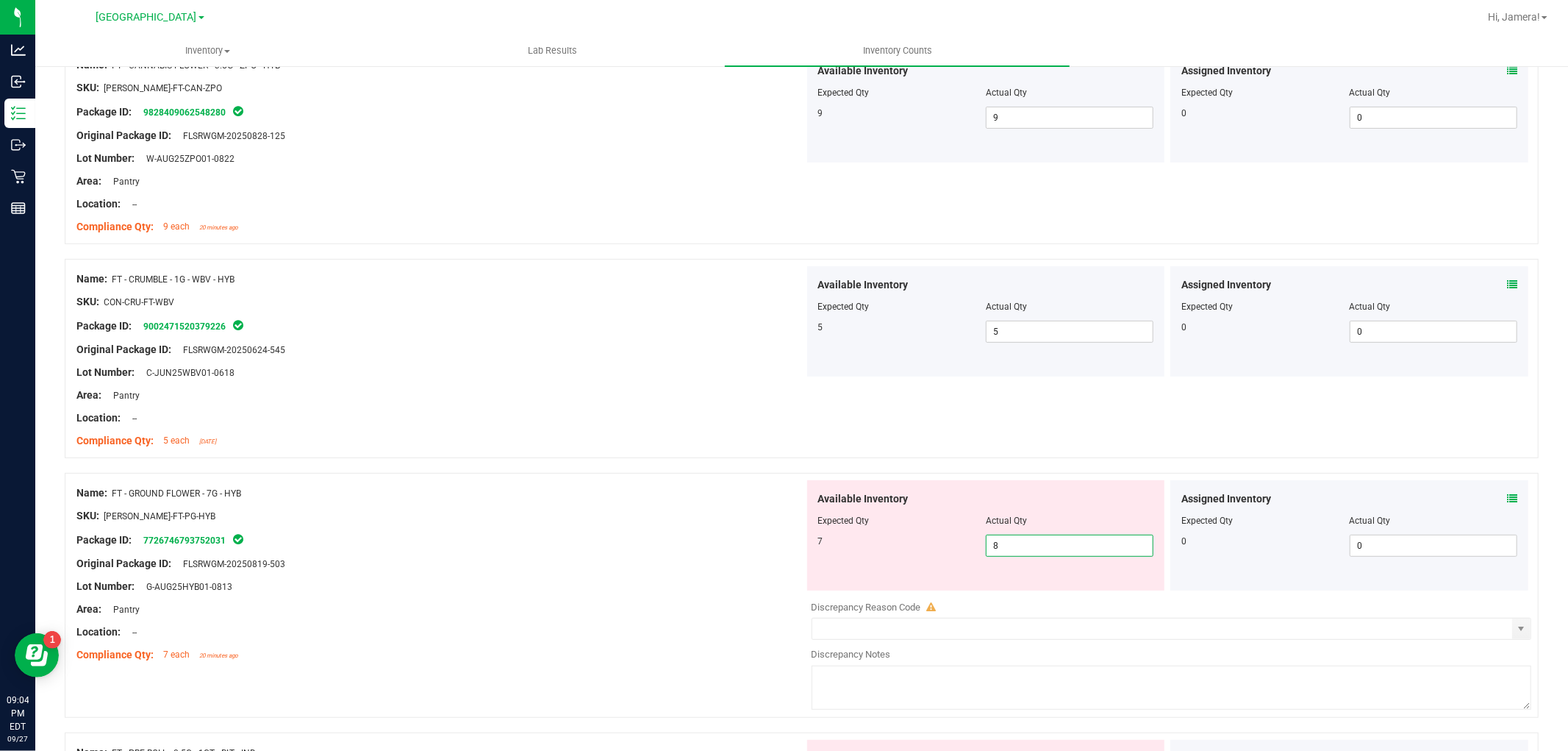
drag, startPoint x: 1039, startPoint y: 539, endPoint x: 744, endPoint y: 510, distance: 296.4
click at [737, 510] on div "Name: FT - GROUND FLOWER - 7G - HYB SKU: [PERSON_NAME]-FT-PG-HYB Package ID: 77…" at bounding box center [801, 596] width 1473 height 245
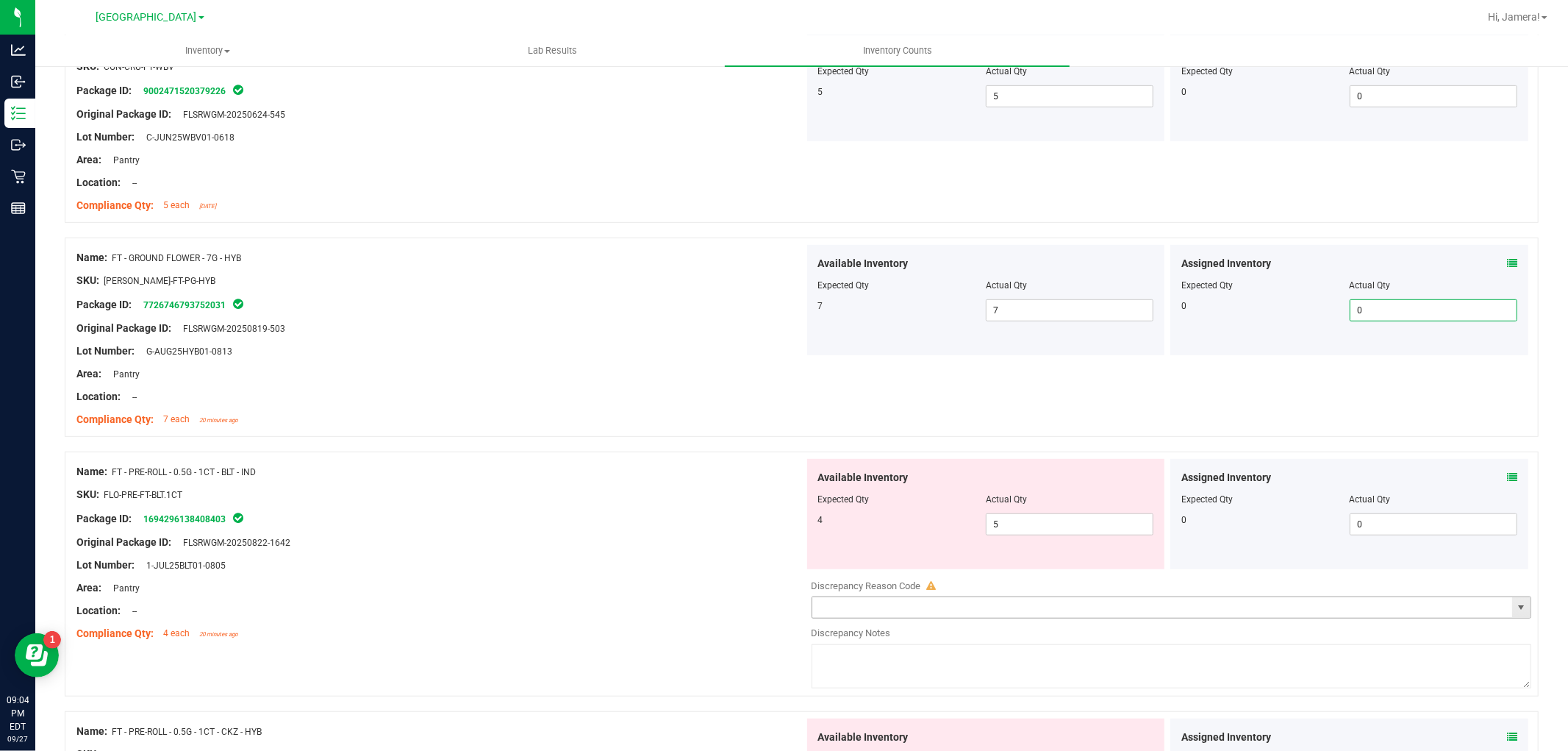
scroll to position [653, 0]
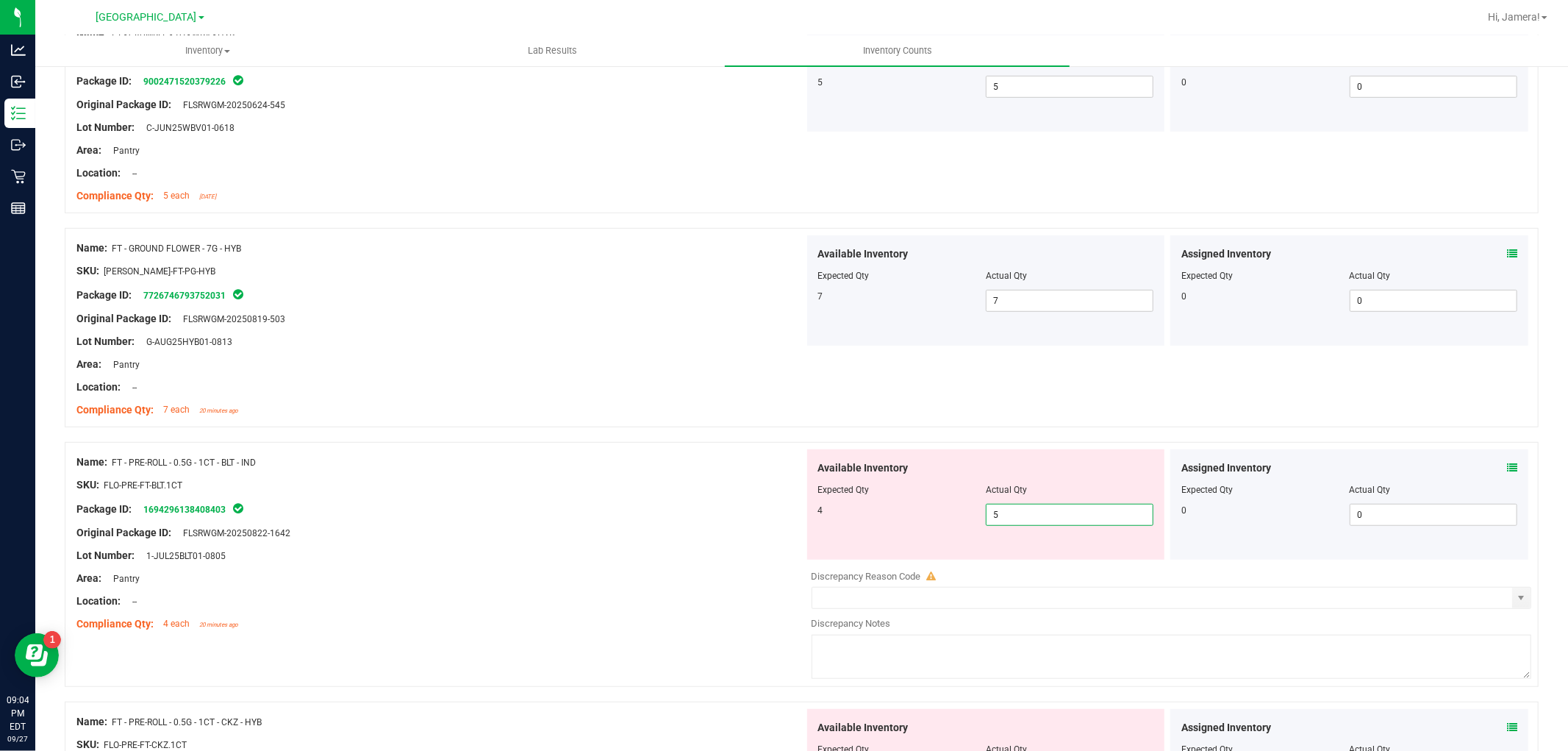
drag, startPoint x: 1025, startPoint y: 518, endPoint x: 660, endPoint y: 478, distance: 367.2
click at [660, 478] on div "Name: FT - PRE-ROLL - 0.5G - 1CT - BLT - IND SKU: FLO-PRE-FT-BLT.1CT Package ID…" at bounding box center [801, 565] width 1473 height 245
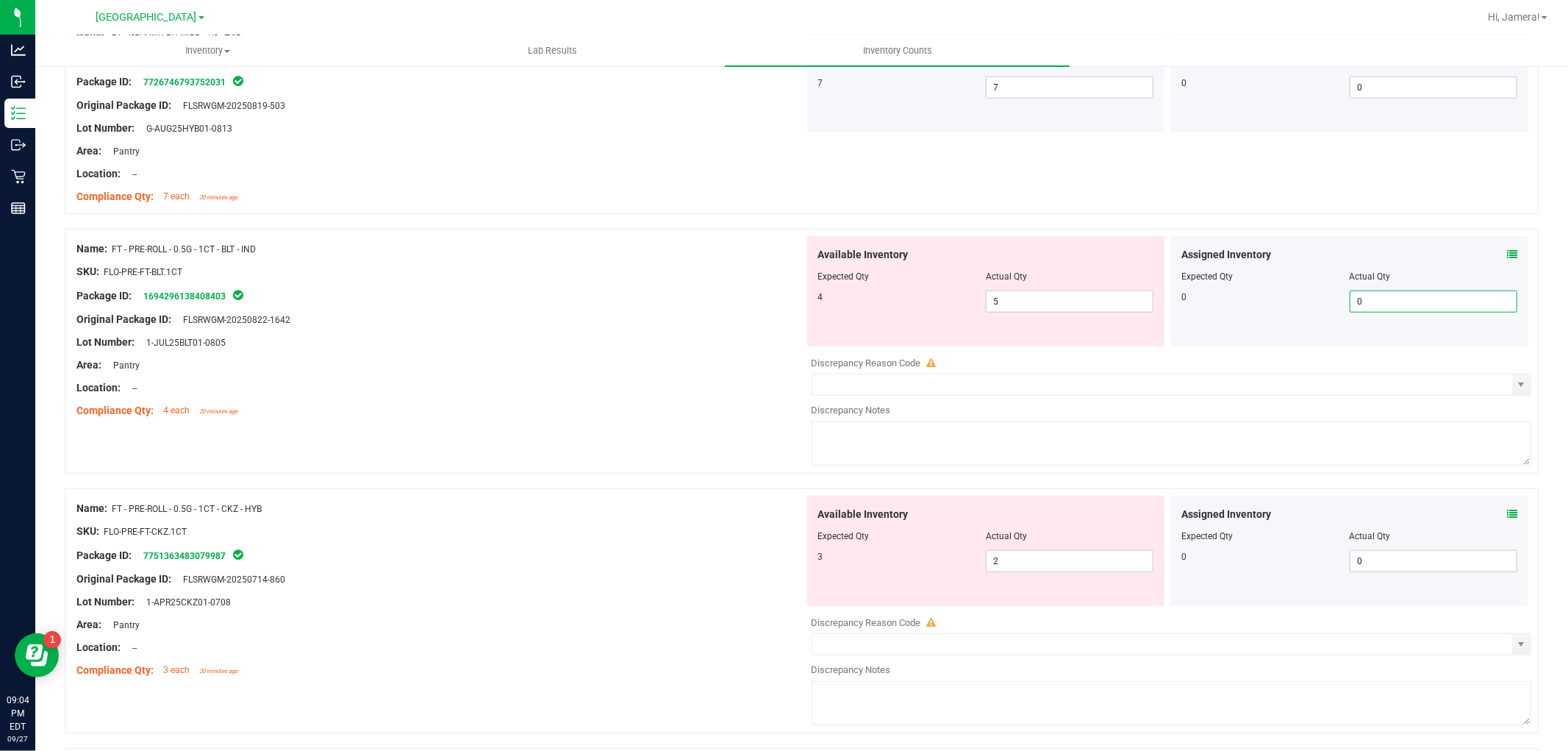
scroll to position [898, 0]
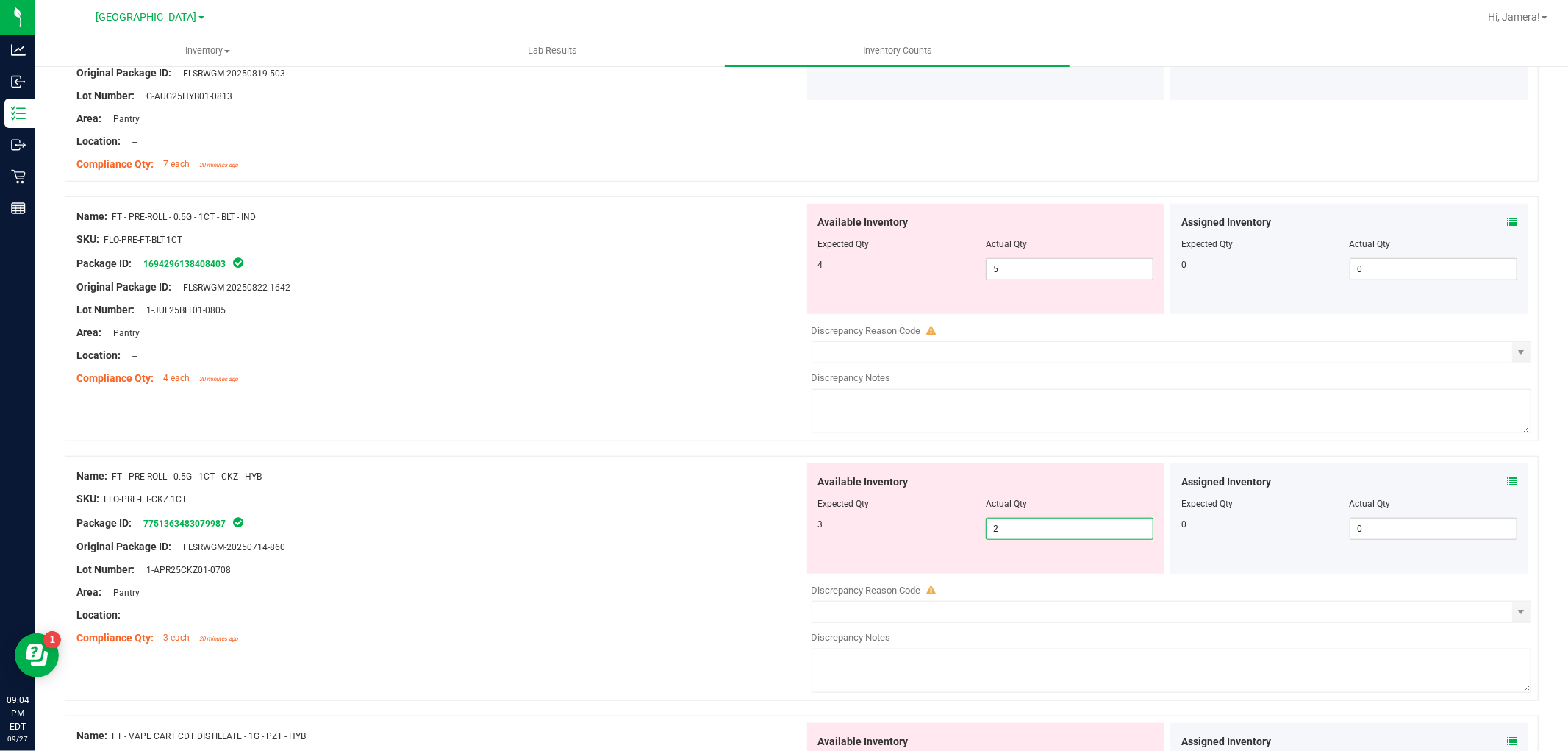
drag, startPoint x: 1036, startPoint y: 534, endPoint x: 673, endPoint y: 491, distance: 365.5
click at [673, 491] on div "Name: FT - PRE-ROLL - 0.5G - 1CT - CKZ - HYB SKU: FLO-PRE-FT-CKZ.1CT Package ID…" at bounding box center [801, 579] width 1473 height 245
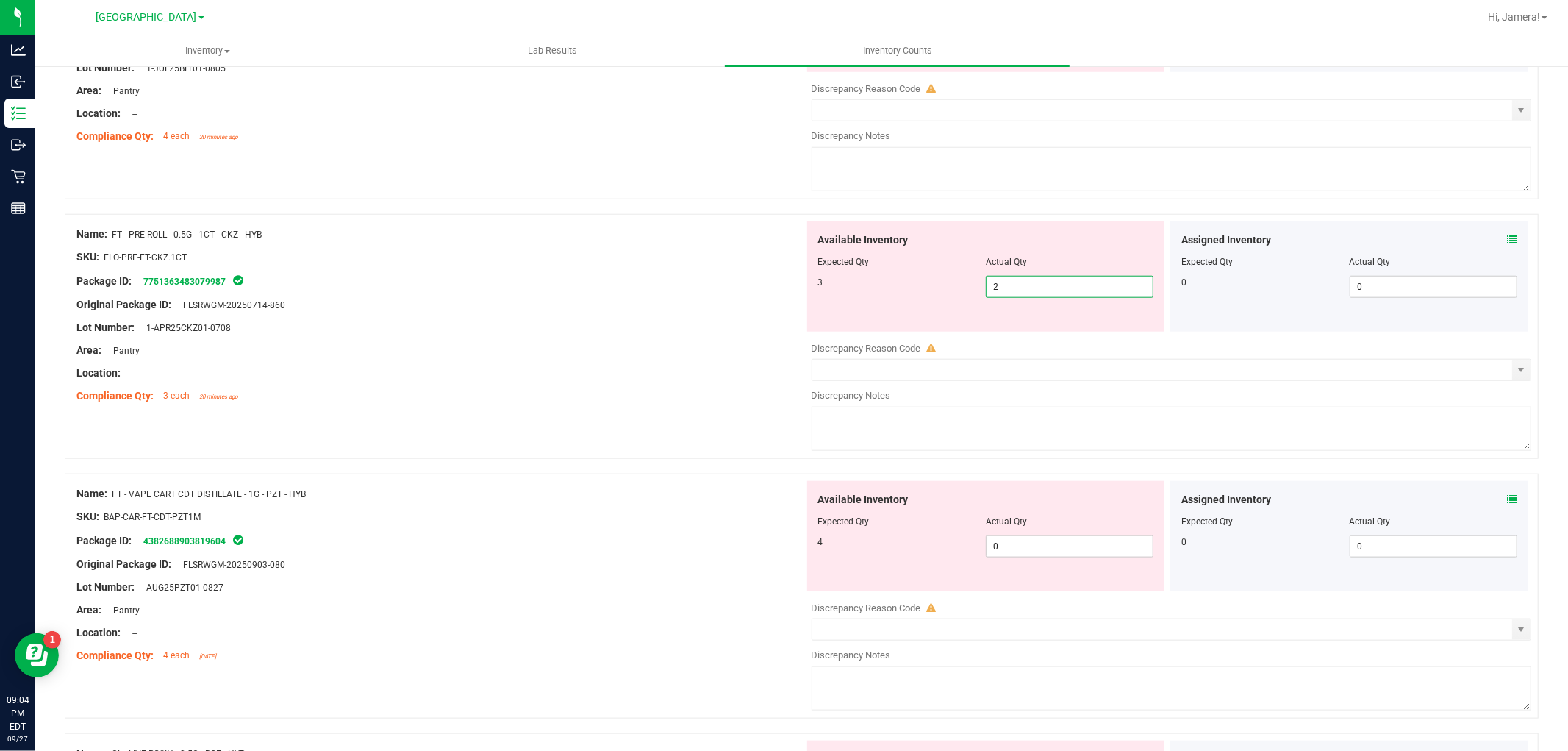
scroll to position [1143, 0]
drag, startPoint x: 959, startPoint y: 543, endPoint x: 830, endPoint y: 527, distance: 130.0
click at [827, 527] on div "Available Inventory Expected Qty Actual Qty 4 0 0" at bounding box center [987, 533] width 358 height 111
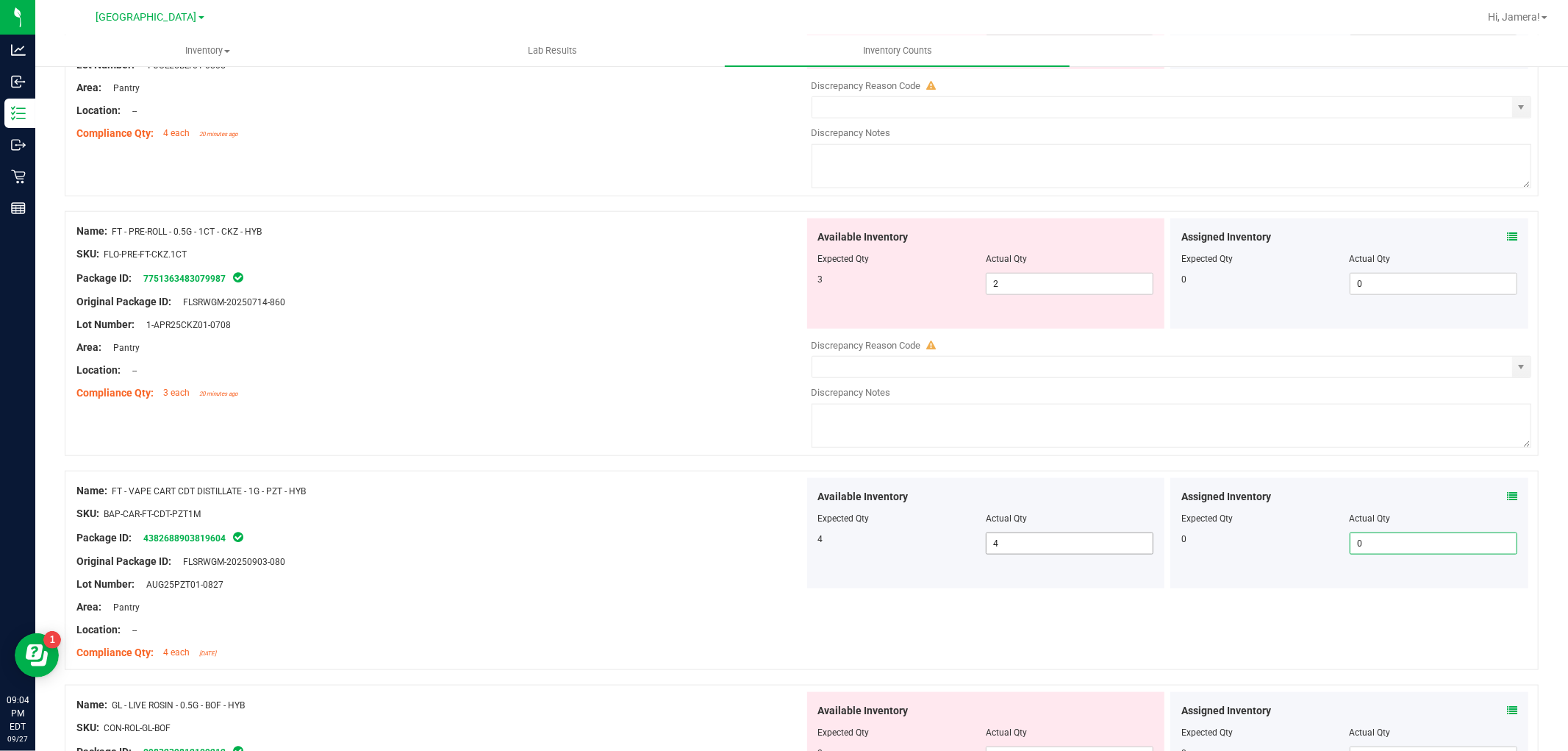
scroll to position [1389, 0]
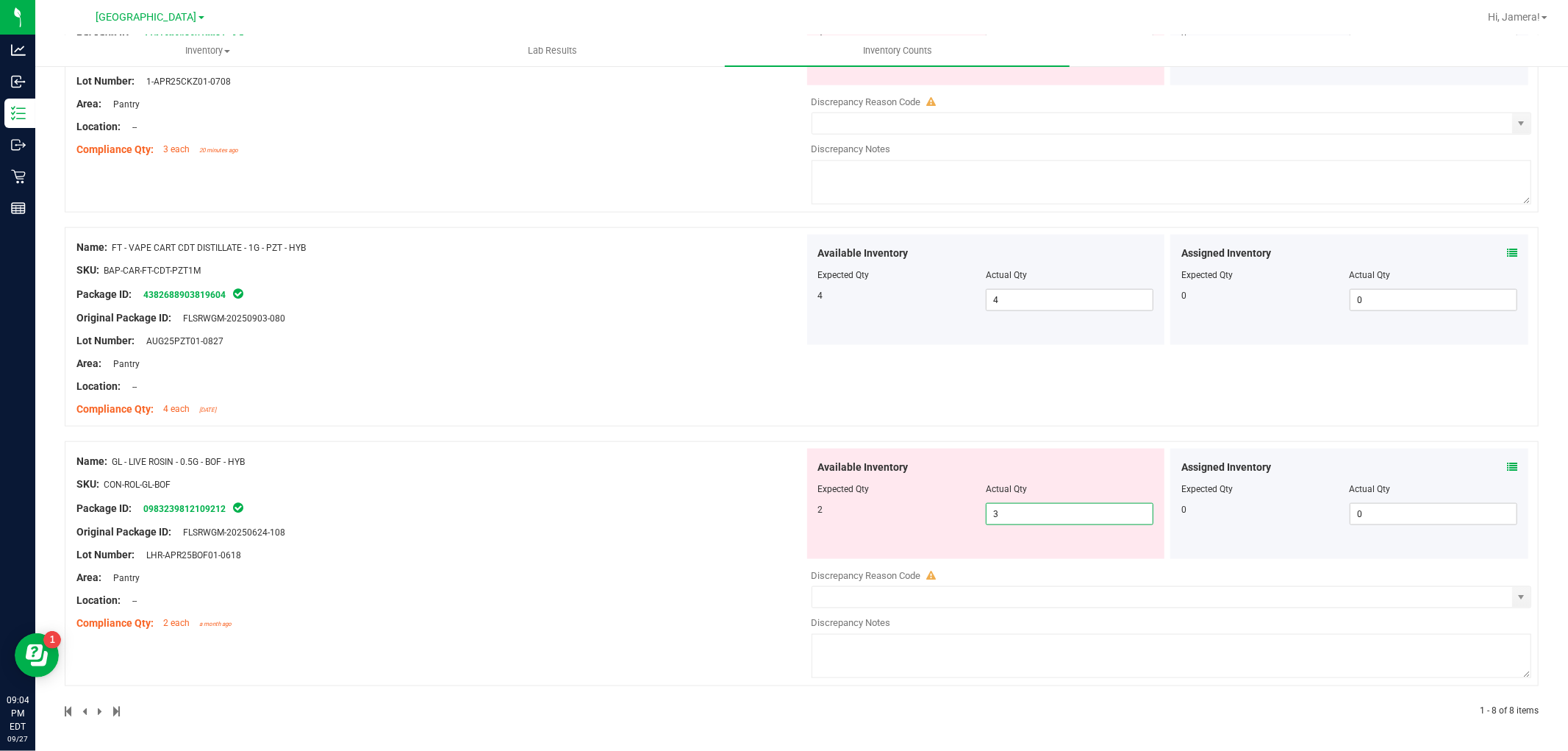
drag, startPoint x: 1018, startPoint y: 518, endPoint x: 787, endPoint y: 516, distance: 231.0
click at [804, 521] on div "Available Inventory Expected Qty Actual Qty 2 3 3" at bounding box center [986, 503] width 363 height 111
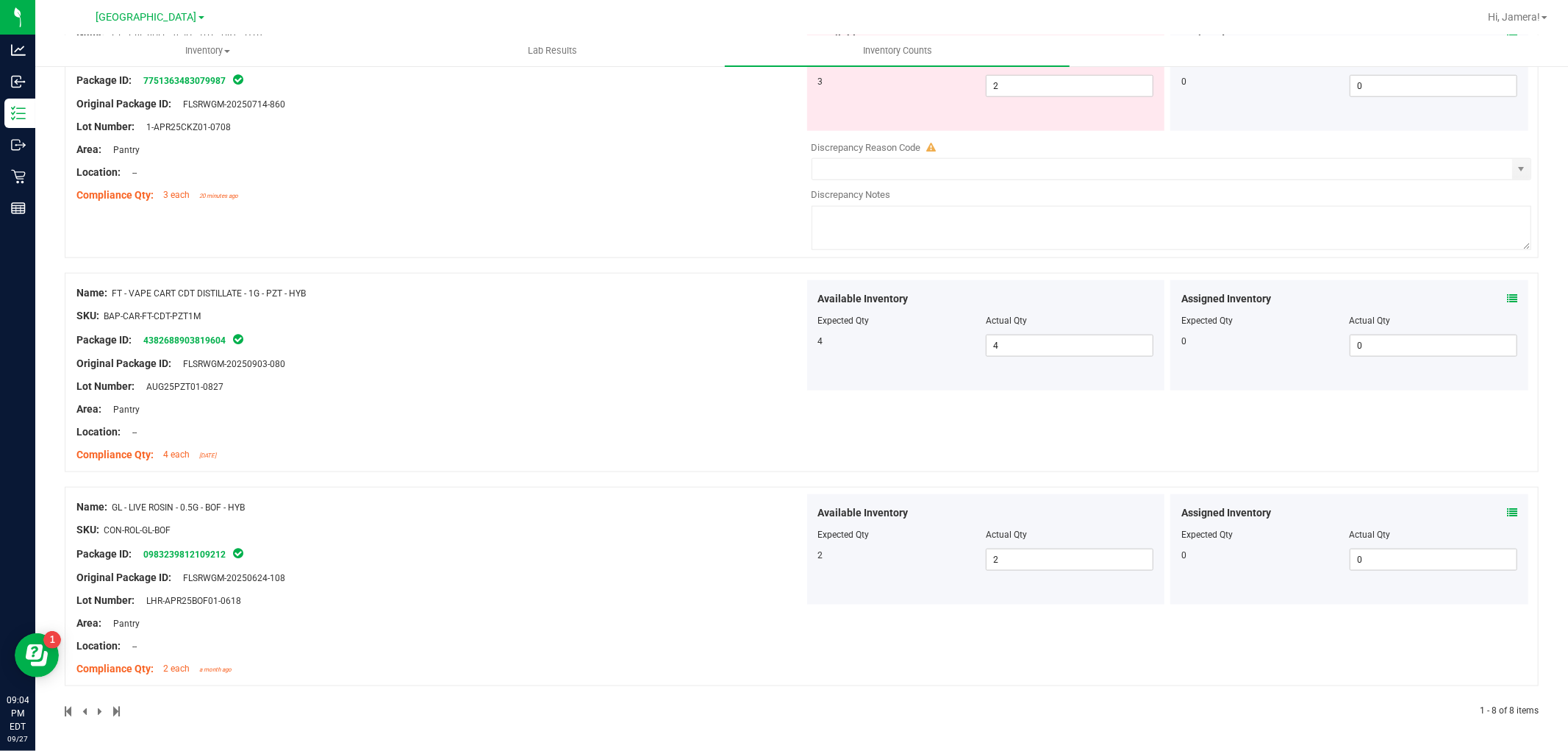
click at [616, 520] on div at bounding box center [440, 518] width 728 height 7
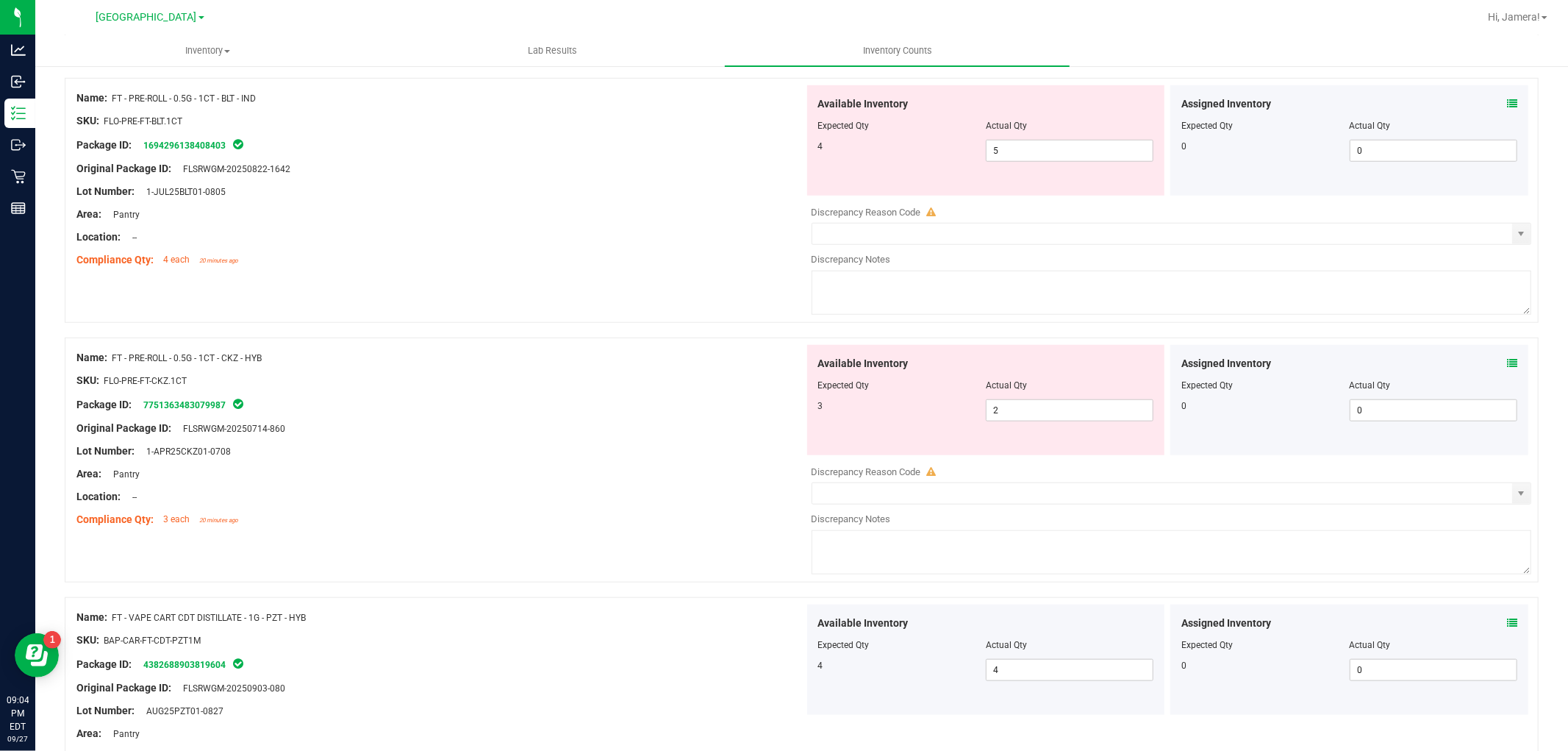
scroll to position [1016, 0]
drag, startPoint x: 1034, startPoint y: 154, endPoint x: 793, endPoint y: 124, distance: 242.9
click at [794, 124] on div "Name: FT - PRE-ROLL - 0.5G - 1CT - BLT - IND SKU: FLO-PRE-FT-BLT.1CT Package ID…" at bounding box center [801, 201] width 1473 height 245
click at [723, 109] on div at bounding box center [440, 110] width 728 height 7
drag, startPoint x: 1019, startPoint y: 152, endPoint x: 862, endPoint y: 147, distance: 157.1
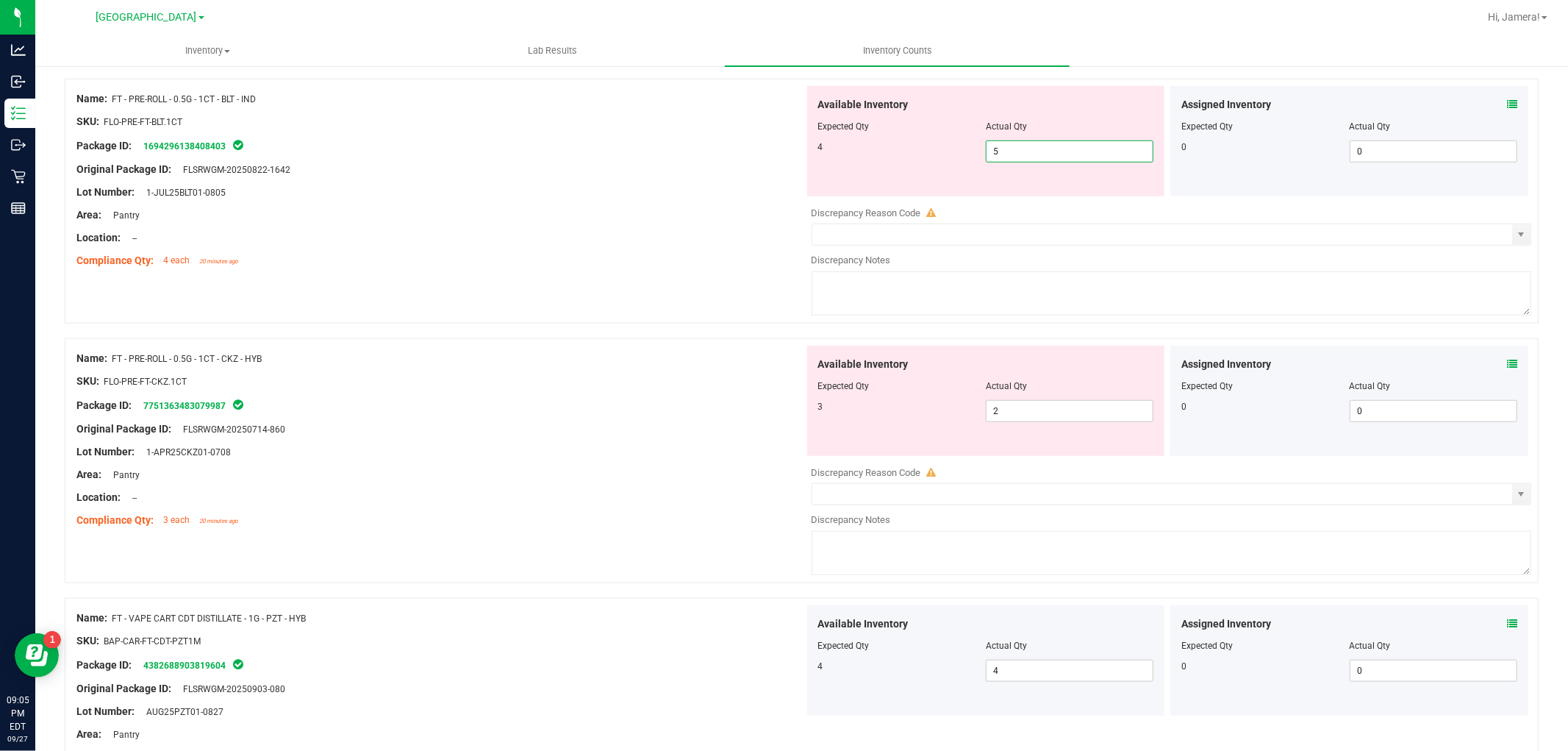
click at [862, 147] on div "4 5 5" at bounding box center [986, 151] width 336 height 22
click at [763, 147] on div "Package ID: 1694296138408403" at bounding box center [440, 145] width 728 height 18
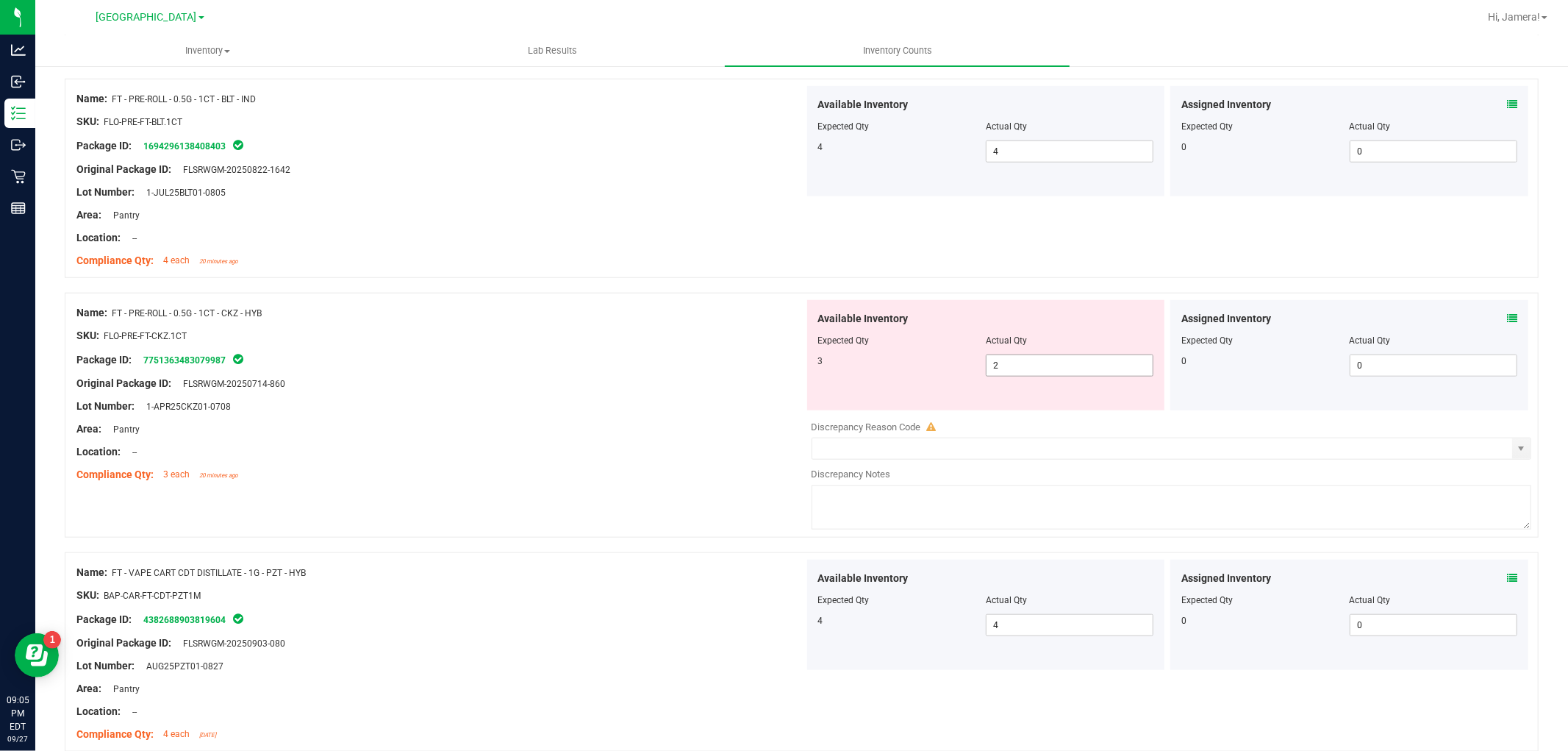
drag, startPoint x: 1059, startPoint y: 365, endPoint x: 841, endPoint y: 342, distance: 219.2
click at [841, 342] on div "Available Inventory Expected Qty Actual Qty 3 2 2" at bounding box center [987, 355] width 358 height 111
click at [804, 339] on div "Available Inventory Expected Qty Actual Qty 3 3 3" at bounding box center [986, 355] width 363 height 111
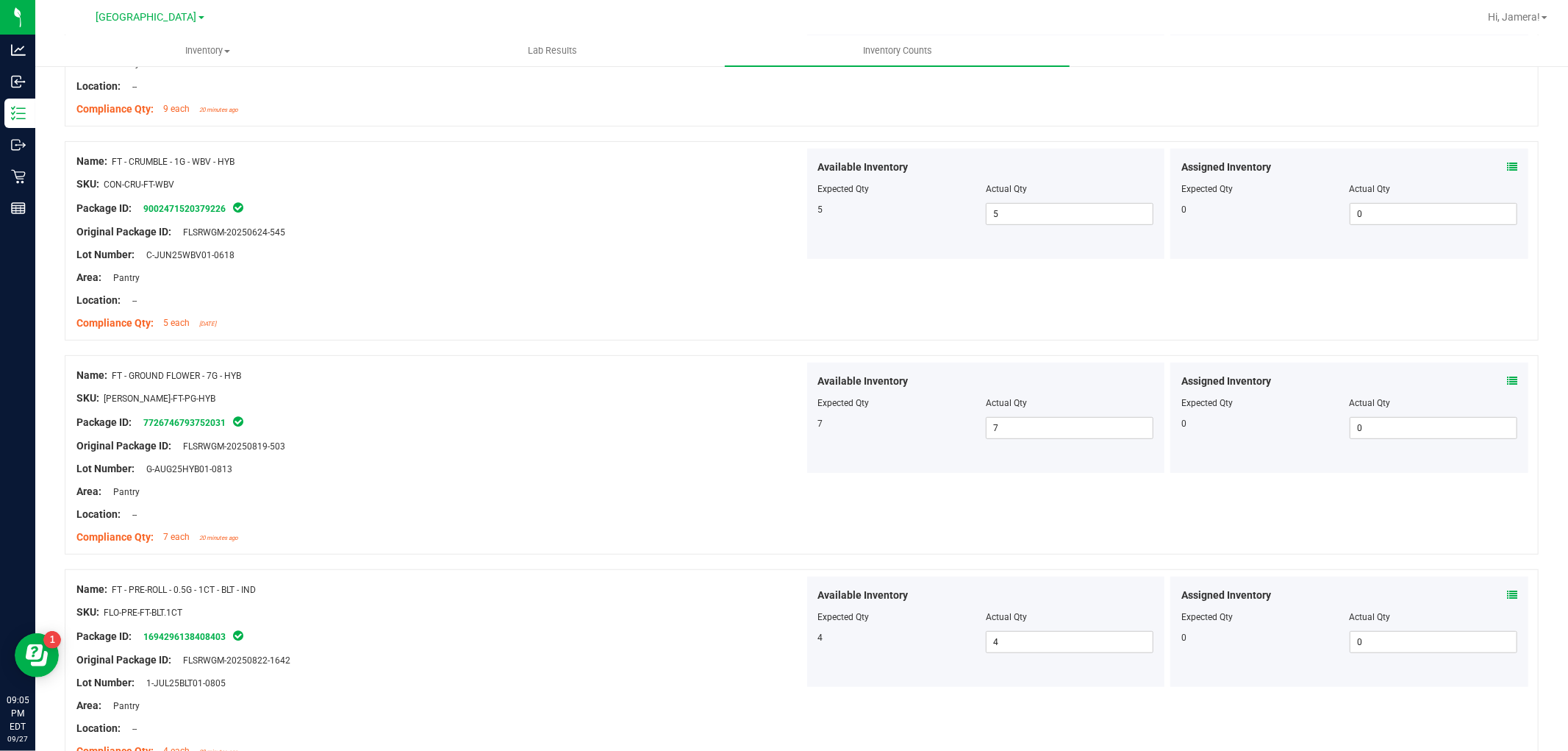
scroll to position [0, 0]
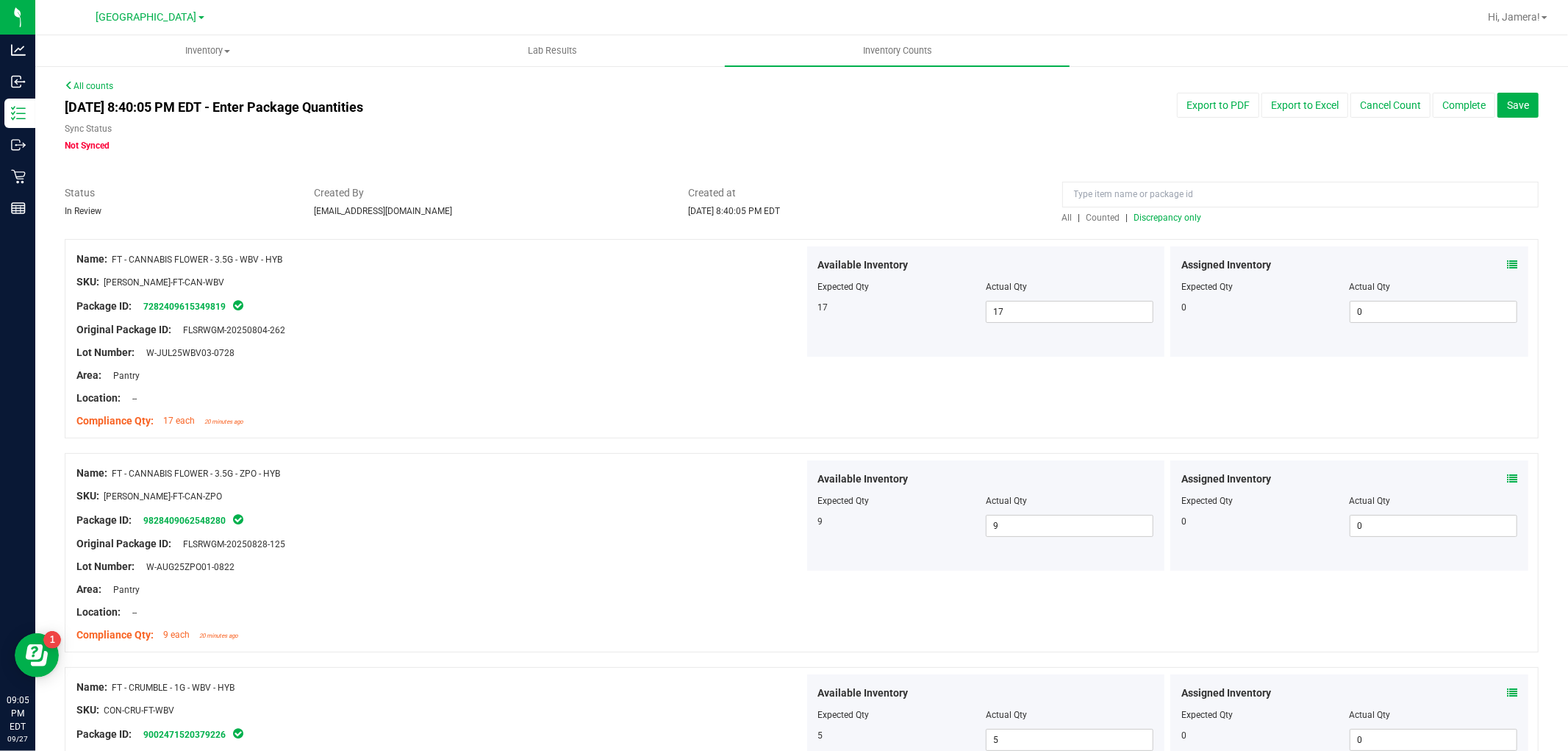
click at [1192, 214] on div "All | Counted | Discrepancy only" at bounding box center [1300, 217] width 476 height 13
click at [1187, 215] on span "Discrepancy only" at bounding box center [1168, 217] width 68 height 10
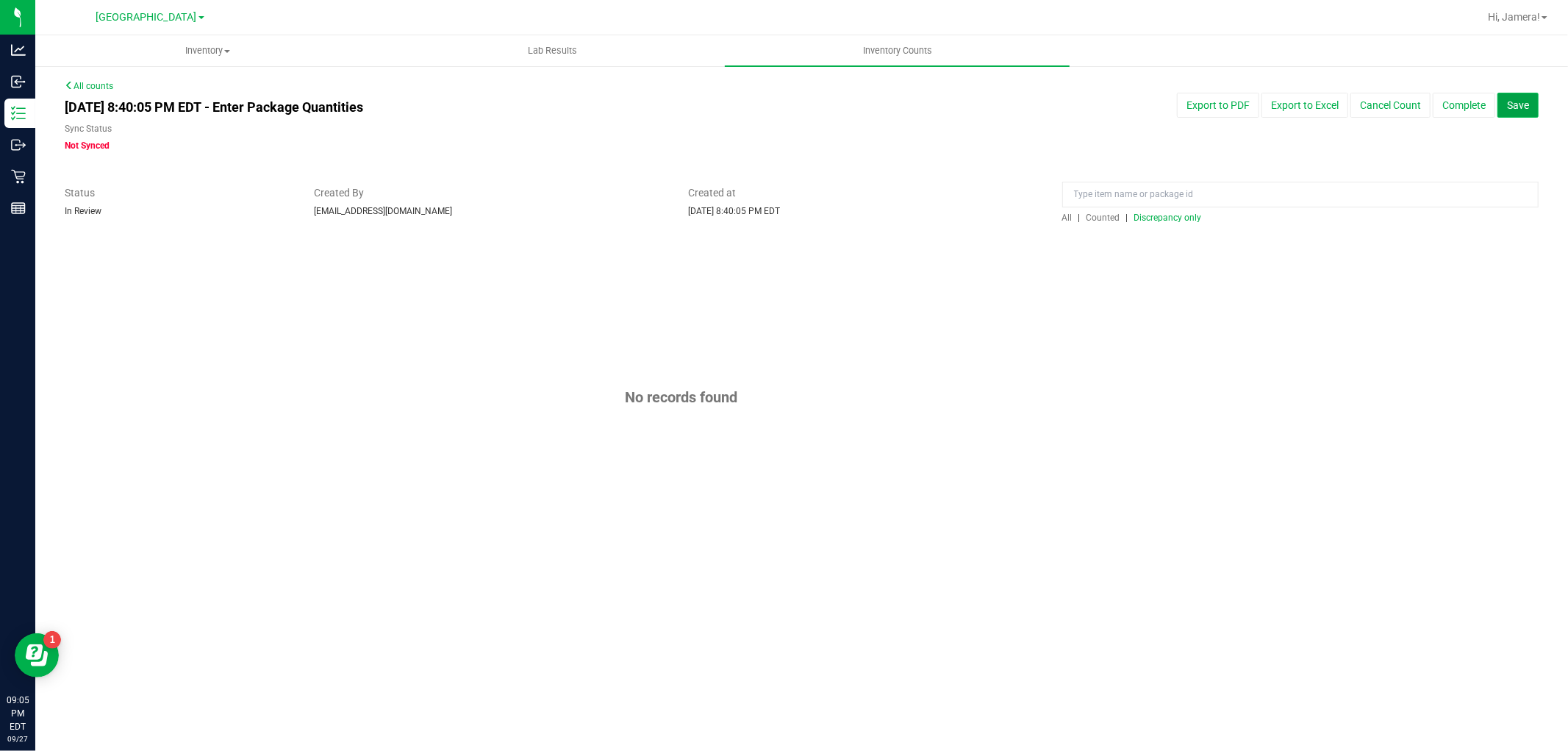
click at [1529, 107] on button "Save" at bounding box center [1517, 105] width 41 height 25
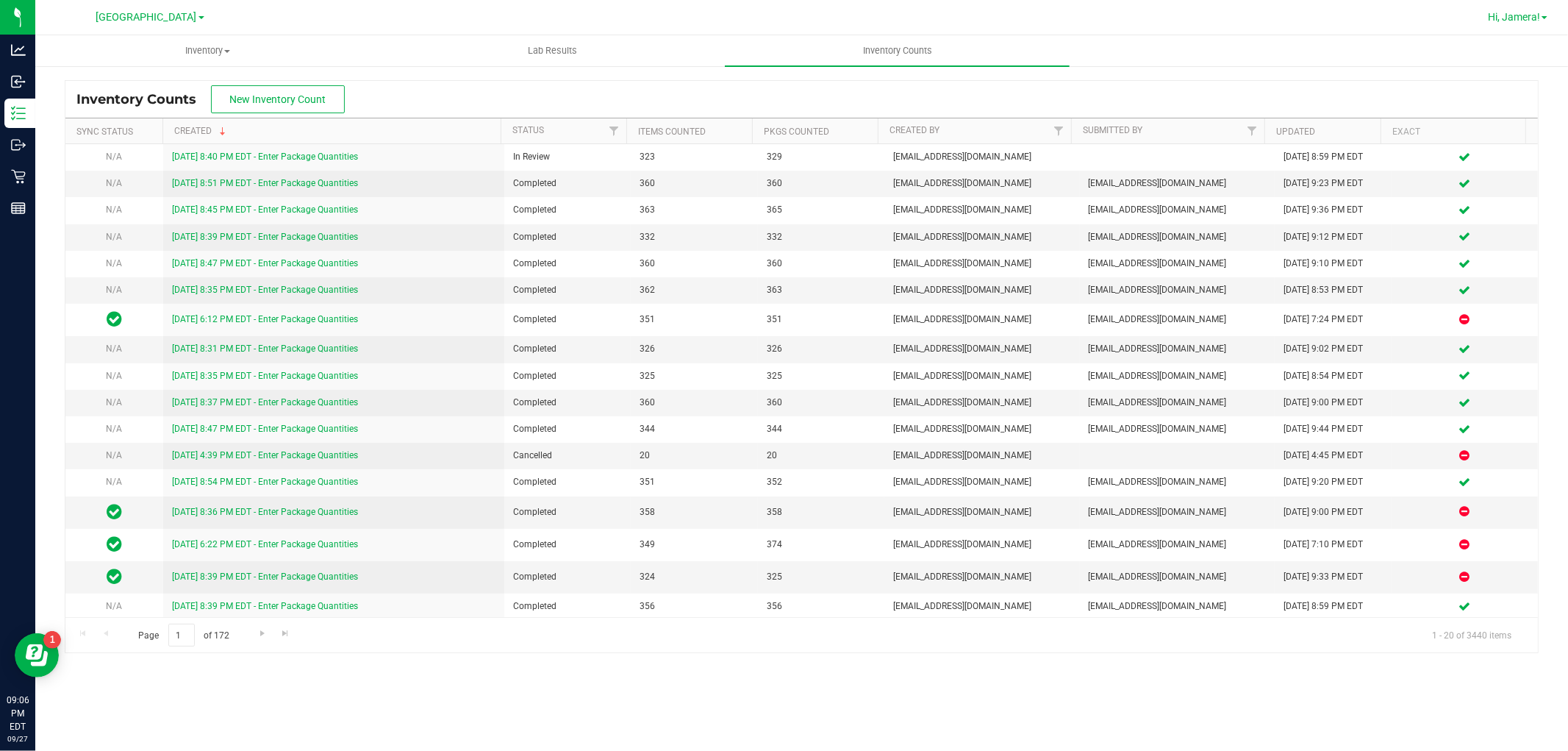
click at [1536, 18] on span "Hi, Jamera!" at bounding box center [1513, 17] width 52 height 12
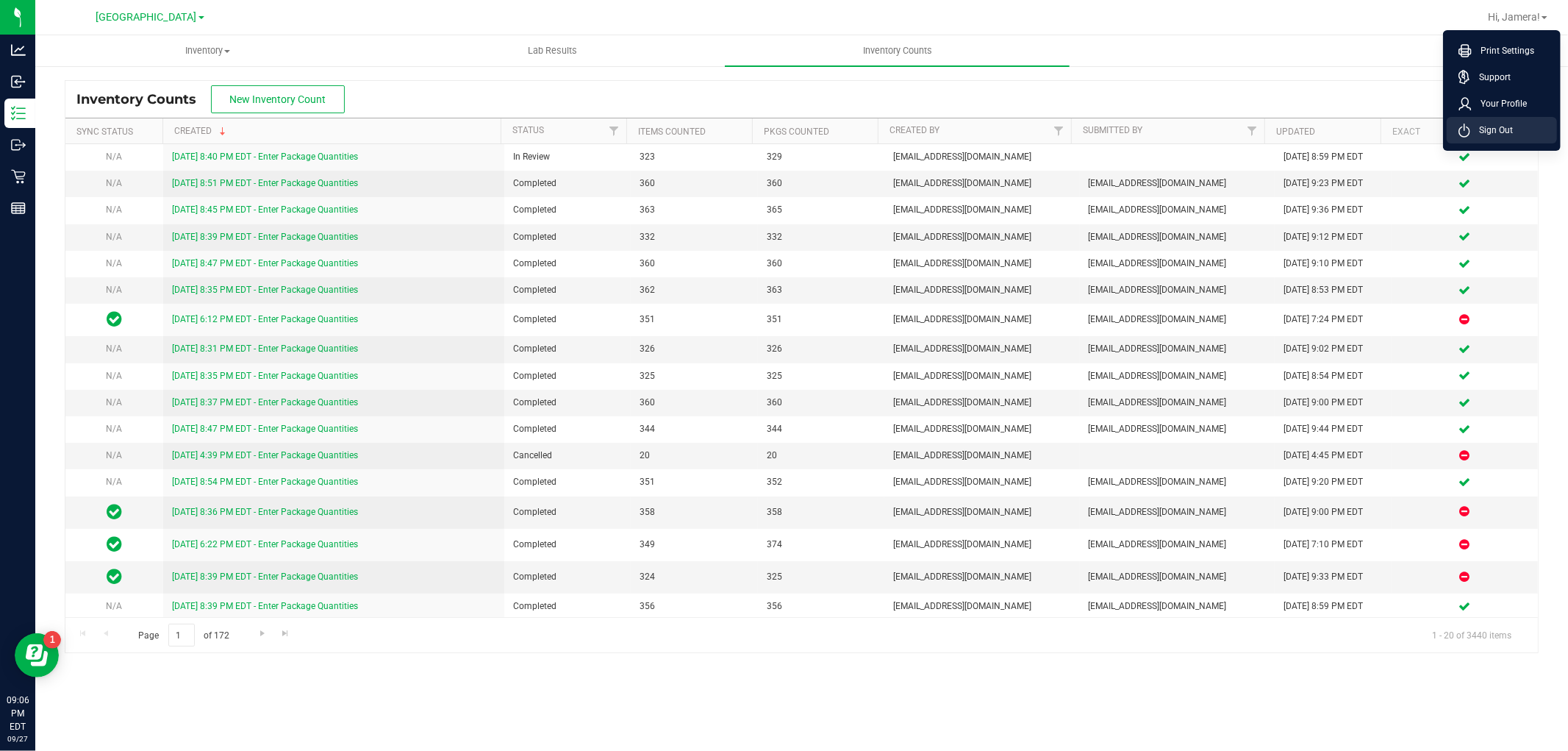
click at [1485, 125] on span "Sign Out" at bounding box center [1490, 129] width 43 height 15
